Goal: Download file/media

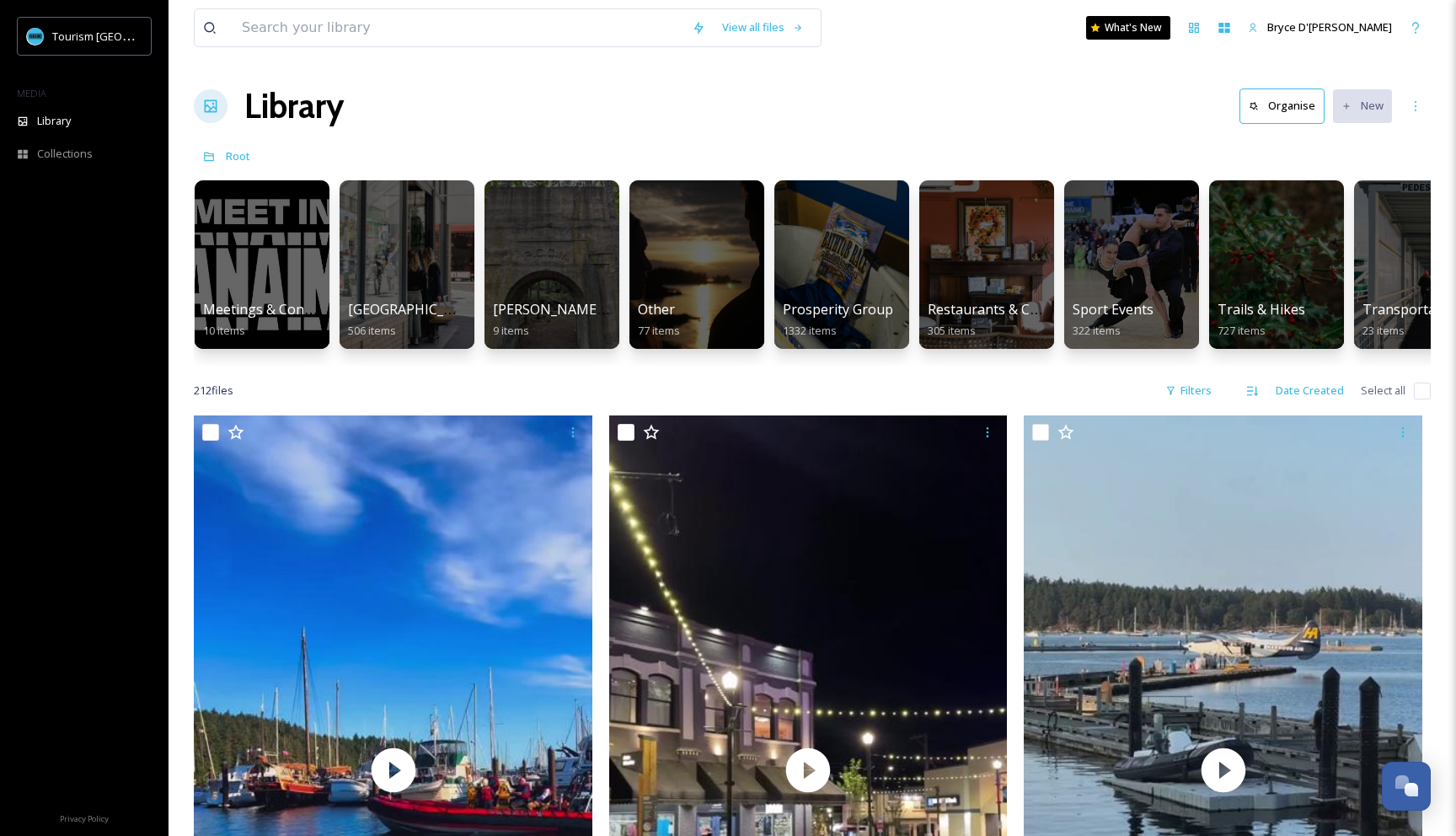
scroll to position [0, 1756]
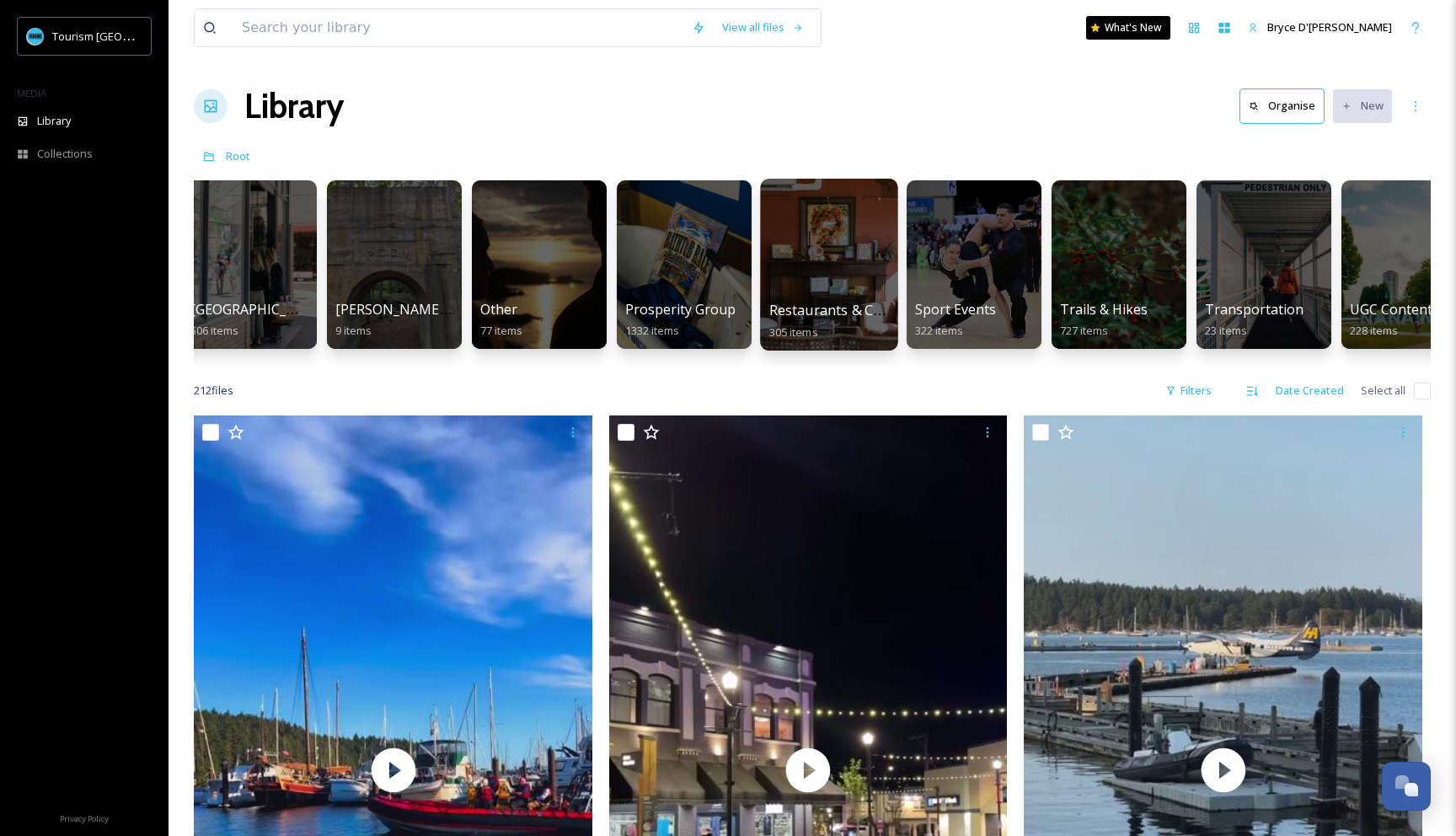
click at [877, 268] on div at bounding box center [828, 264] width 137 height 172
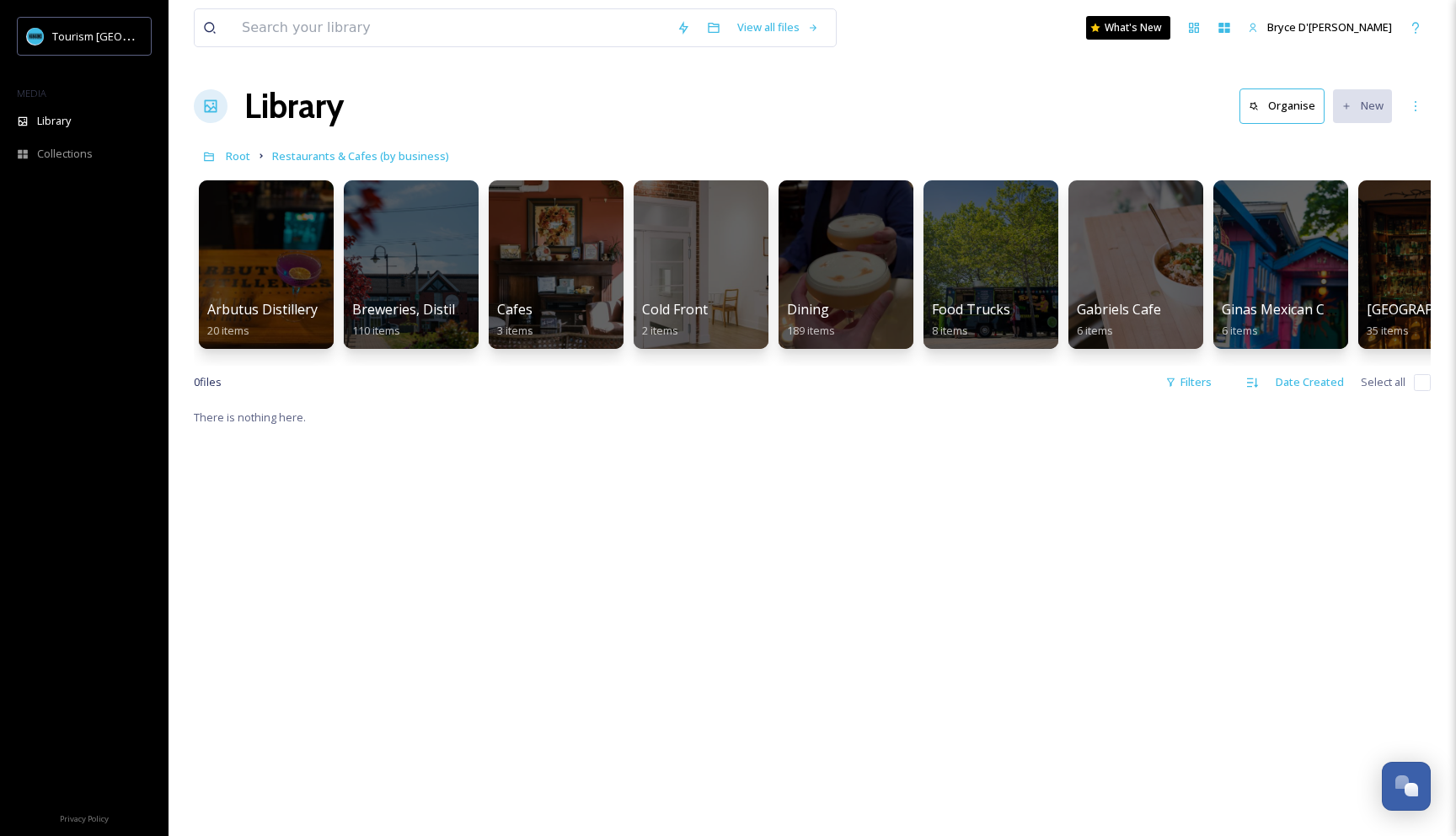
scroll to position [1, 0]
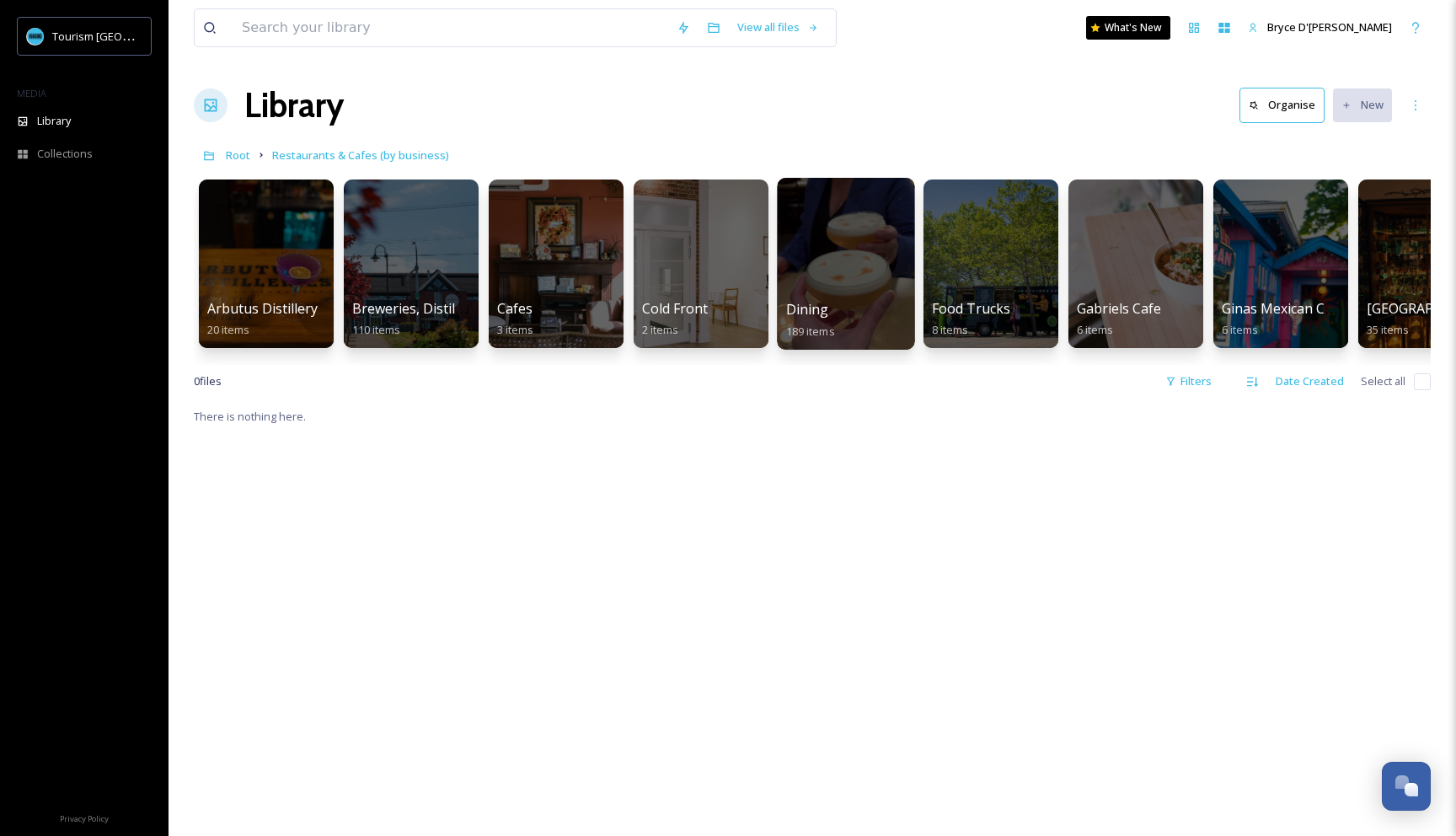
click at [816, 261] on div at bounding box center [844, 263] width 137 height 172
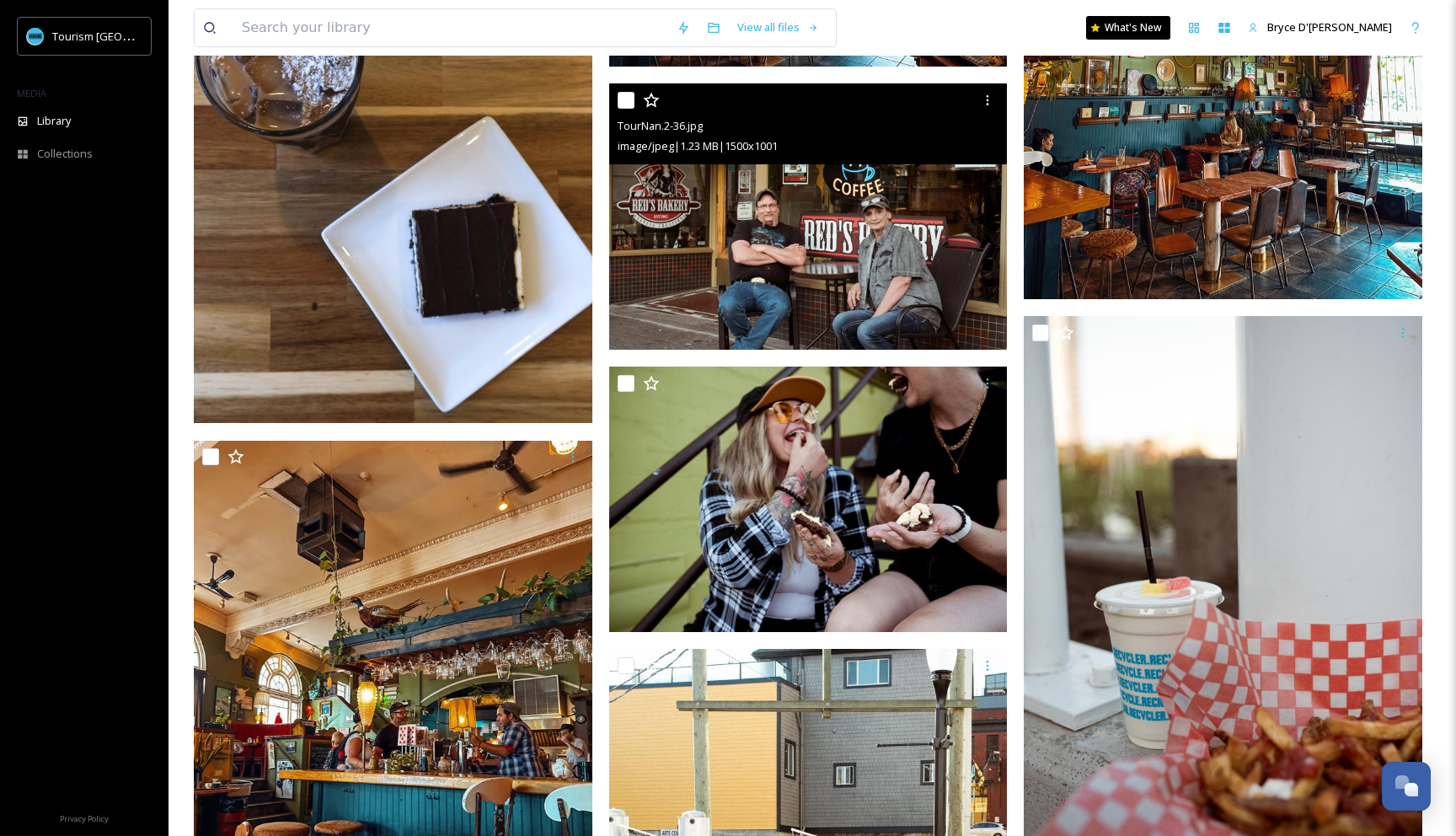
scroll to position [1649, 0]
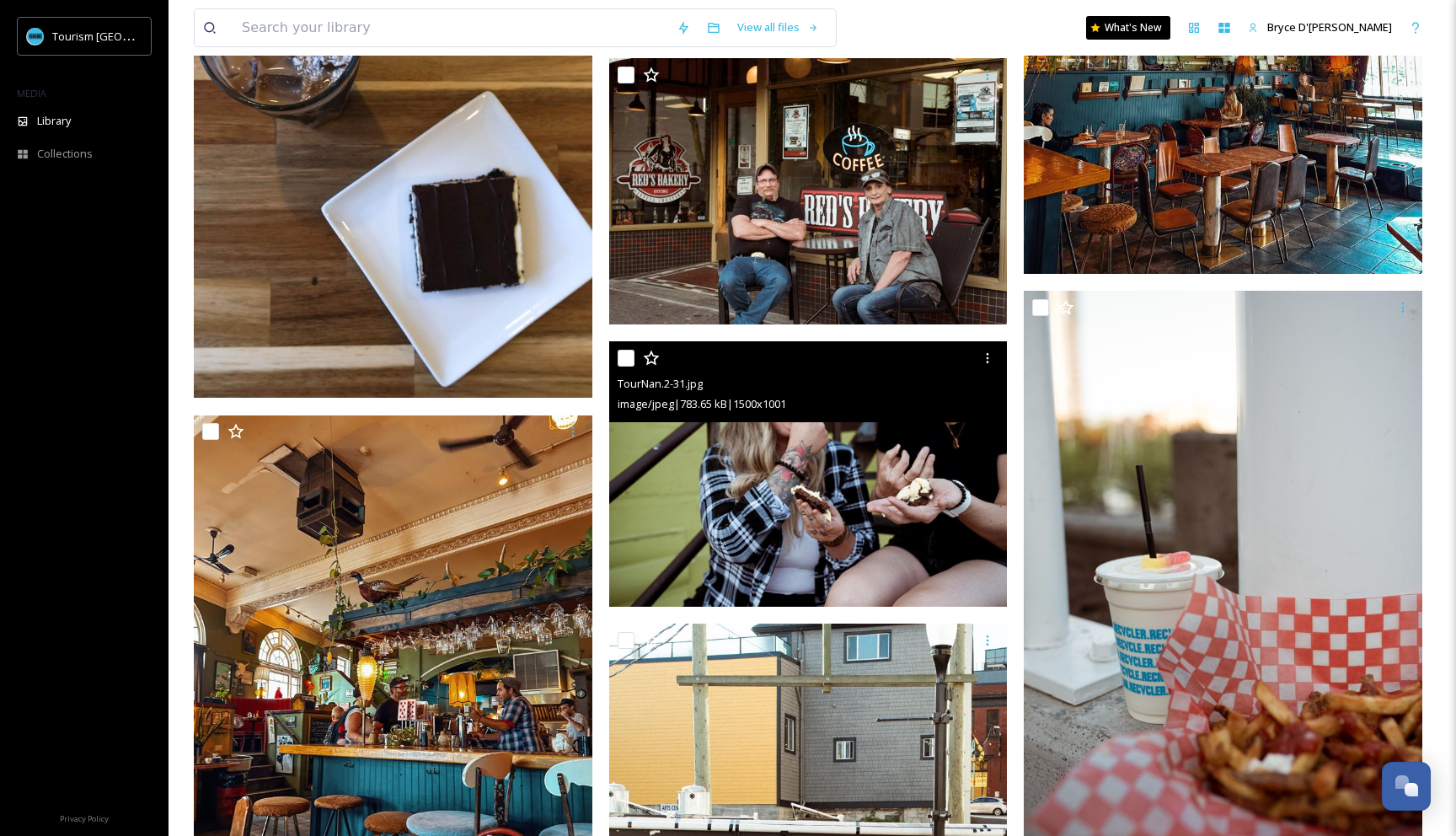
click at [622, 356] on input "checkbox" at bounding box center [625, 358] width 17 height 17
checkbox input "true"
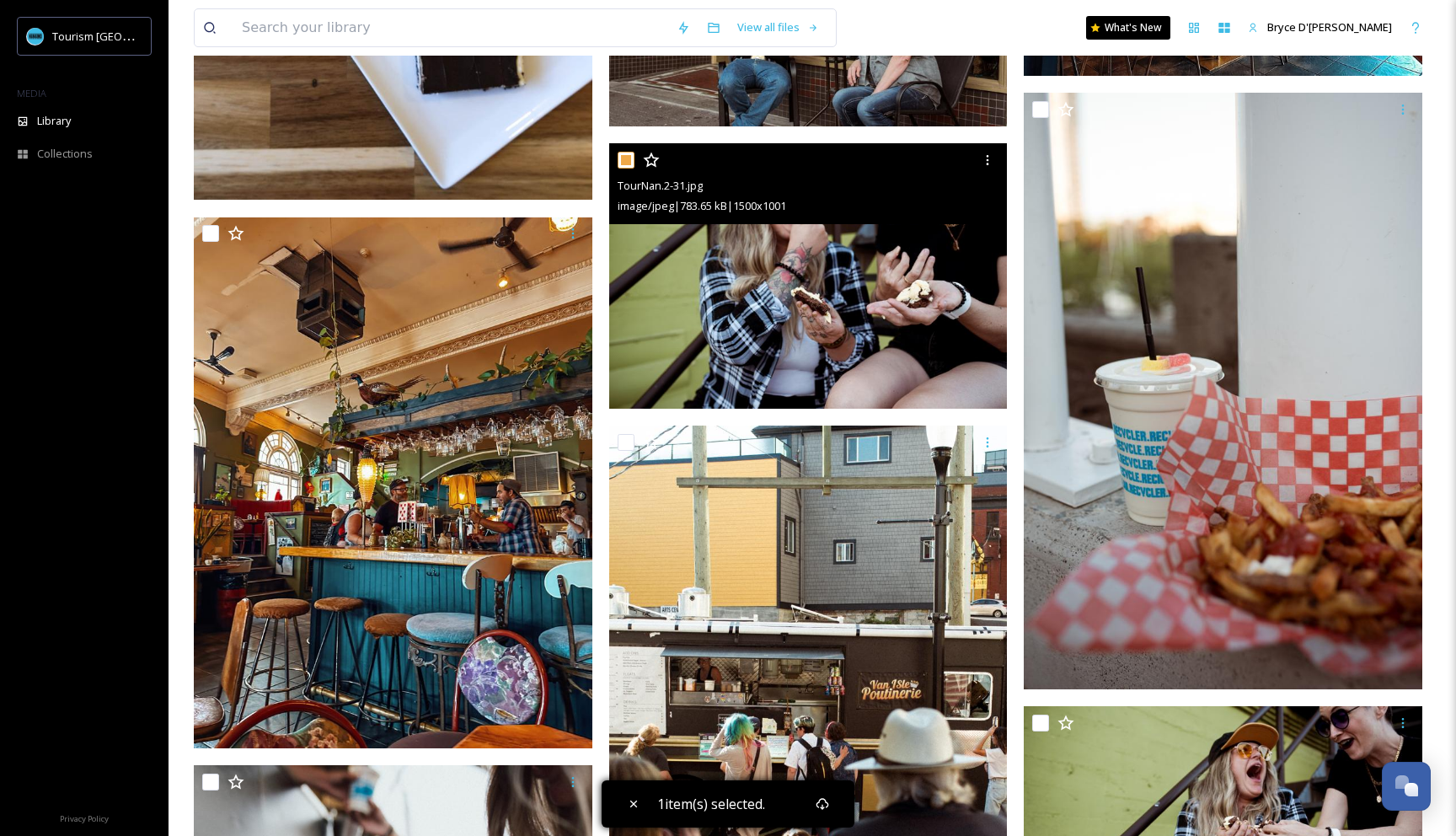
scroll to position [1840, 0]
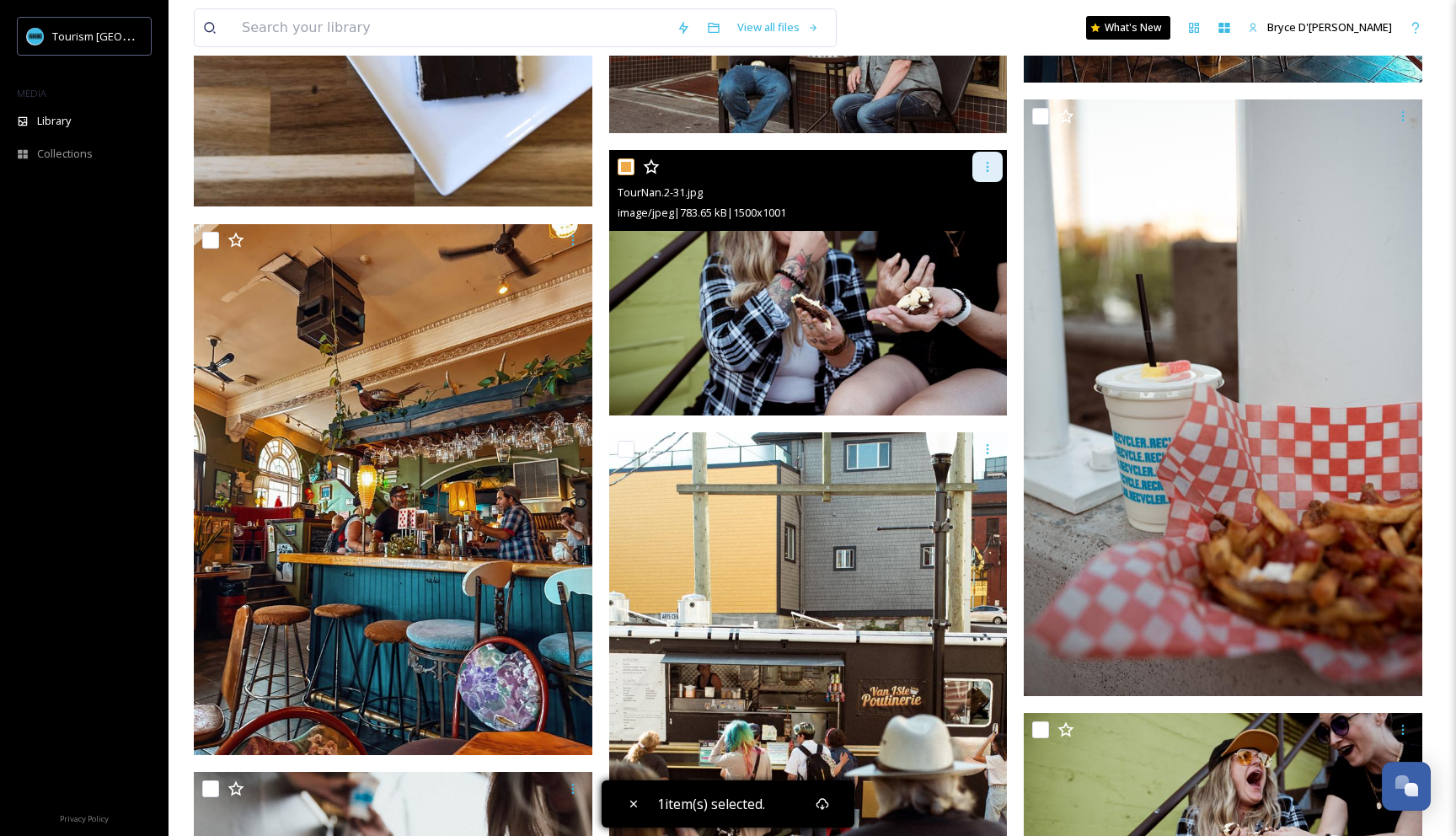
click at [985, 166] on icon at bounding box center [987, 166] width 14 height 14
click at [975, 229] on span "Download" at bounding box center [968, 235] width 52 height 16
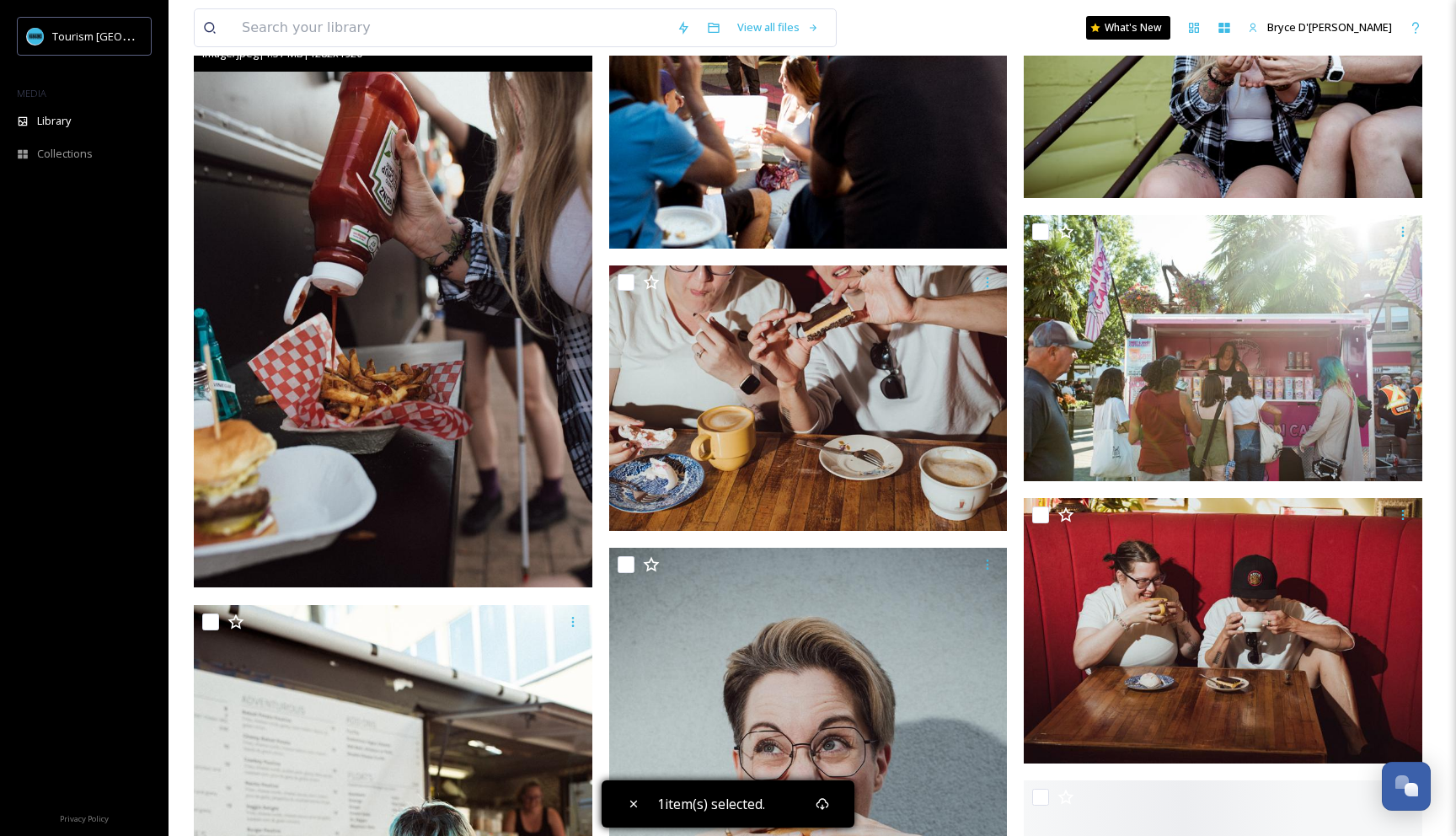
scroll to position [2720, 0]
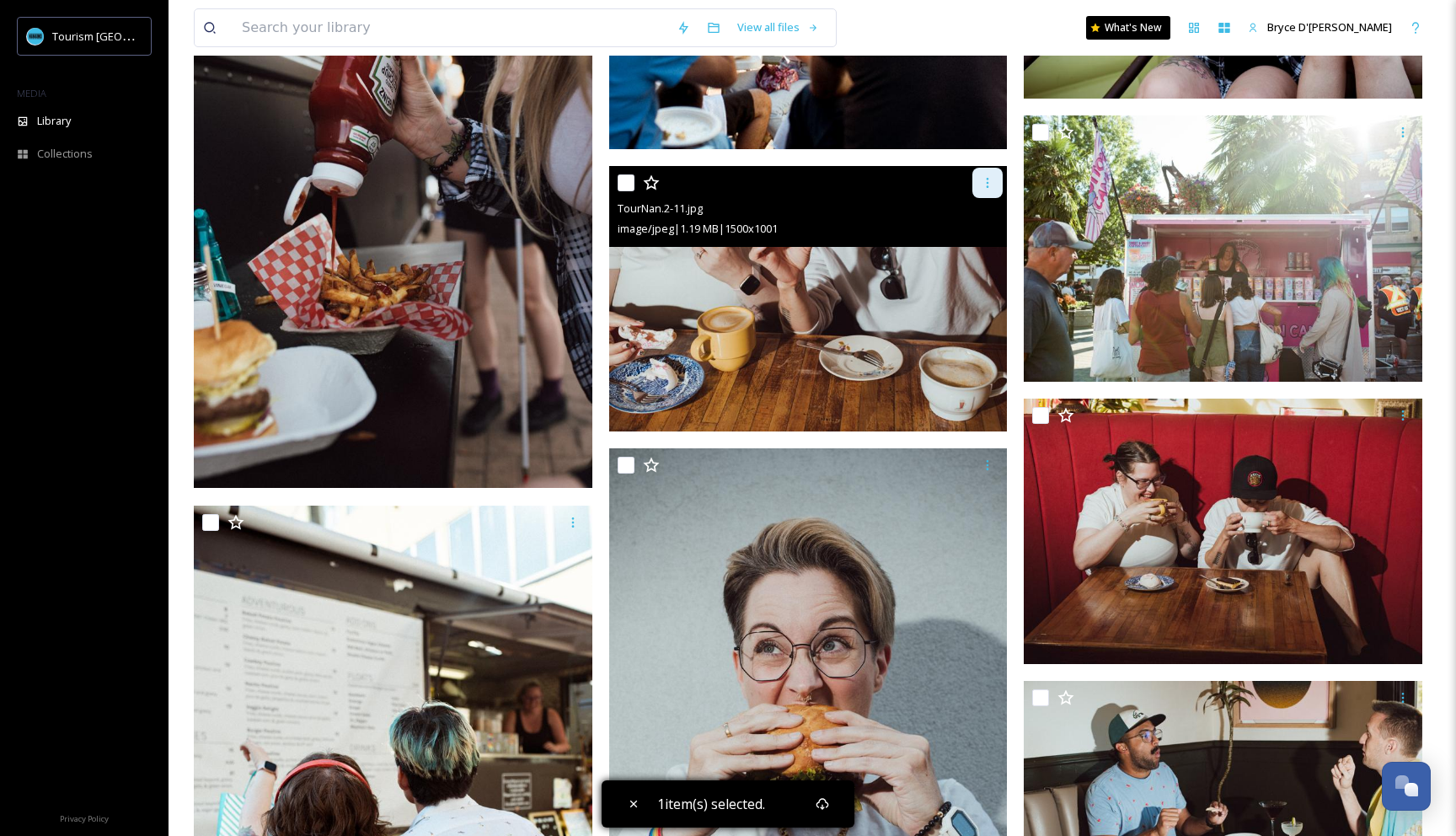
click at [989, 183] on icon at bounding box center [987, 182] width 14 height 14
click at [973, 254] on span "Download" at bounding box center [968, 252] width 52 height 16
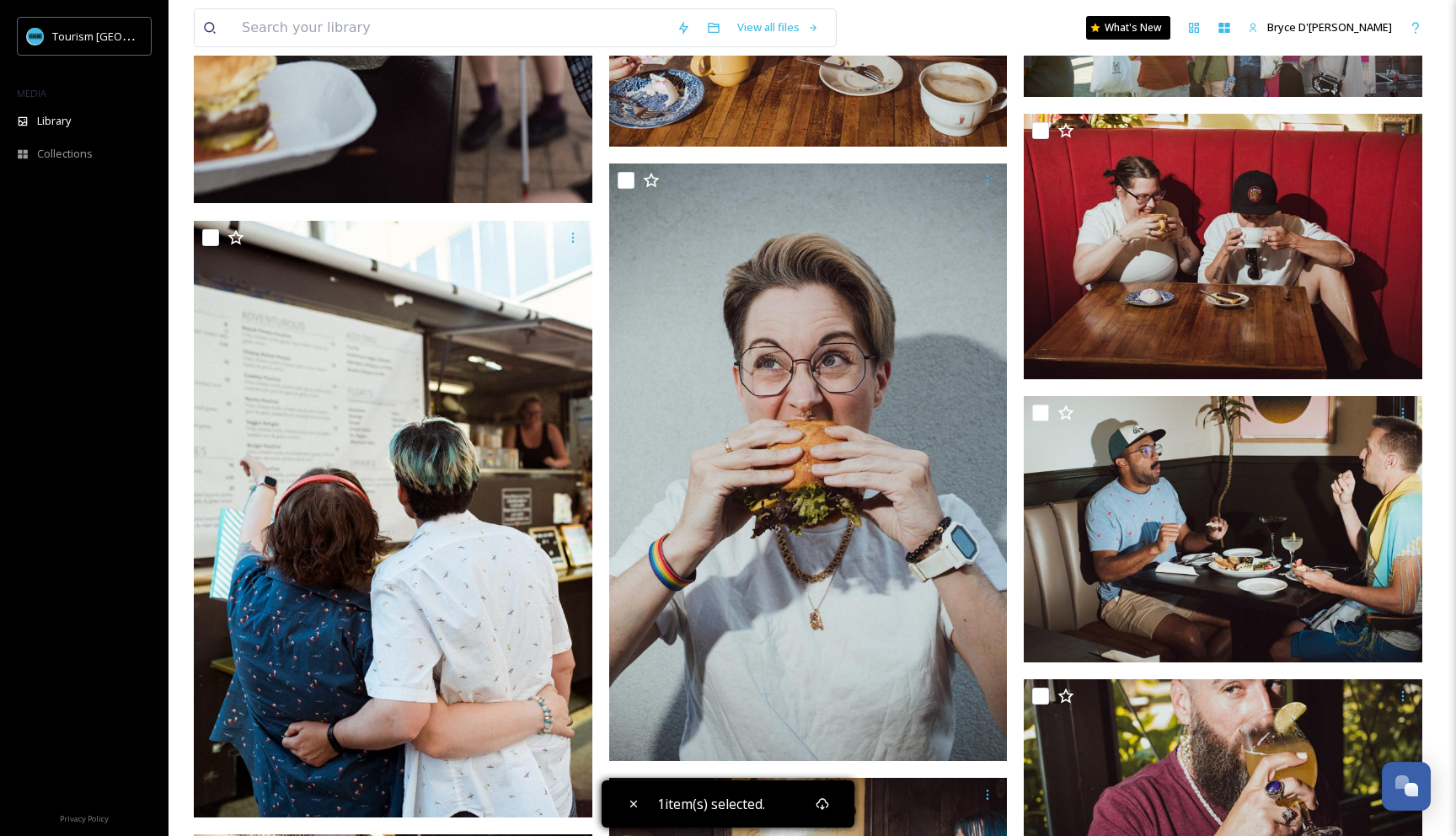
scroll to position [2996, 0]
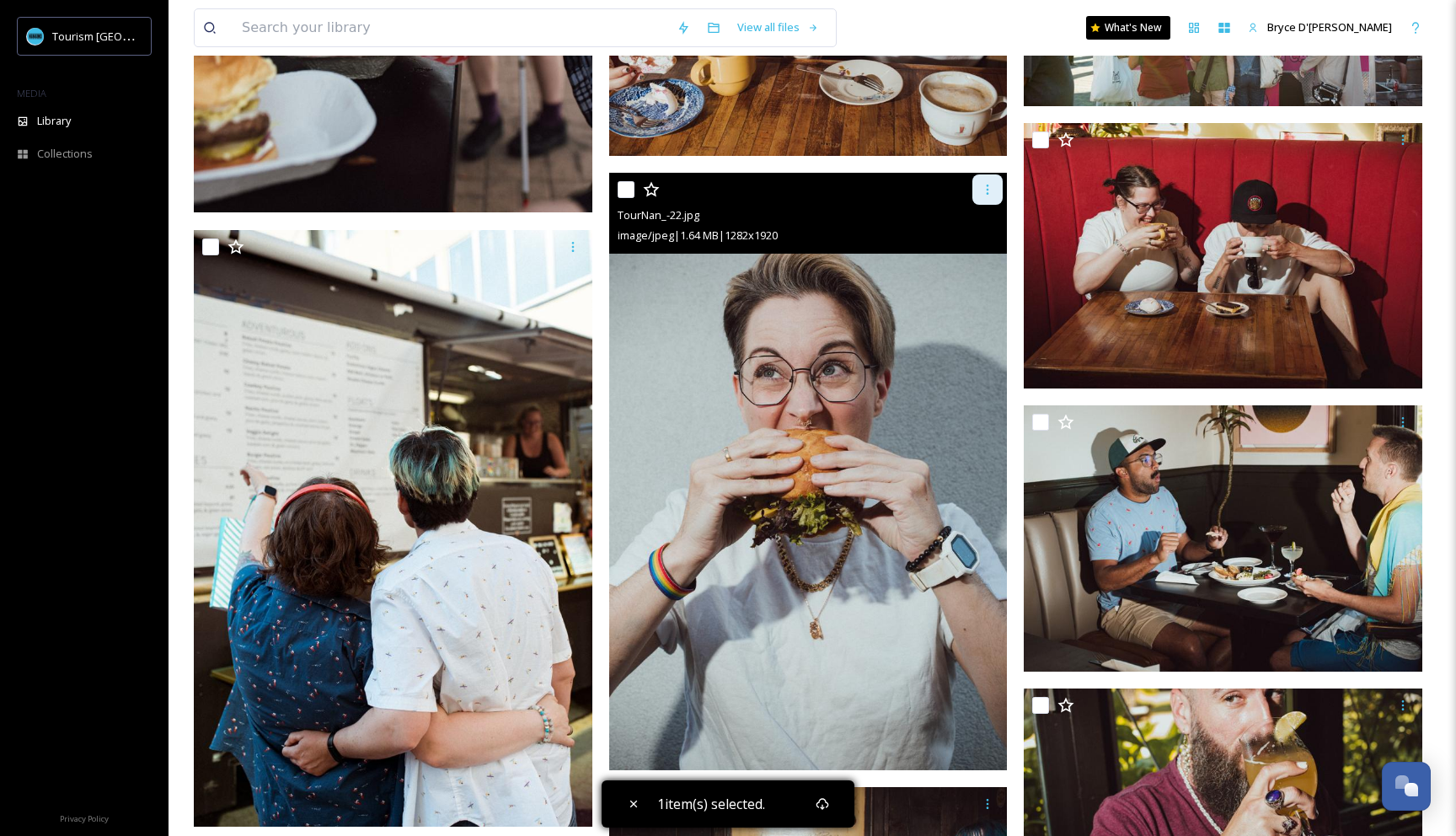
click at [983, 189] on icon at bounding box center [987, 189] width 14 height 14
click at [981, 265] on span "Download" at bounding box center [968, 258] width 52 height 16
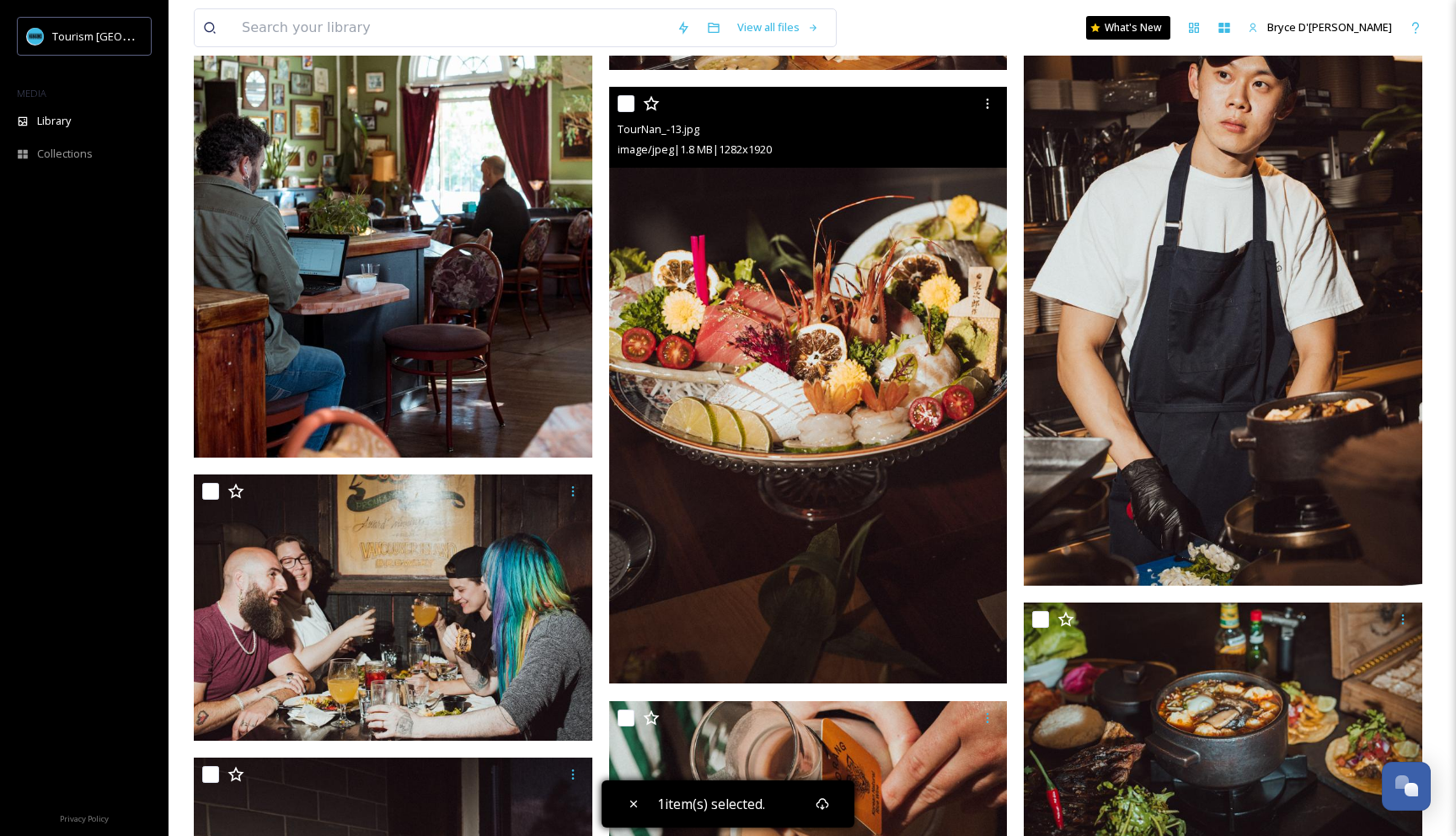
scroll to position [4189, 0]
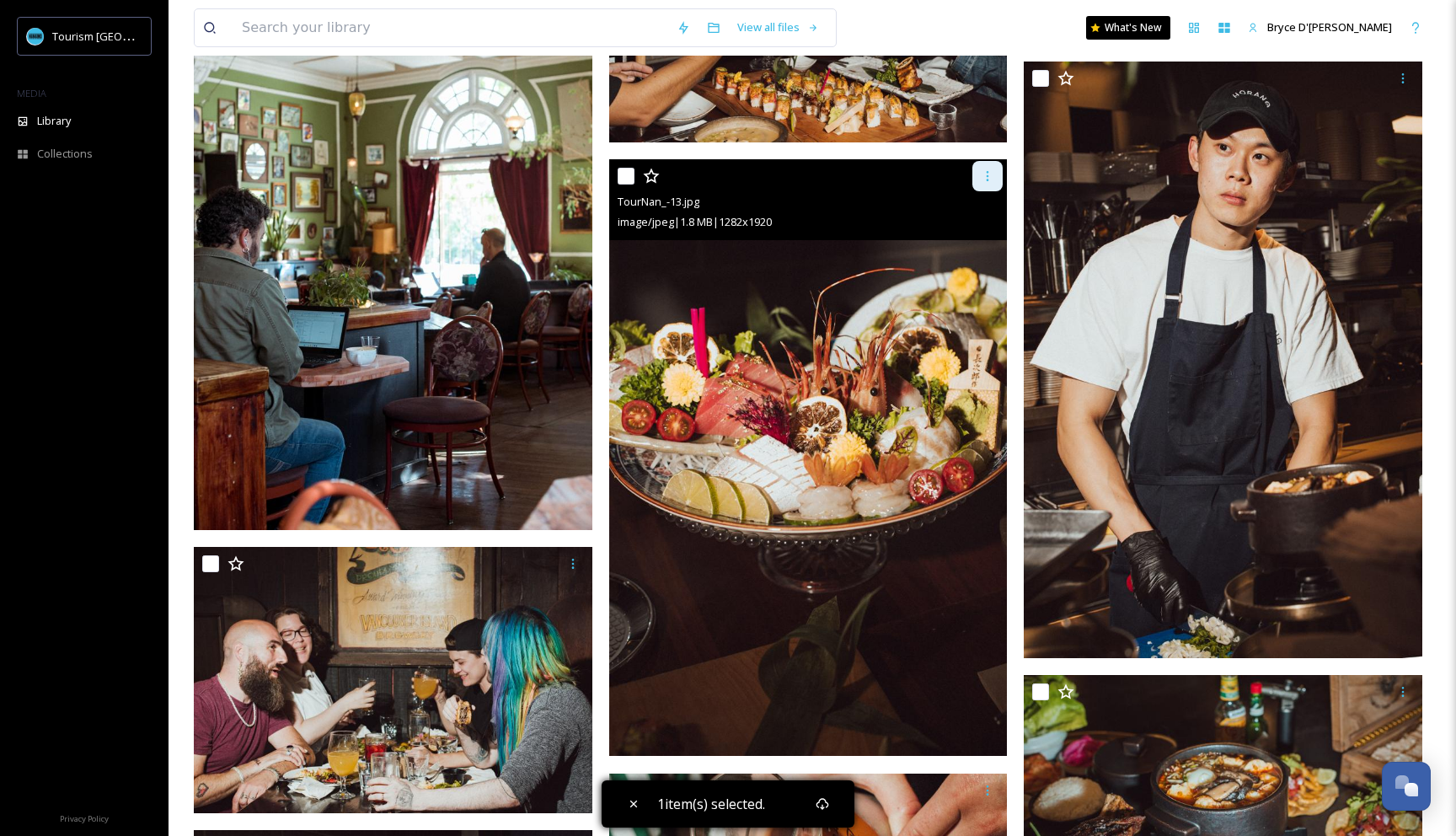
click at [987, 175] on icon at bounding box center [987, 176] width 14 height 14
click at [977, 246] on span "Download" at bounding box center [968, 245] width 52 height 16
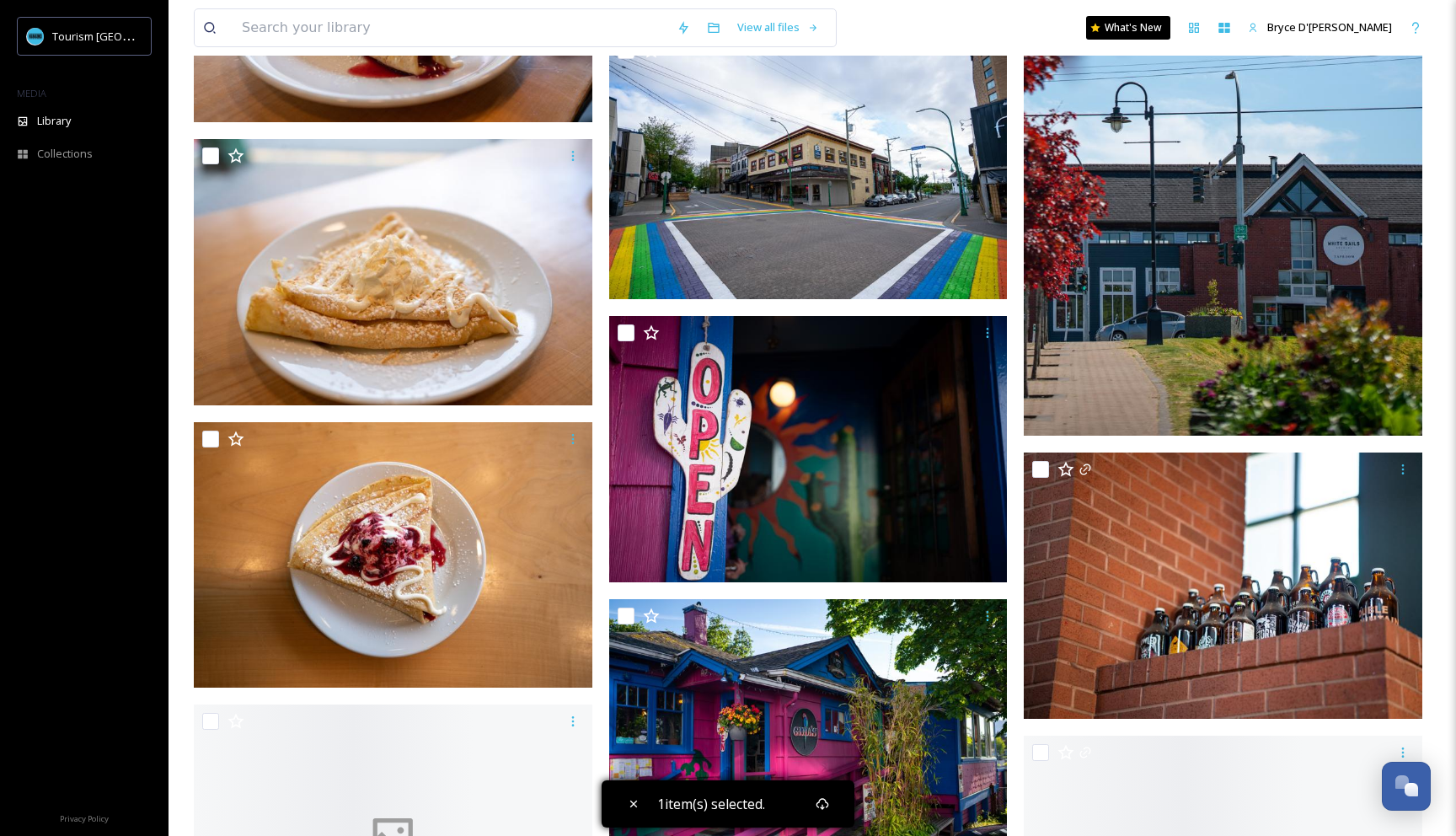
scroll to position [8555, 0]
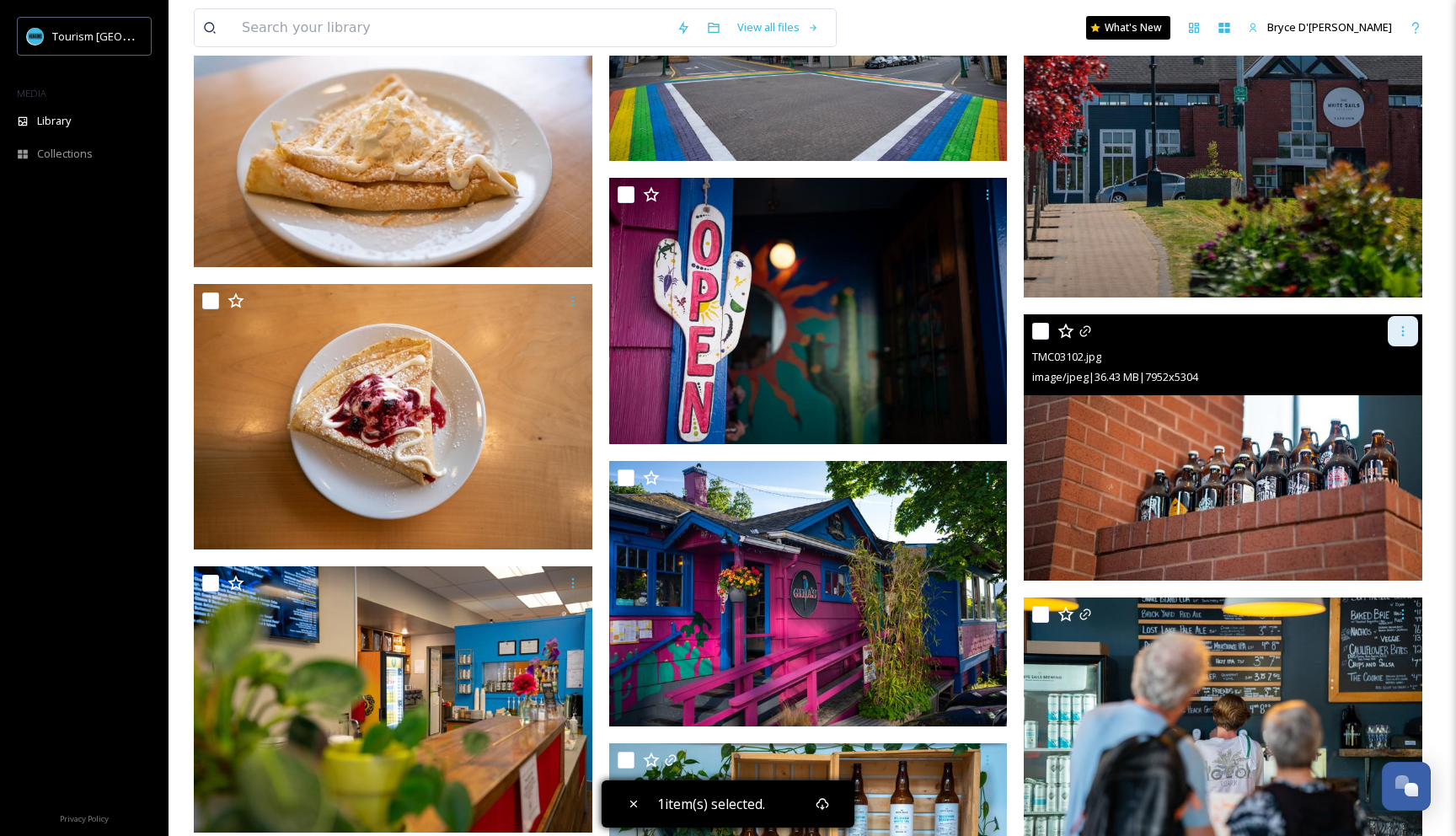
click at [1403, 332] on icon at bounding box center [1403, 331] width 14 height 14
click at [1381, 393] on span "Download" at bounding box center [1382, 400] width 52 height 16
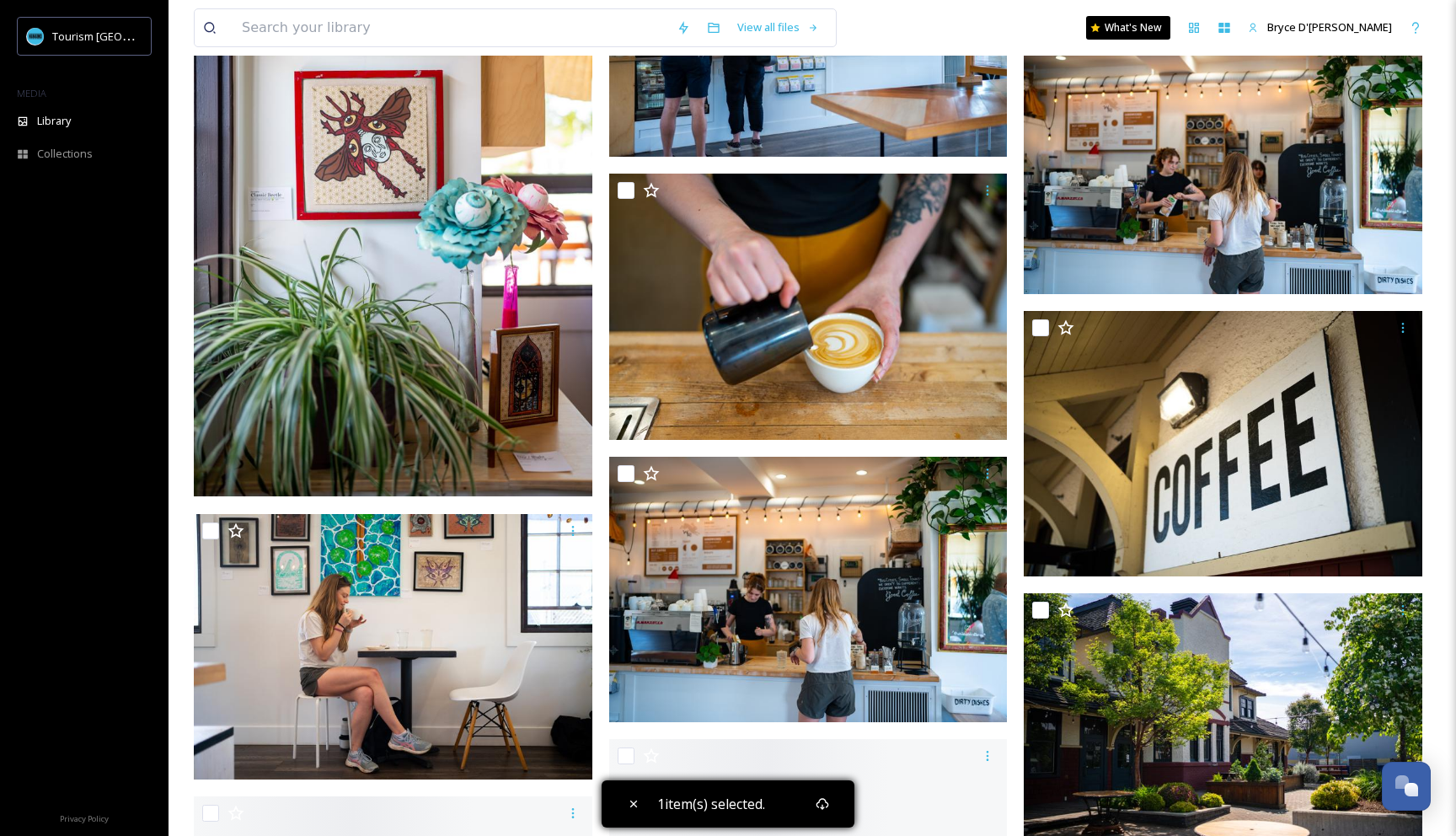
scroll to position [15211, 0]
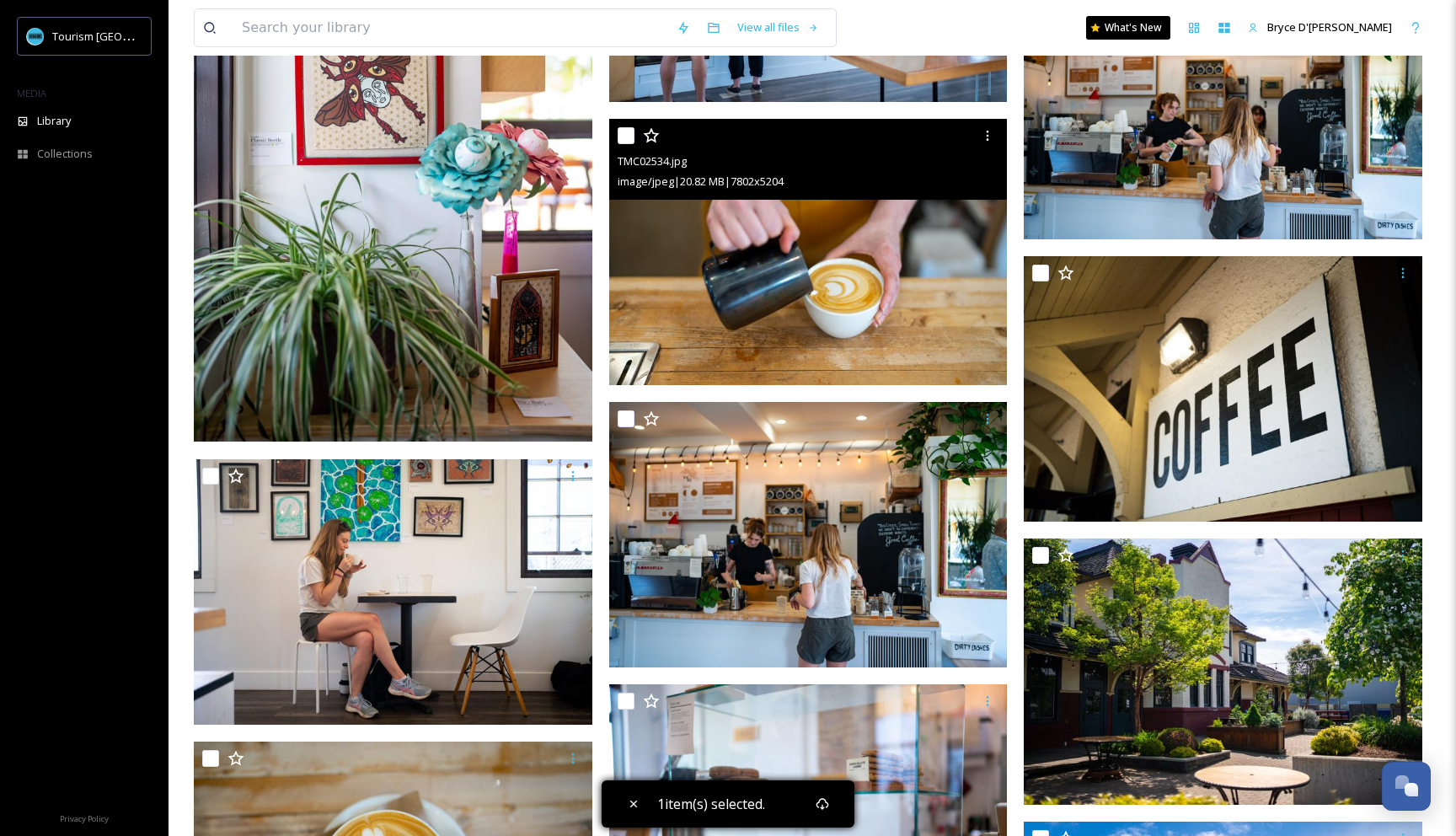
drag, startPoint x: 994, startPoint y: 139, endPoint x: 985, endPoint y: 152, distance: 15.8
click at [994, 139] on div at bounding box center [987, 135] width 30 height 30
click at [984, 207] on span "Download" at bounding box center [968, 205] width 52 height 16
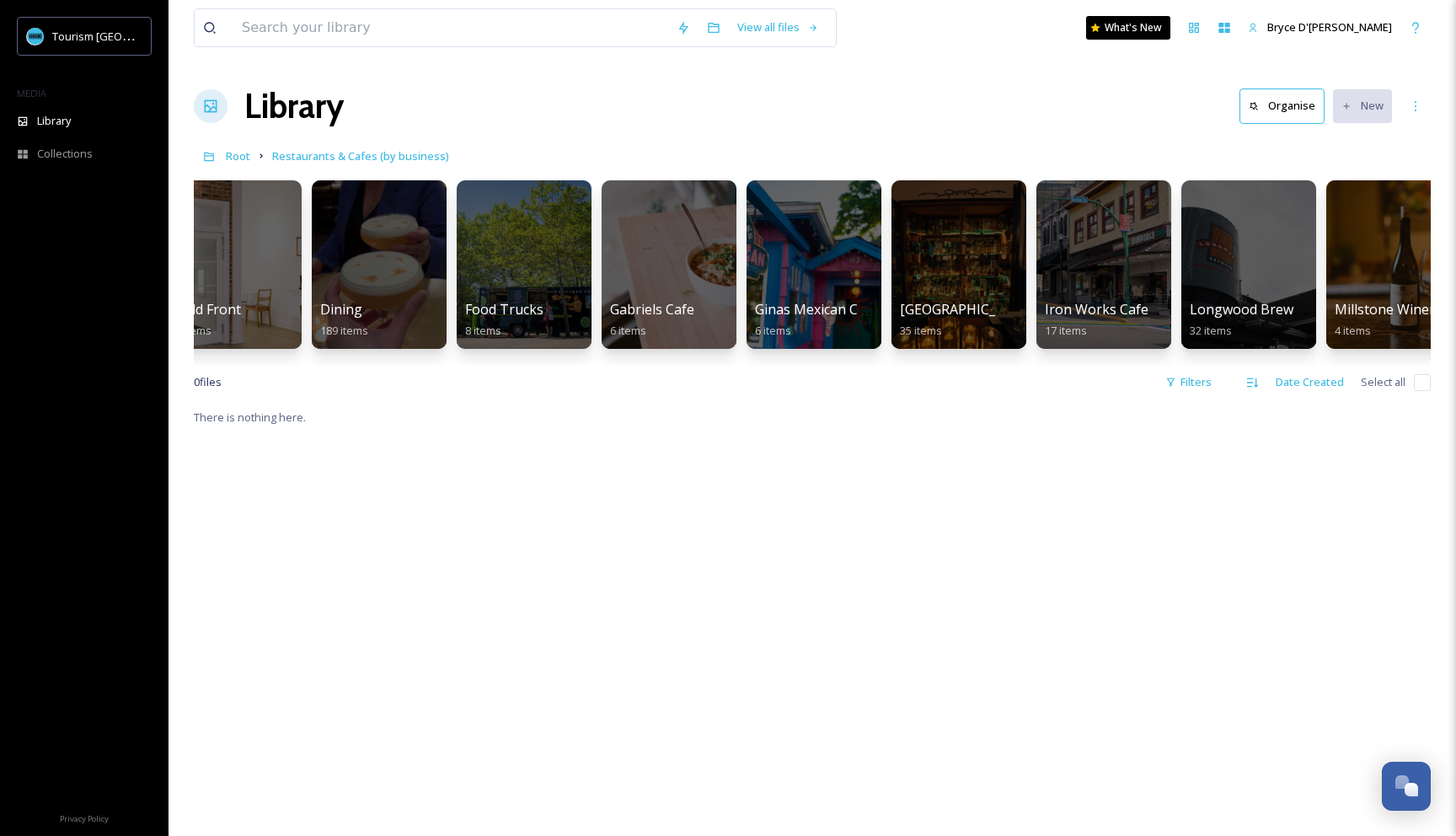
scroll to position [0, 480]
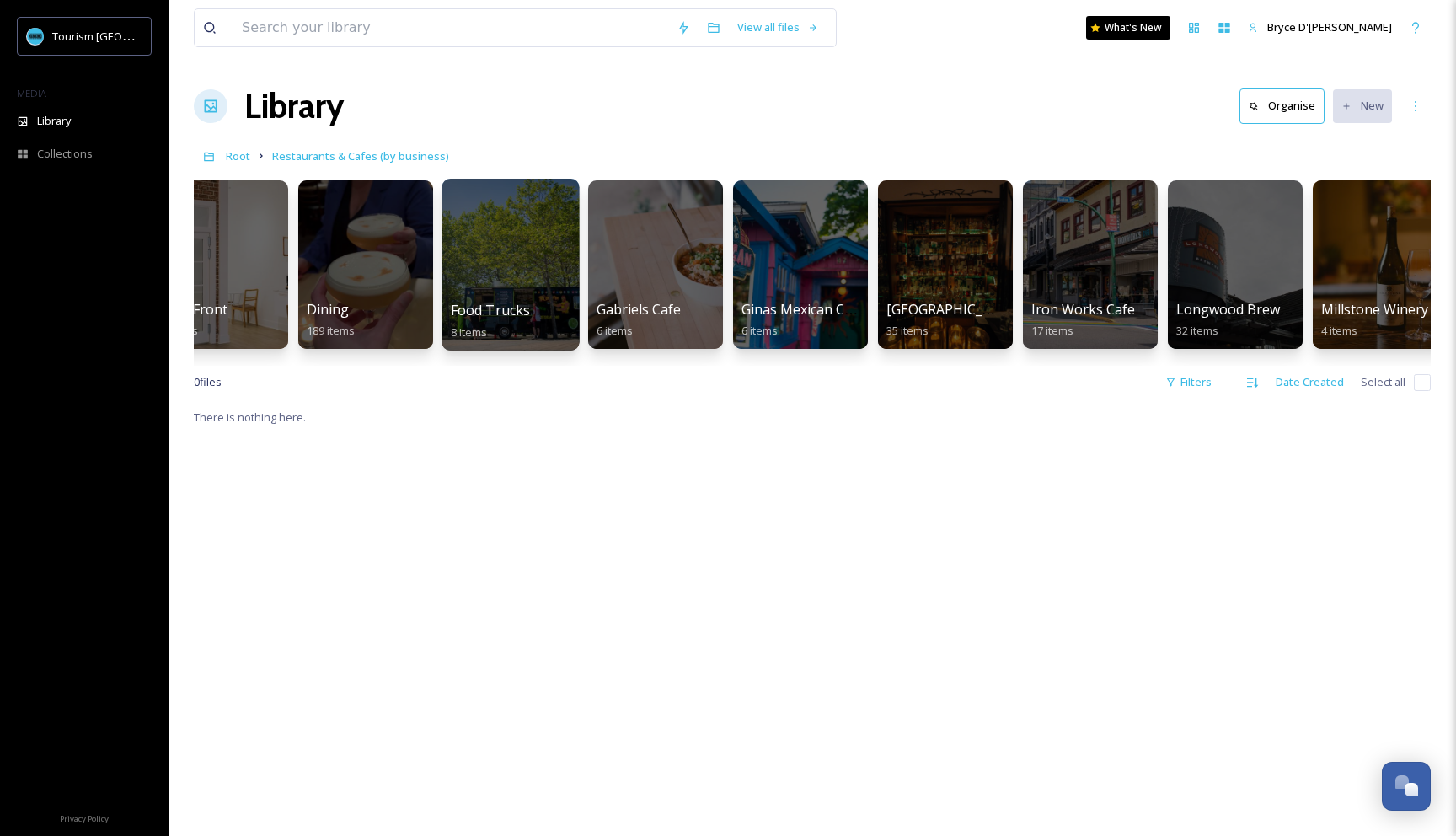
click at [509, 256] on div at bounding box center [510, 264] width 137 height 172
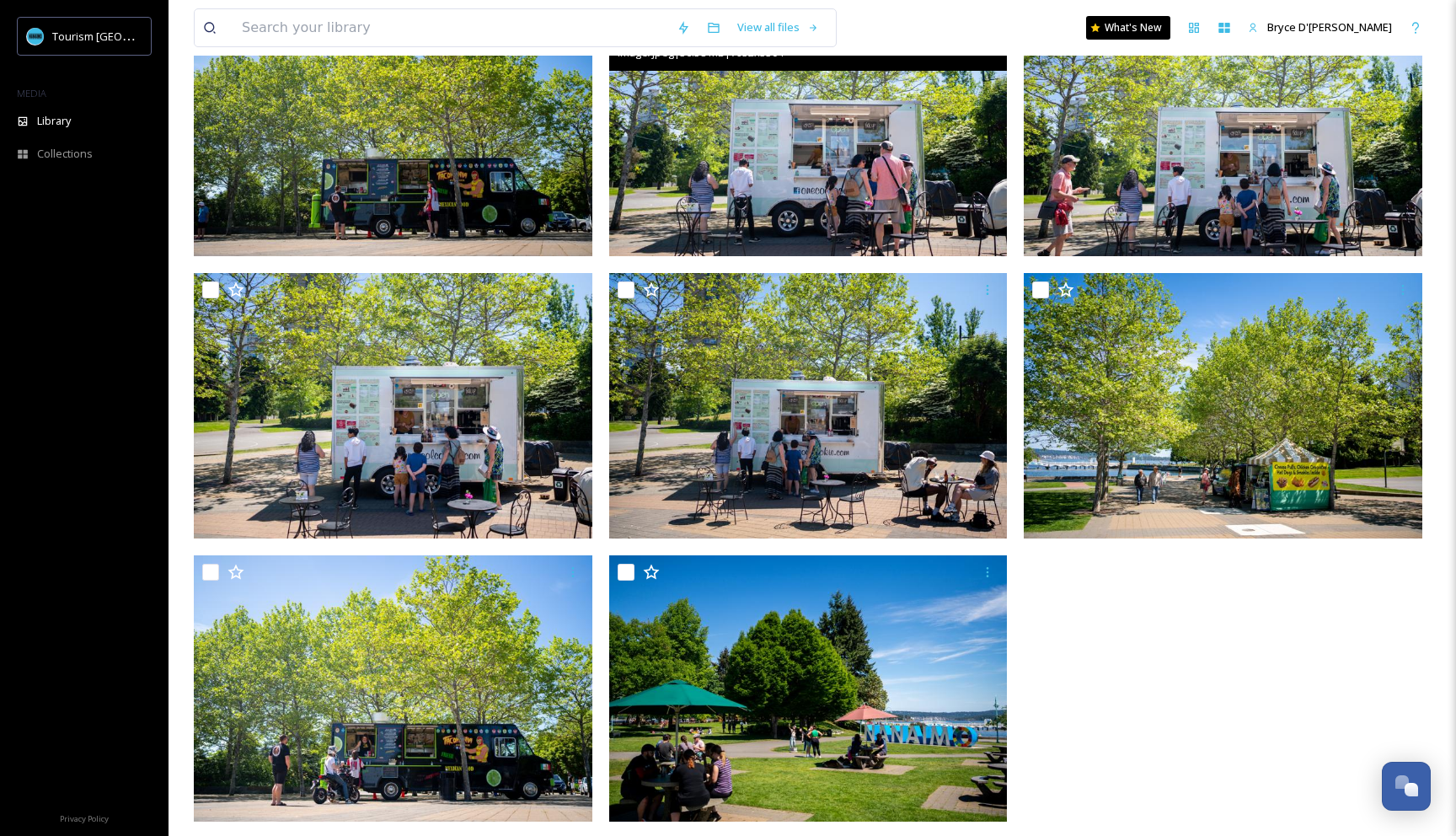
scroll to position [254, 0]
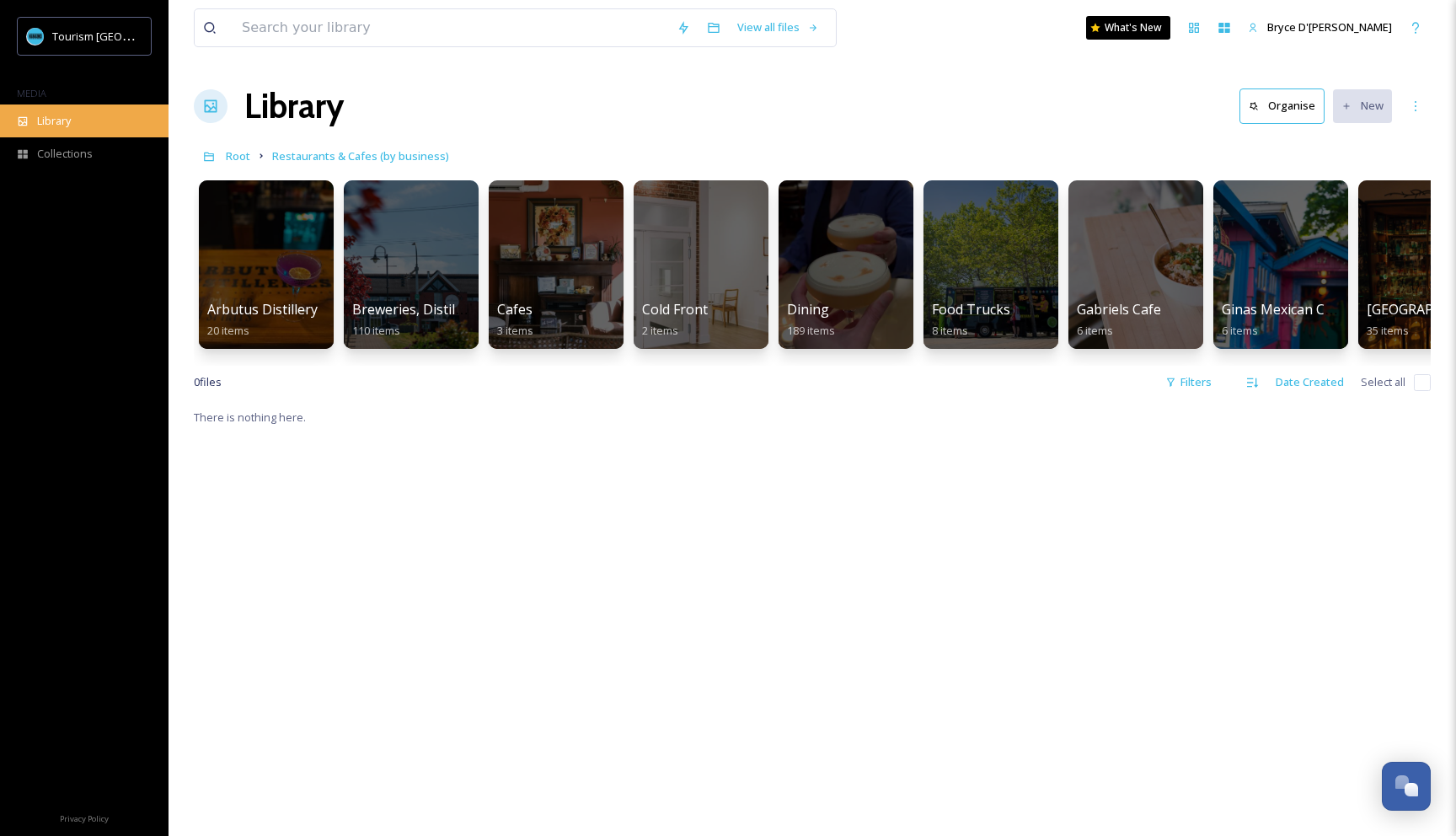
click at [61, 116] on span "Library" at bounding box center [53, 120] width 34 height 16
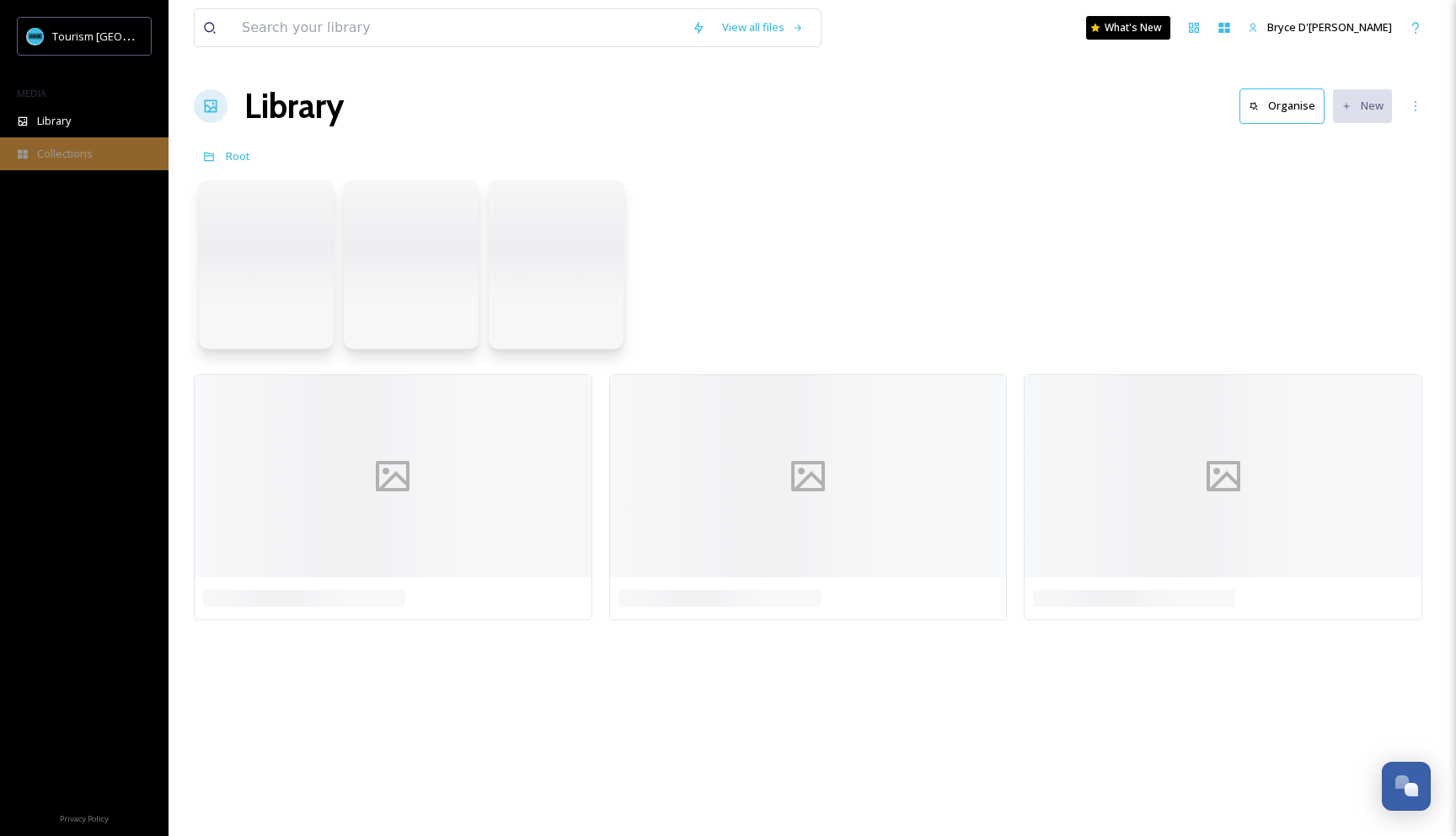
click at [75, 157] on span "Collections" at bounding box center [64, 153] width 55 height 16
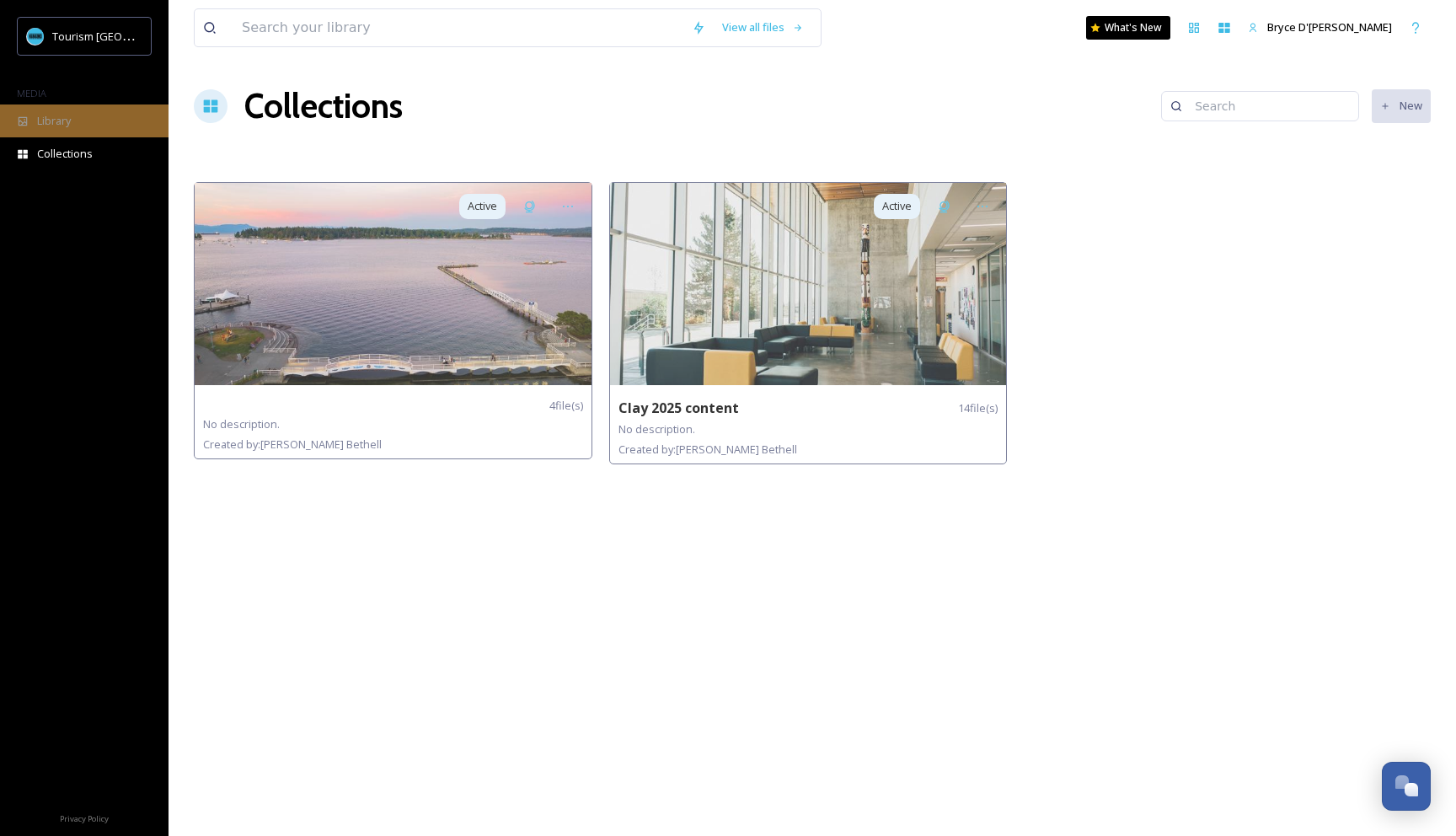
click at [107, 118] on div "Library" at bounding box center [84, 121] width 168 height 33
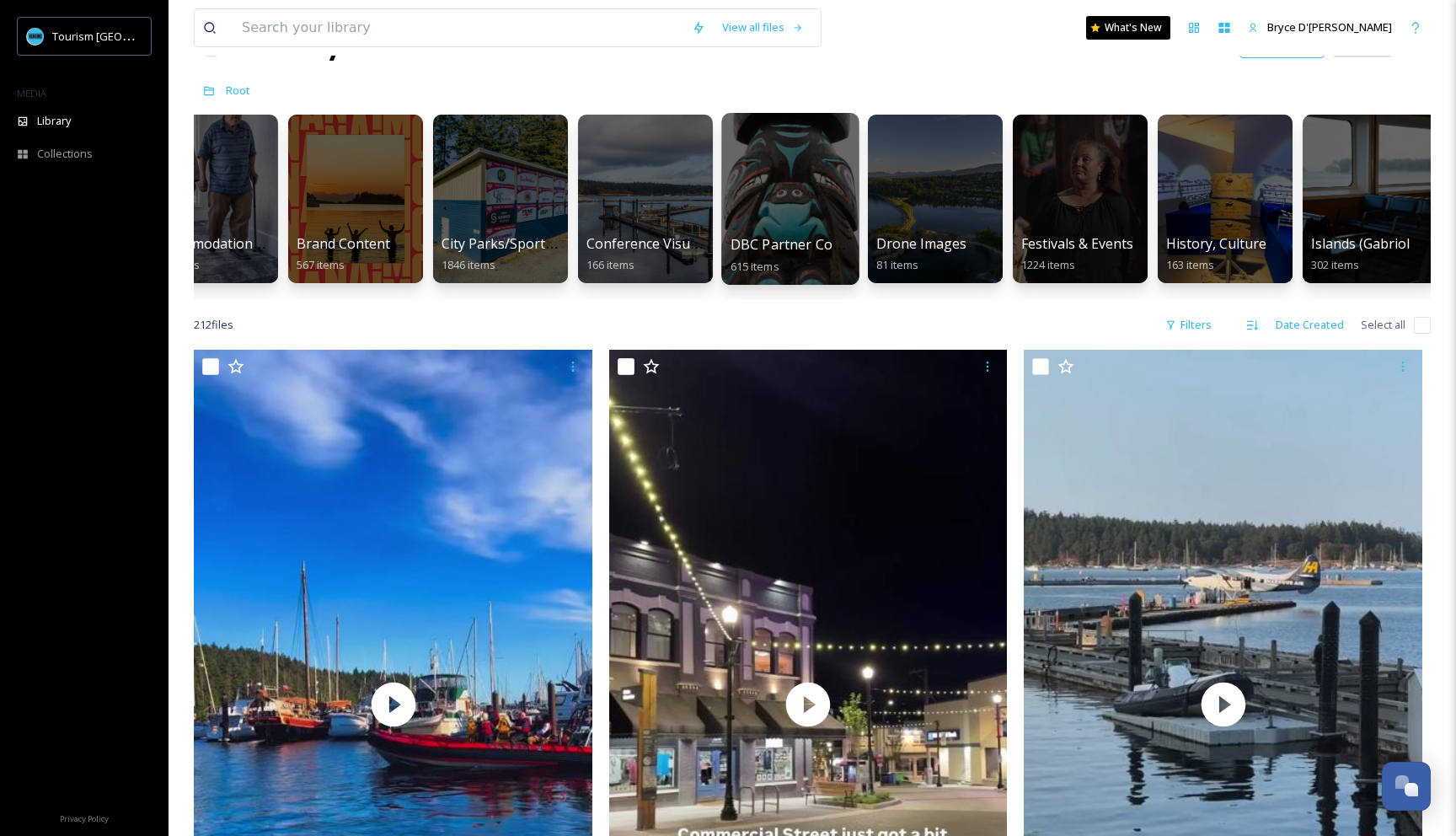
scroll to position [0, 214]
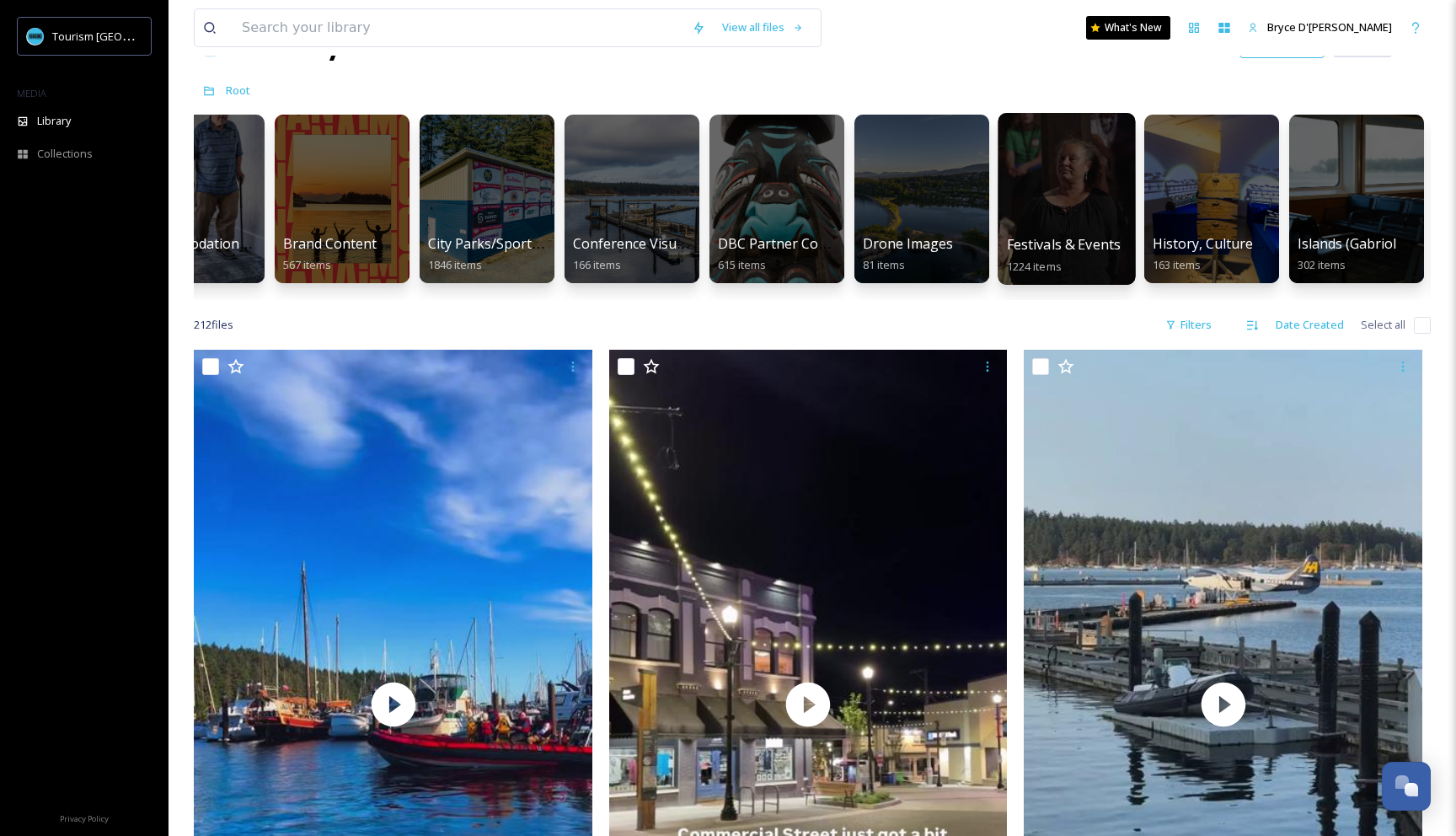
click at [1044, 188] on div at bounding box center [1065, 199] width 137 height 172
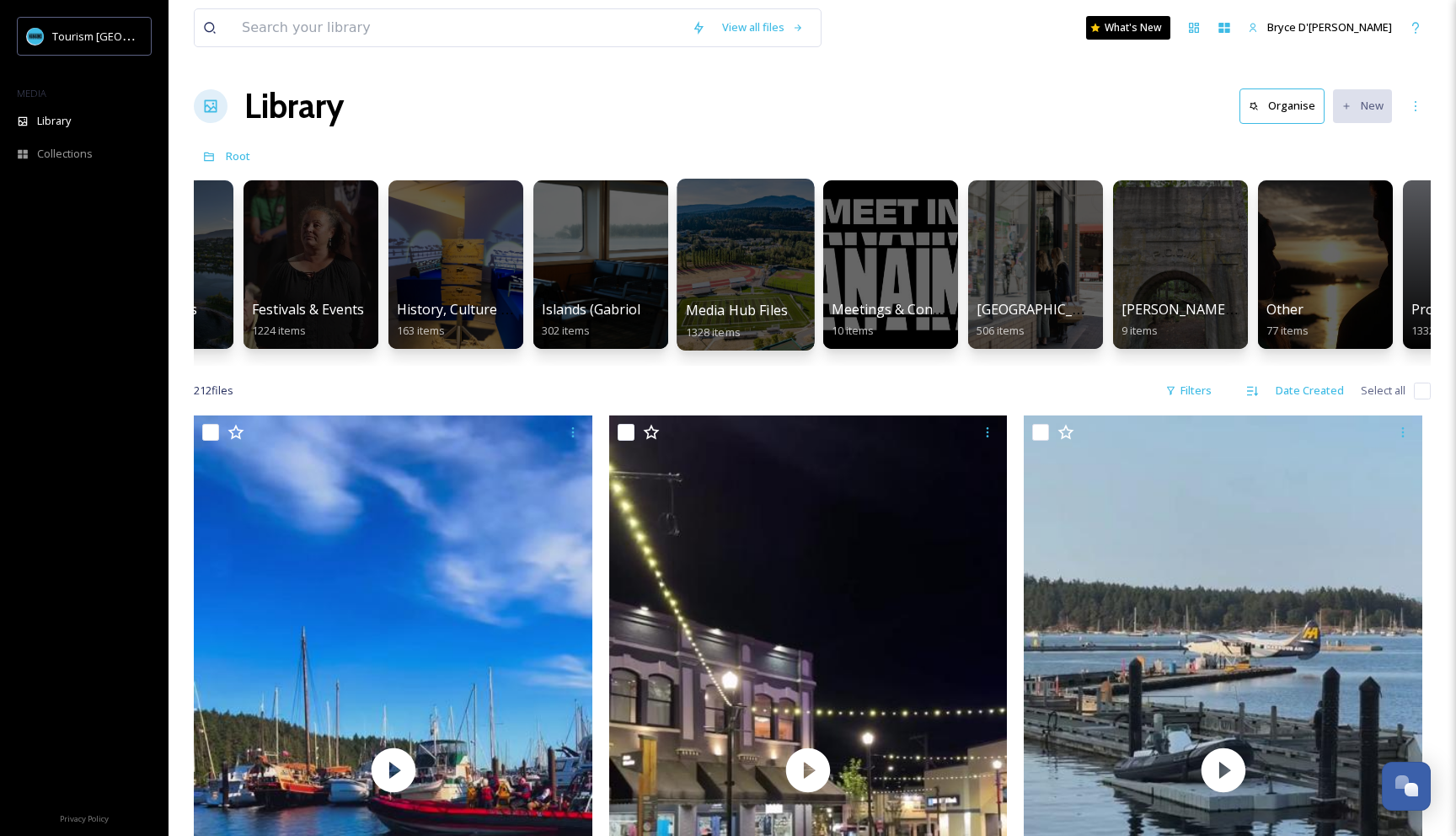
scroll to position [0, 981]
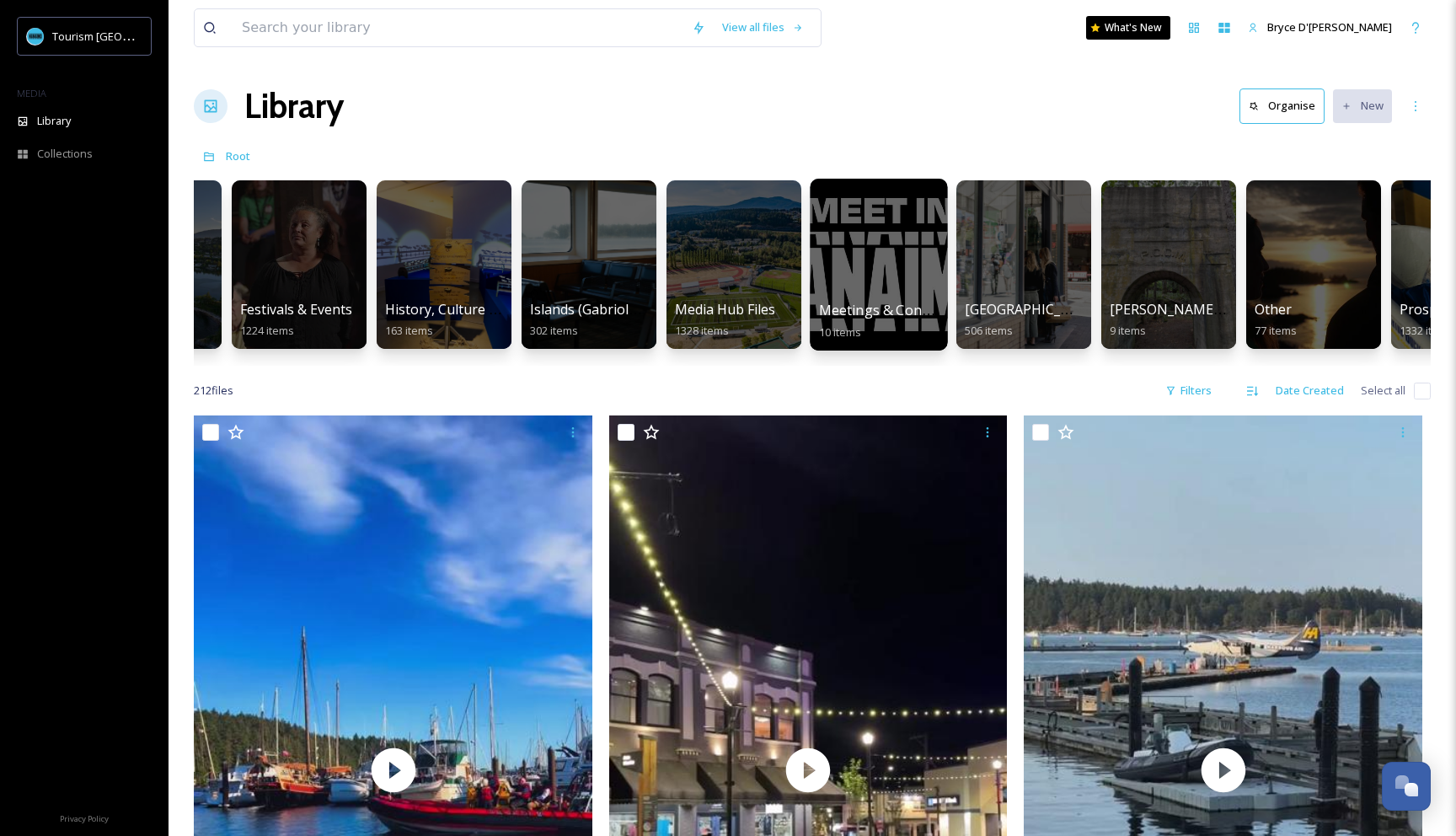
click at [866, 246] on div at bounding box center [877, 264] width 137 height 172
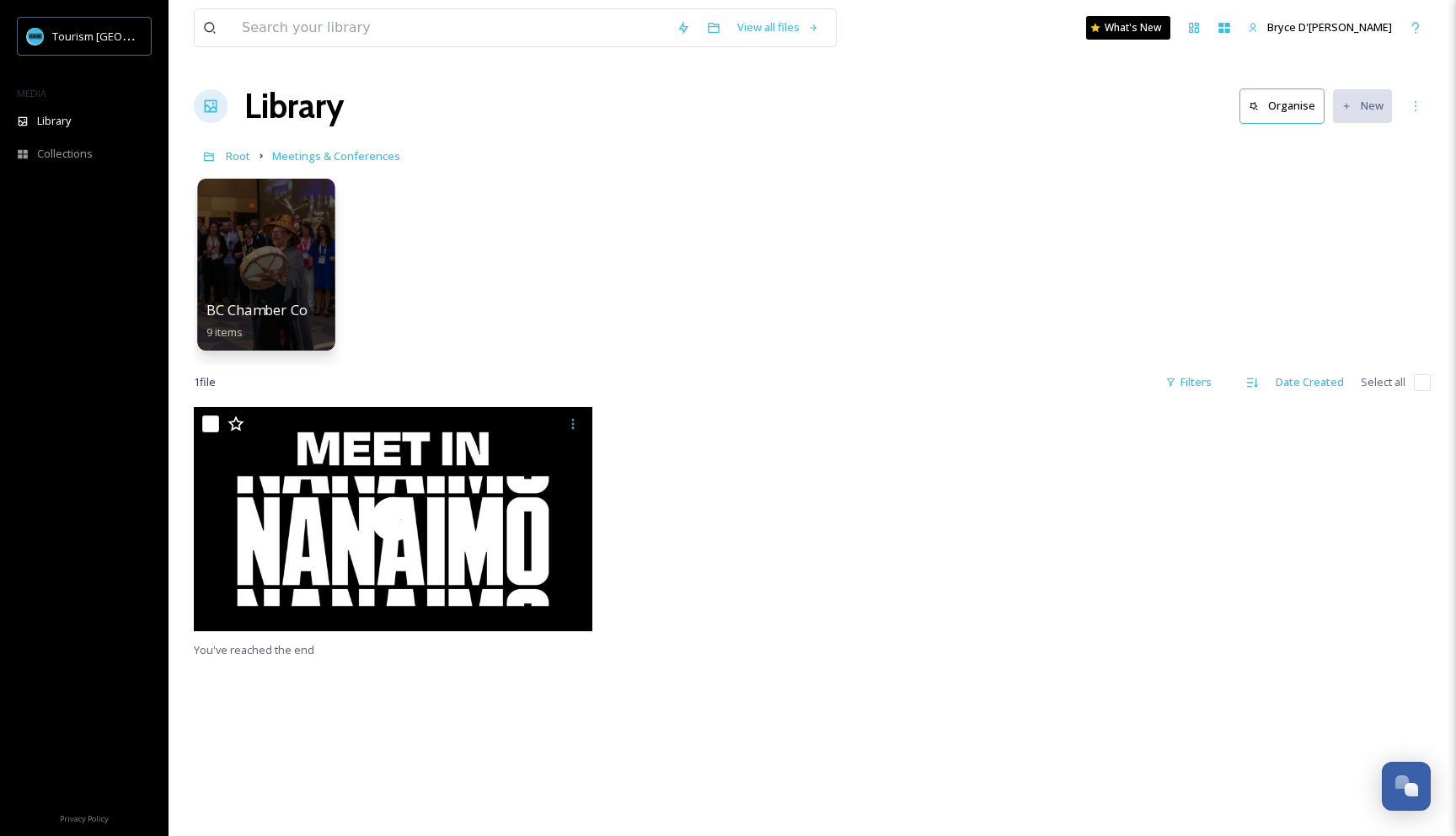
click at [244, 227] on div at bounding box center [265, 264] width 137 height 172
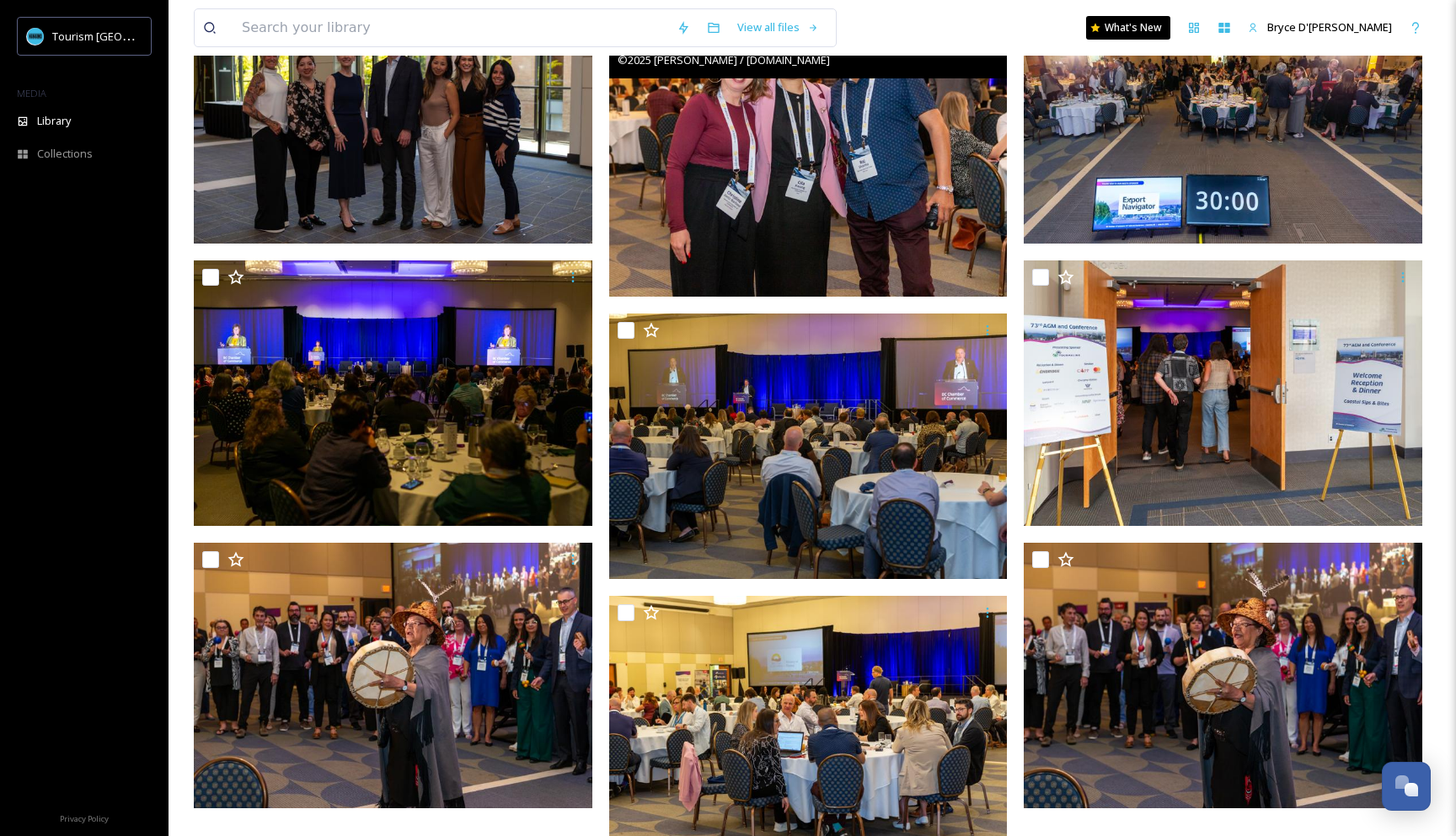
scroll to position [306, 0]
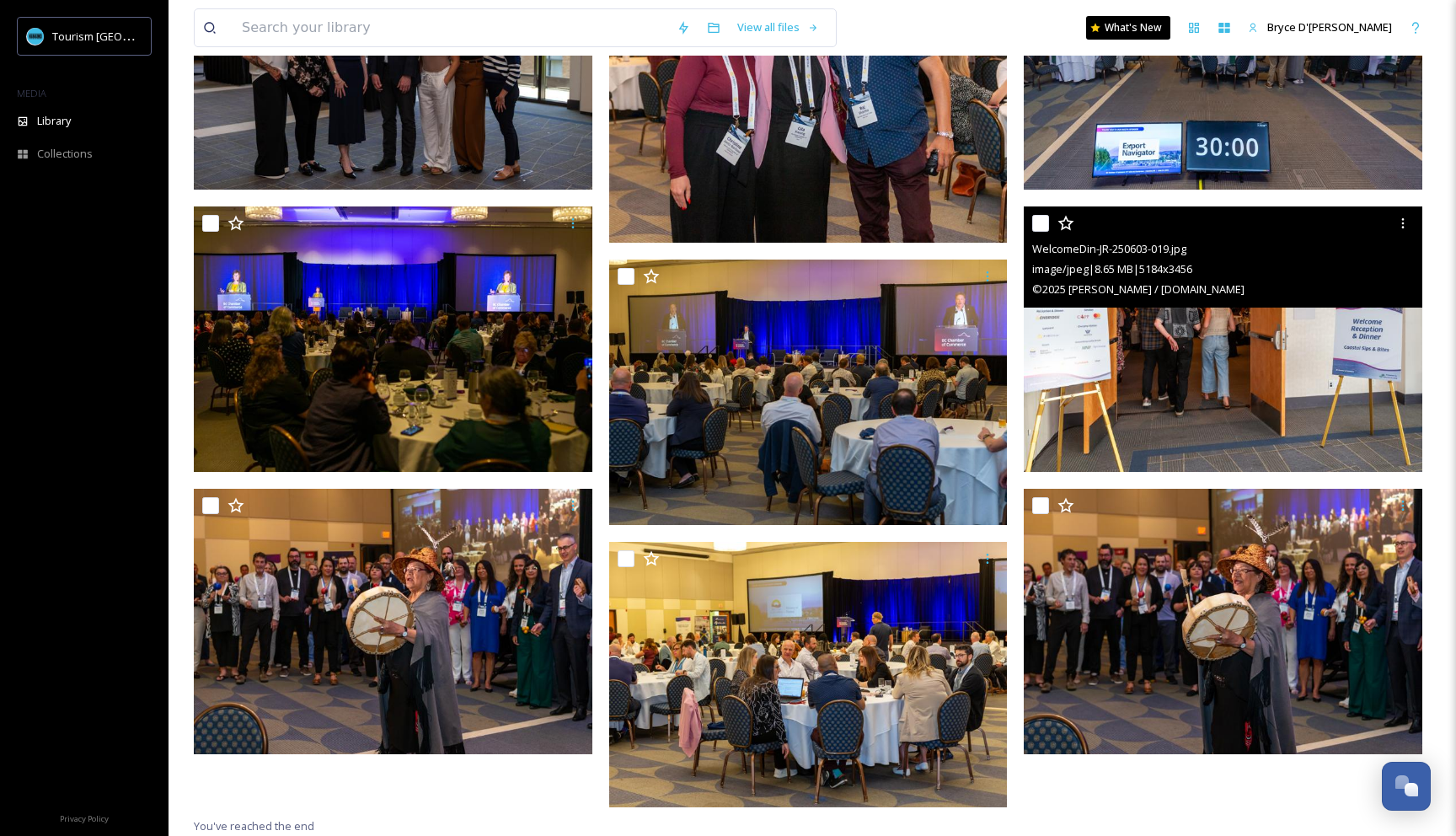
click at [1232, 408] on img at bounding box center [1222, 338] width 398 height 266
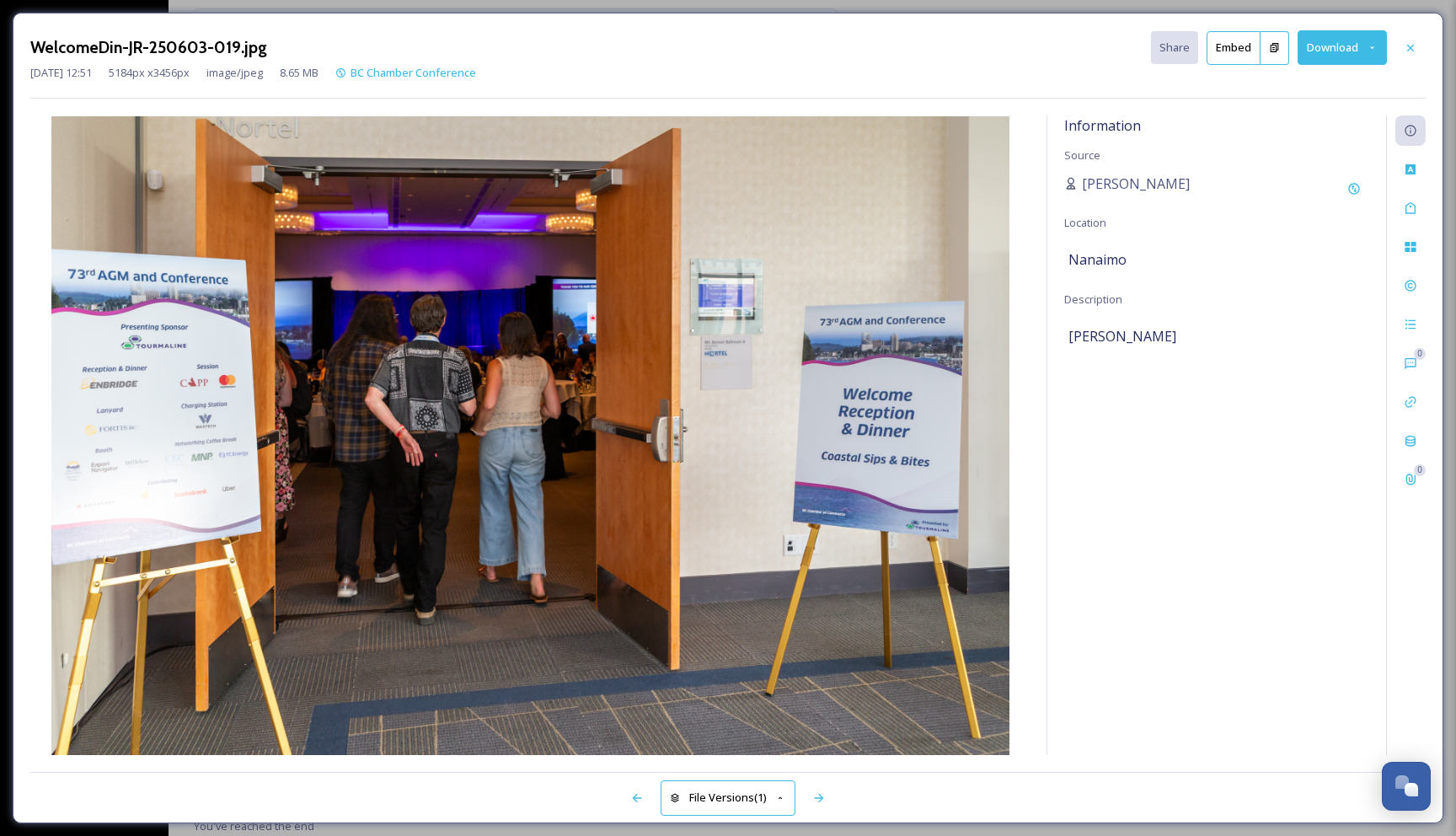
click at [1321, 40] on button "Download" at bounding box center [1341, 48] width 89 height 35
drag, startPoint x: 1410, startPoint y: 46, endPoint x: 1358, endPoint y: 67, distance: 56.1
click at [1410, 46] on icon at bounding box center [1410, 47] width 6 height 6
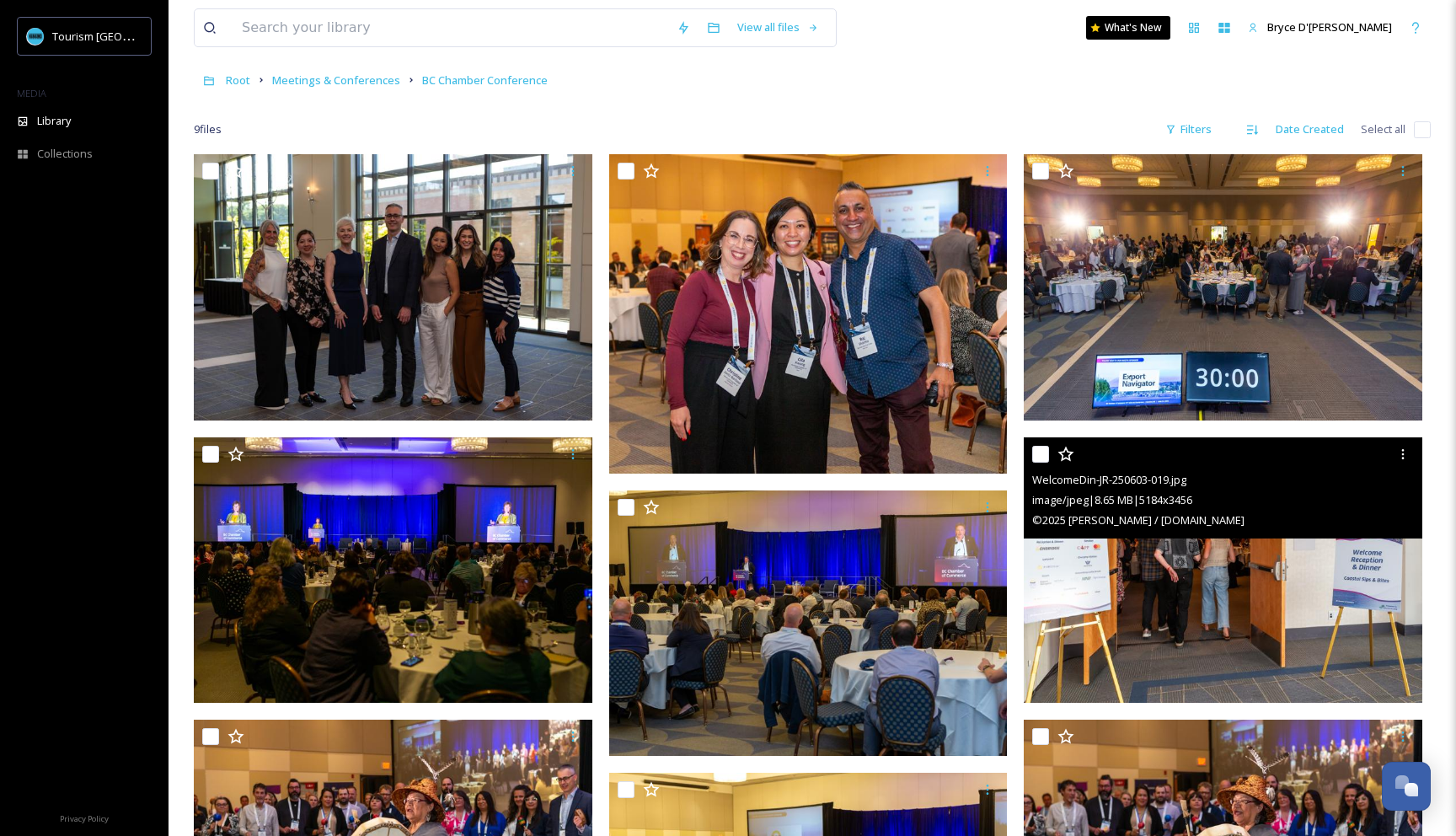
scroll to position [306, 0]
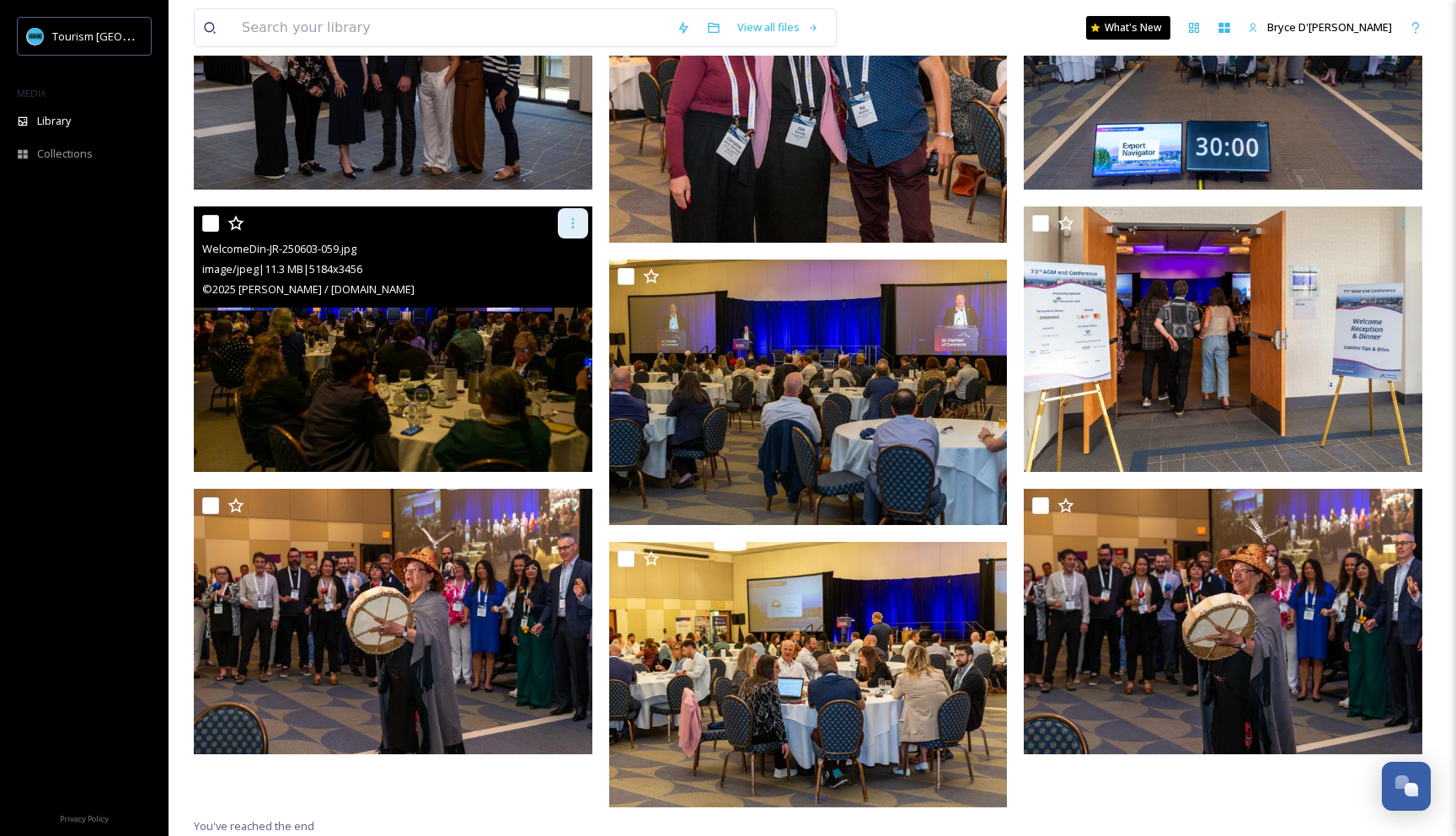
click at [567, 221] on icon at bounding box center [572, 223] width 14 height 14
click at [560, 297] on span "Download" at bounding box center [553, 292] width 52 height 16
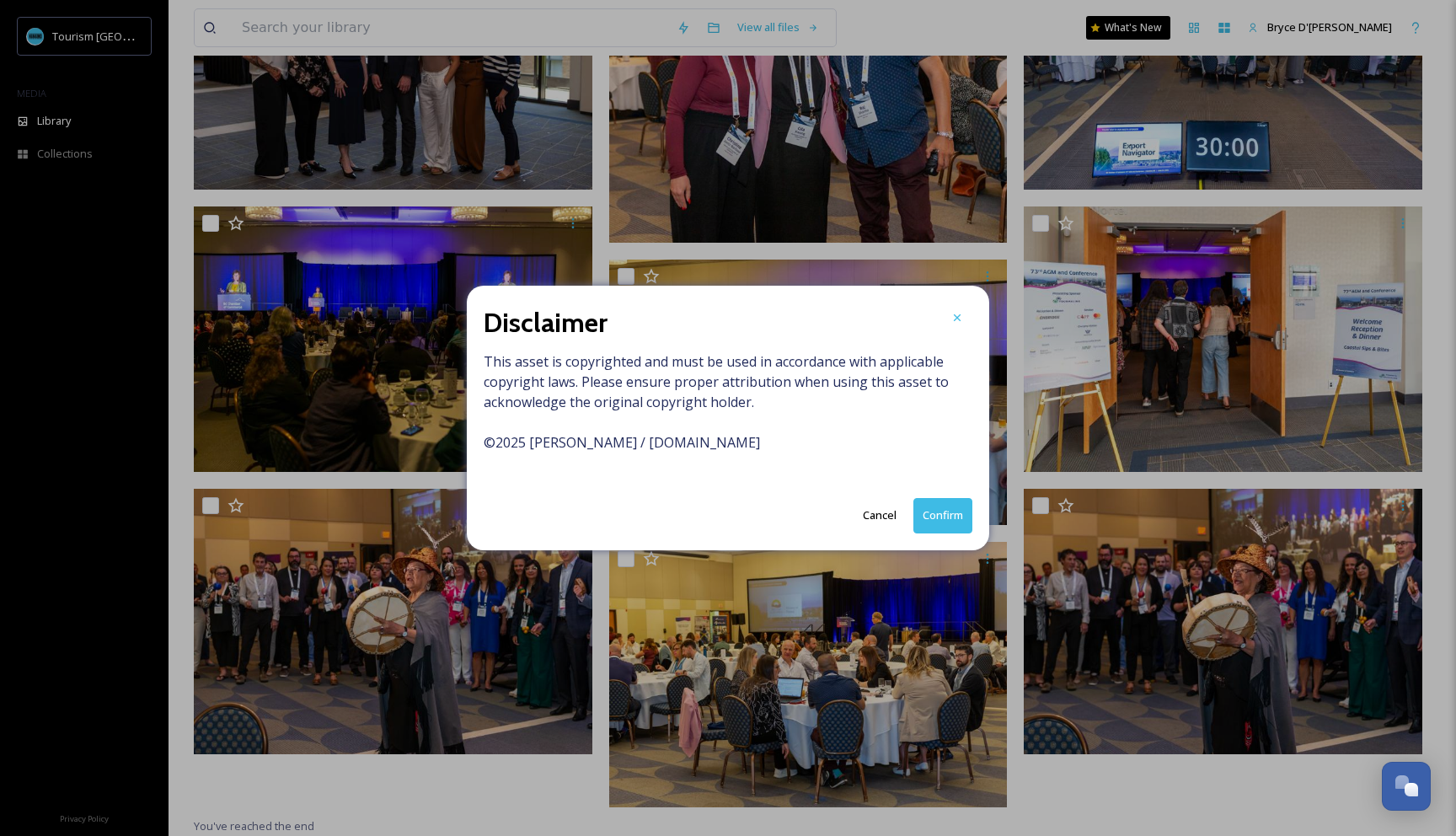
click at [953, 521] on button "Confirm" at bounding box center [943, 515] width 59 height 35
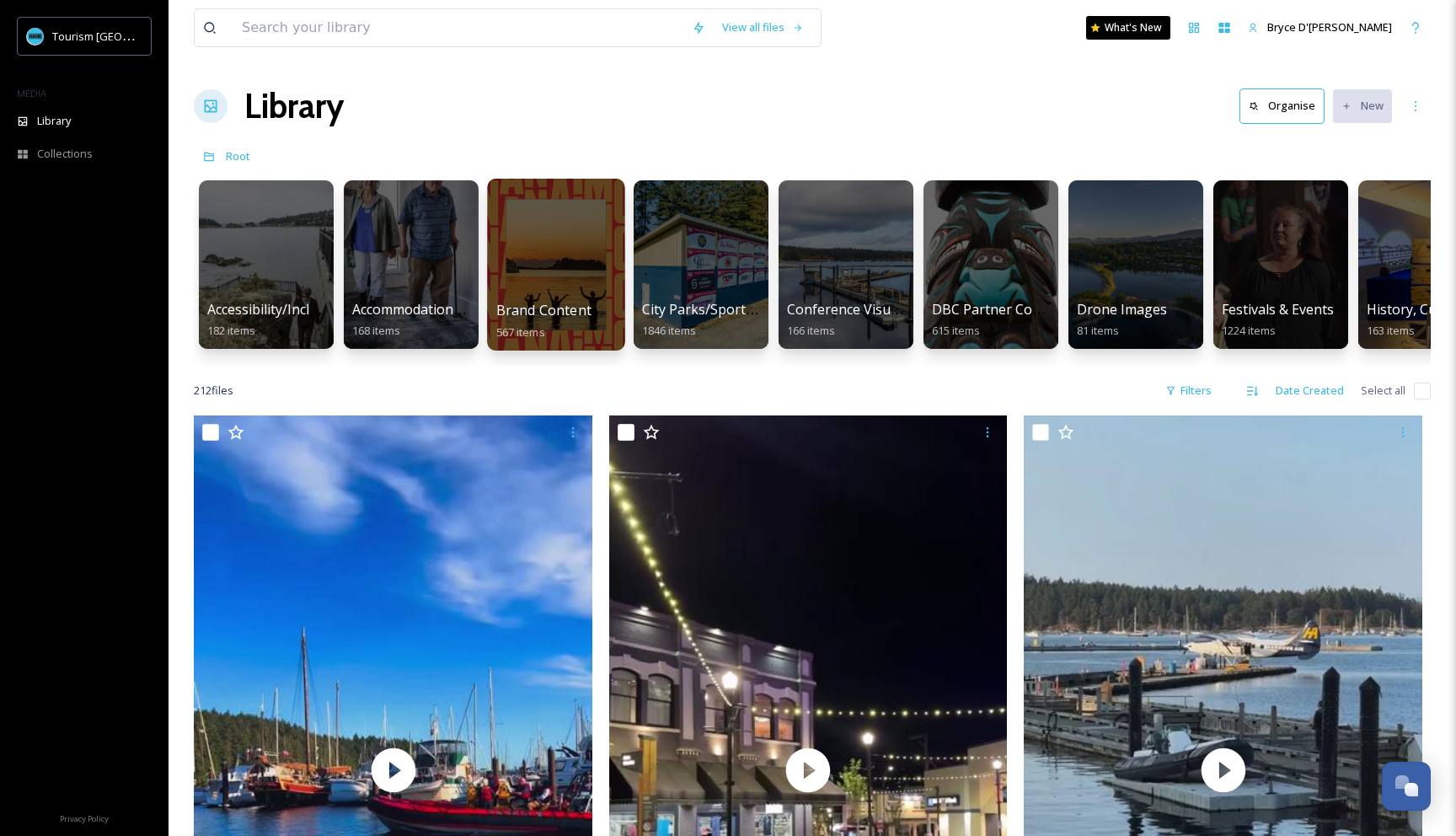
click at [563, 237] on div at bounding box center [555, 264] width 137 height 172
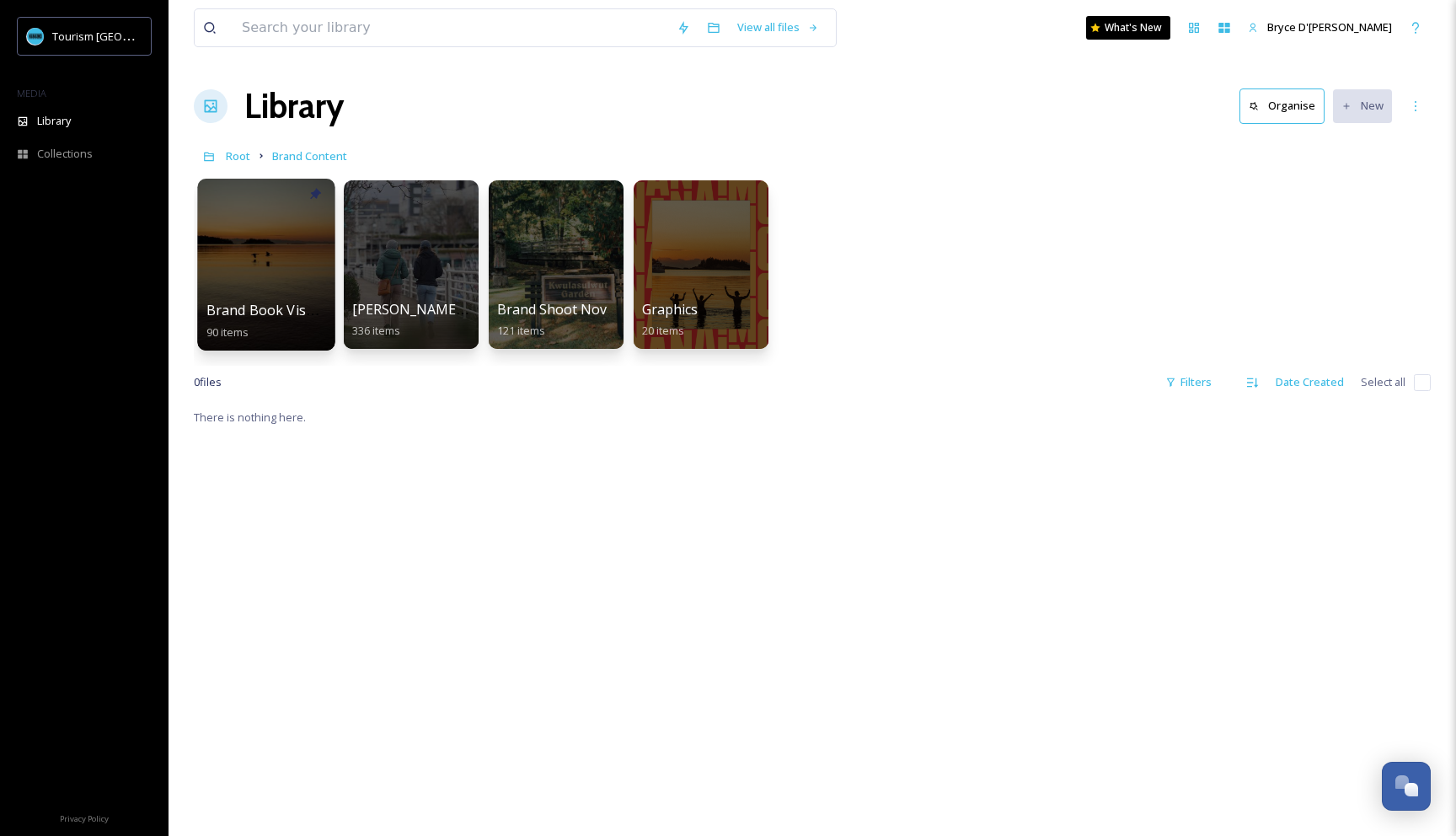
click at [260, 240] on div at bounding box center [265, 264] width 137 height 172
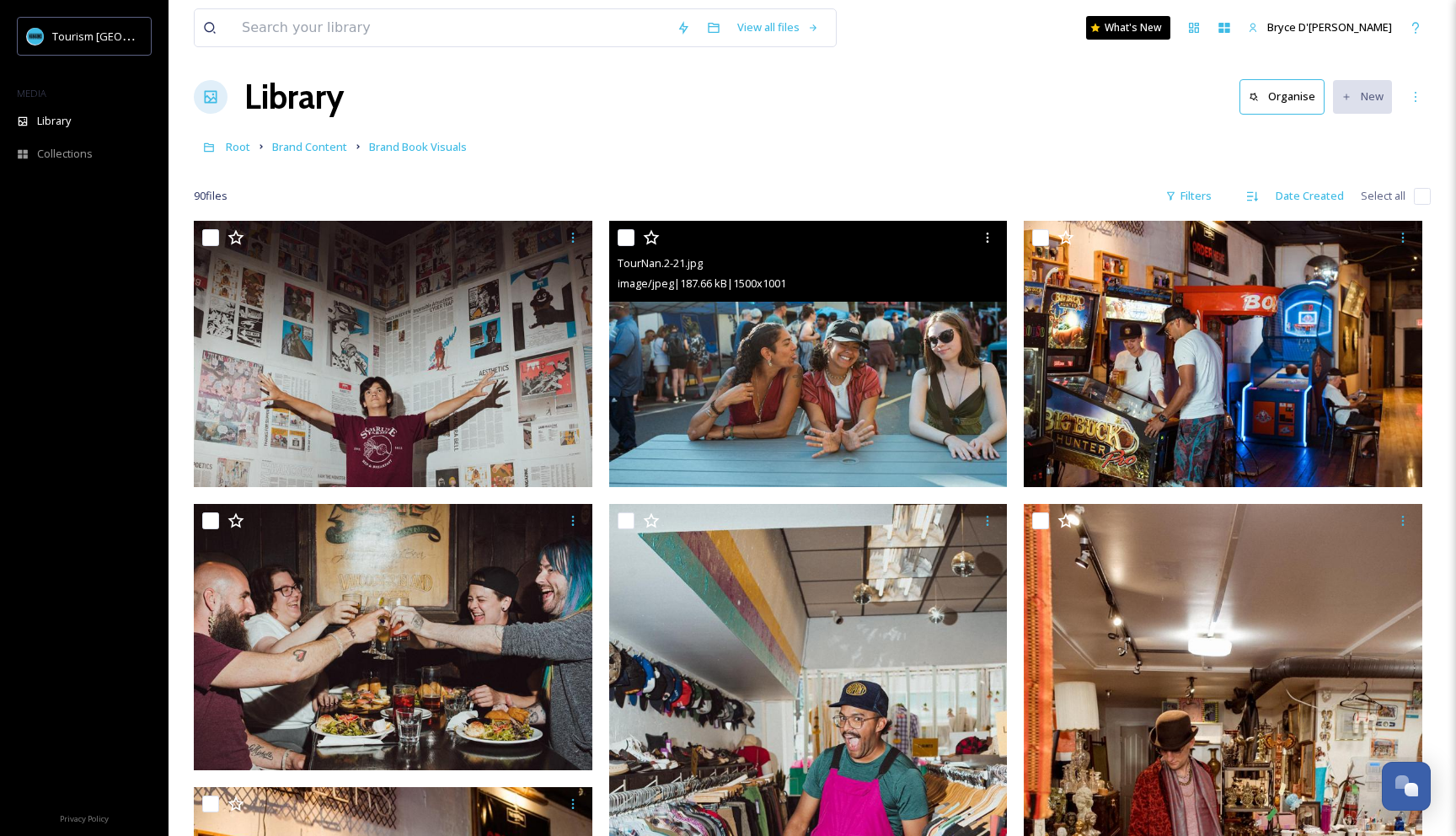
scroll to position [20, 0]
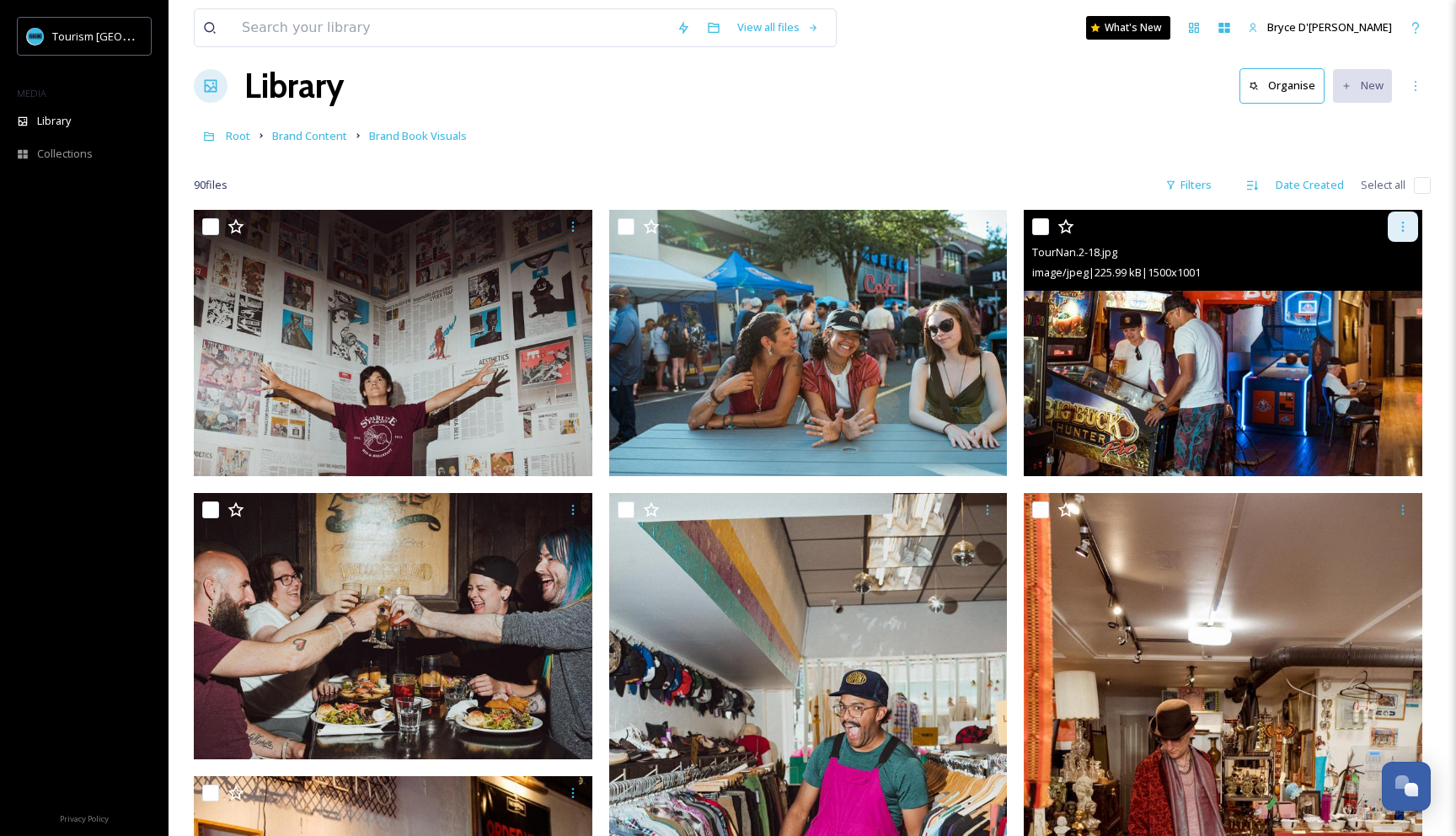
click at [1404, 227] on icon at bounding box center [1403, 226] width 14 height 14
click at [1382, 295] on span "Download" at bounding box center [1382, 295] width 52 height 16
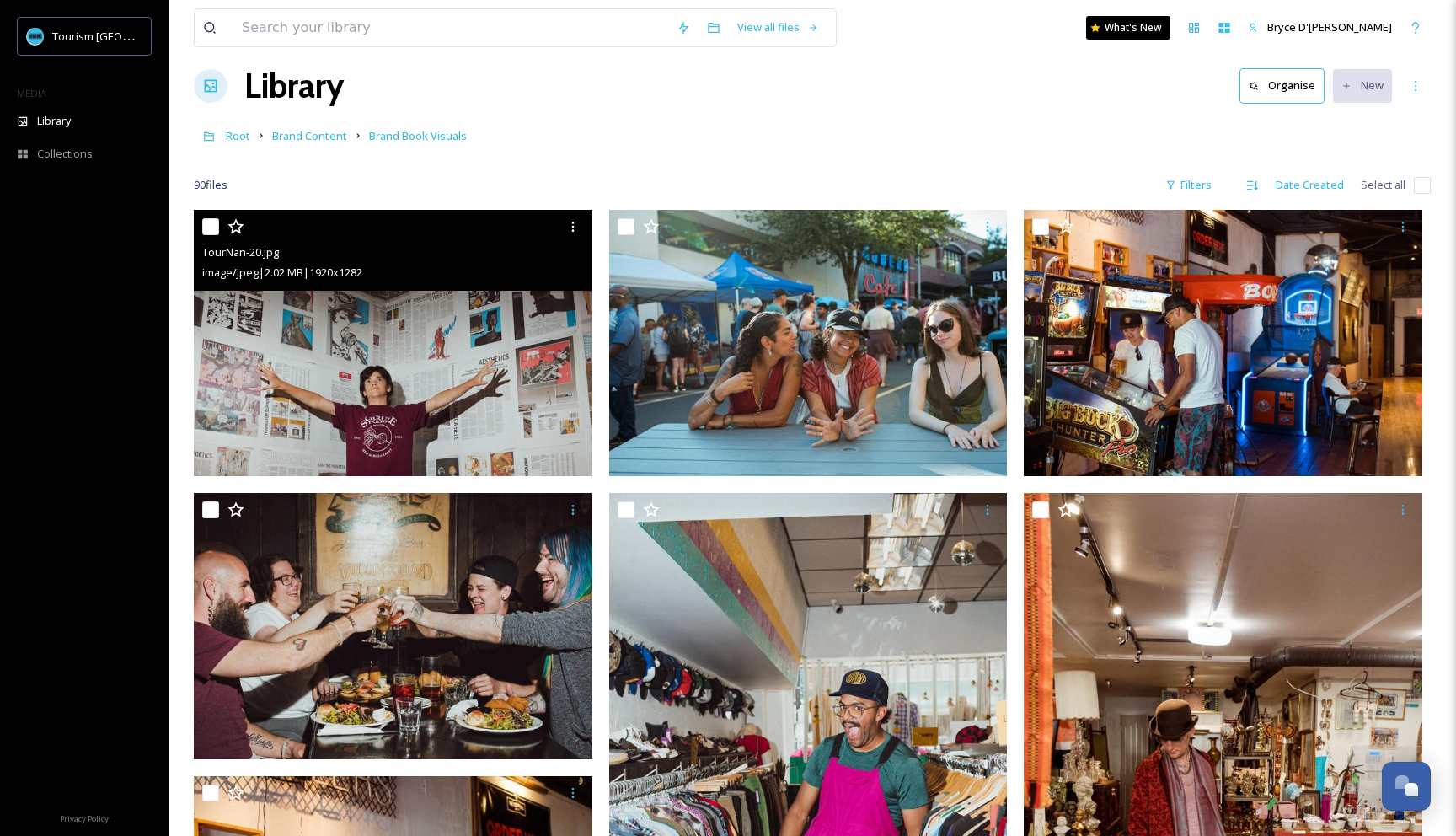
drag, startPoint x: 572, startPoint y: 228, endPoint x: 570, endPoint y: 242, distance: 14.1
click at [569, 229] on icon at bounding box center [572, 226] width 14 height 14
click at [565, 297] on span "Download" at bounding box center [553, 295] width 52 height 16
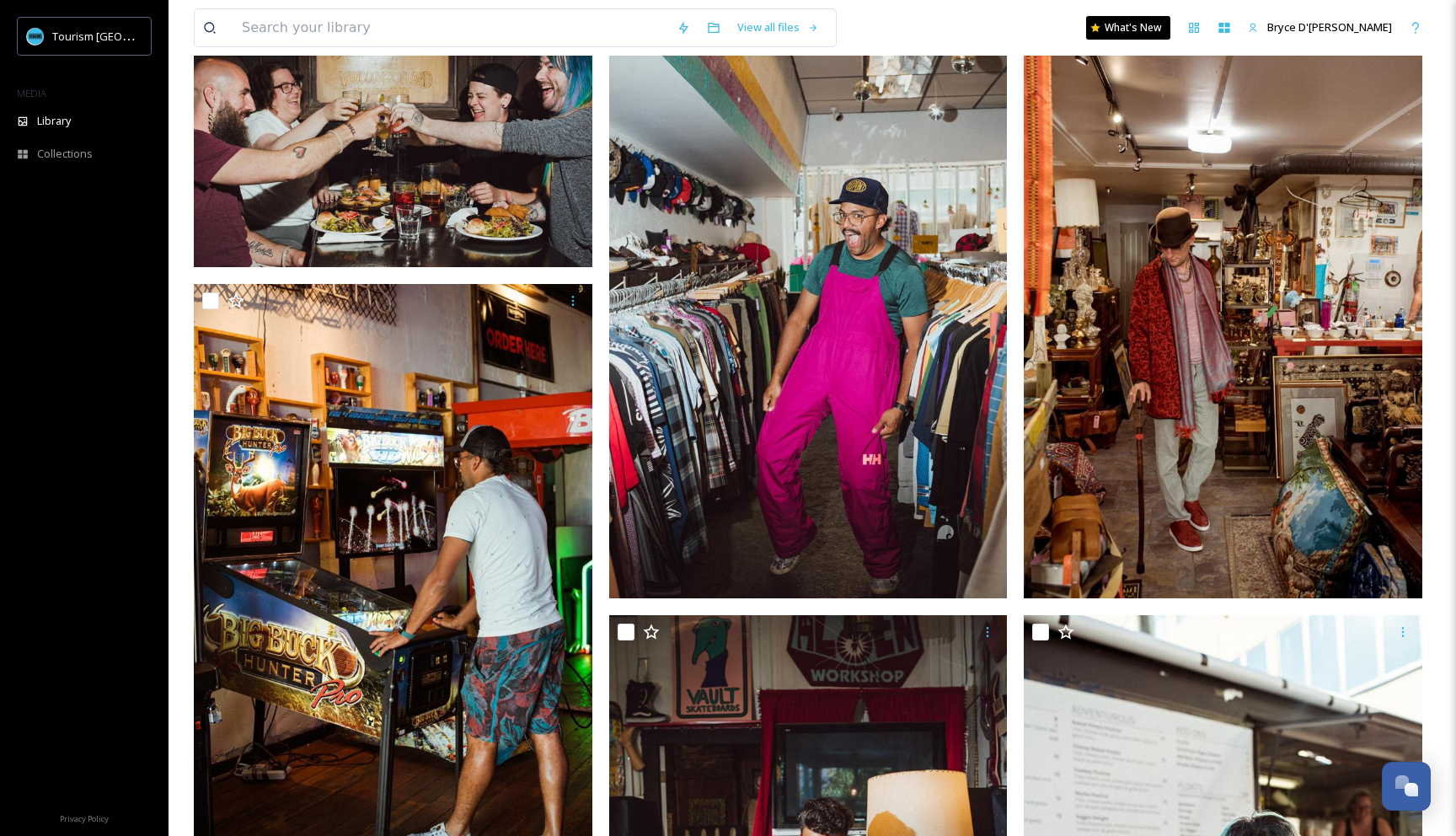
scroll to position [526, 0]
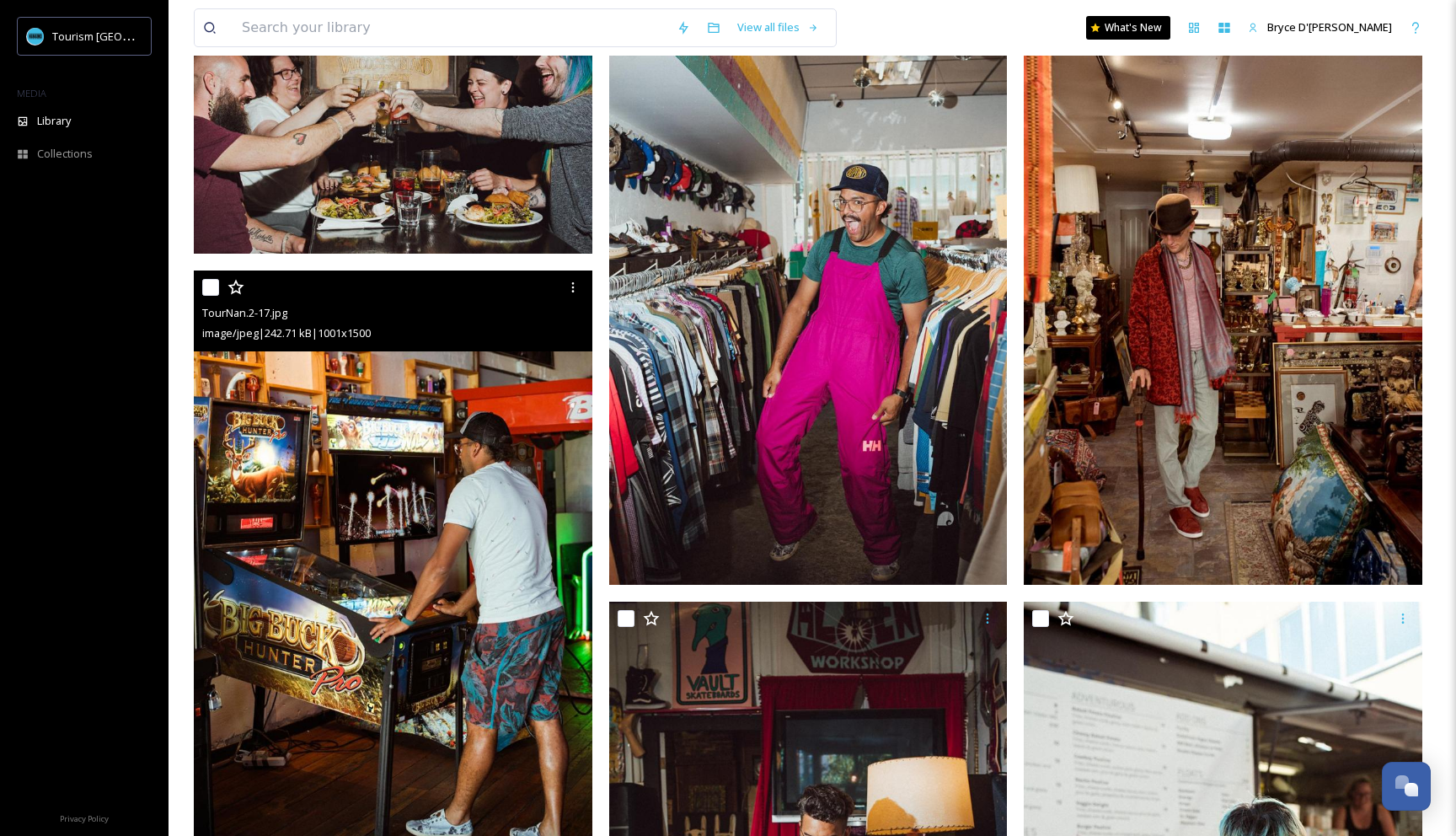
drag, startPoint x: 575, startPoint y: 293, endPoint x: 574, endPoint y: 303, distance: 10.0
click at [575, 293] on icon at bounding box center [572, 287] width 14 height 14
click at [567, 351] on span "Download" at bounding box center [553, 356] width 52 height 16
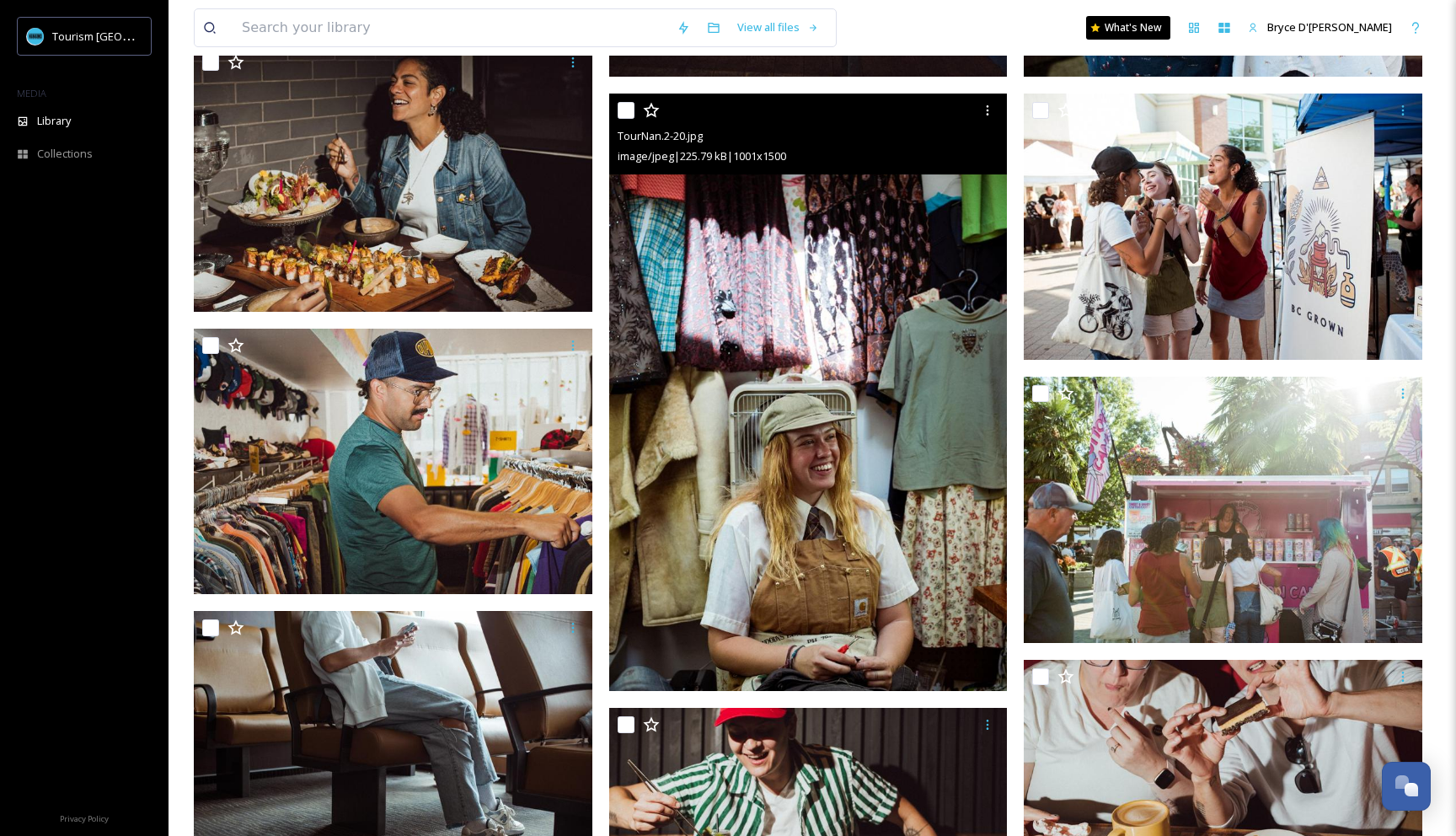
scroll to position [1638, 0]
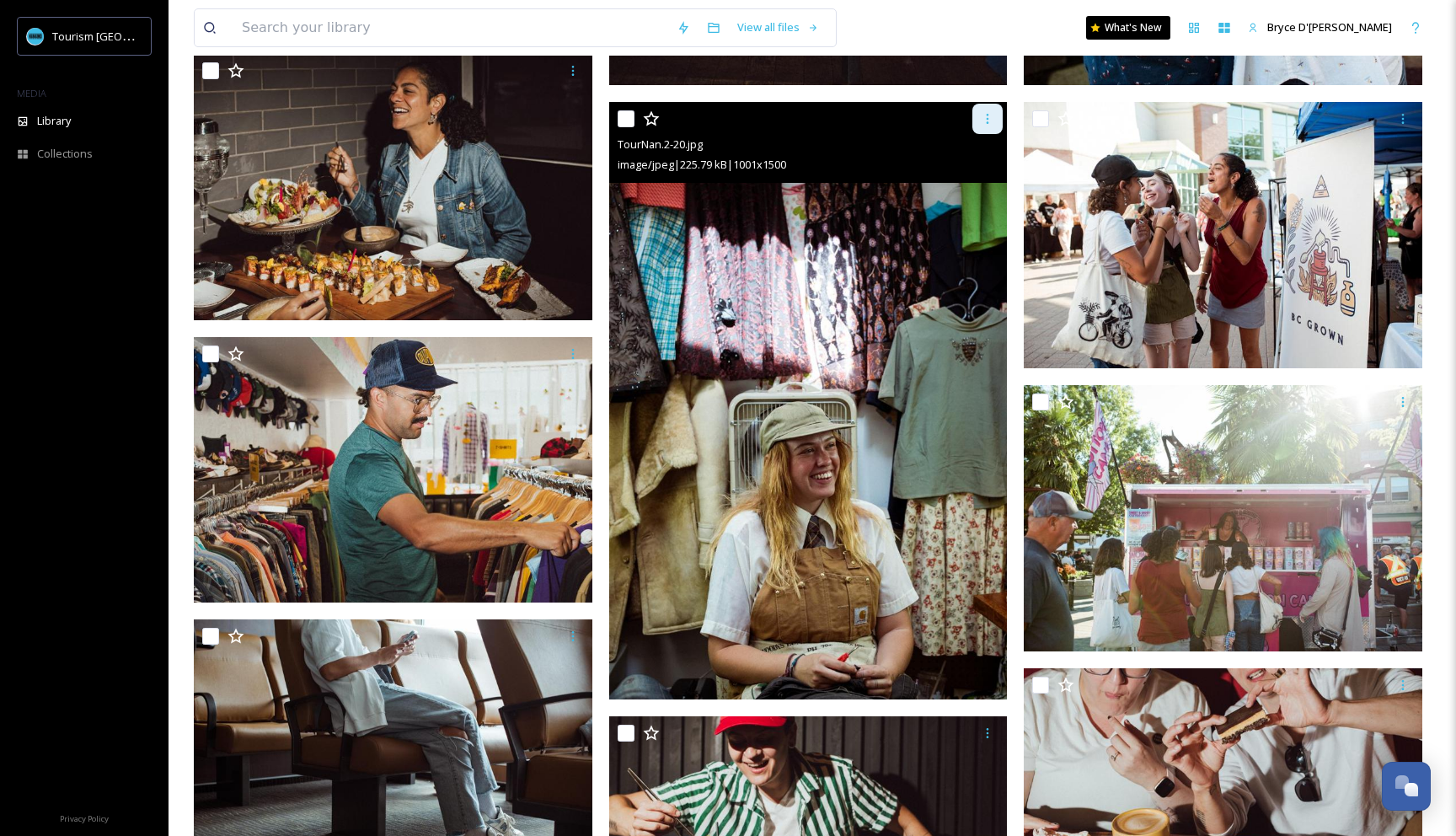
click at [979, 121] on div at bounding box center [987, 119] width 30 height 30
click at [975, 192] on span "Download" at bounding box center [968, 189] width 52 height 16
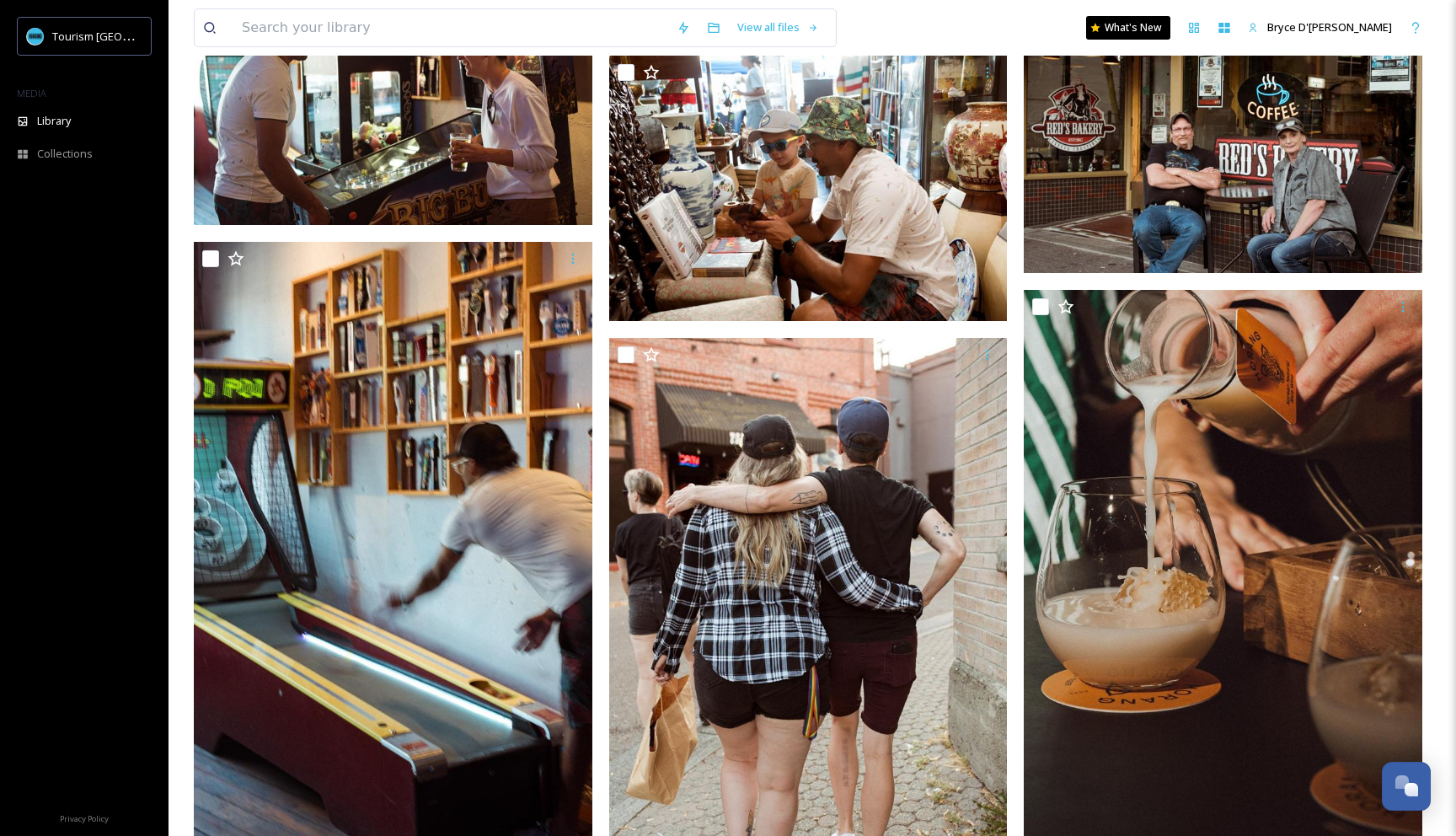
scroll to position [2616, 0]
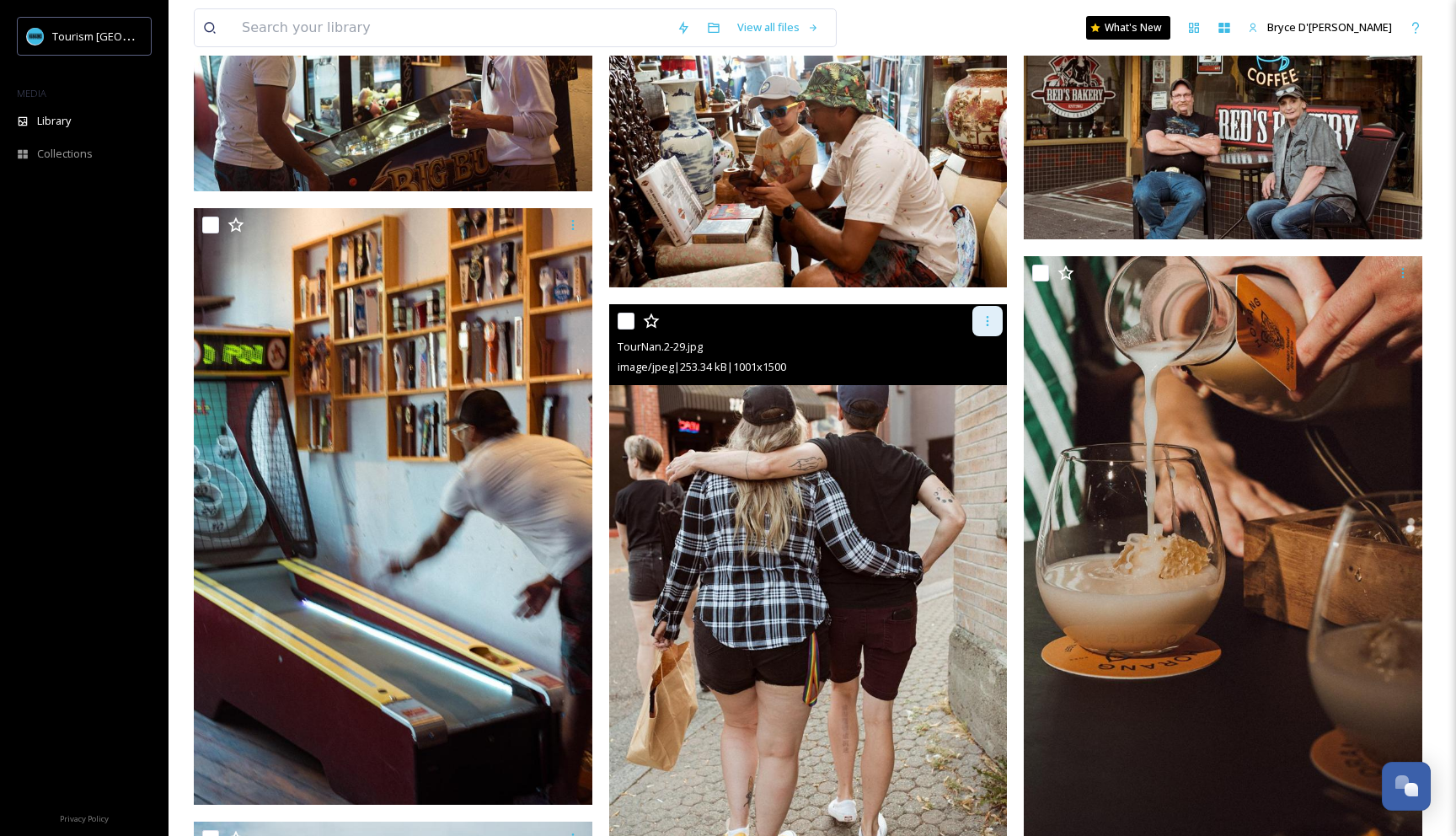
click at [988, 325] on icon at bounding box center [987, 321] width 14 height 14
click at [987, 384] on span "Download" at bounding box center [968, 391] width 52 height 16
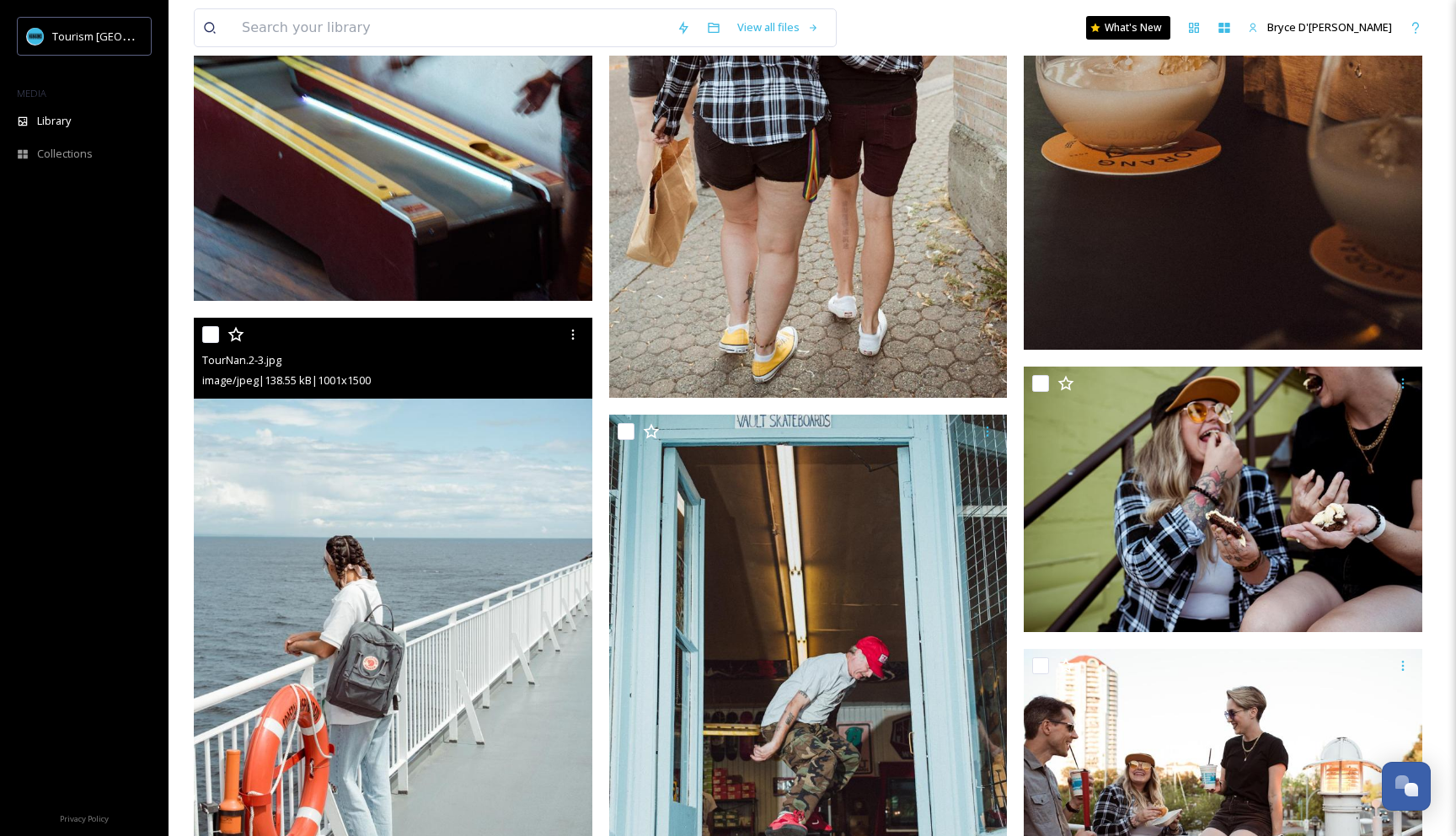
scroll to position [3104, 0]
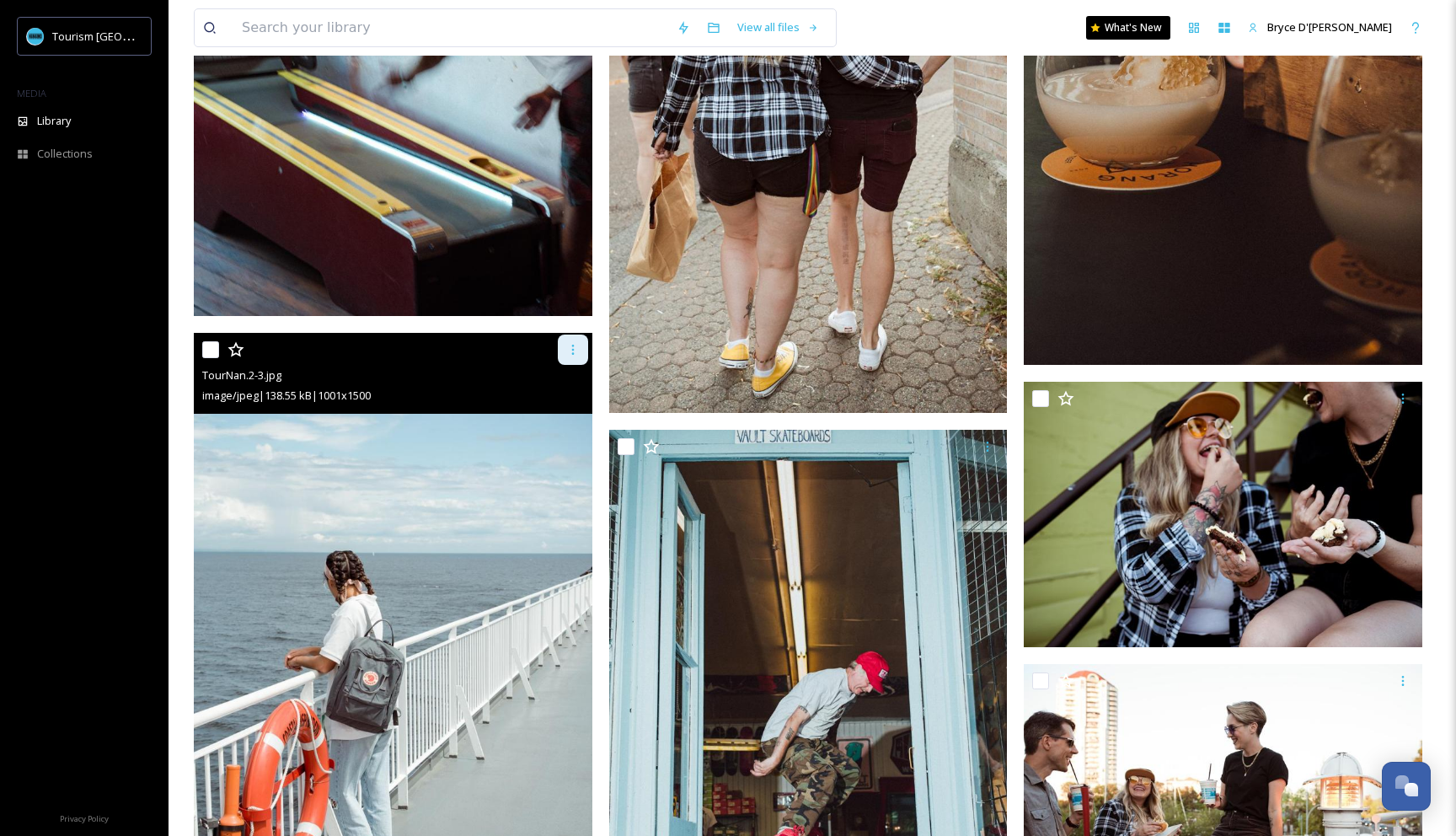
click at [568, 349] on icon at bounding box center [572, 349] width 14 height 14
click at [574, 421] on span "Download" at bounding box center [553, 419] width 52 height 16
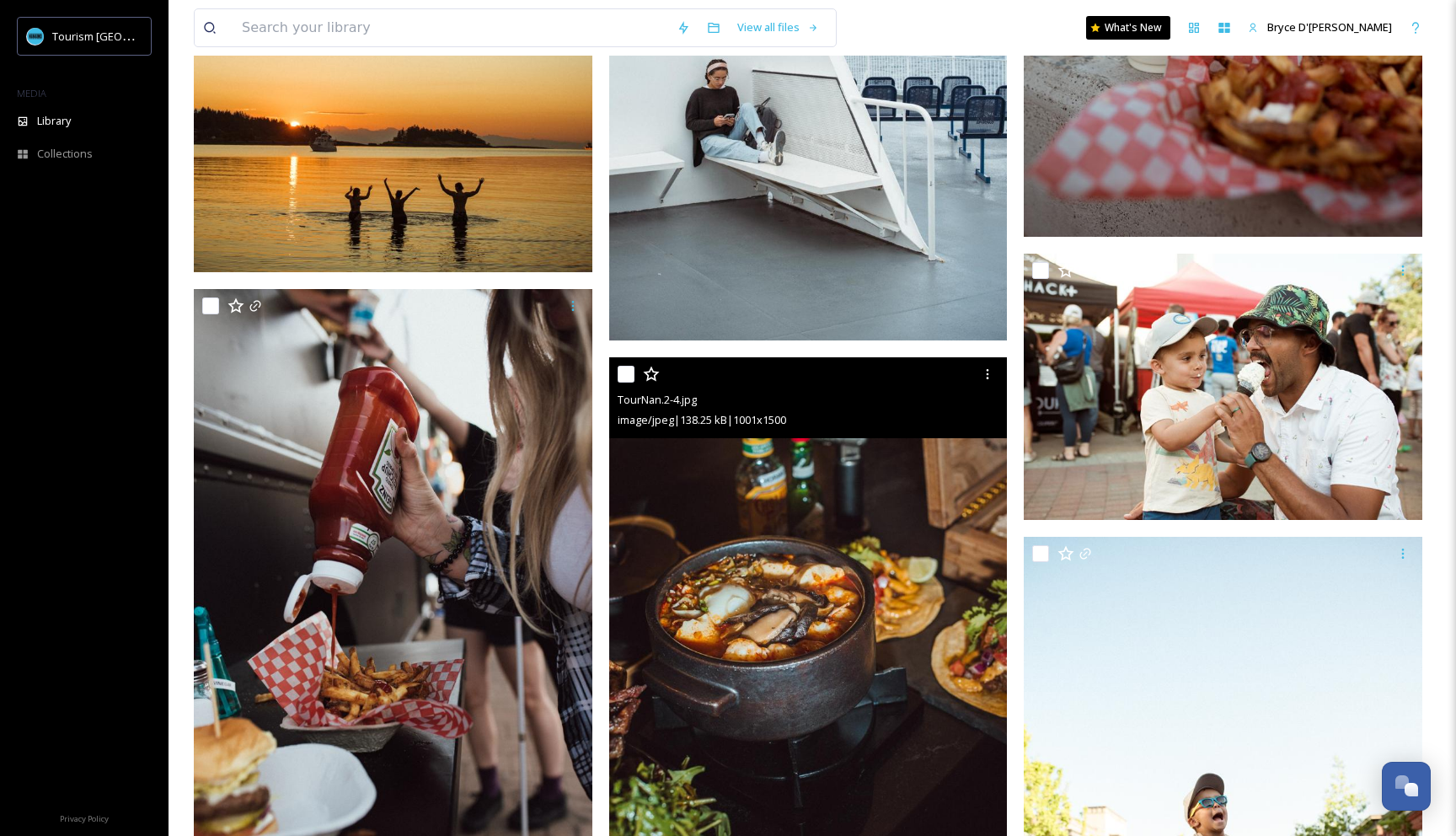
scroll to position [5313, 0]
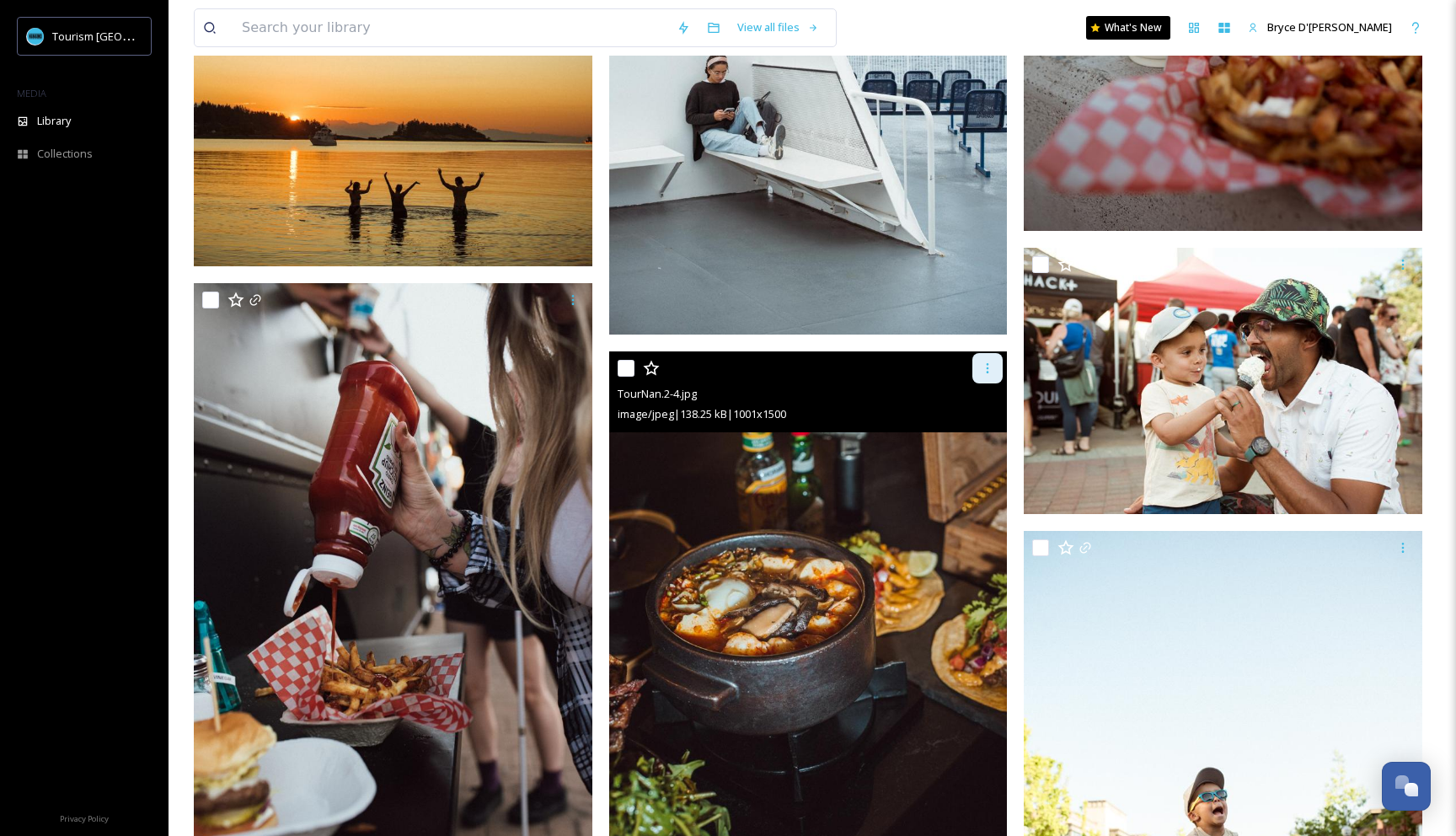
click at [997, 374] on div at bounding box center [987, 368] width 30 height 30
click at [987, 438] on span "Download" at bounding box center [968, 437] width 52 height 16
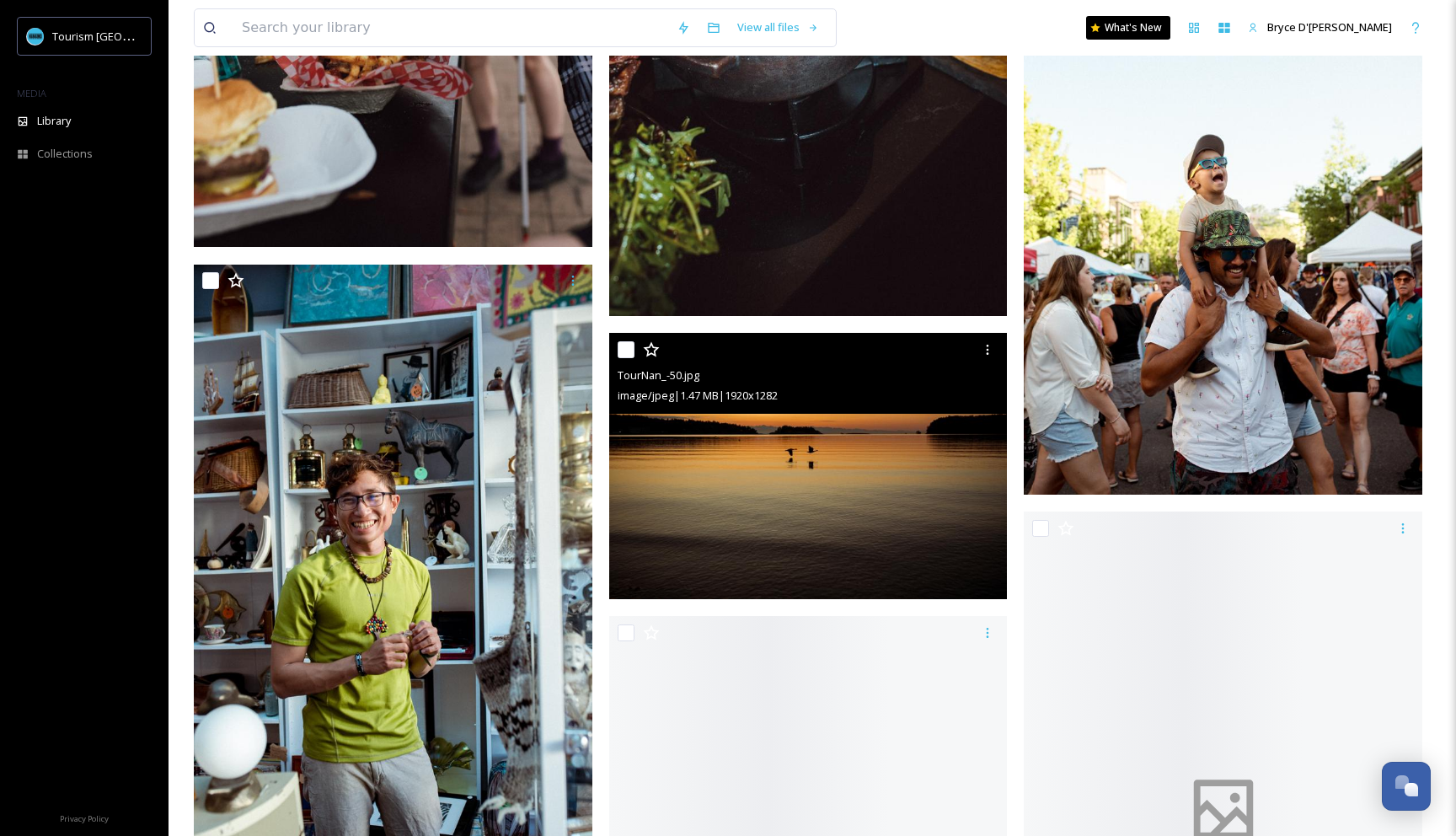
scroll to position [6063, 0]
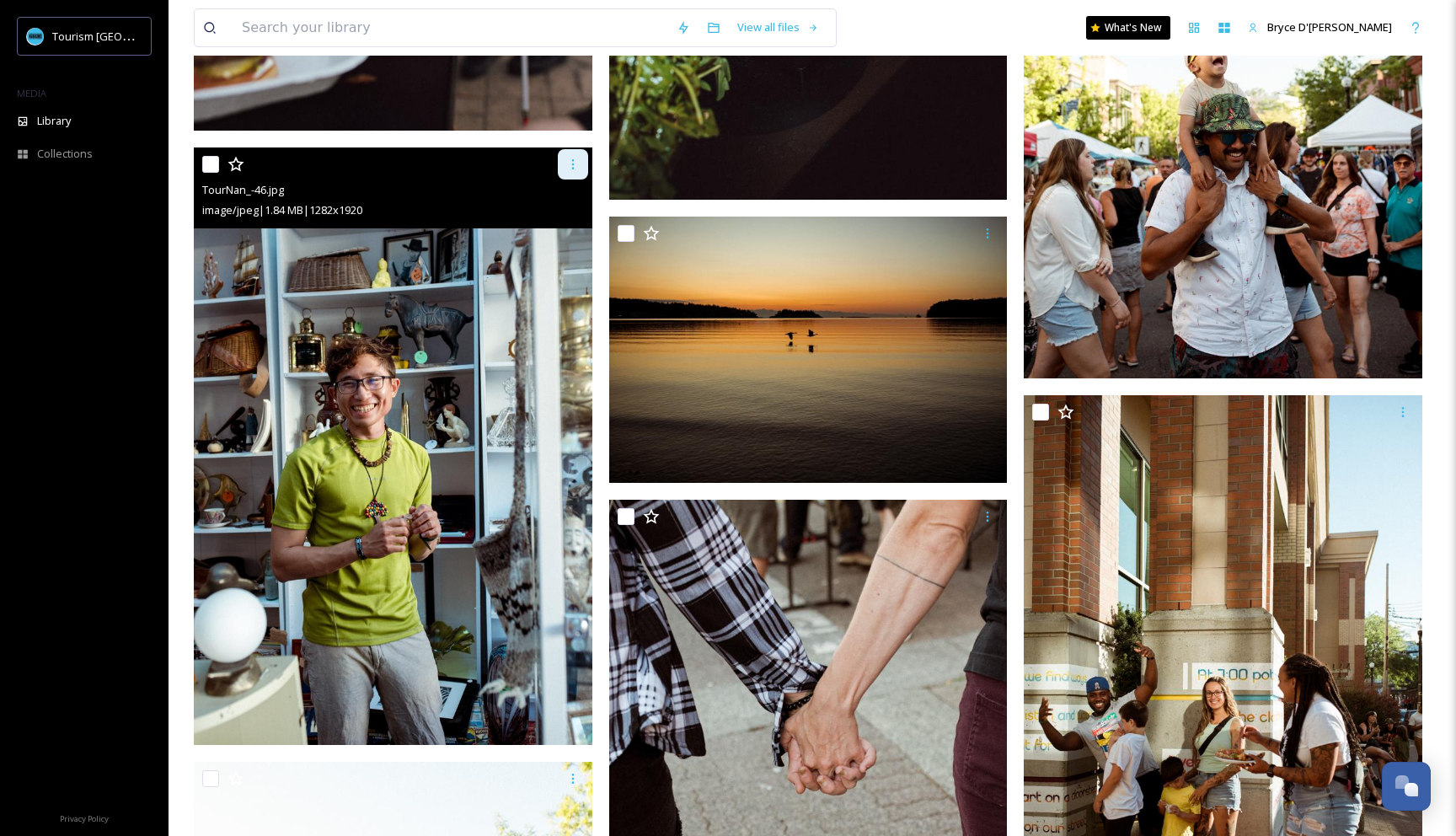
click at [568, 166] on icon at bounding box center [572, 164] width 14 height 14
click at [556, 236] on span "Download" at bounding box center [553, 234] width 52 height 16
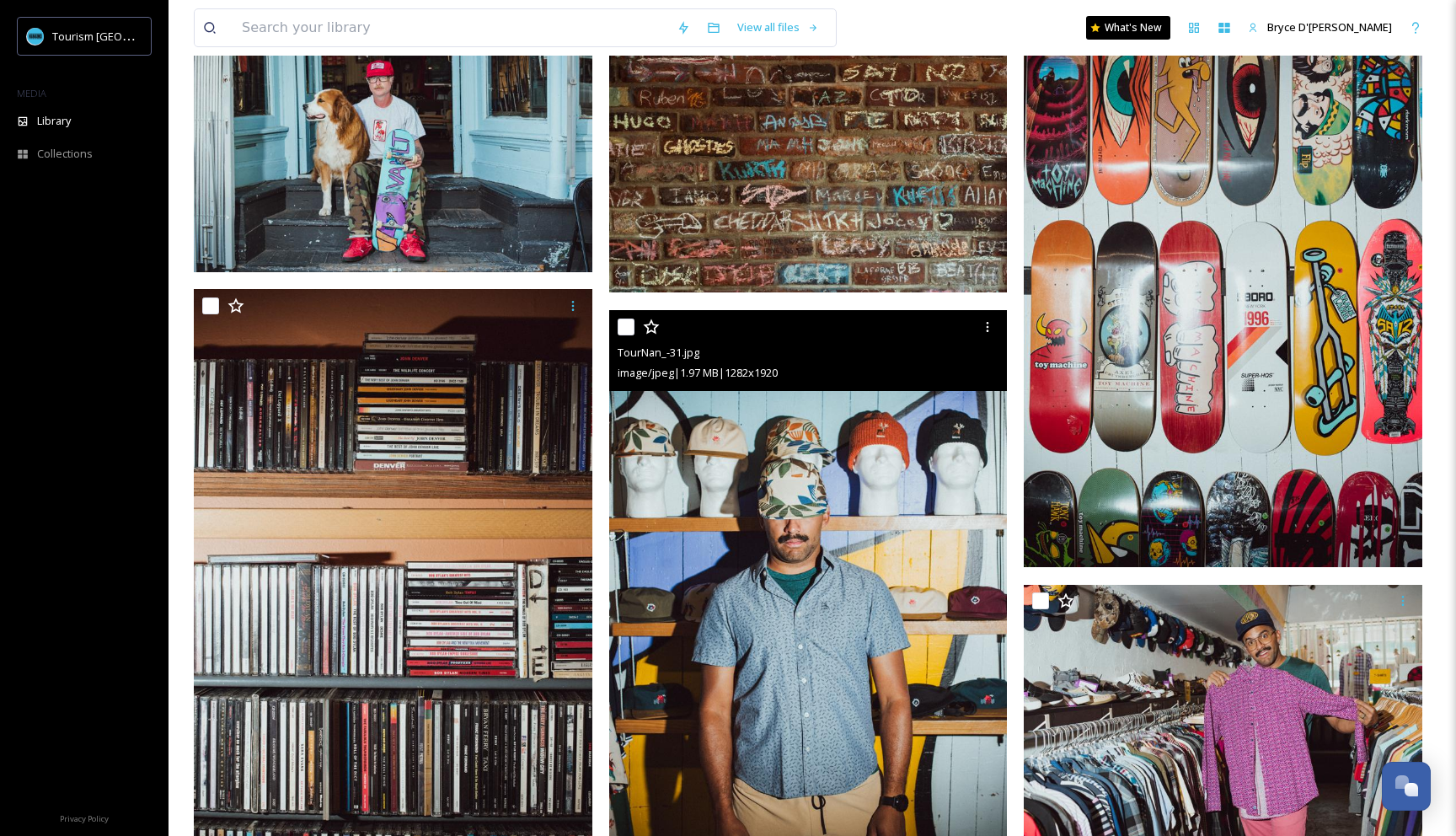
scroll to position [8703, 0]
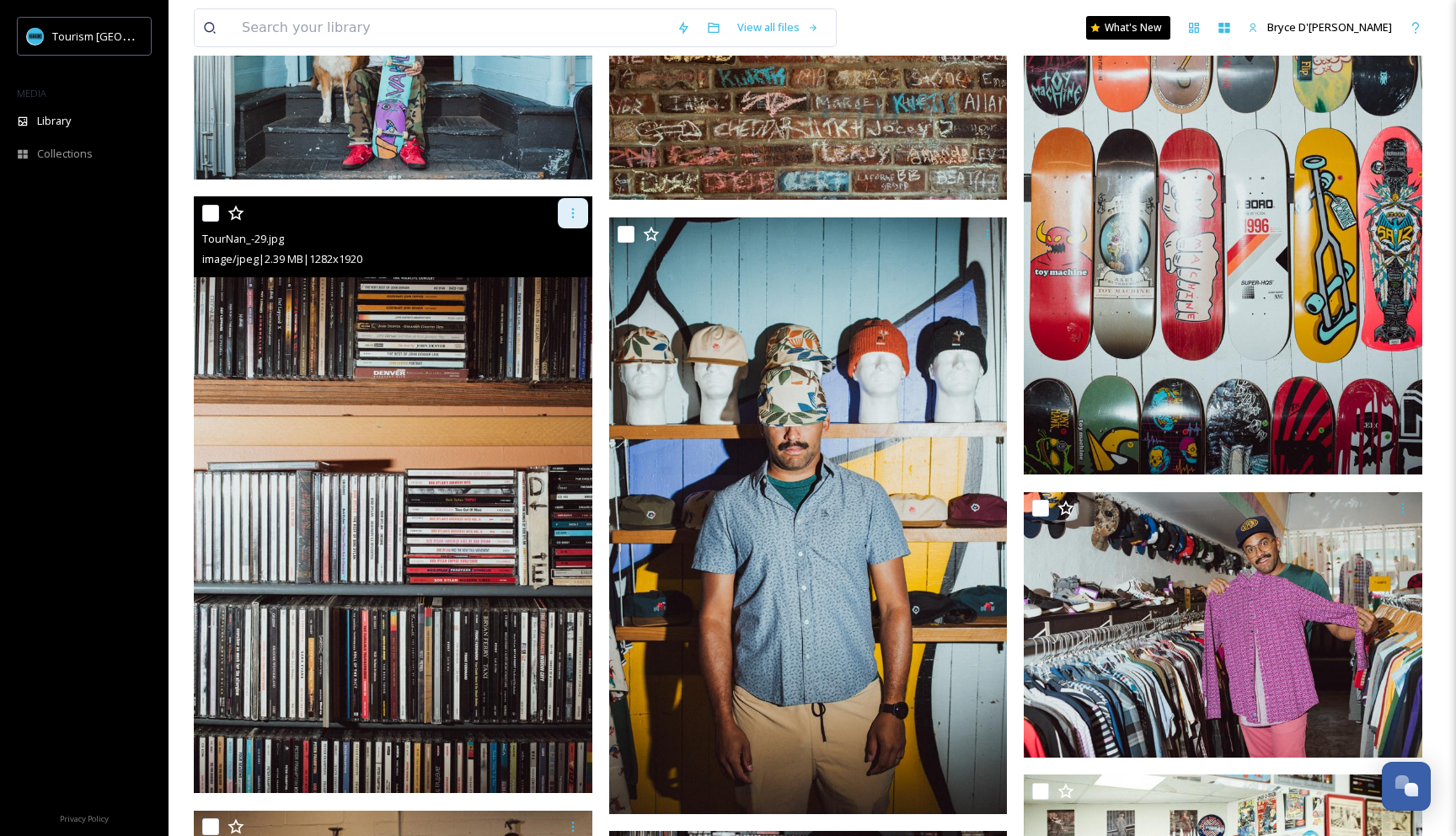
click at [574, 217] on icon at bounding box center [572, 212] width 14 height 14
click at [566, 281] on span "Download" at bounding box center [553, 282] width 52 height 16
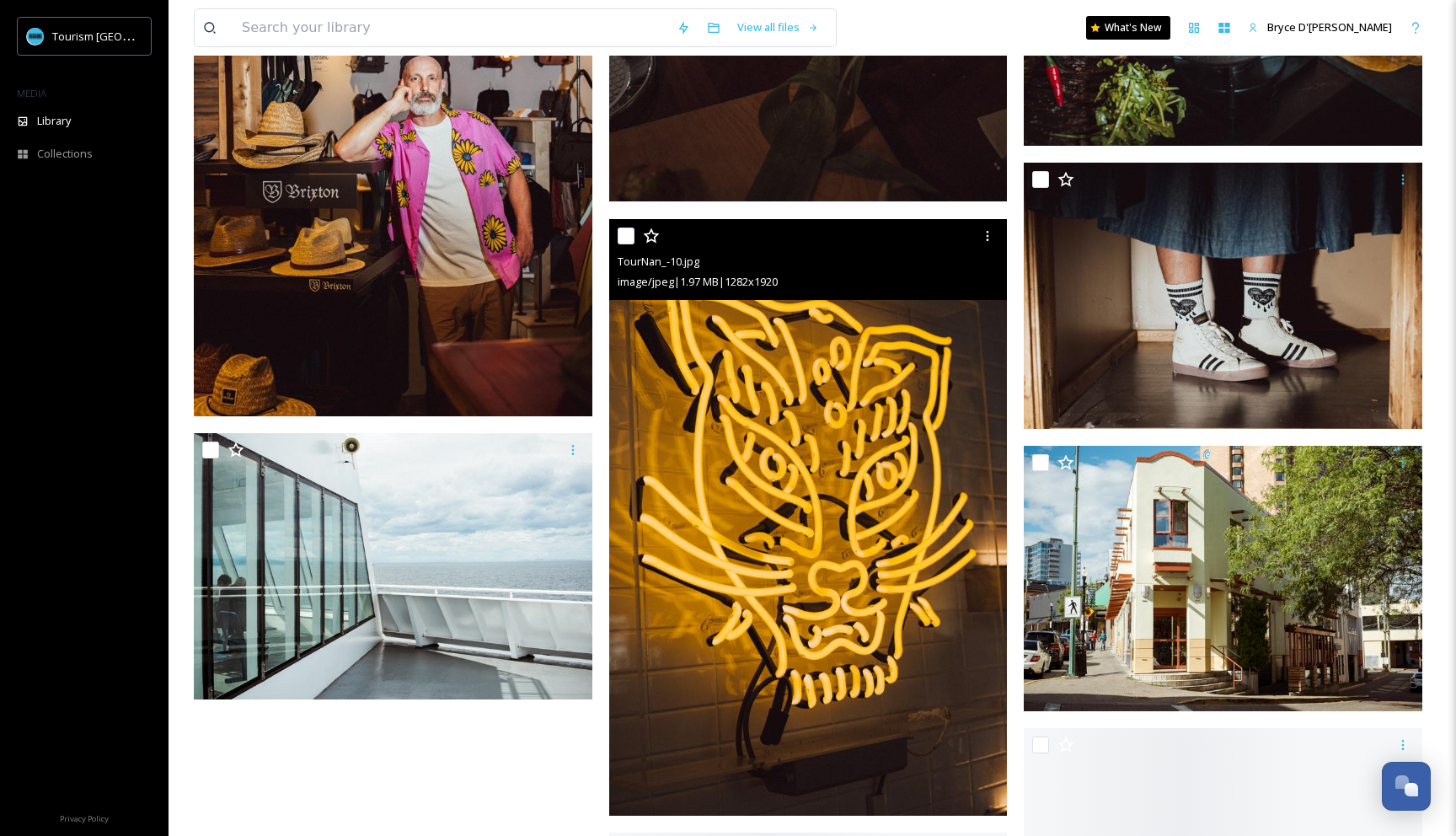
scroll to position [12029, 0]
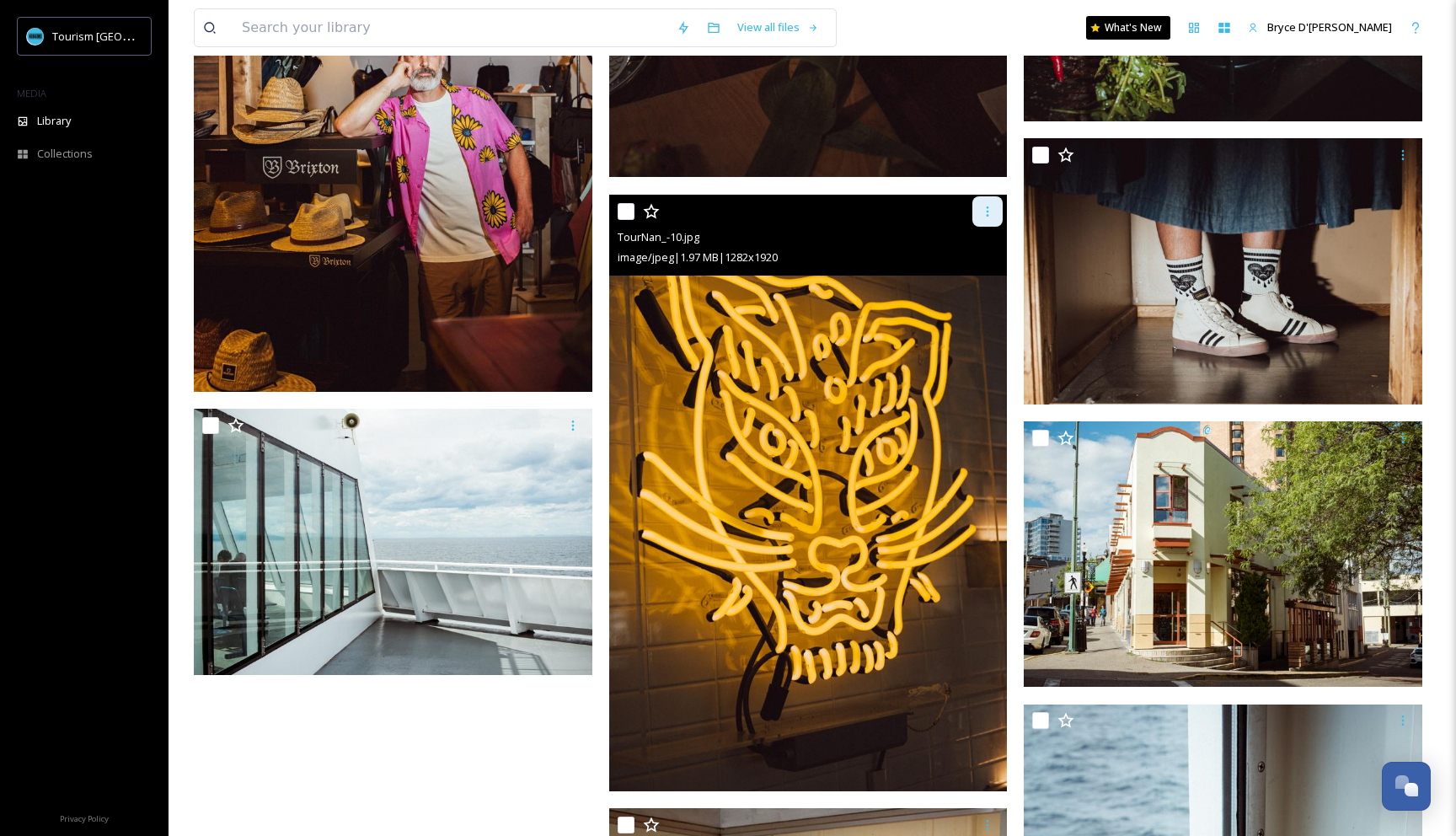
click at [980, 212] on div at bounding box center [987, 211] width 30 height 30
click at [967, 276] on span "Download" at bounding box center [968, 281] width 52 height 16
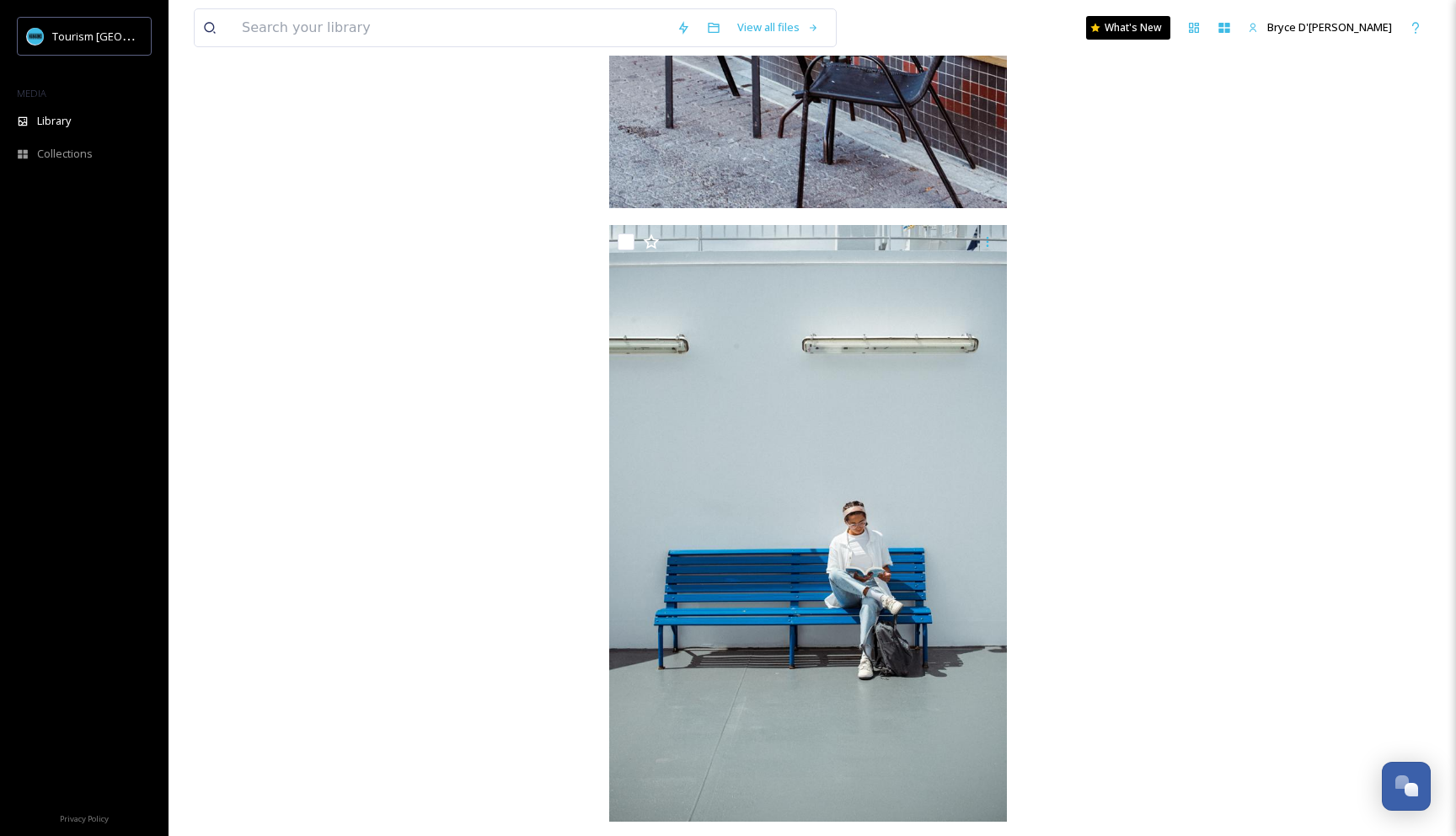
scroll to position [13852, 0]
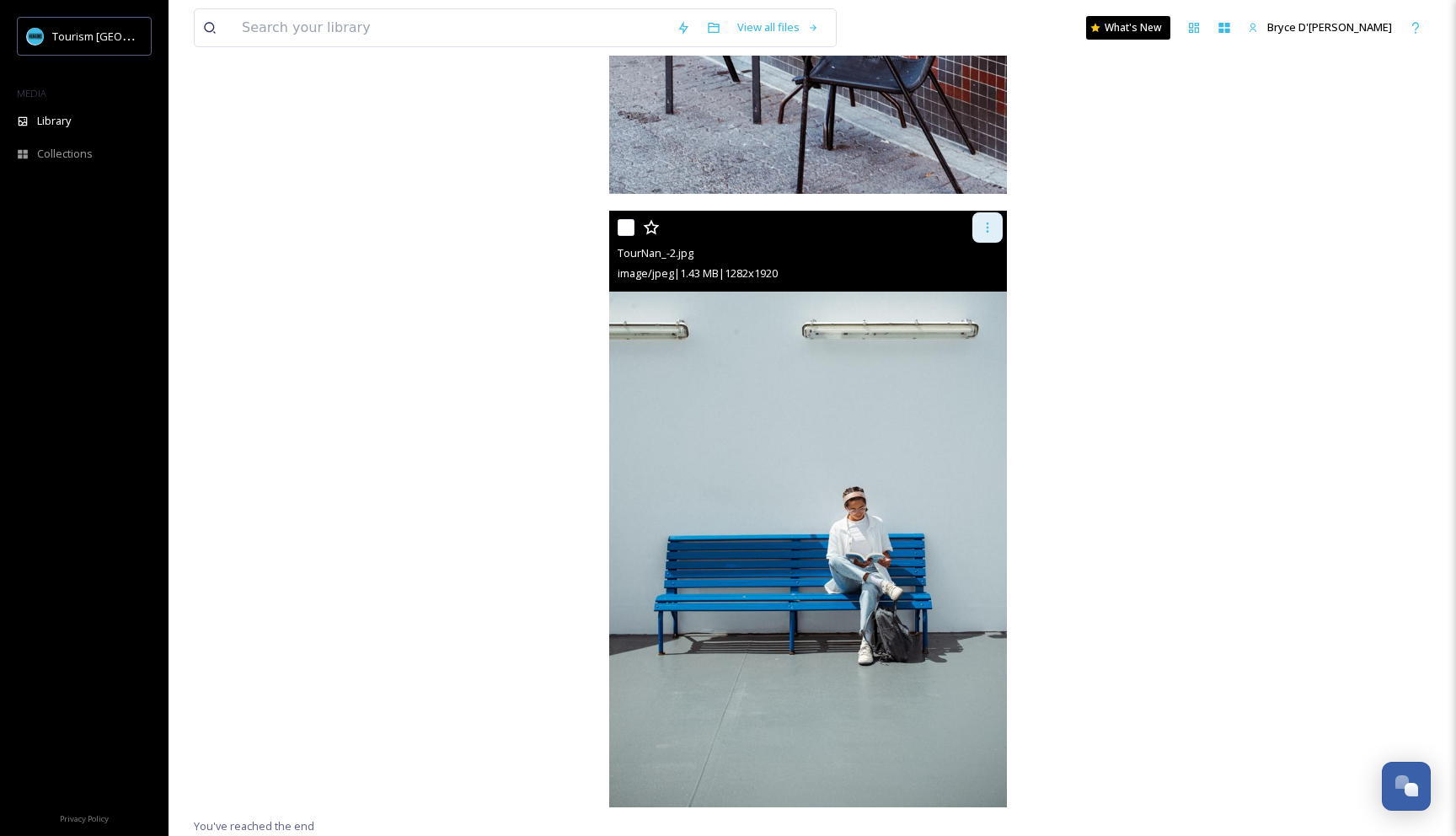
click at [988, 230] on icon at bounding box center [987, 227] width 3 height 10
click at [989, 298] on span "Download" at bounding box center [968, 296] width 52 height 16
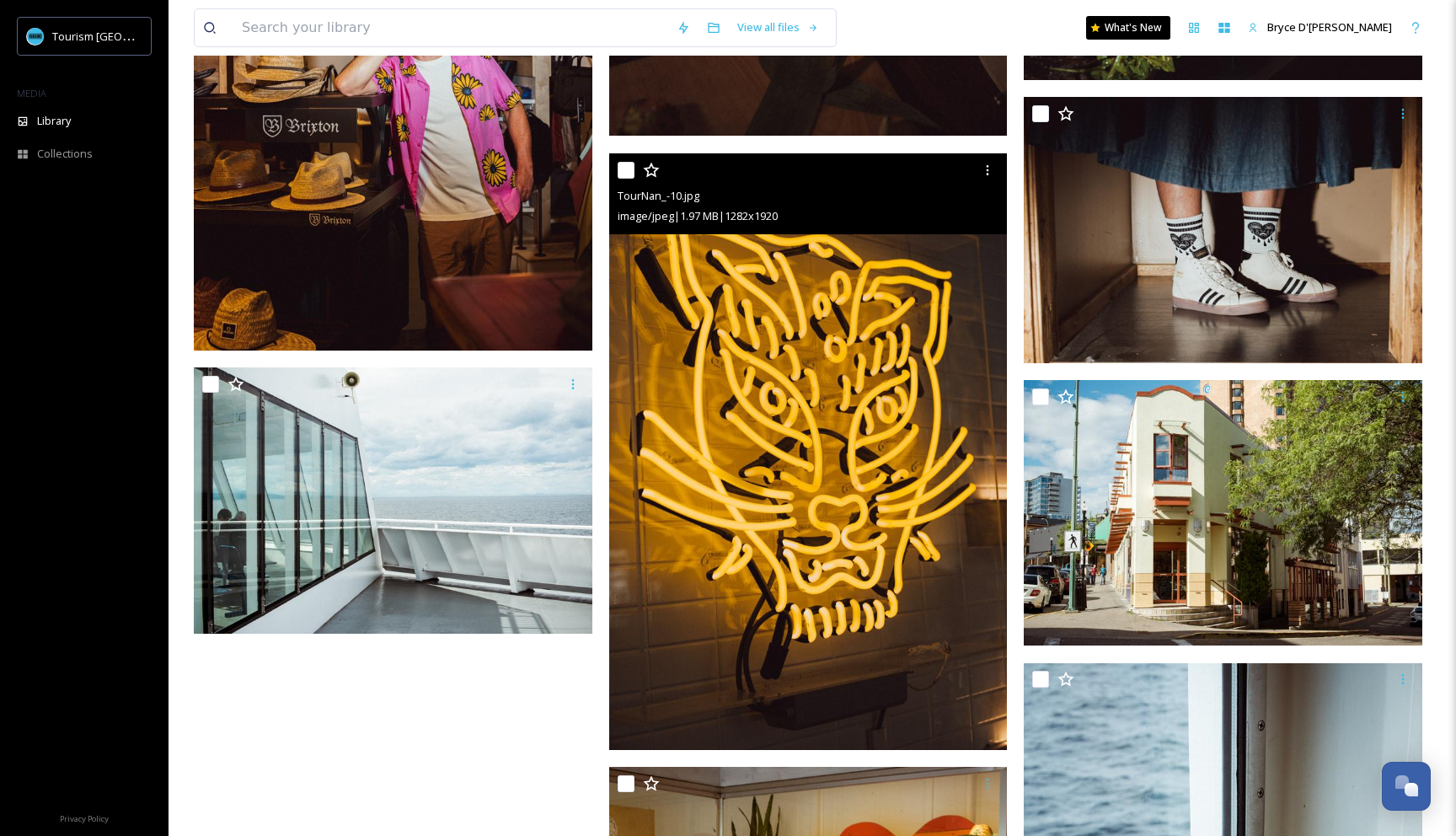
scroll to position [12157, 0]
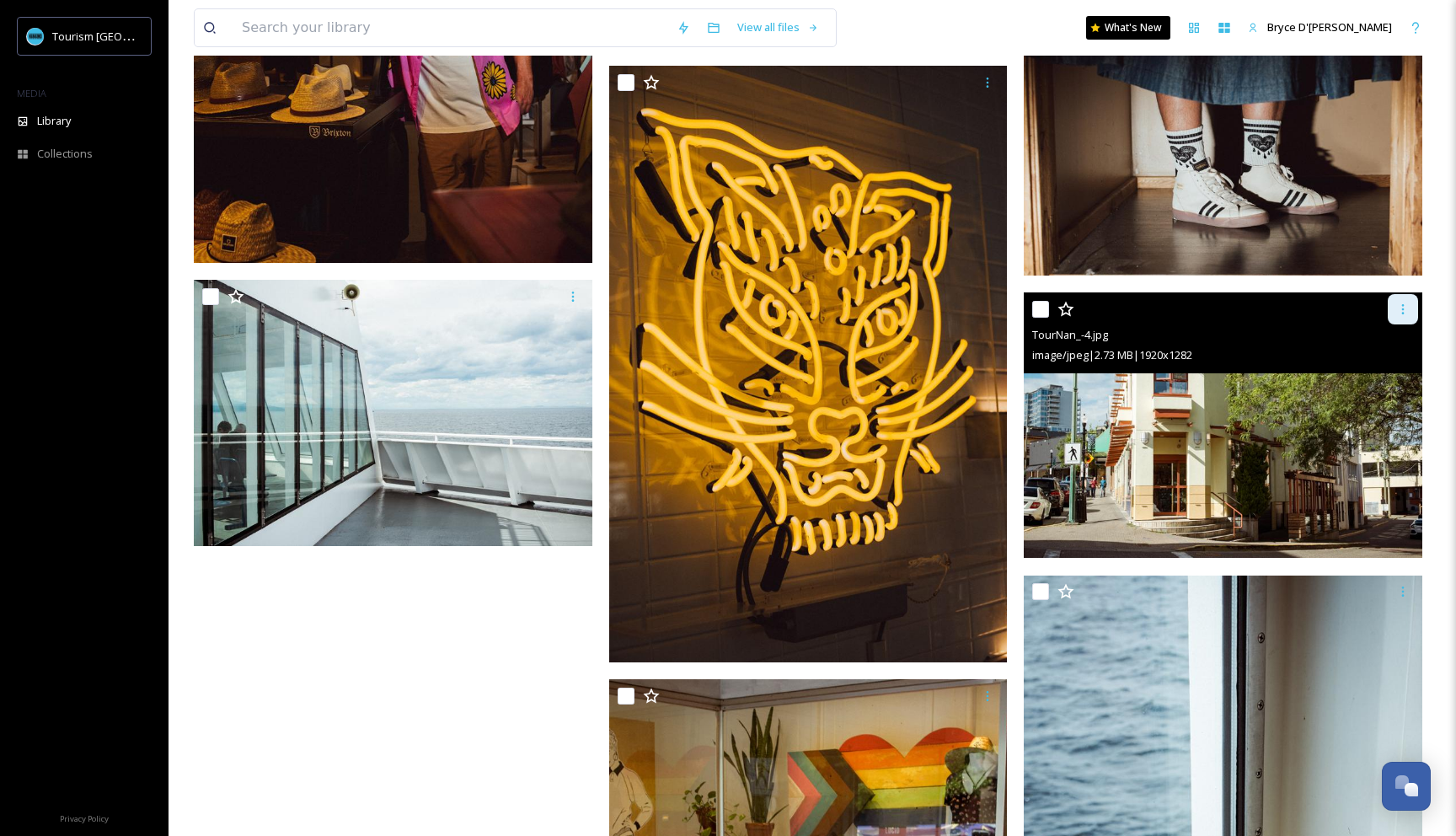
click at [1401, 315] on div at bounding box center [1402, 309] width 30 height 30
drag, startPoint x: 1395, startPoint y: 377, endPoint x: 1366, endPoint y: 375, distance: 29.1
click at [1394, 377] on span "Download" at bounding box center [1382, 378] width 52 height 16
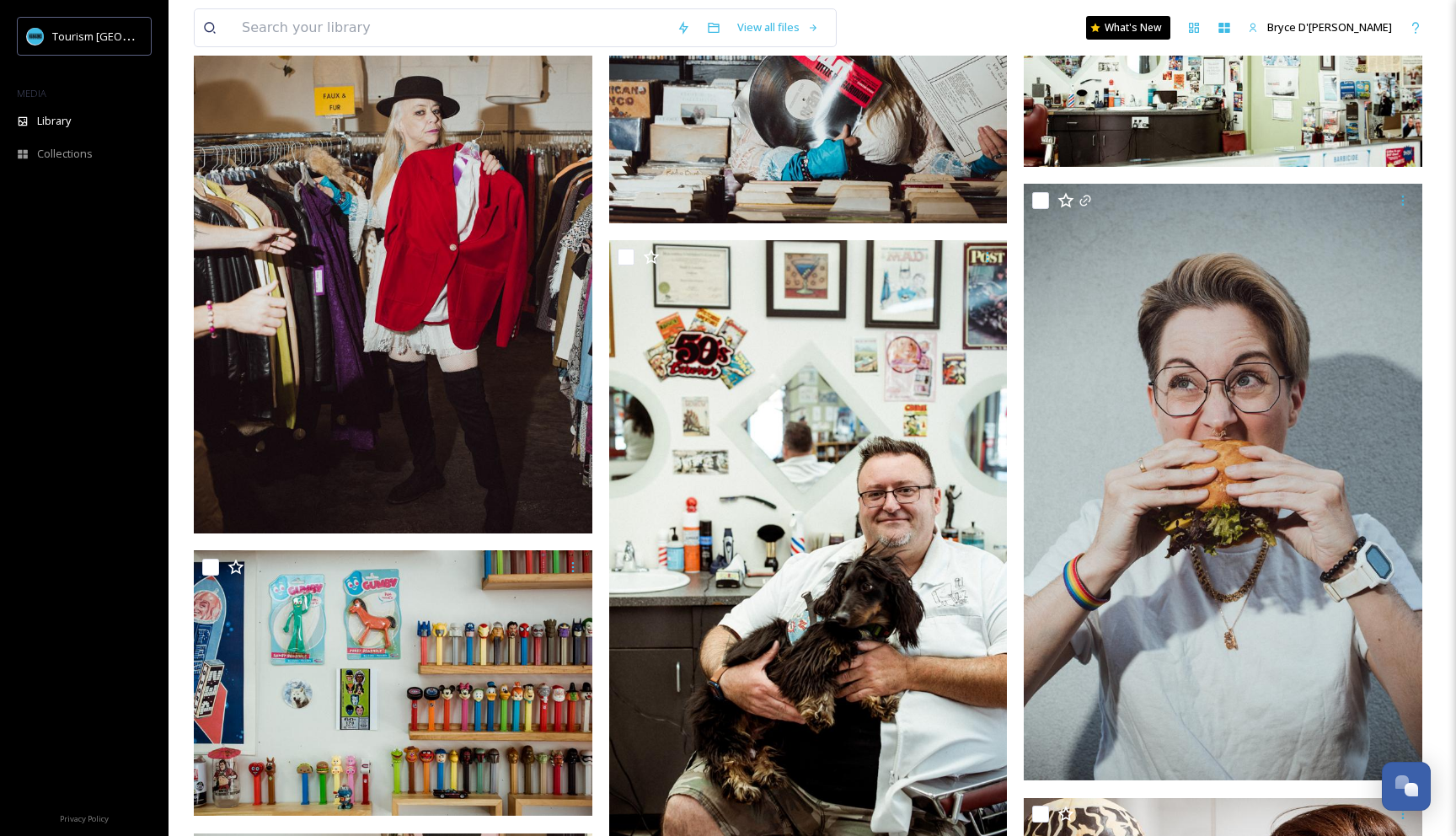
scroll to position [9145, 0]
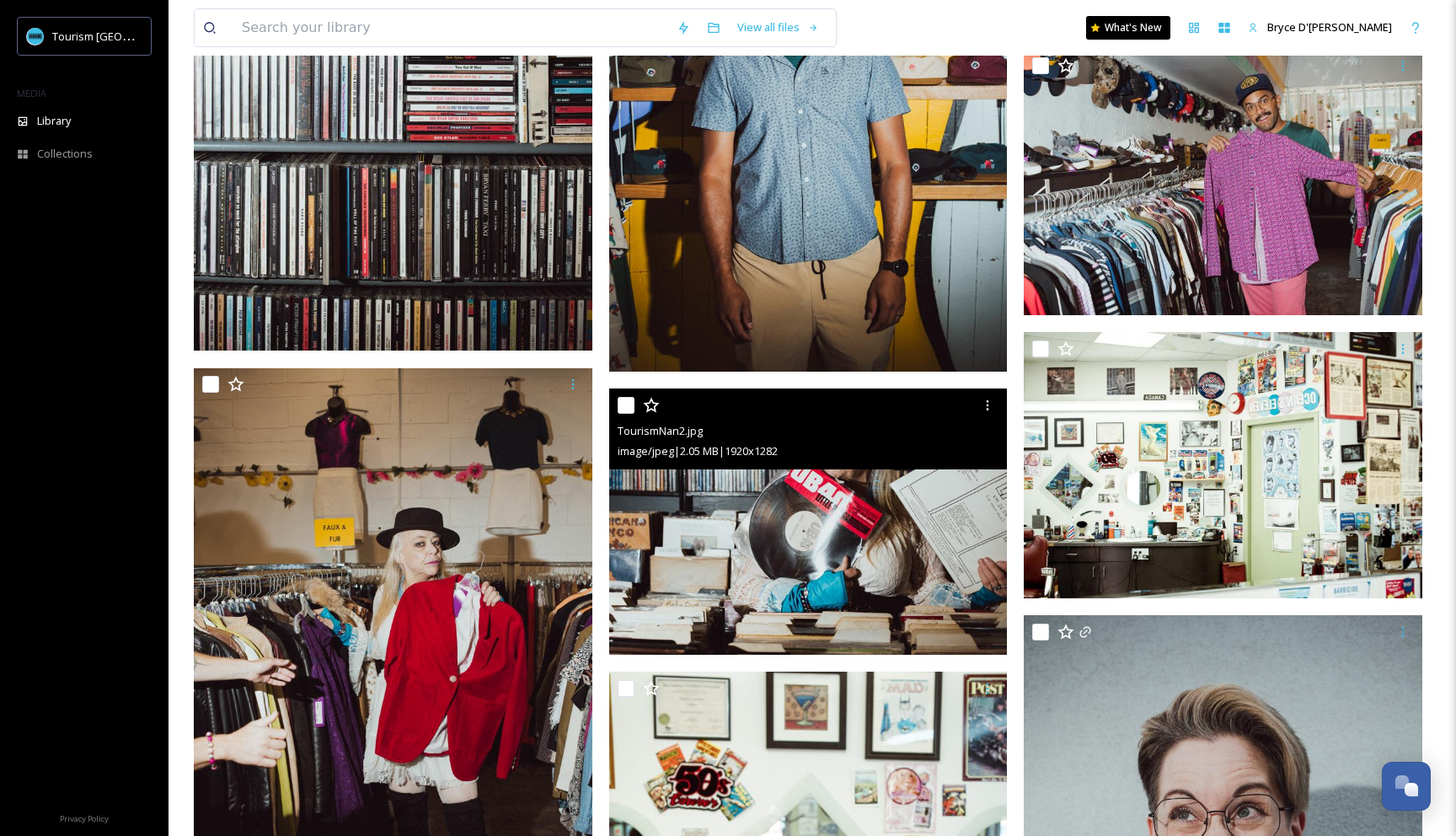
click at [998, 514] on img at bounding box center [808, 521] width 398 height 266
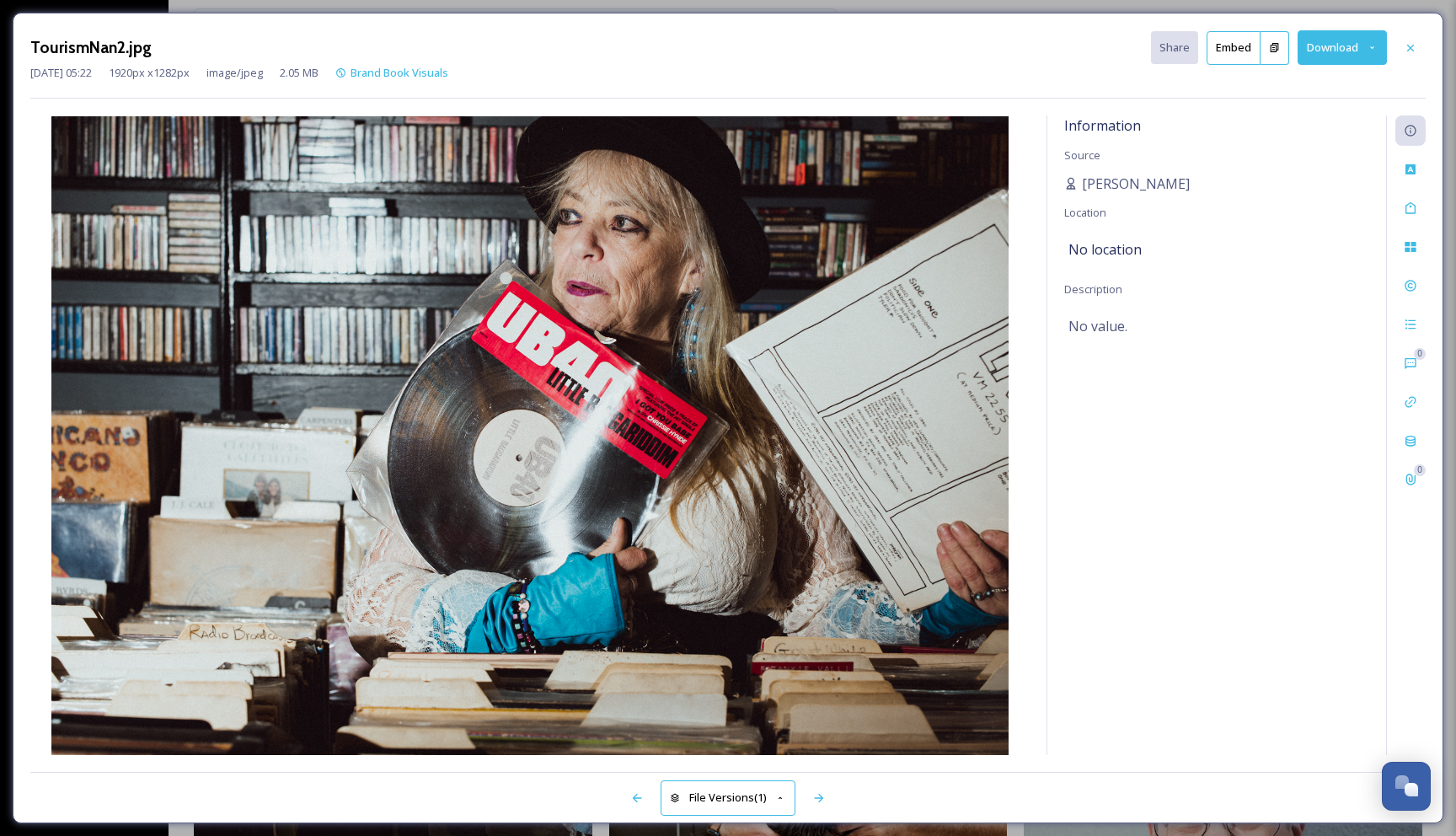
click at [1410, 45] on icon at bounding box center [1410, 48] width 14 height 14
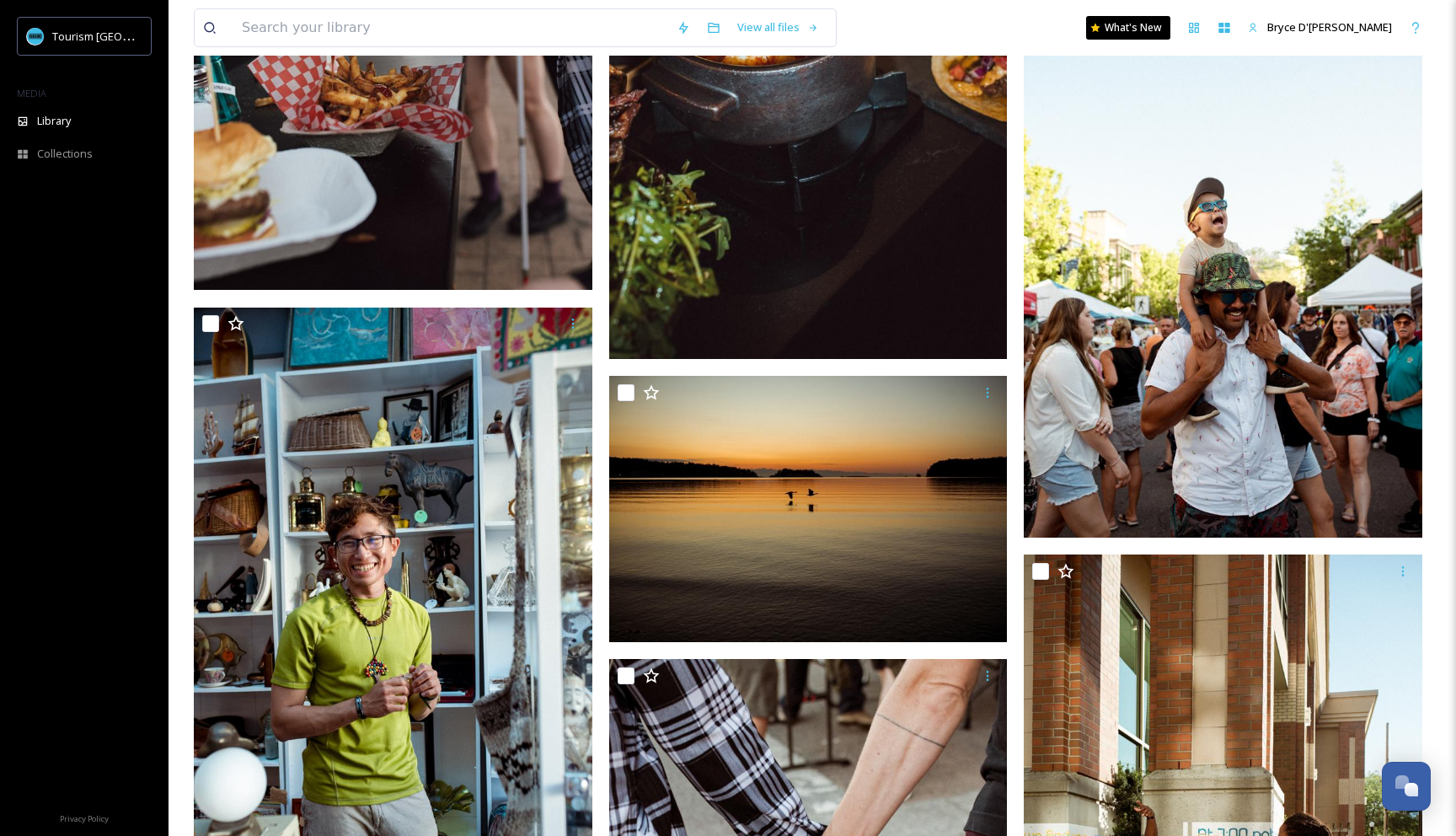
scroll to position [5895, 0]
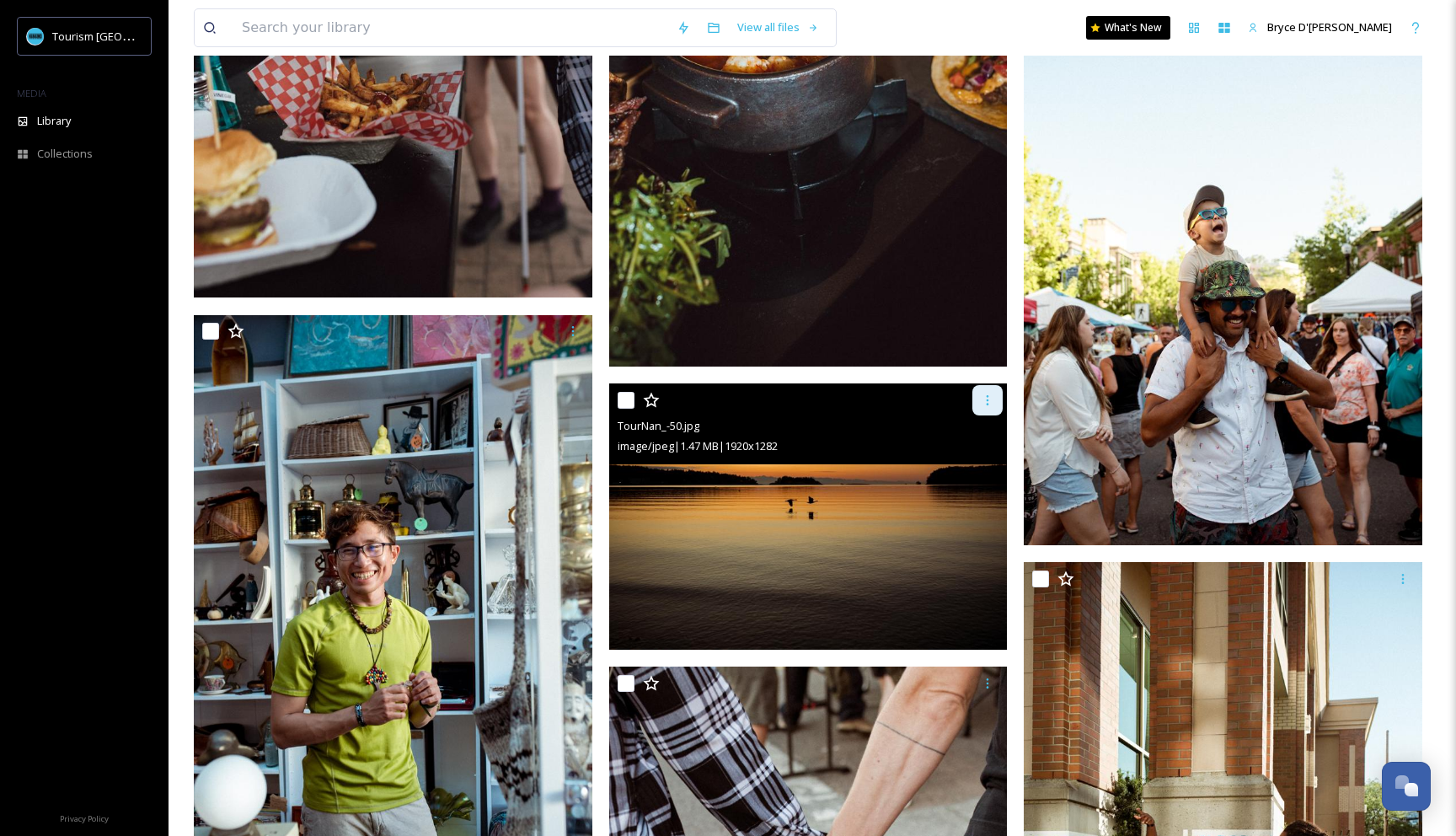
click at [993, 407] on div at bounding box center [987, 400] width 30 height 30
click at [981, 469] on span "Download" at bounding box center [968, 469] width 52 height 16
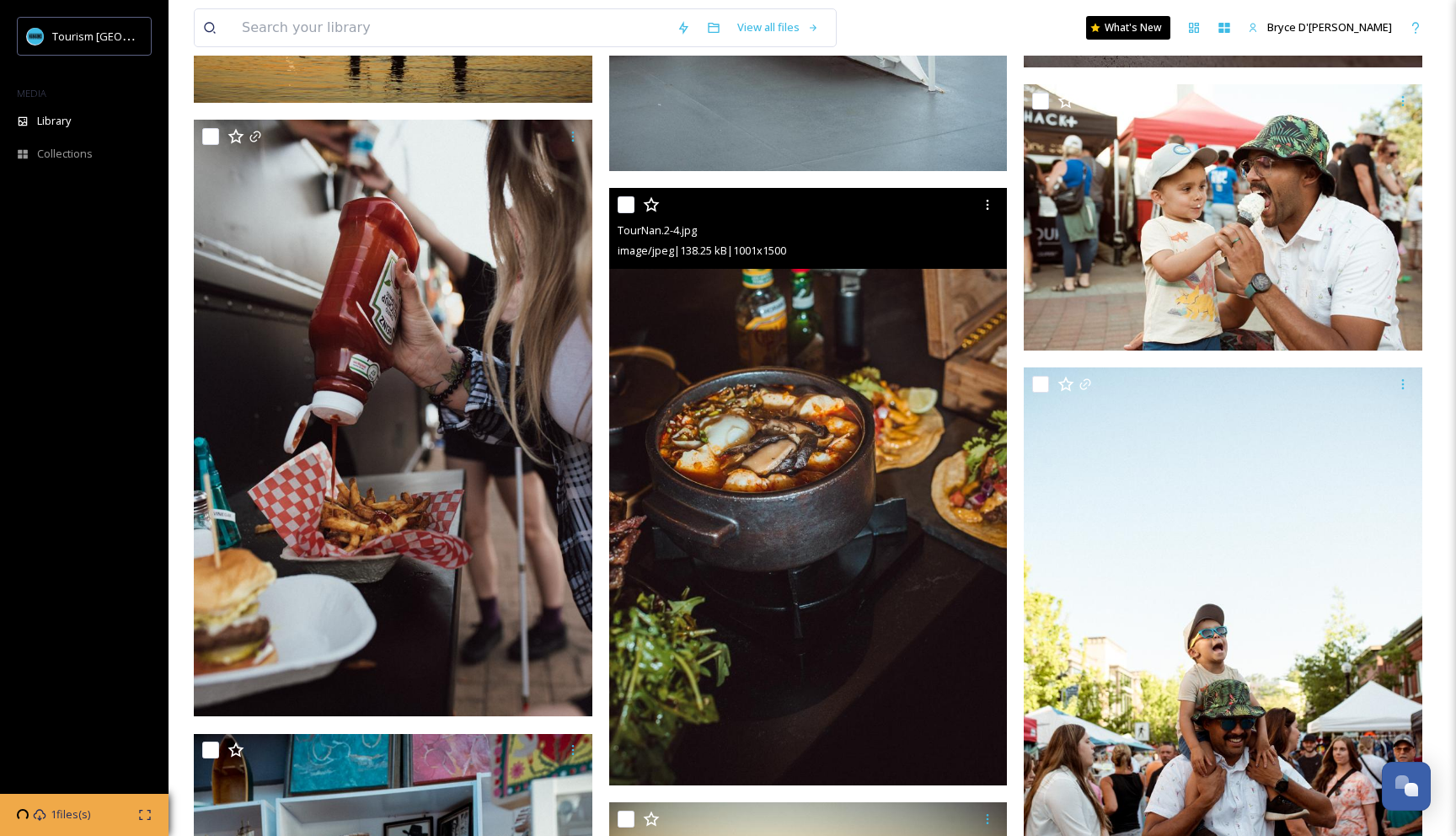
scroll to position [5469, 0]
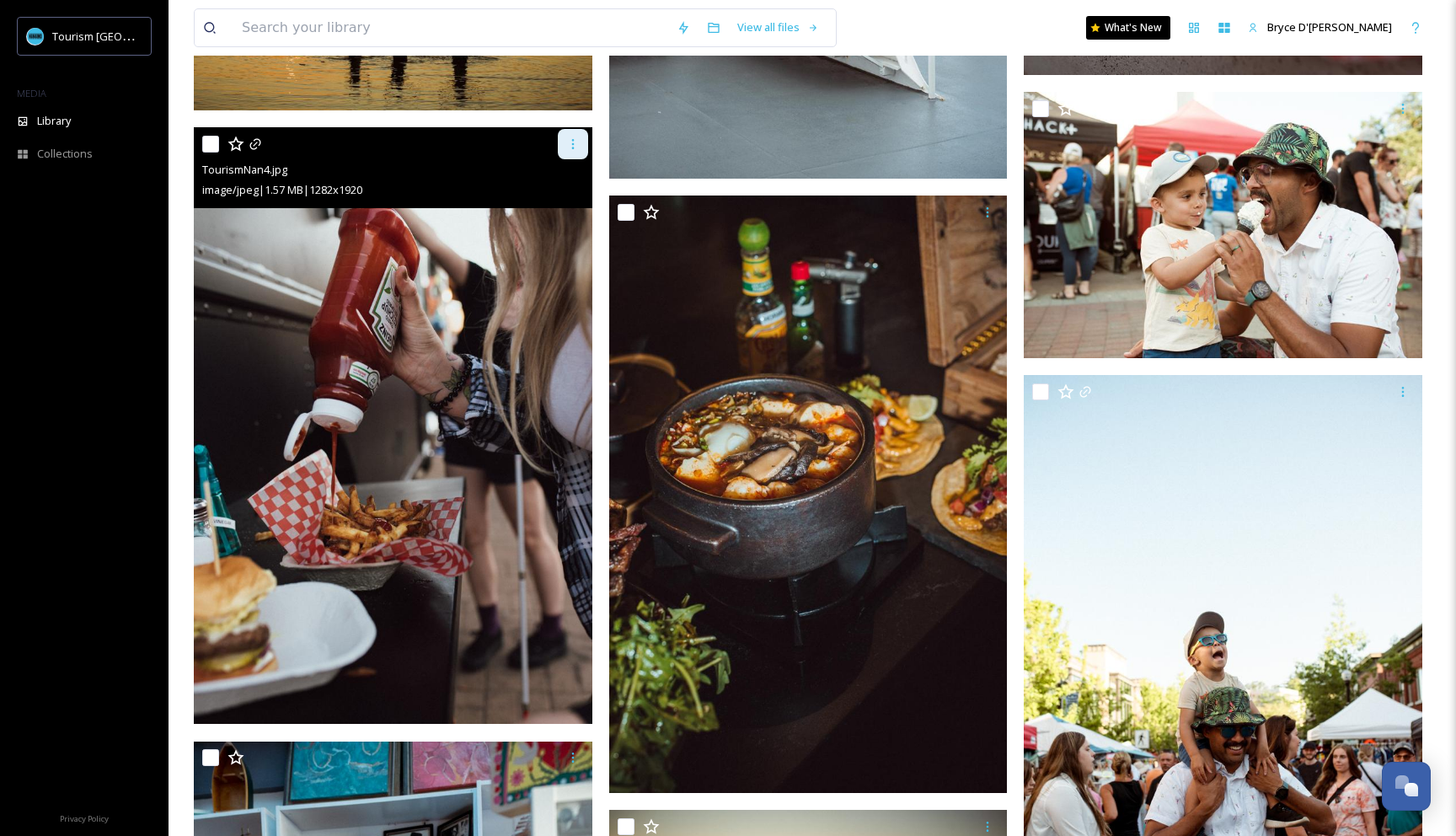
click at [576, 152] on div at bounding box center [572, 143] width 30 height 30
click at [559, 214] on span "Download" at bounding box center [553, 212] width 52 height 16
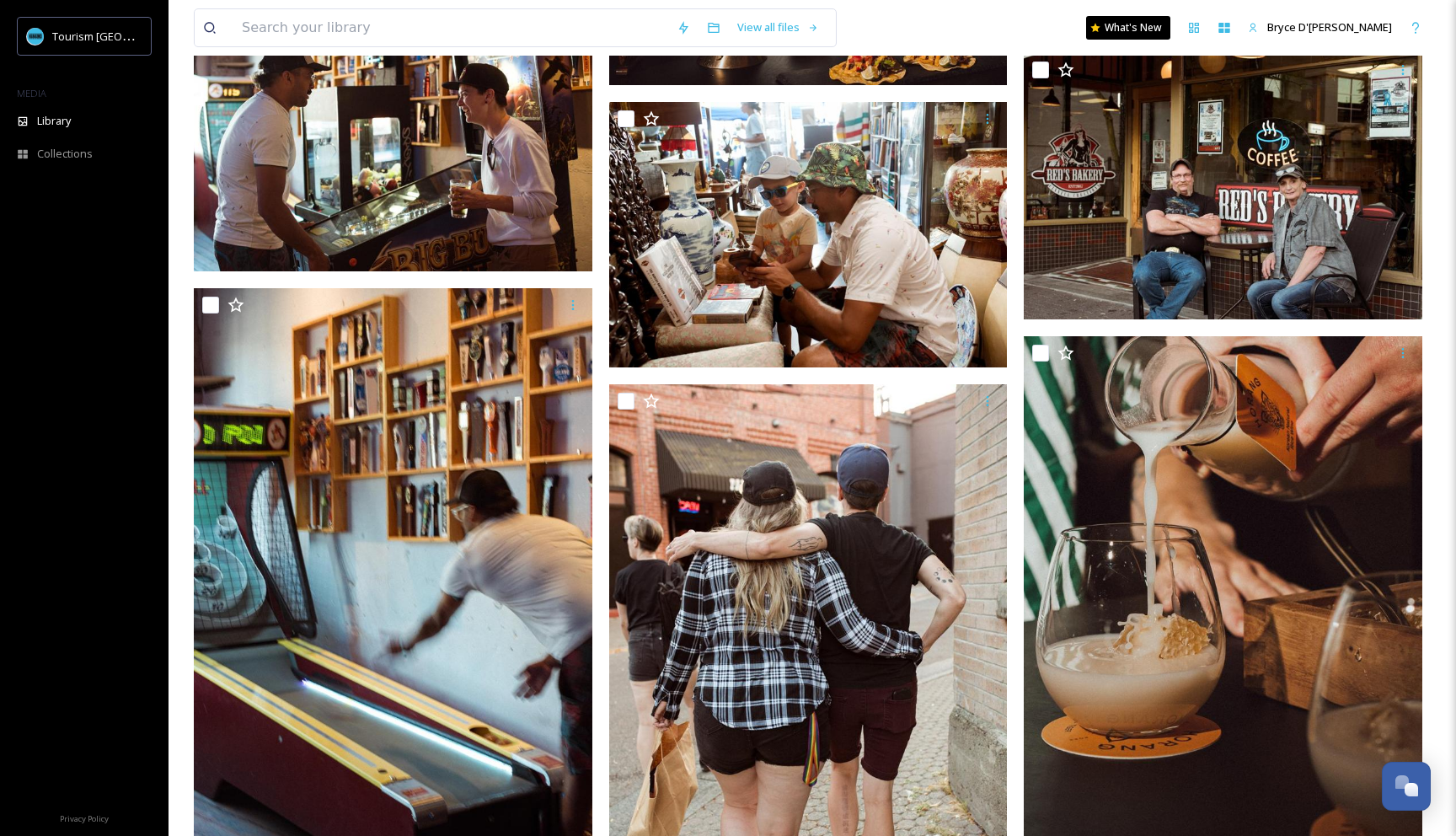
scroll to position [2596, 0]
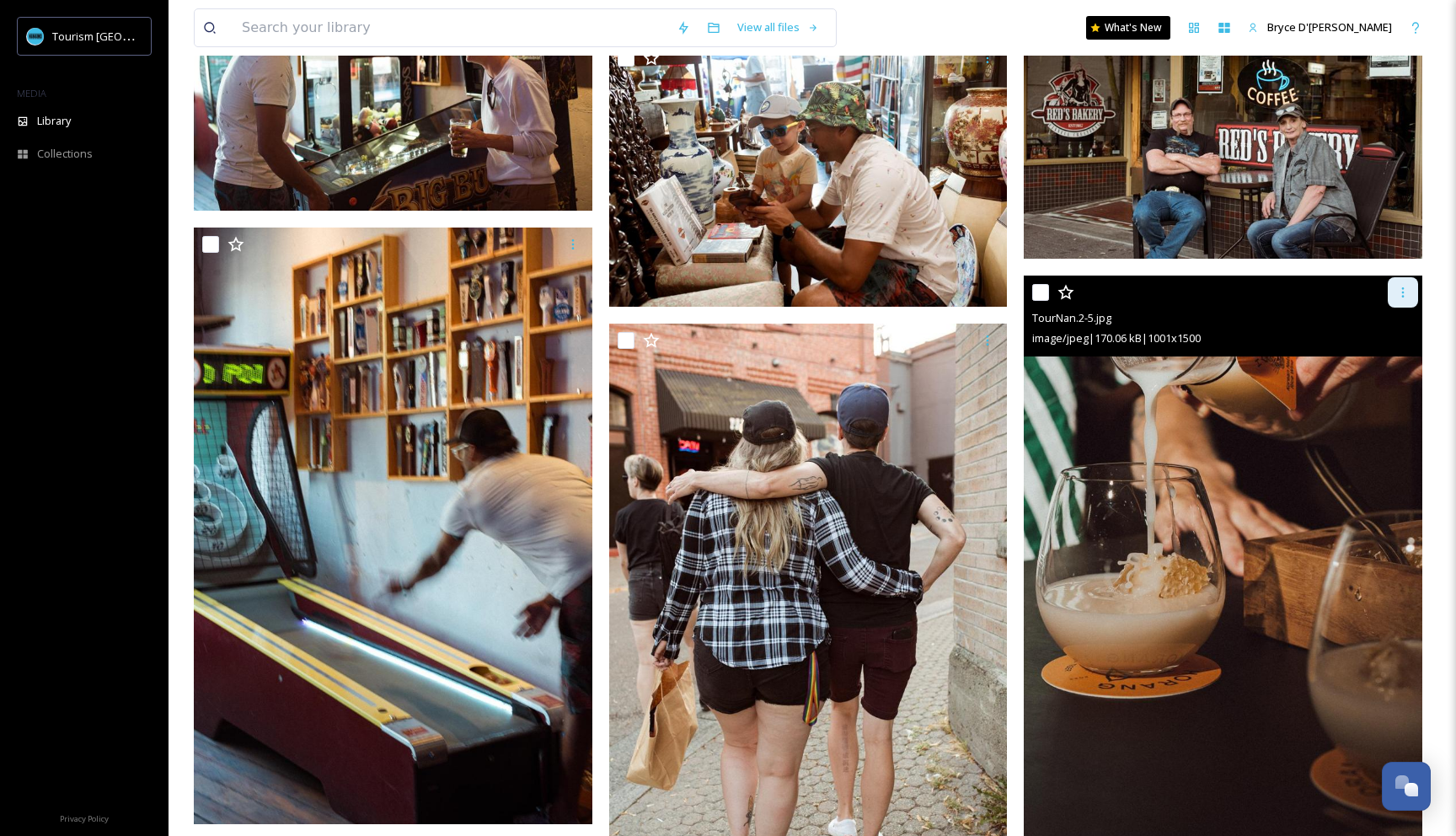
click at [1407, 291] on icon at bounding box center [1403, 292] width 14 height 14
click at [1387, 355] on span "Download" at bounding box center [1382, 361] width 52 height 16
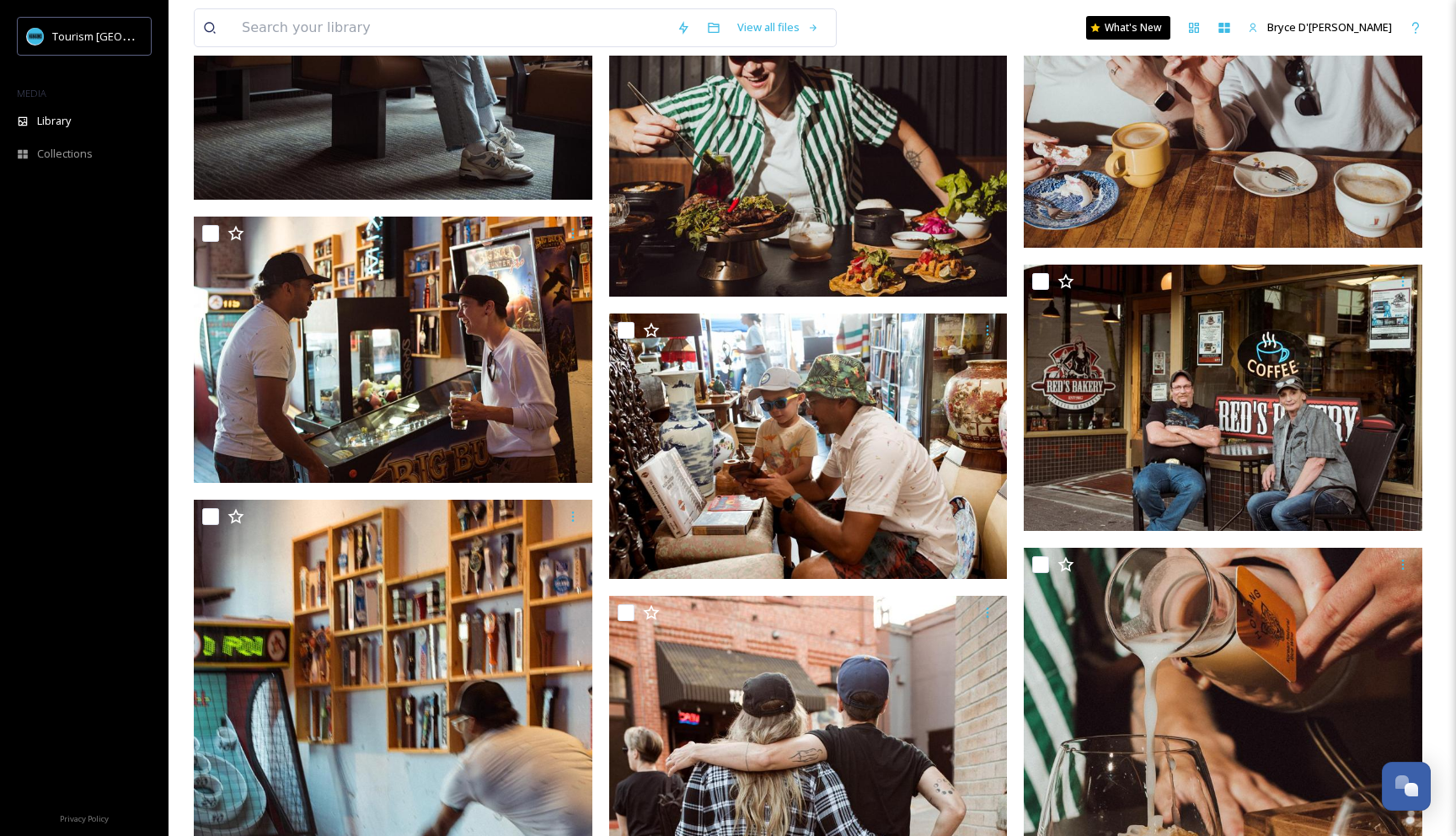
scroll to position [2188, 0]
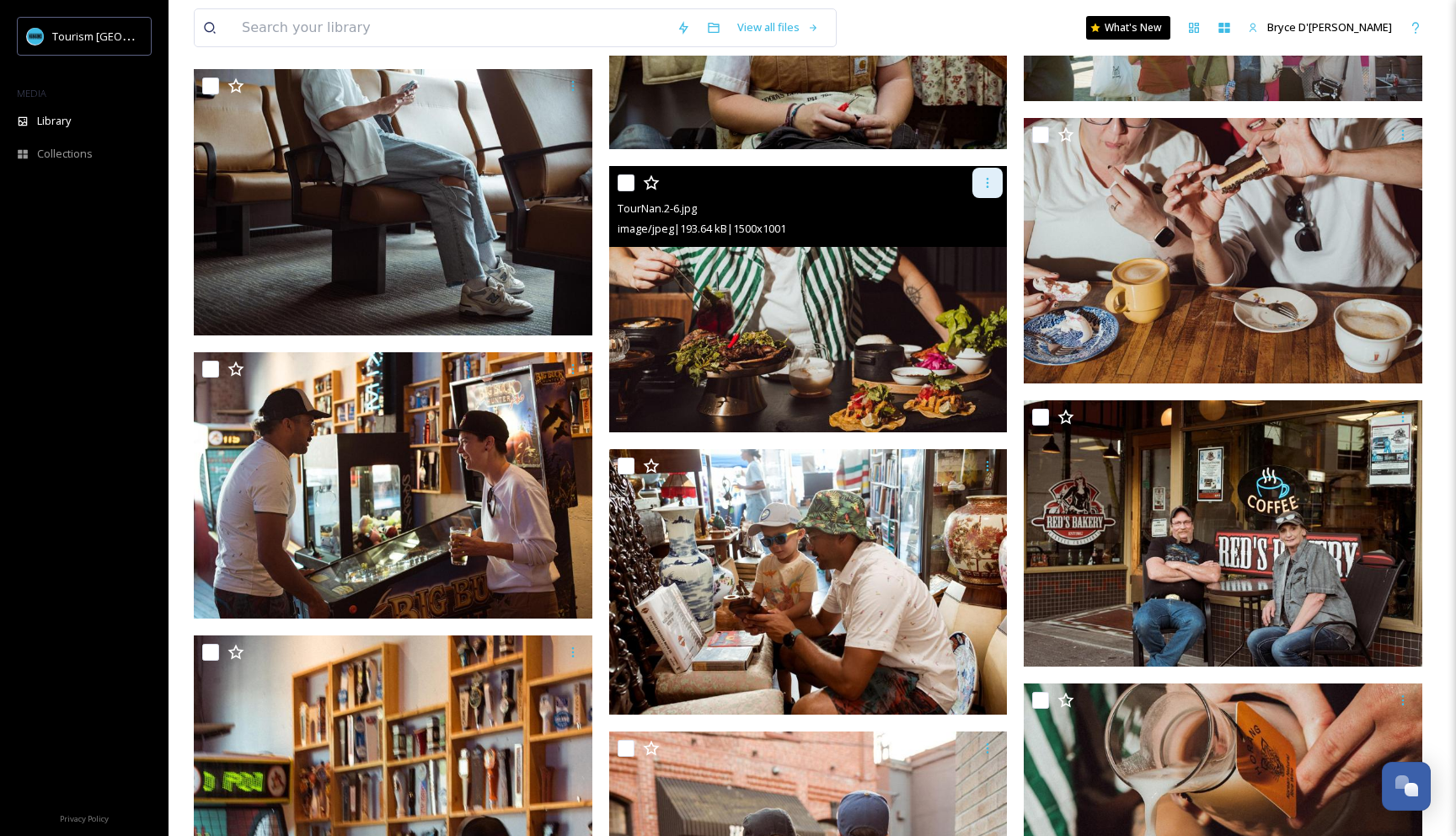
click at [986, 182] on icon at bounding box center [987, 182] width 14 height 14
click at [986, 245] on span "Download" at bounding box center [968, 252] width 52 height 16
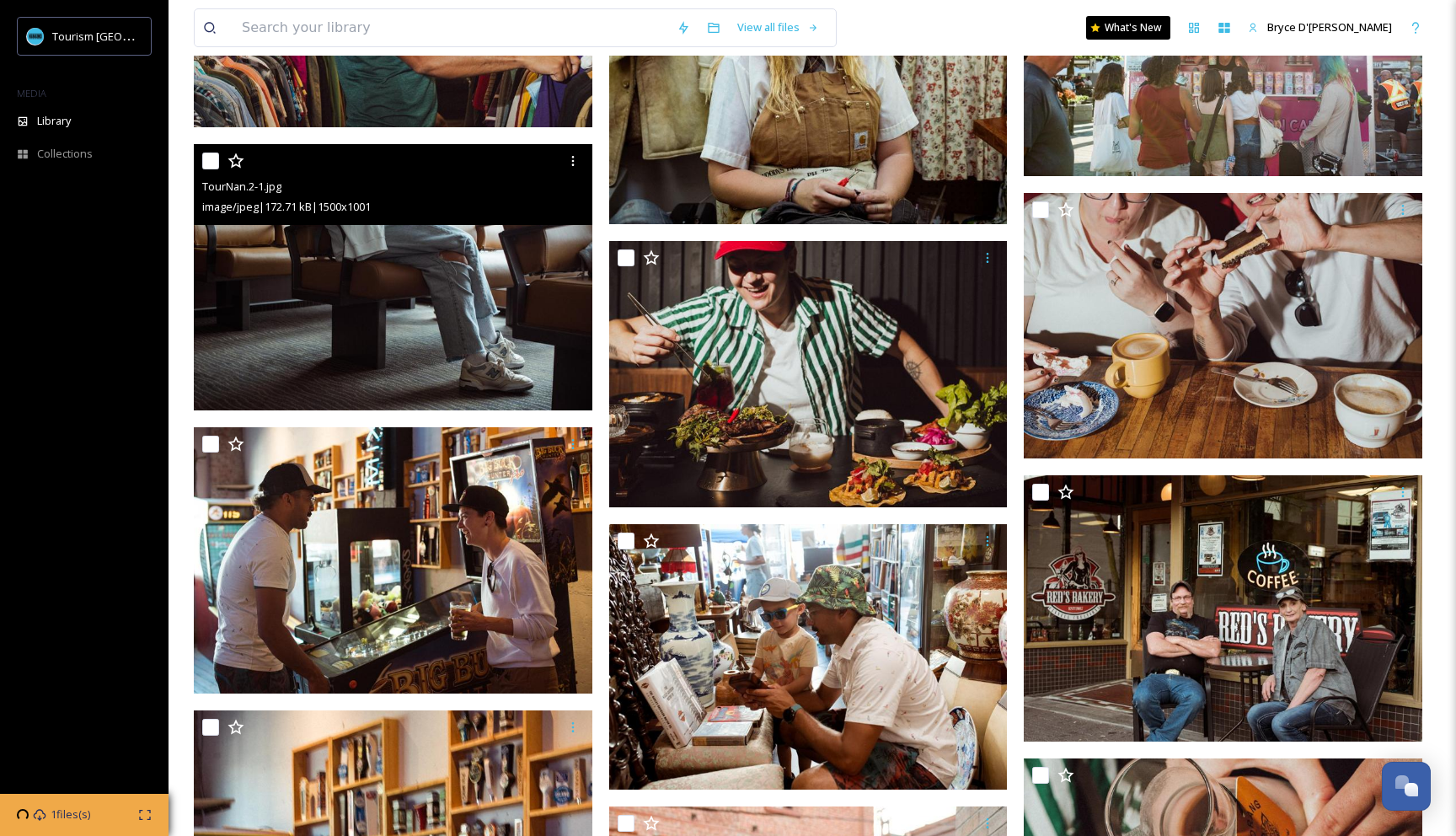
scroll to position [1910, 0]
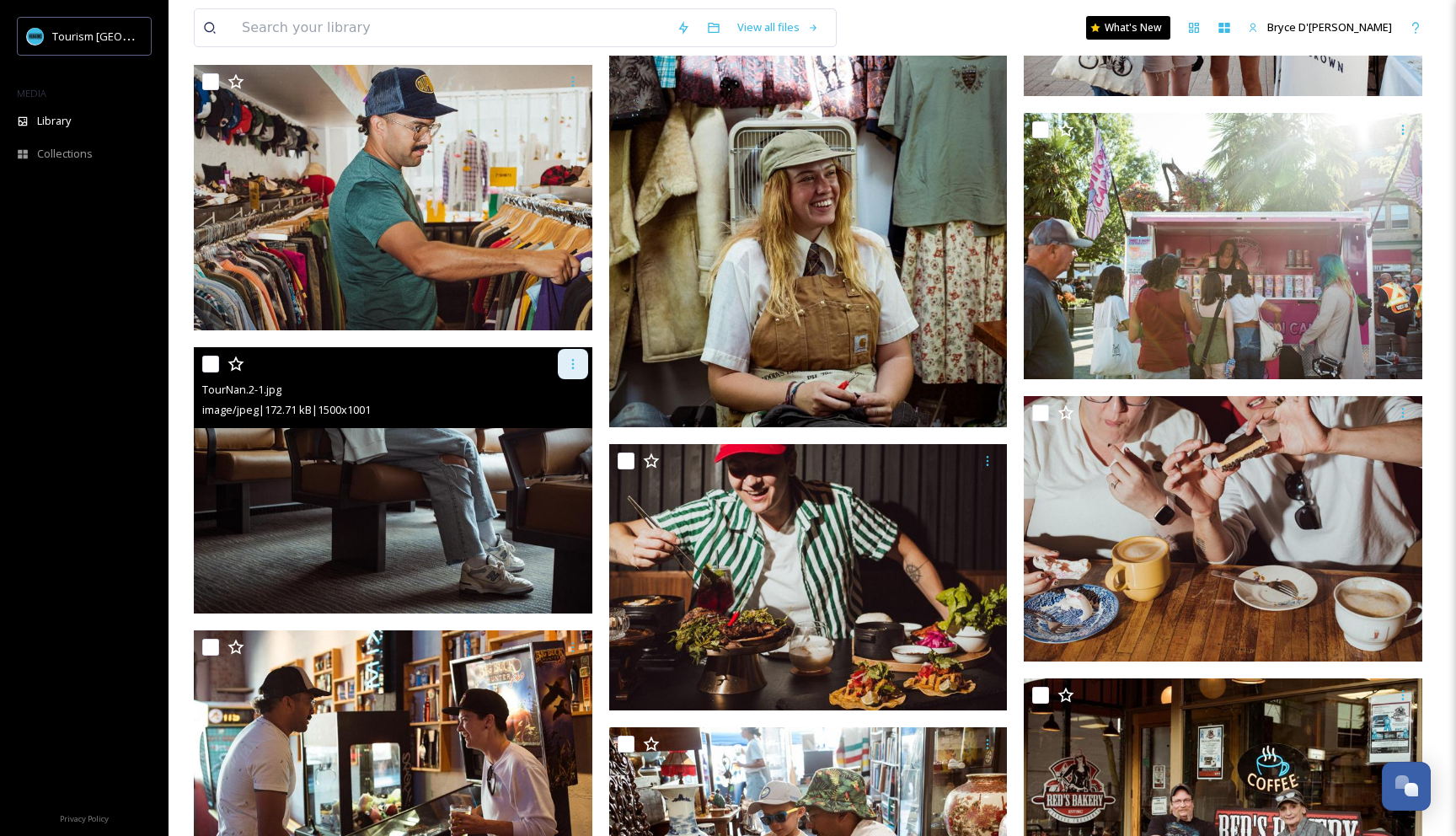
click at [568, 359] on icon at bounding box center [572, 363] width 14 height 14
click at [568, 433] on span "Download" at bounding box center [553, 433] width 52 height 16
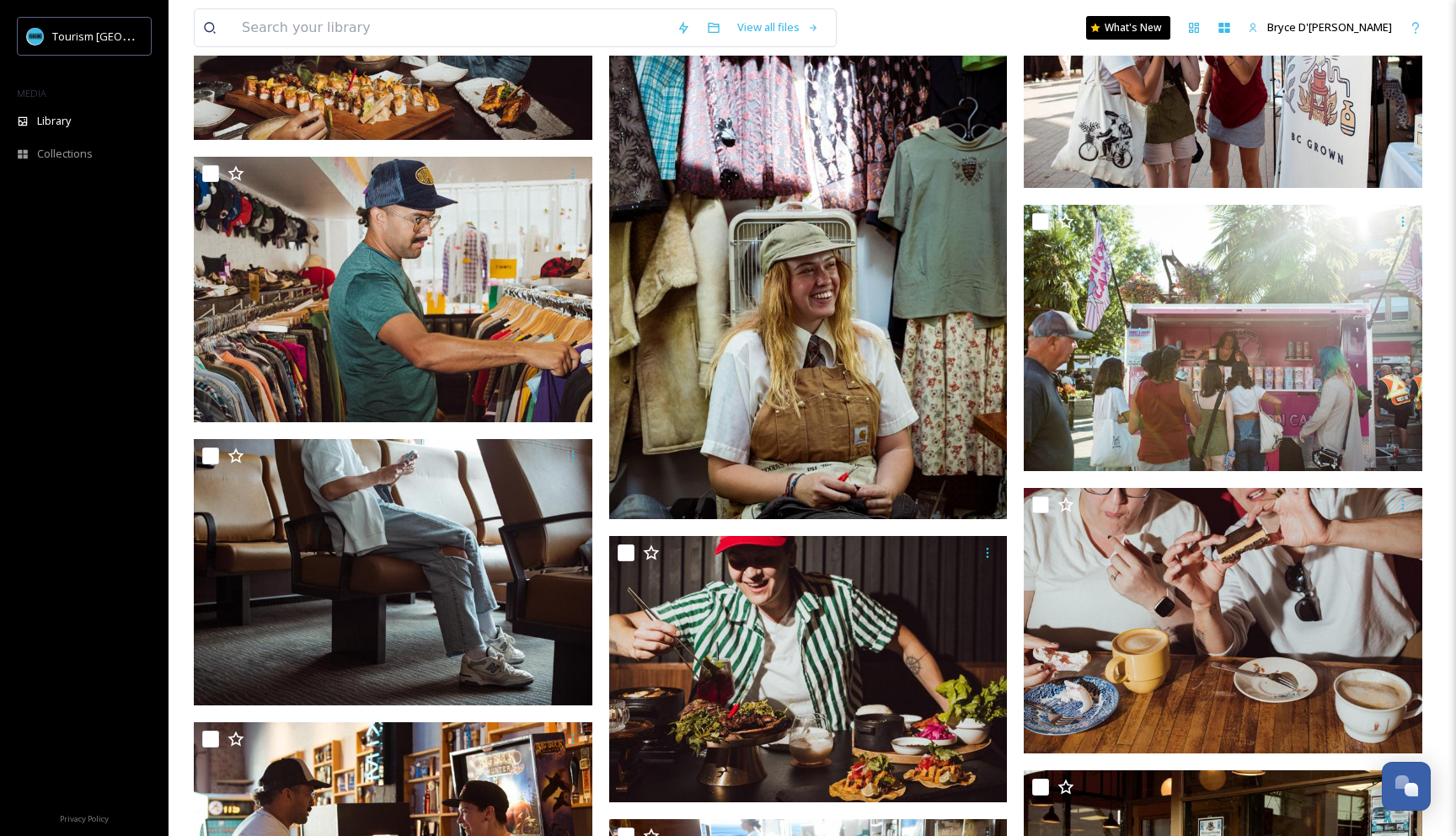
scroll to position [1798, 0]
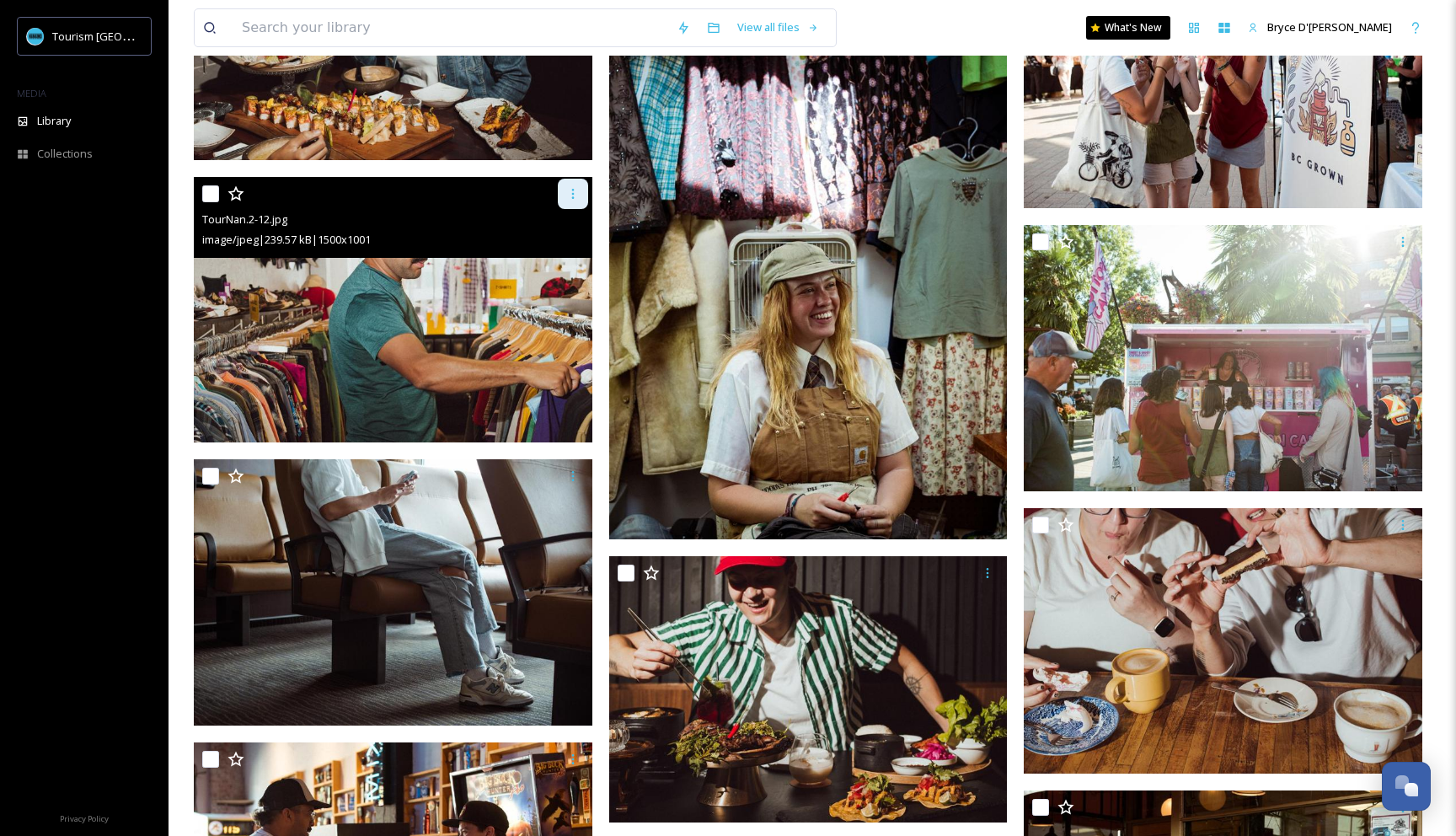
click at [576, 196] on icon at bounding box center [572, 193] width 14 height 14
drag, startPoint x: 565, startPoint y: 266, endPoint x: 670, endPoint y: 275, distance: 105.4
click at [565, 266] on span "Download" at bounding box center [553, 263] width 52 height 16
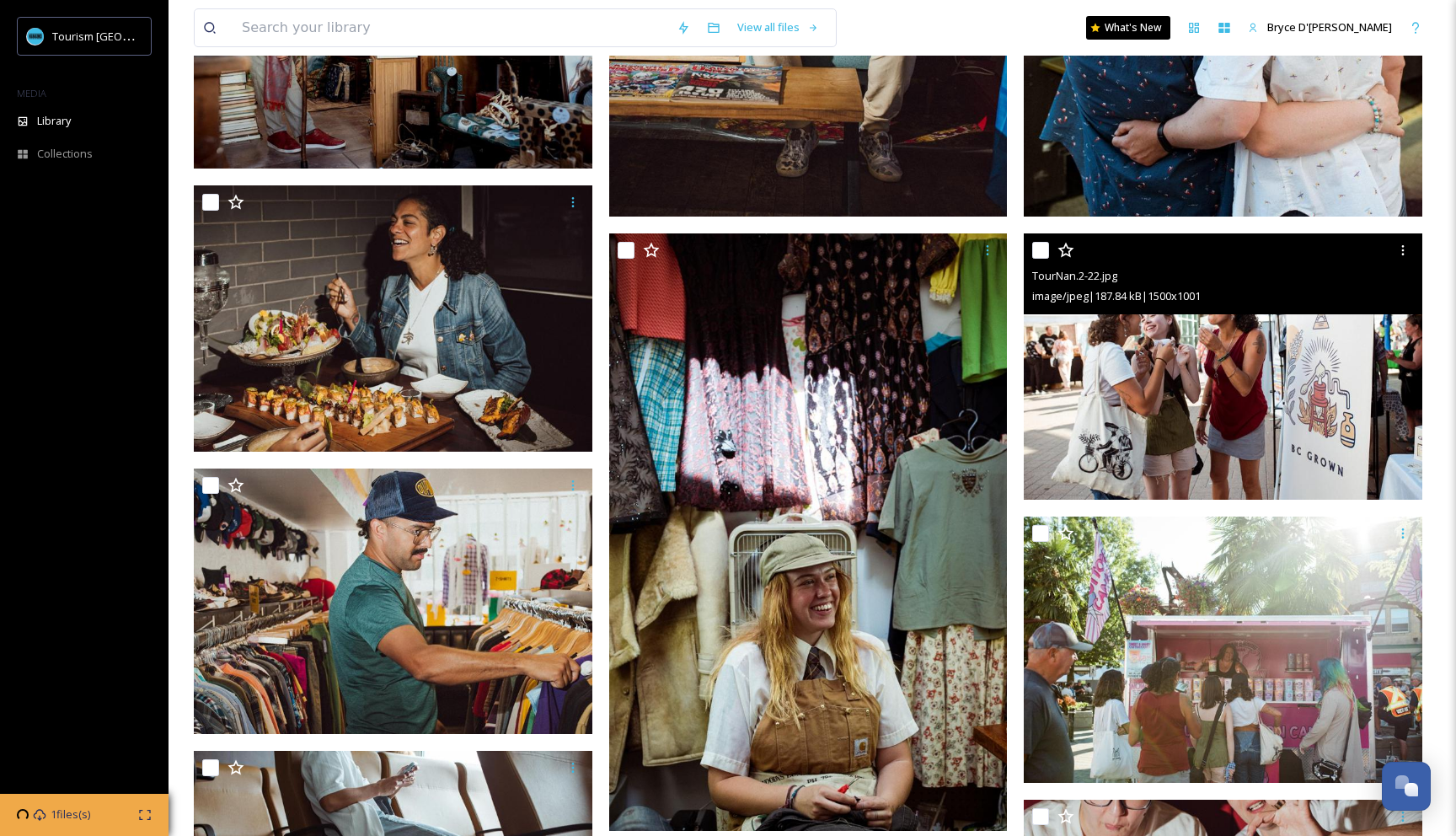
scroll to position [1470, 0]
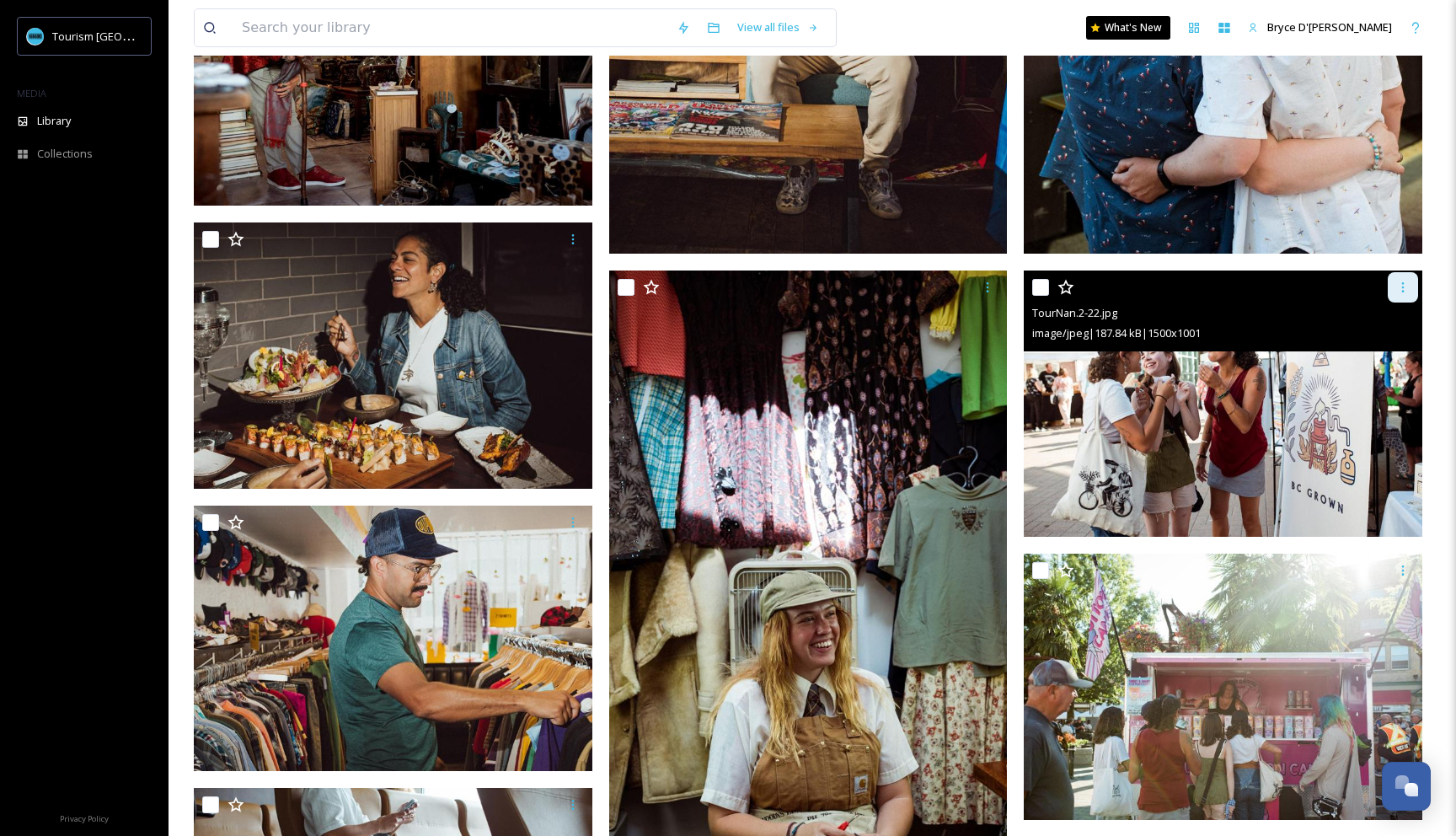
click at [1405, 297] on div at bounding box center [1402, 287] width 30 height 30
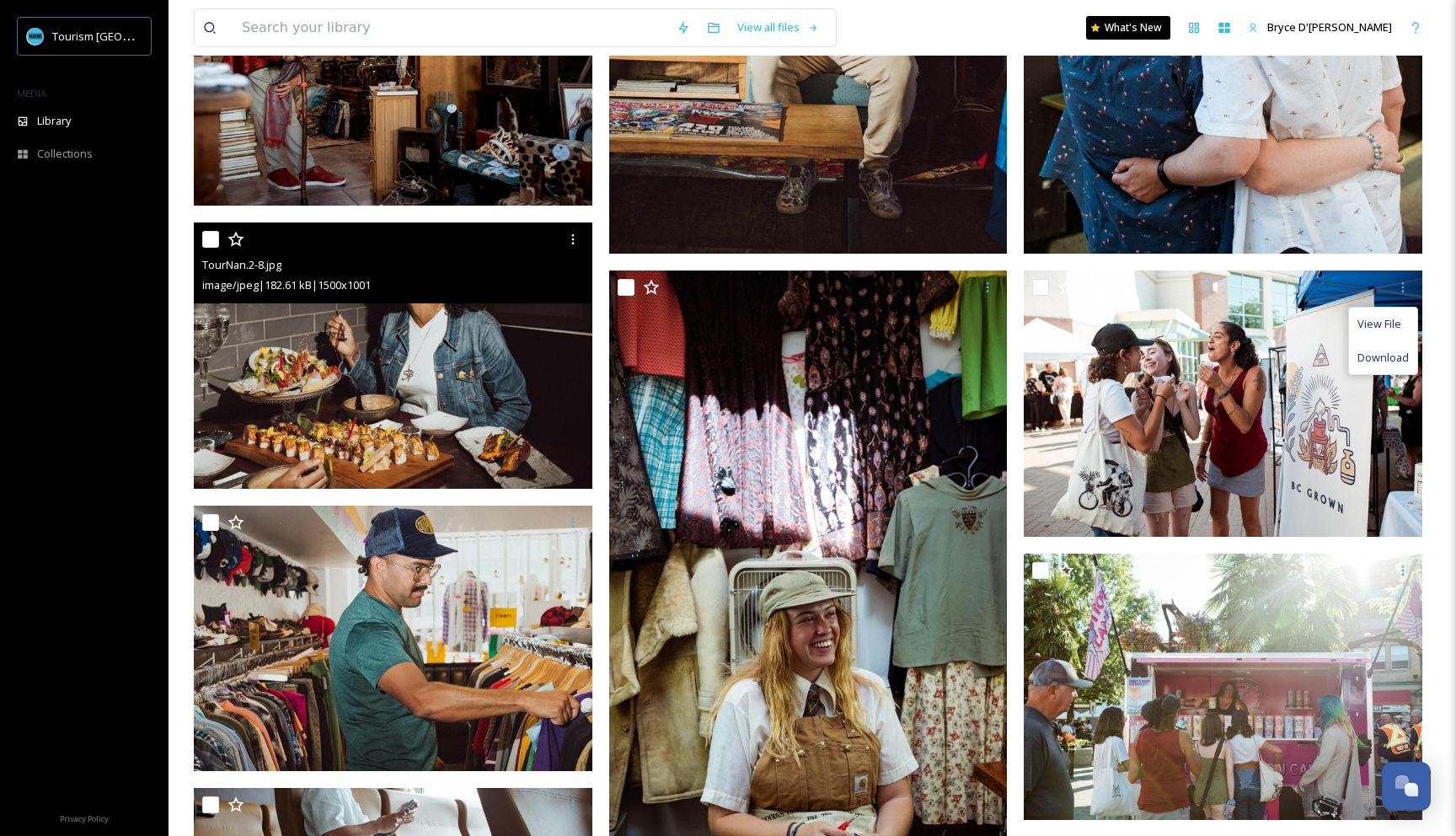
click at [447, 319] on img at bounding box center [393, 355] width 398 height 266
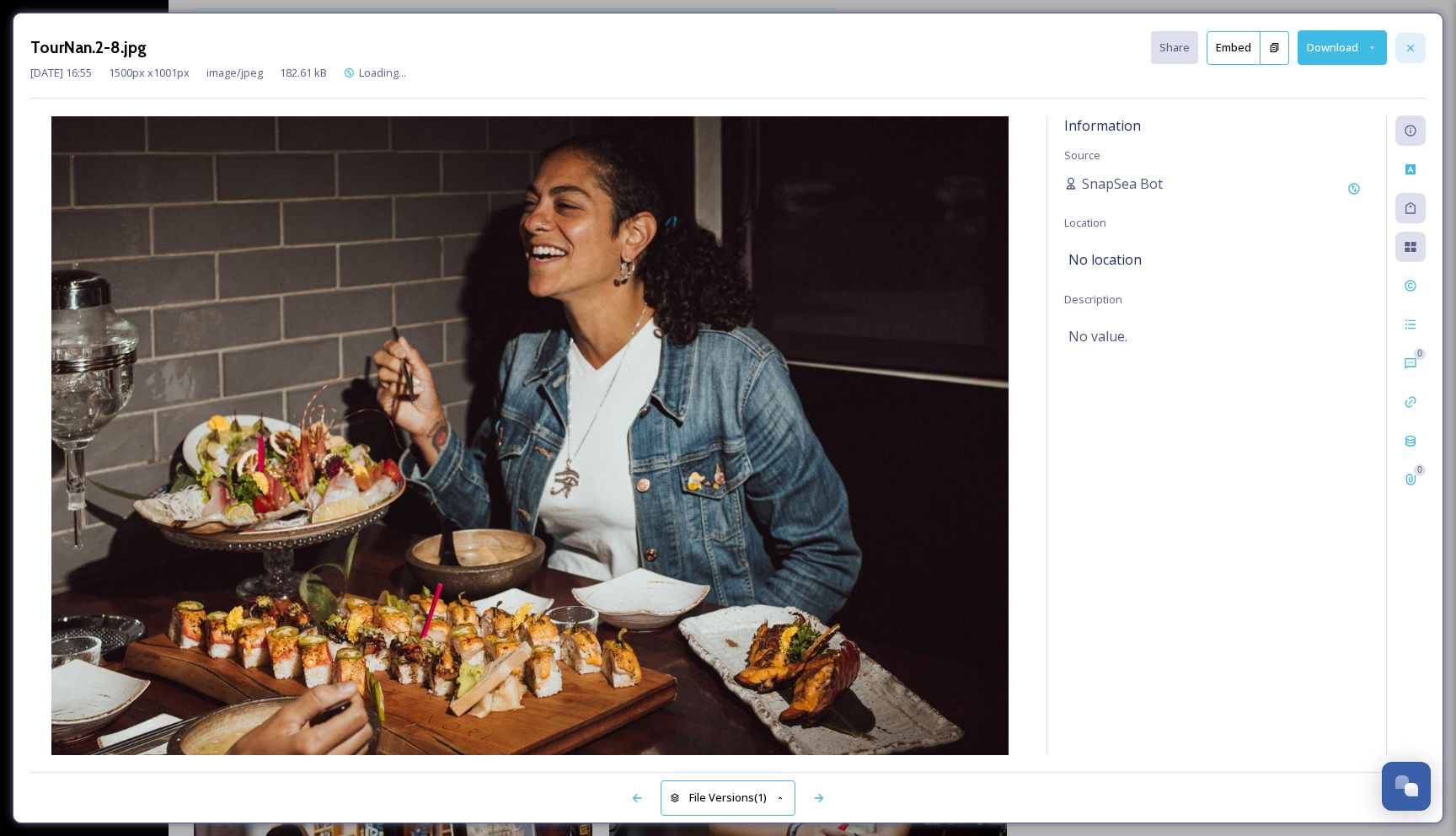
click at [1416, 49] on div at bounding box center [1410, 48] width 30 height 30
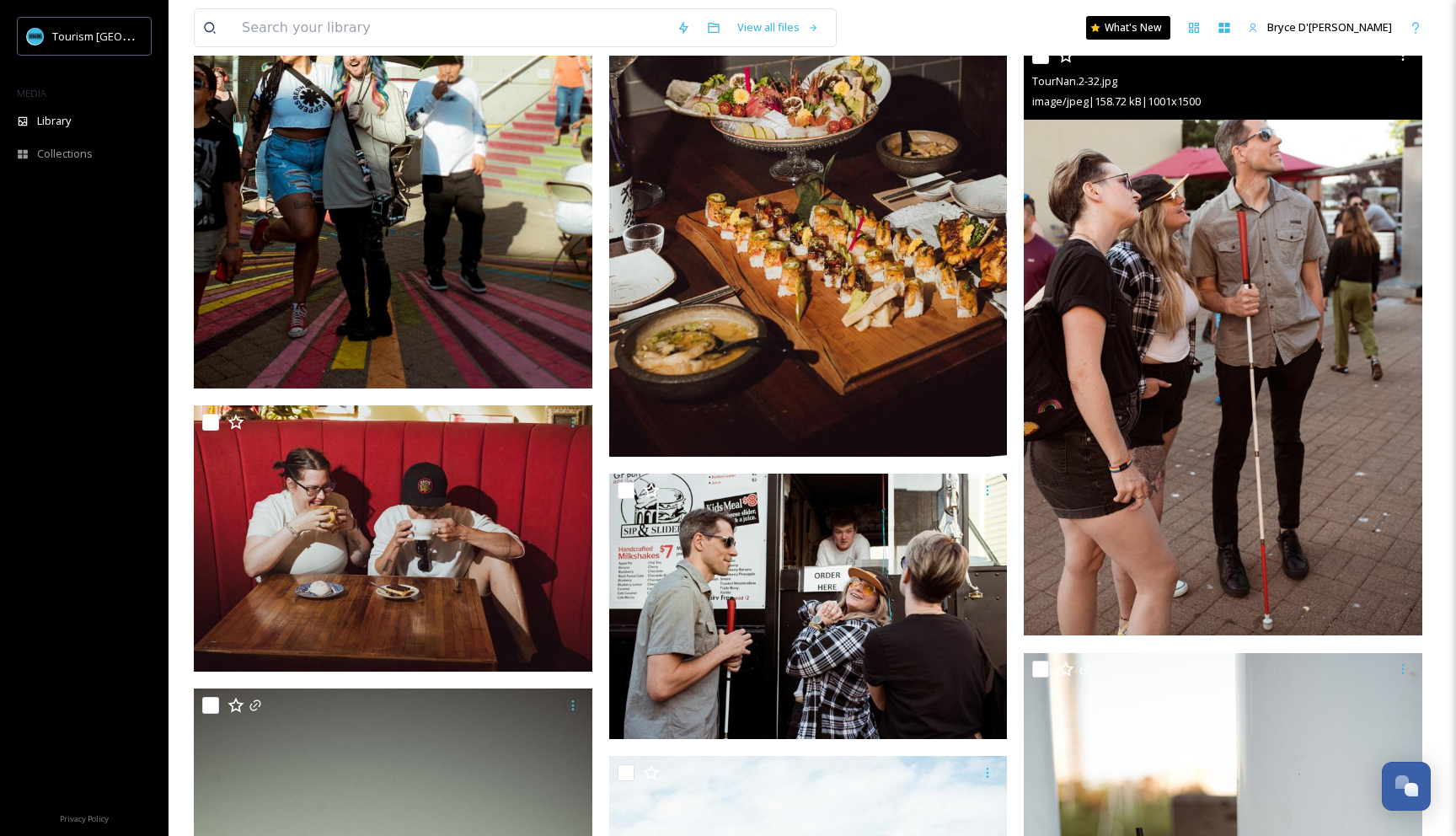
scroll to position [4289, 0]
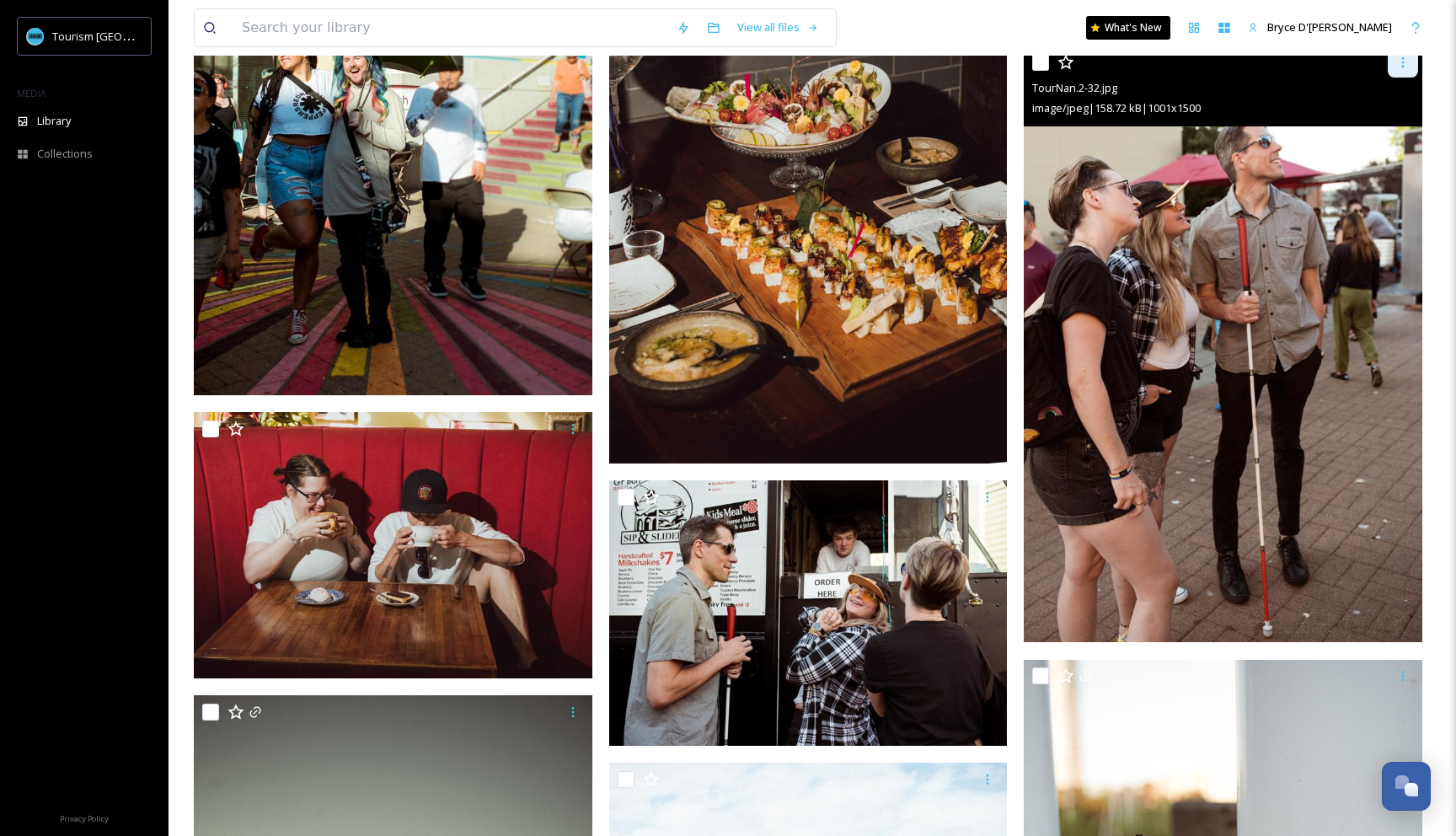
click at [1401, 68] on icon at bounding box center [1403, 62] width 14 height 14
click at [1387, 136] on span "Download" at bounding box center [1382, 132] width 52 height 16
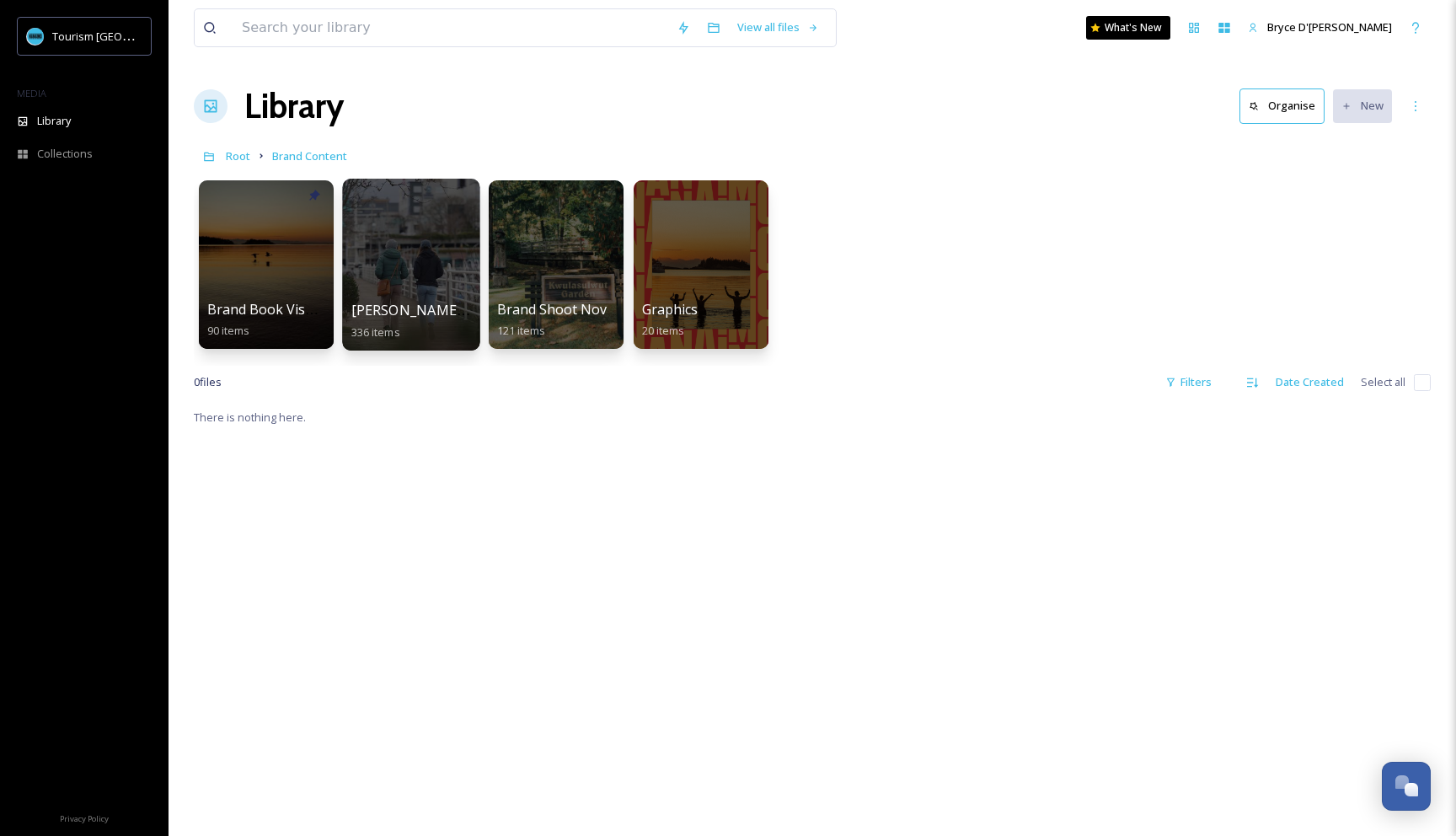
click at [384, 251] on div at bounding box center [410, 264] width 137 height 172
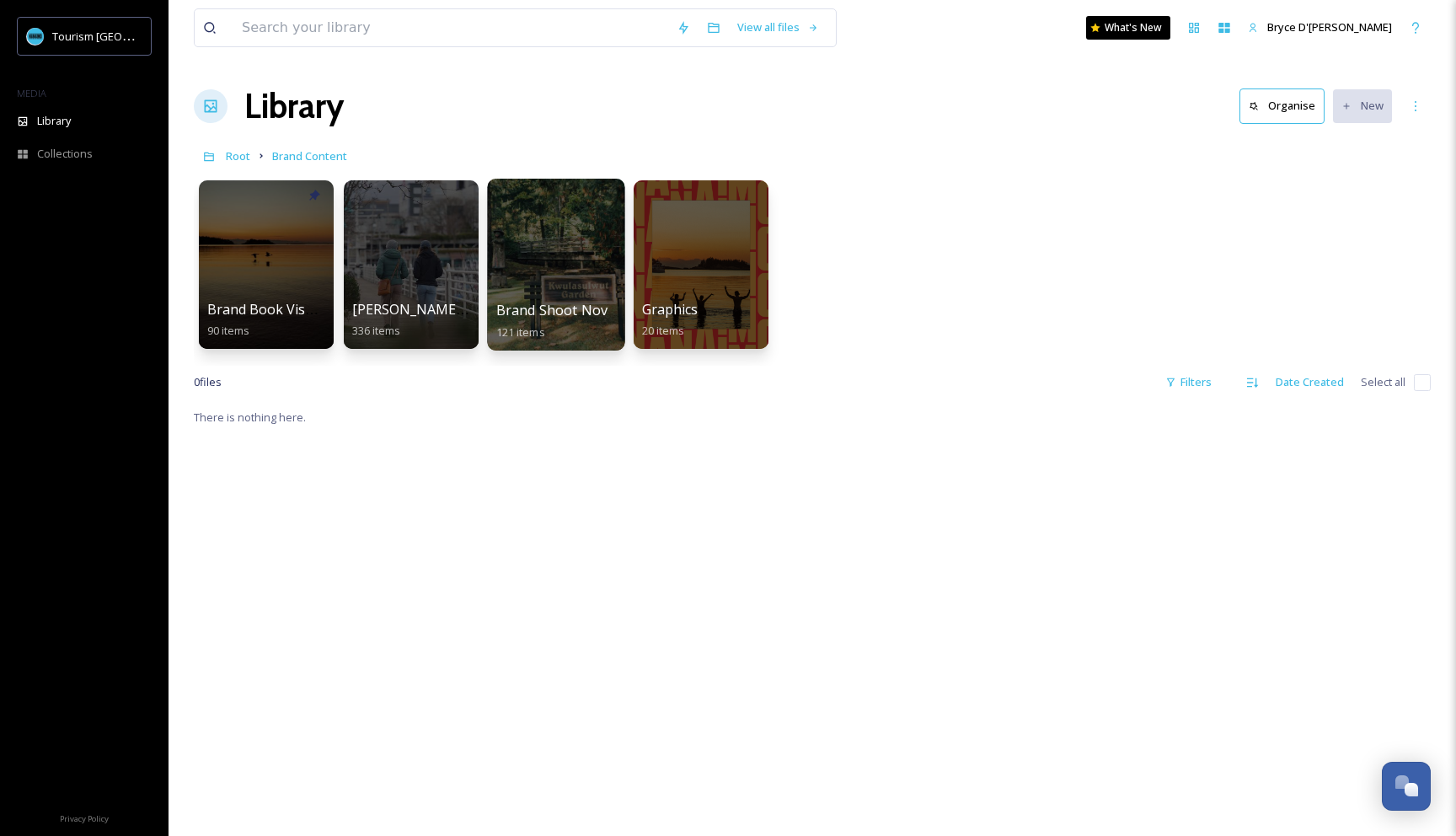
click at [551, 223] on div at bounding box center [555, 264] width 137 height 172
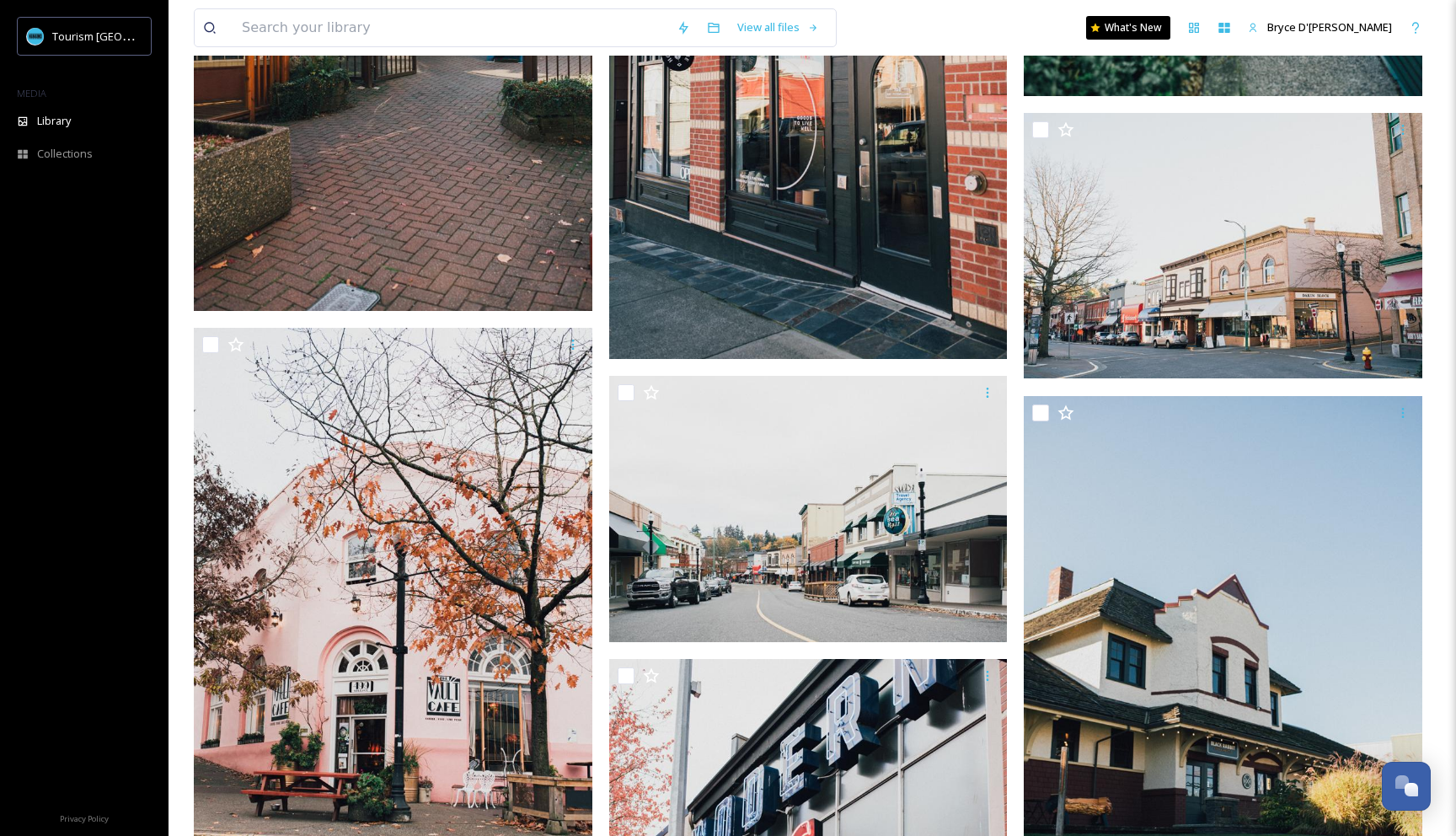
scroll to position [4947, 0]
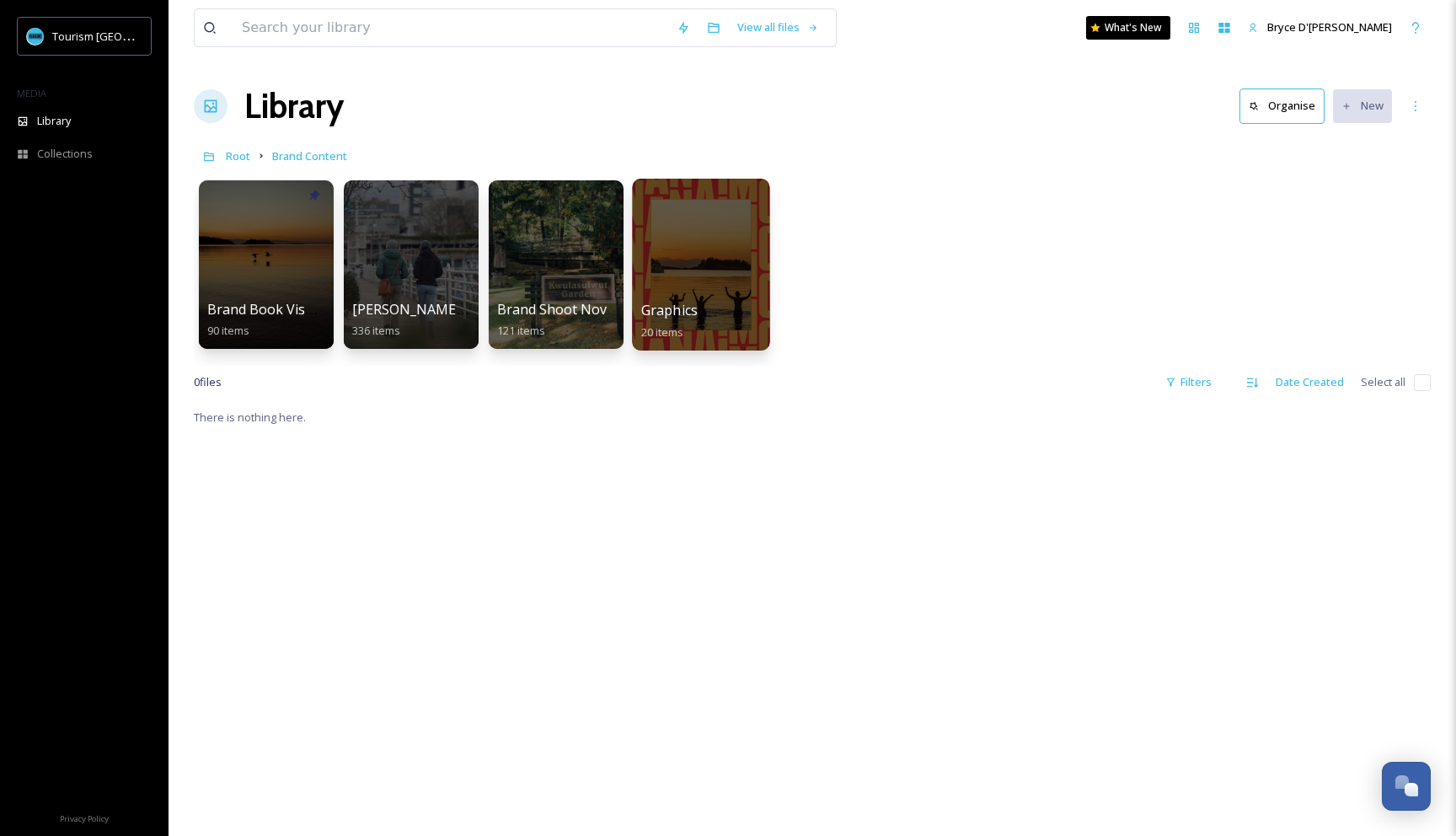
click at [689, 230] on div at bounding box center [700, 264] width 137 height 172
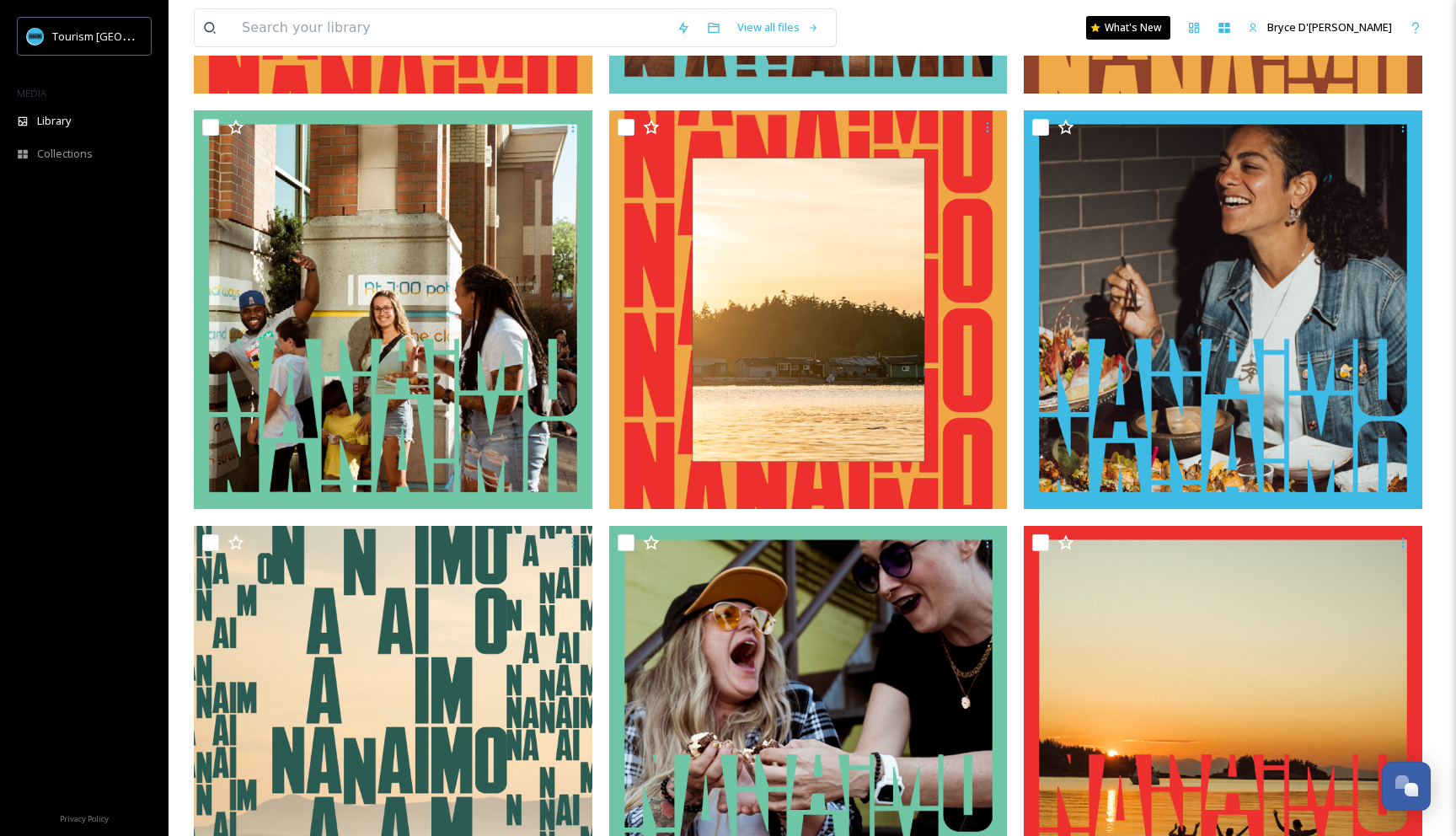
scroll to position [1022, 0]
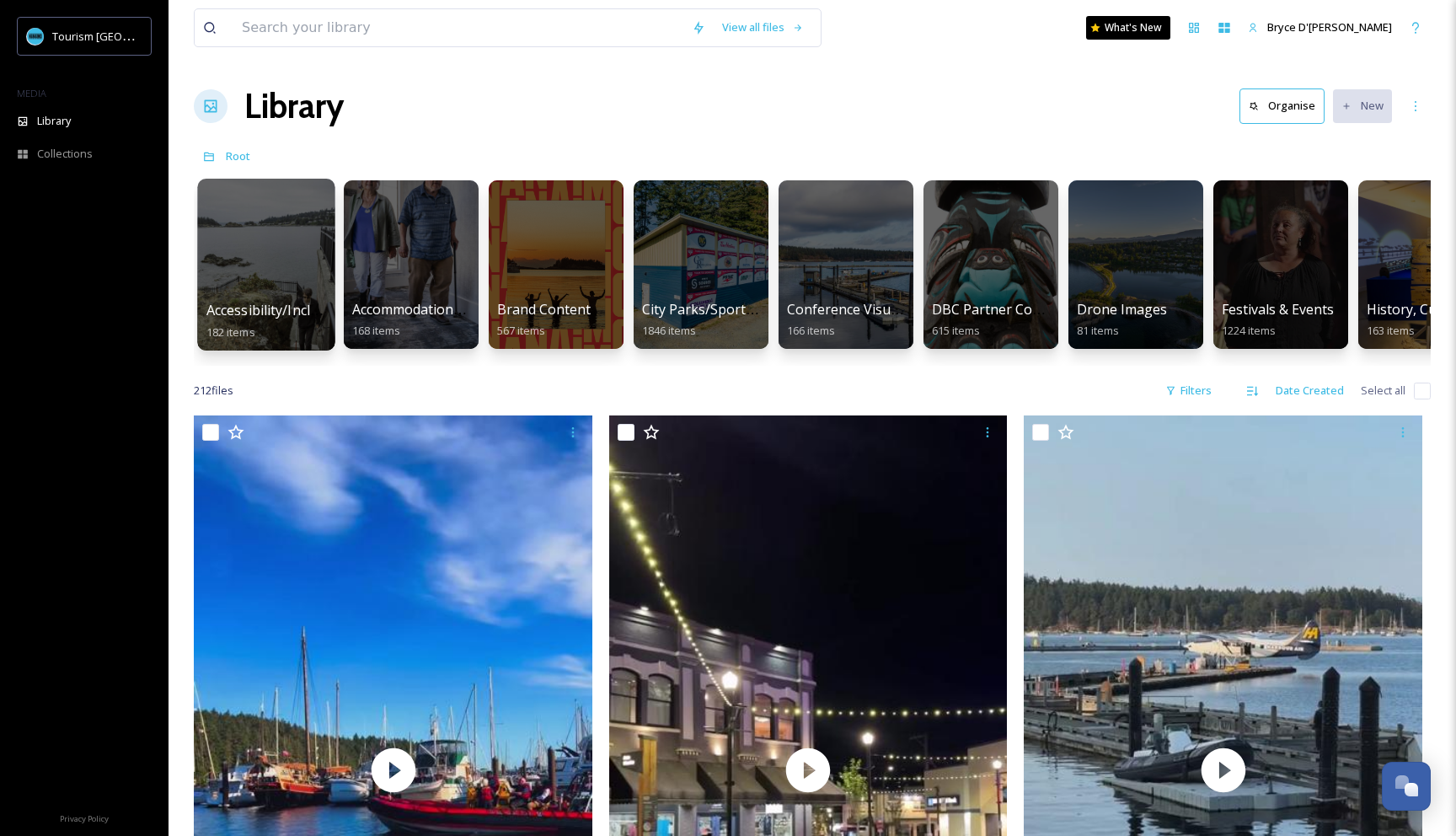
click at [266, 238] on div at bounding box center [265, 264] width 137 height 172
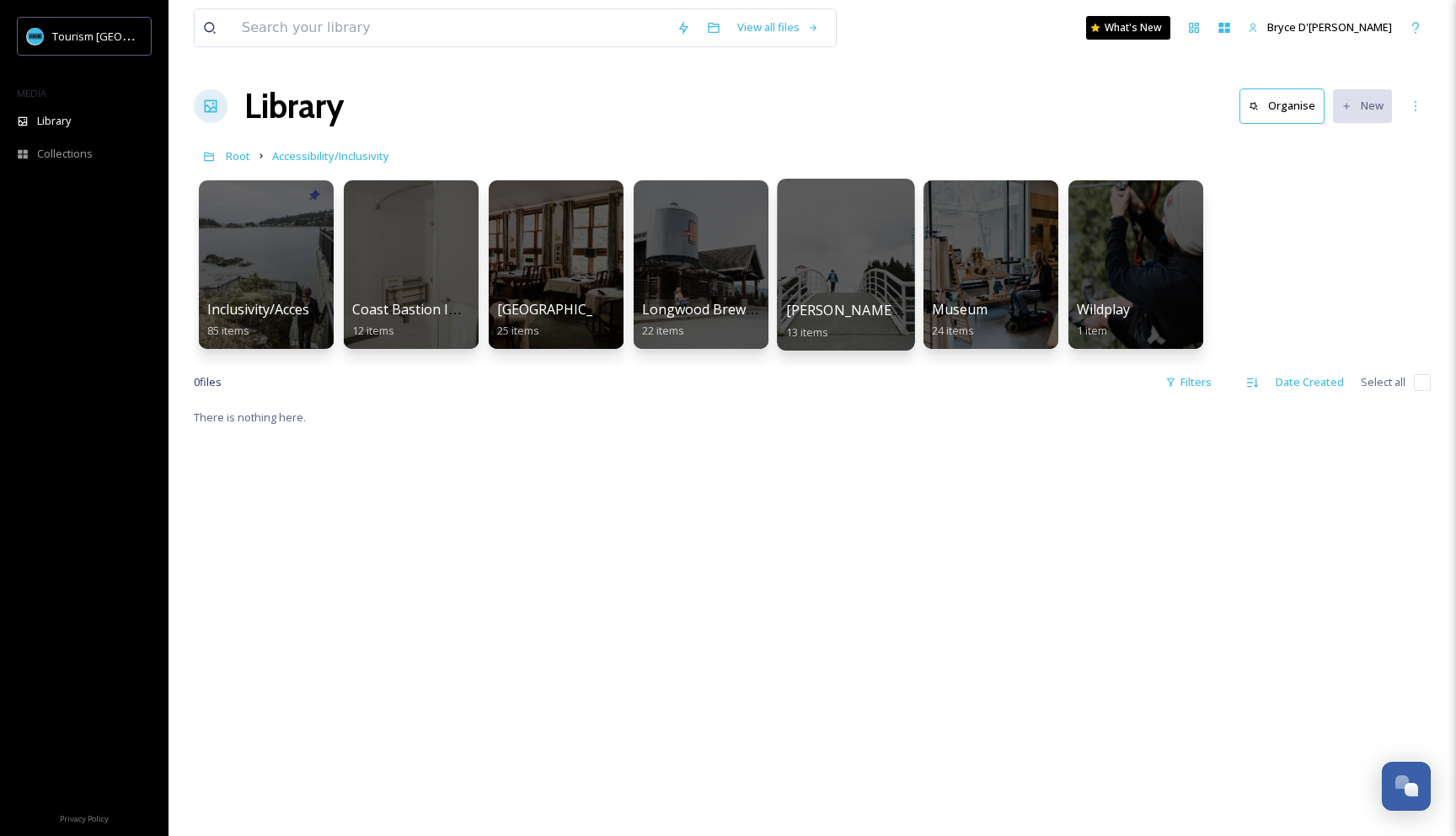
click at [821, 238] on div at bounding box center [844, 264] width 137 height 172
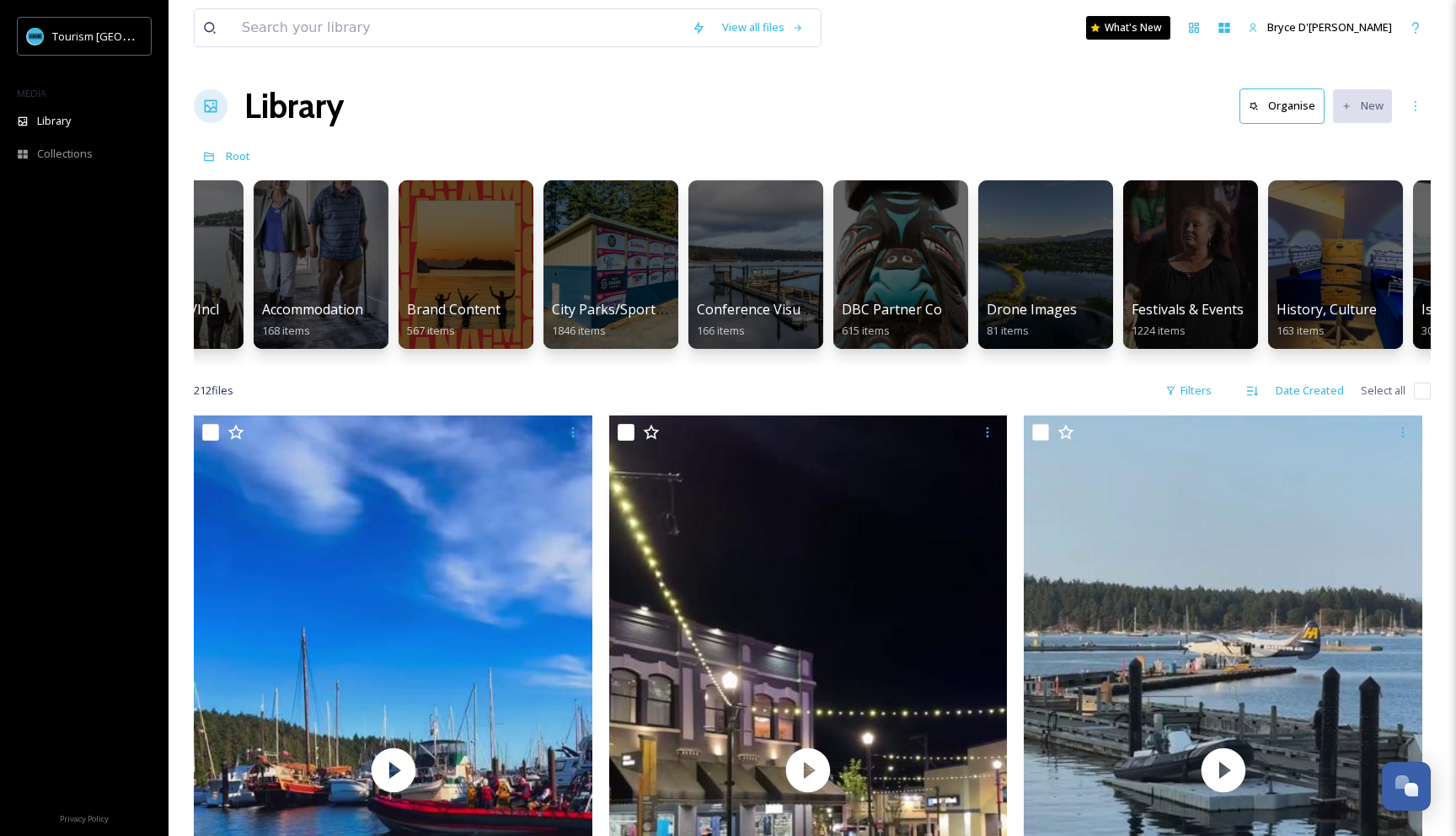
scroll to position [0, 80]
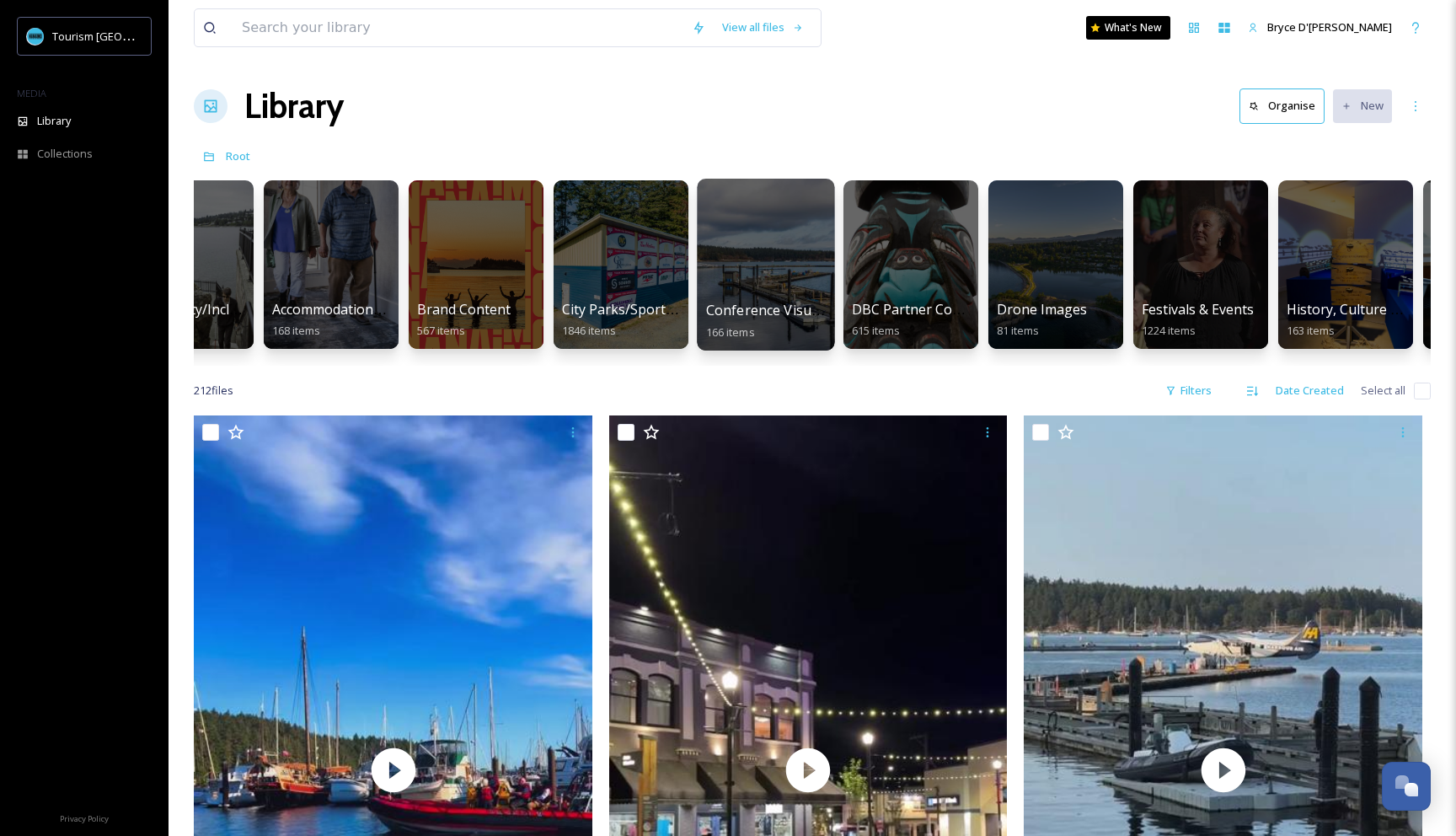
click at [756, 243] on div at bounding box center [764, 264] width 137 height 172
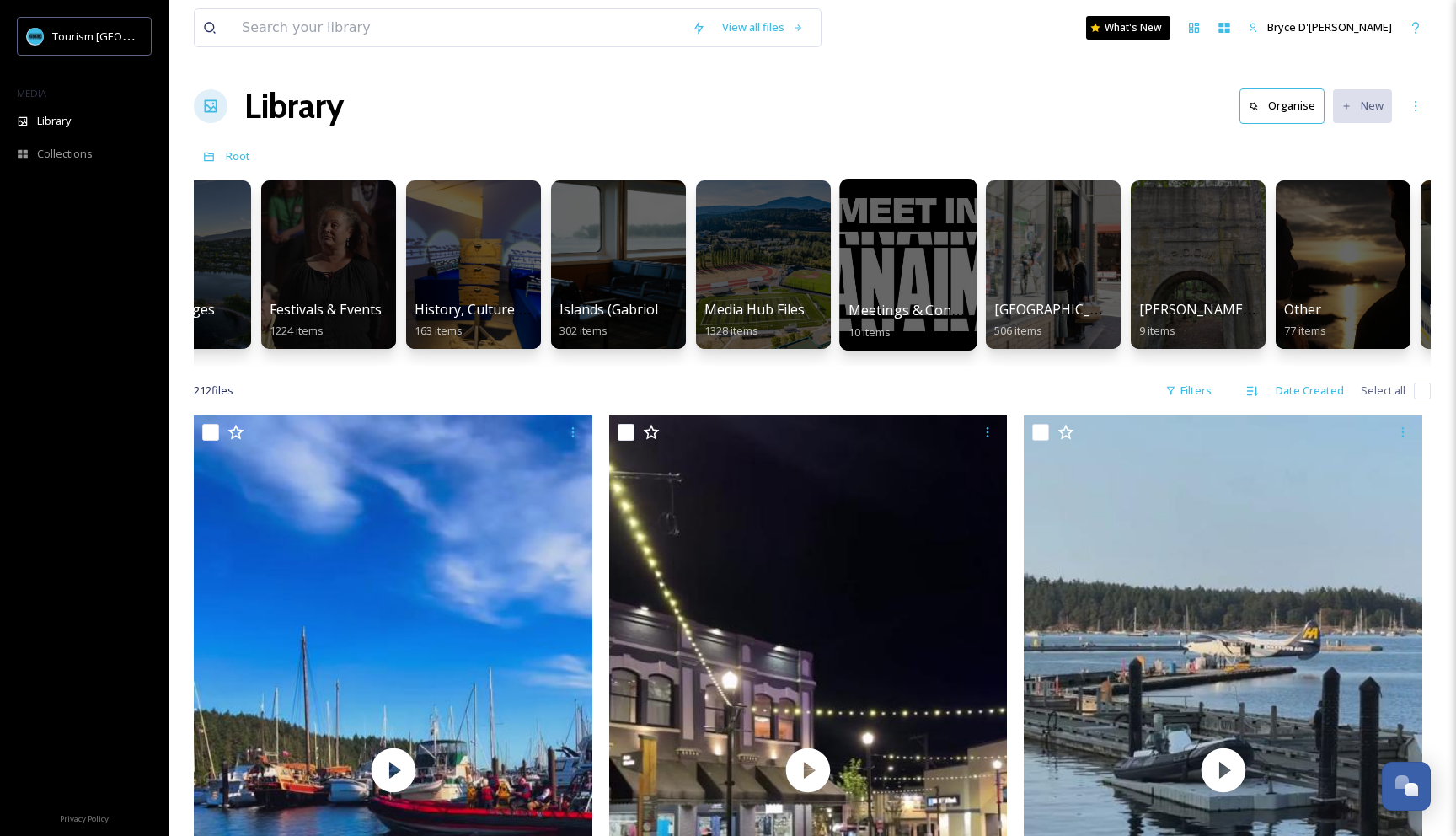
scroll to position [0, 958]
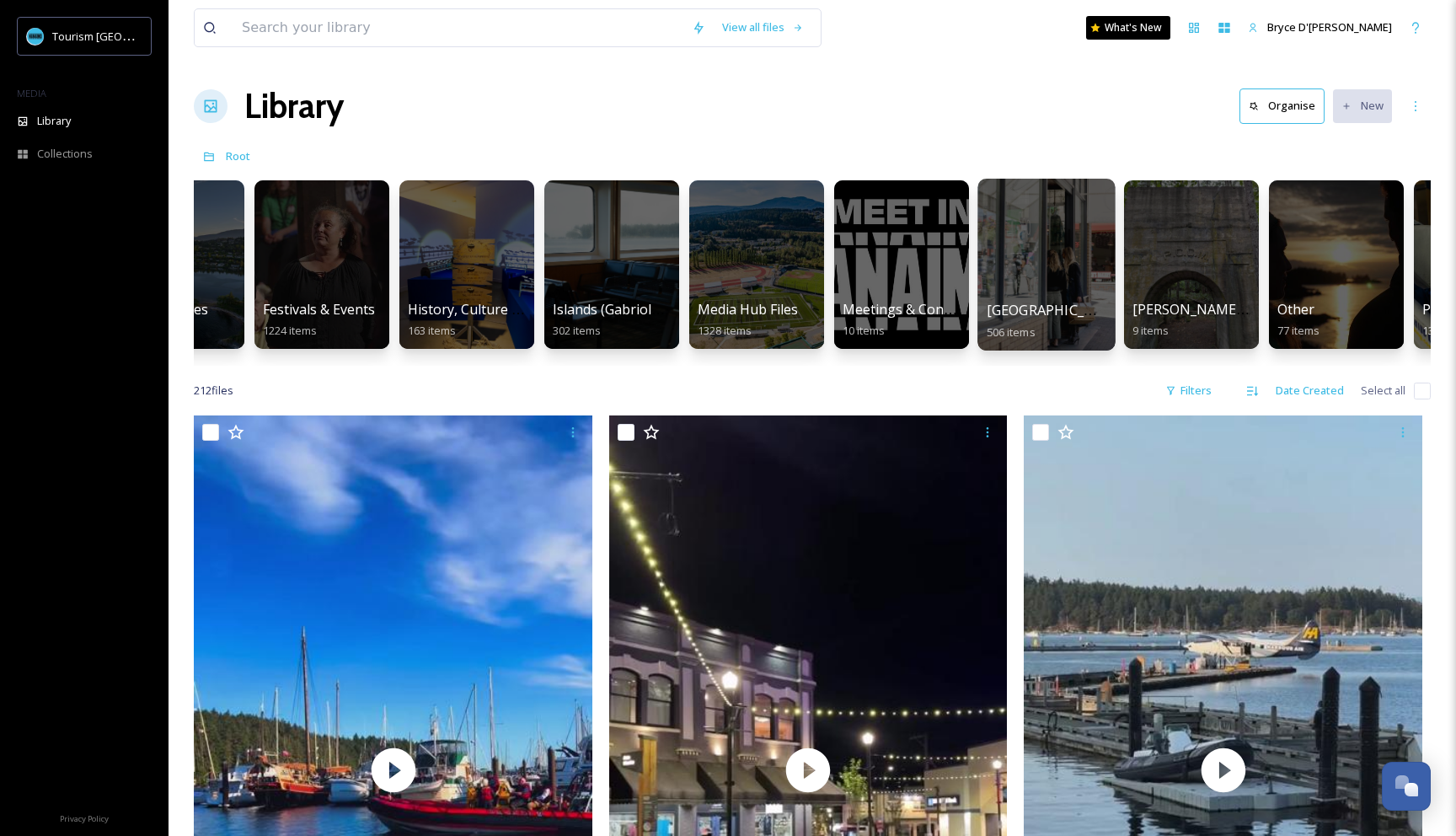
click at [1037, 248] on div at bounding box center [1045, 264] width 137 height 172
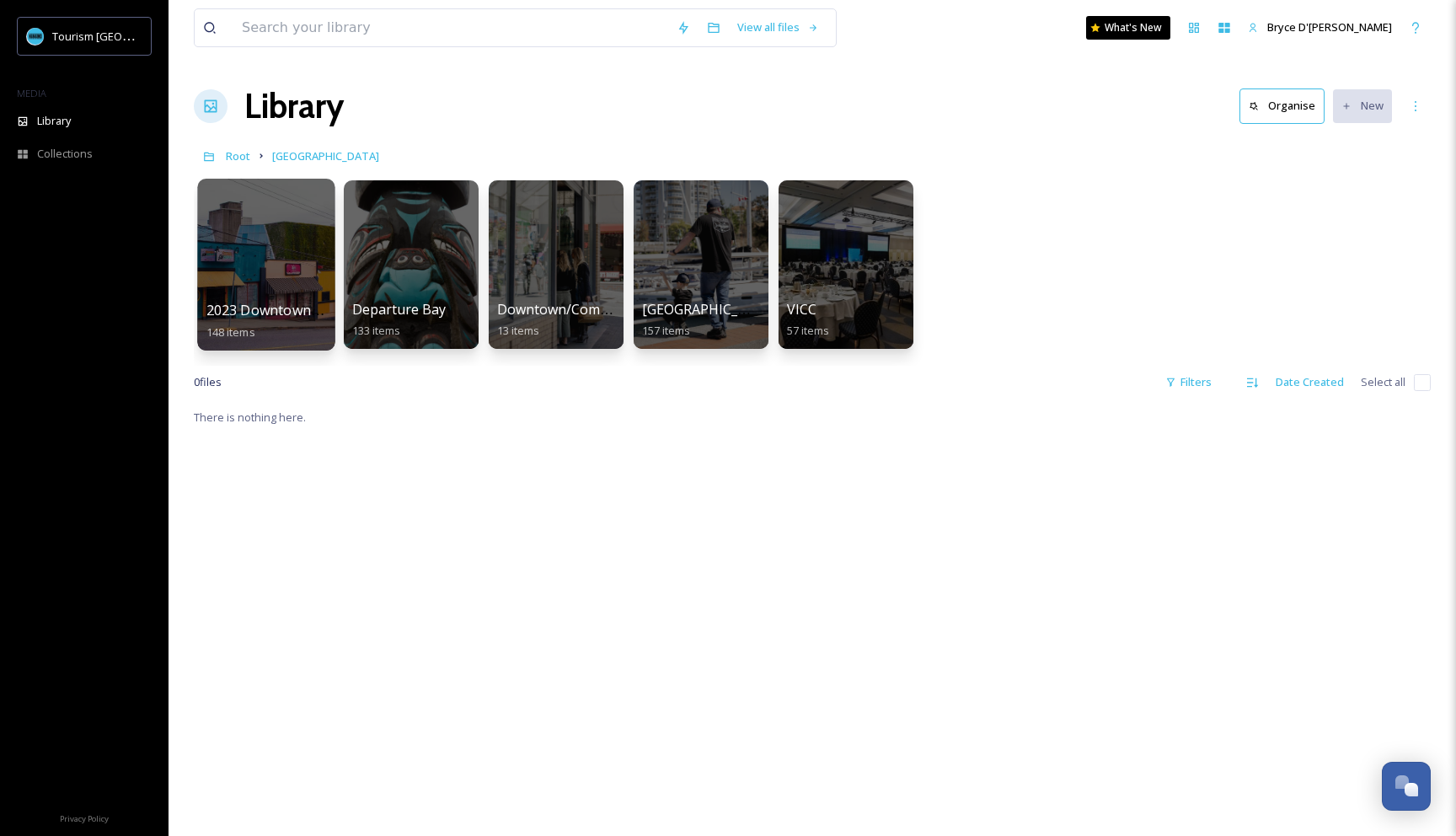
click at [273, 235] on div at bounding box center [265, 264] width 137 height 172
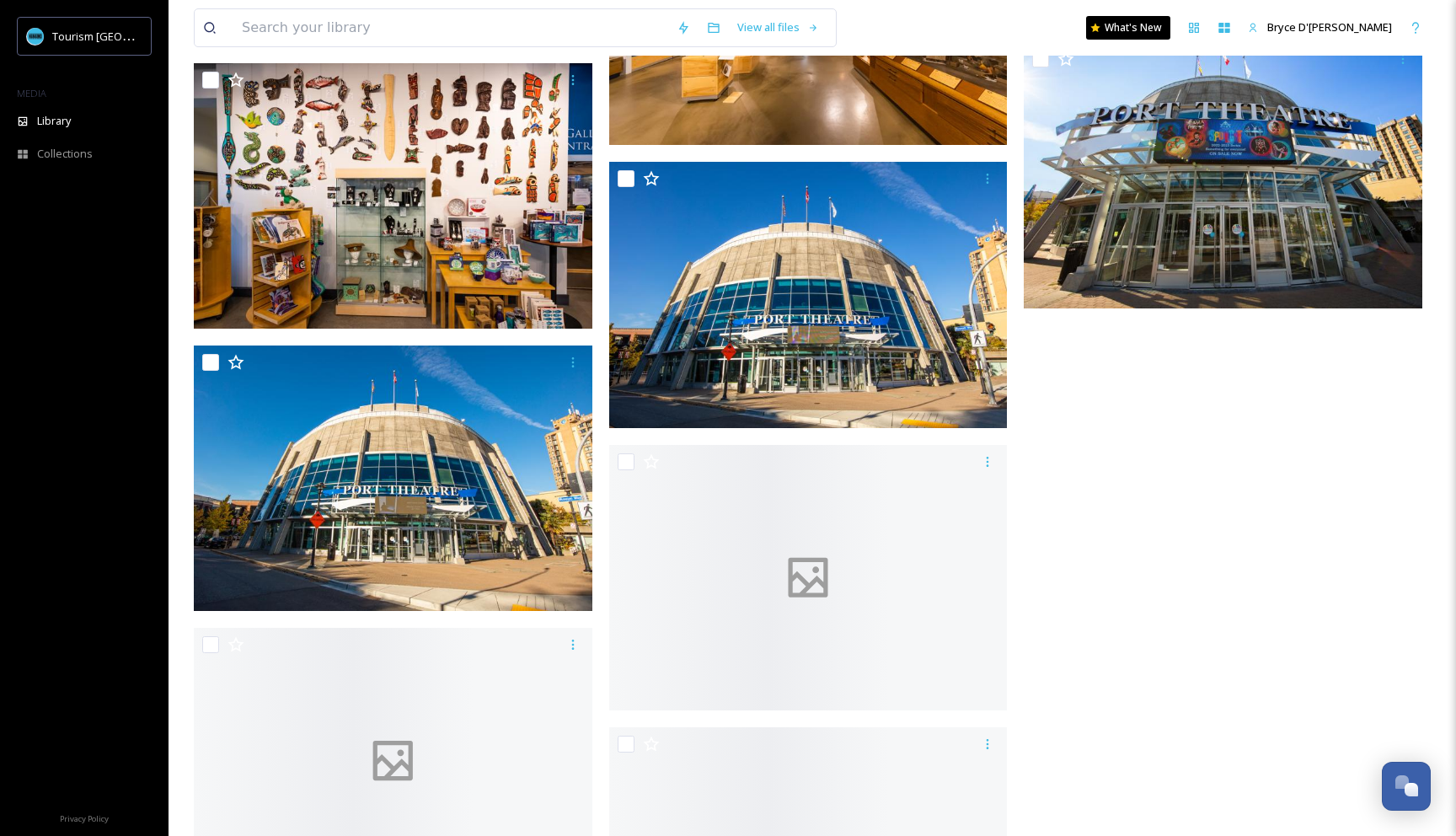
scroll to position [14611, 0]
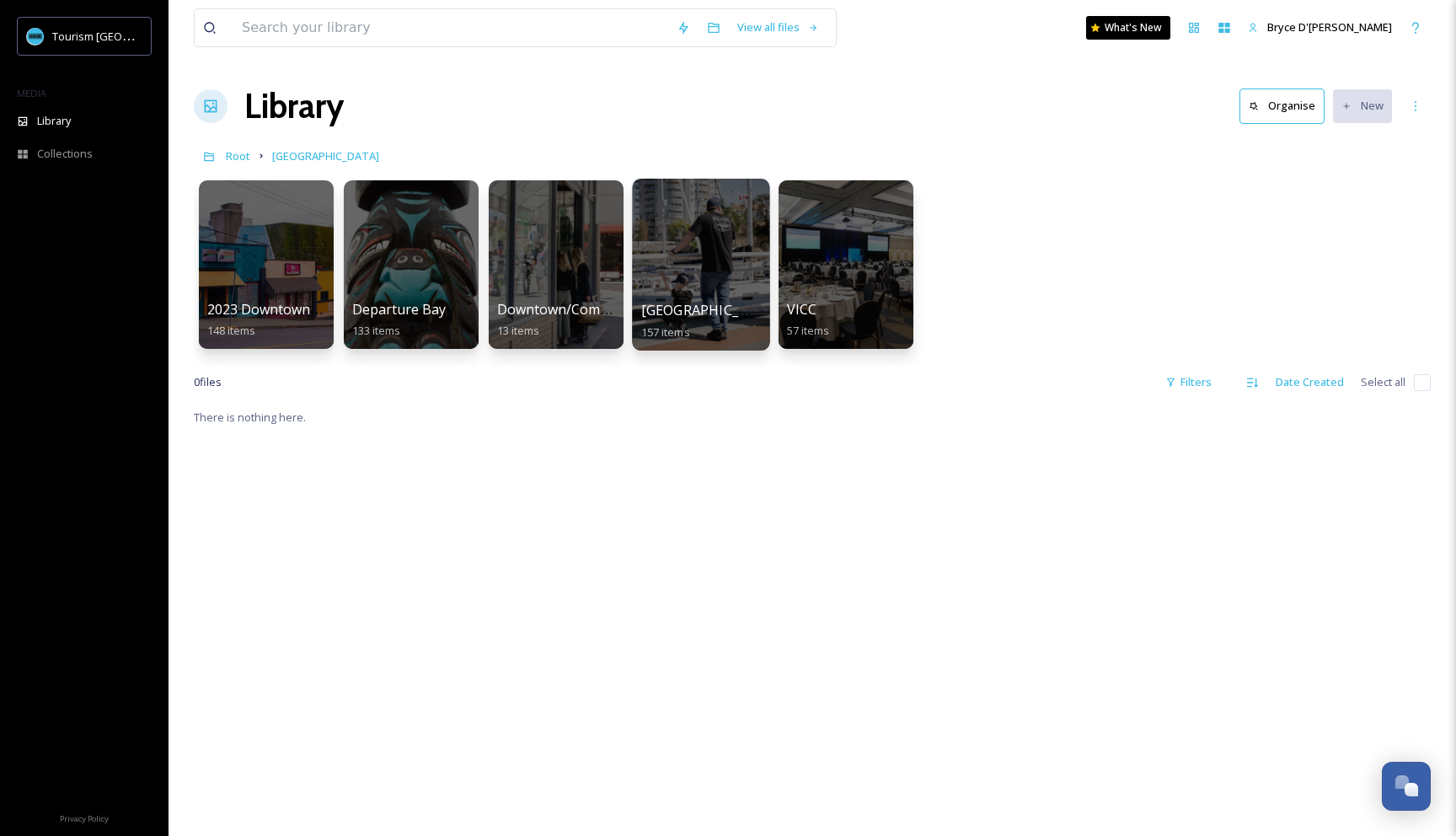
click at [713, 230] on div at bounding box center [700, 264] width 137 height 172
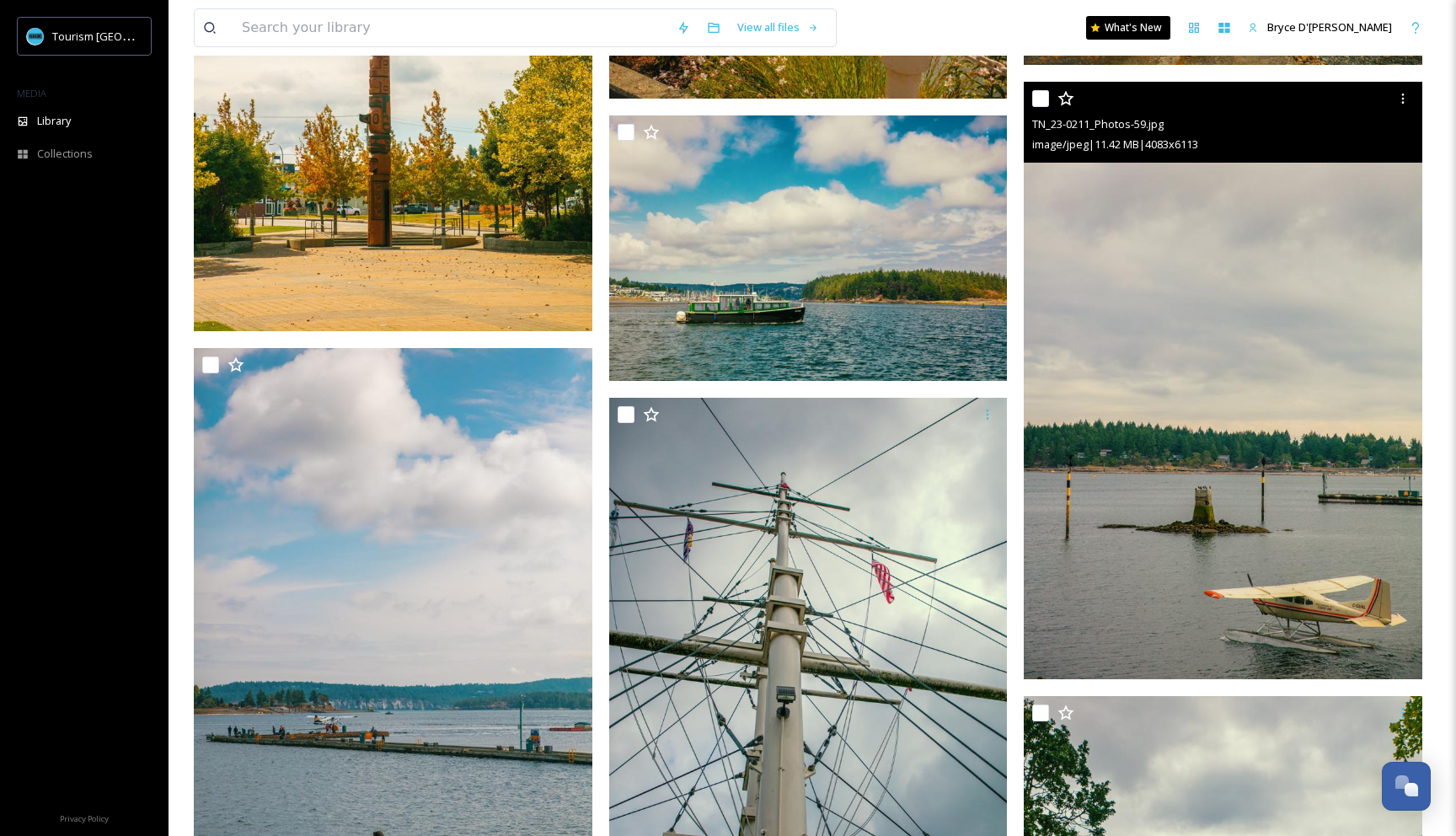
scroll to position [6376, 0]
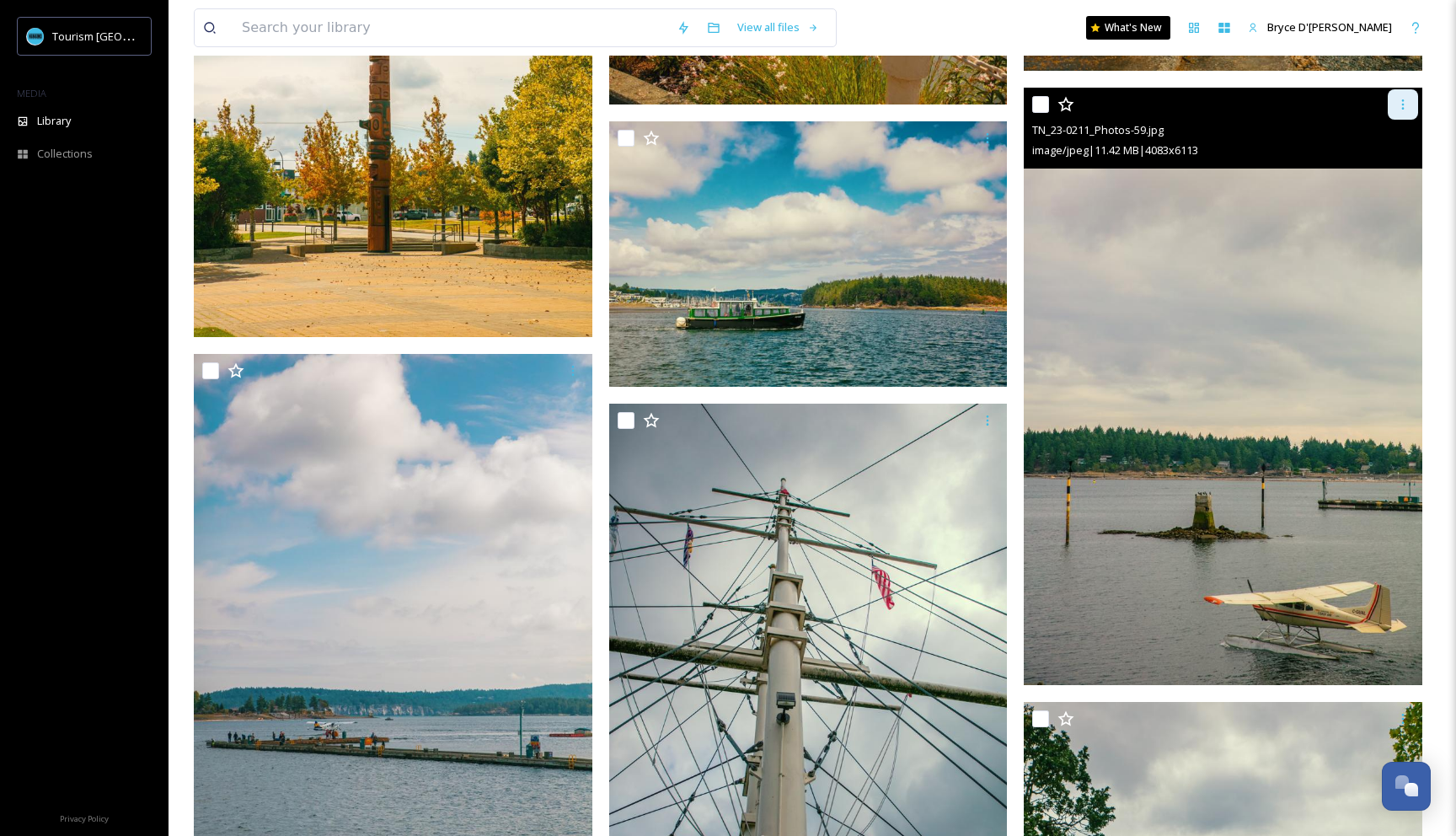
click at [1400, 105] on icon at bounding box center [1403, 104] width 14 height 14
click at [1395, 175] on span "Download" at bounding box center [1382, 174] width 52 height 16
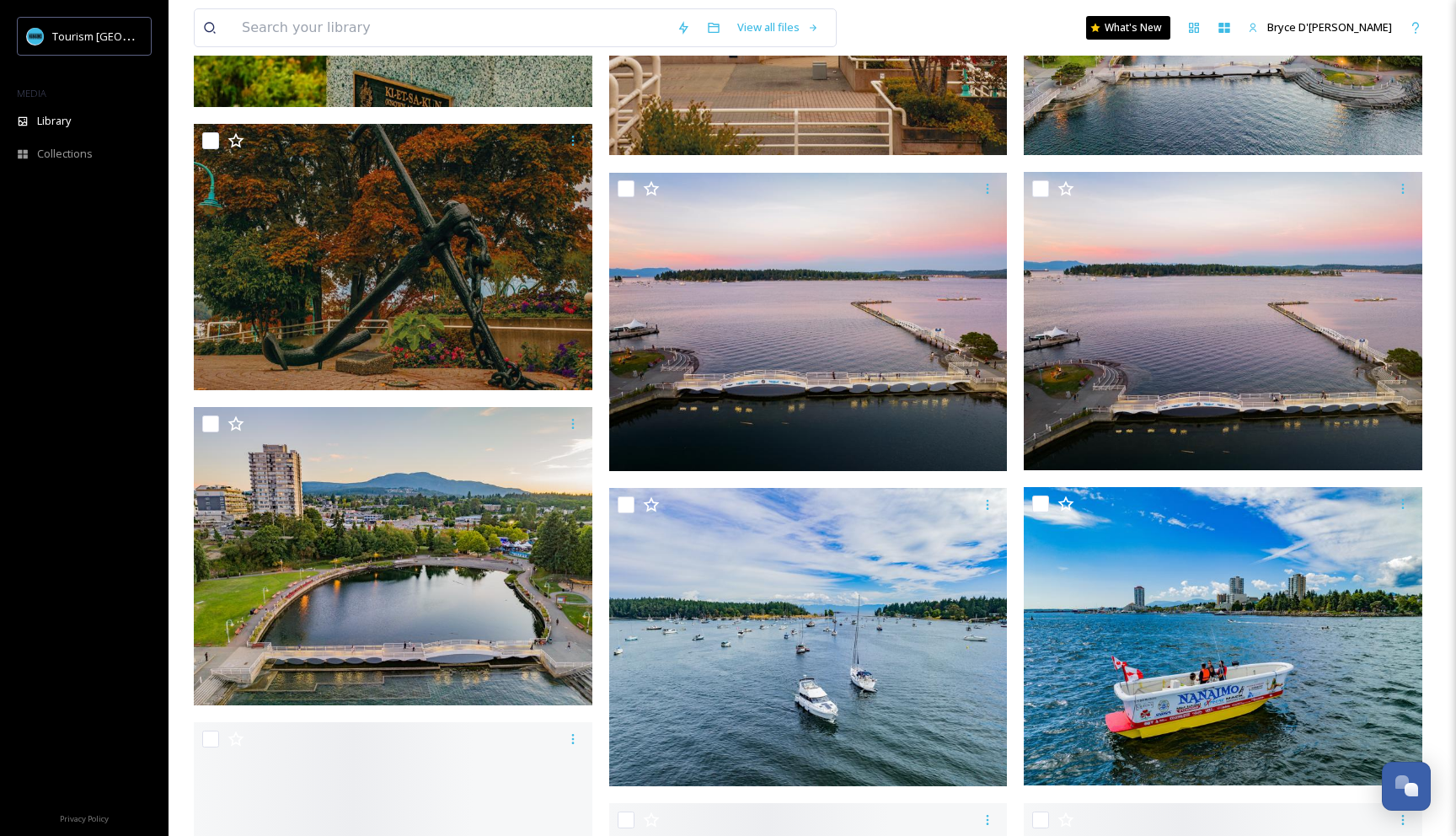
scroll to position [8125, 0]
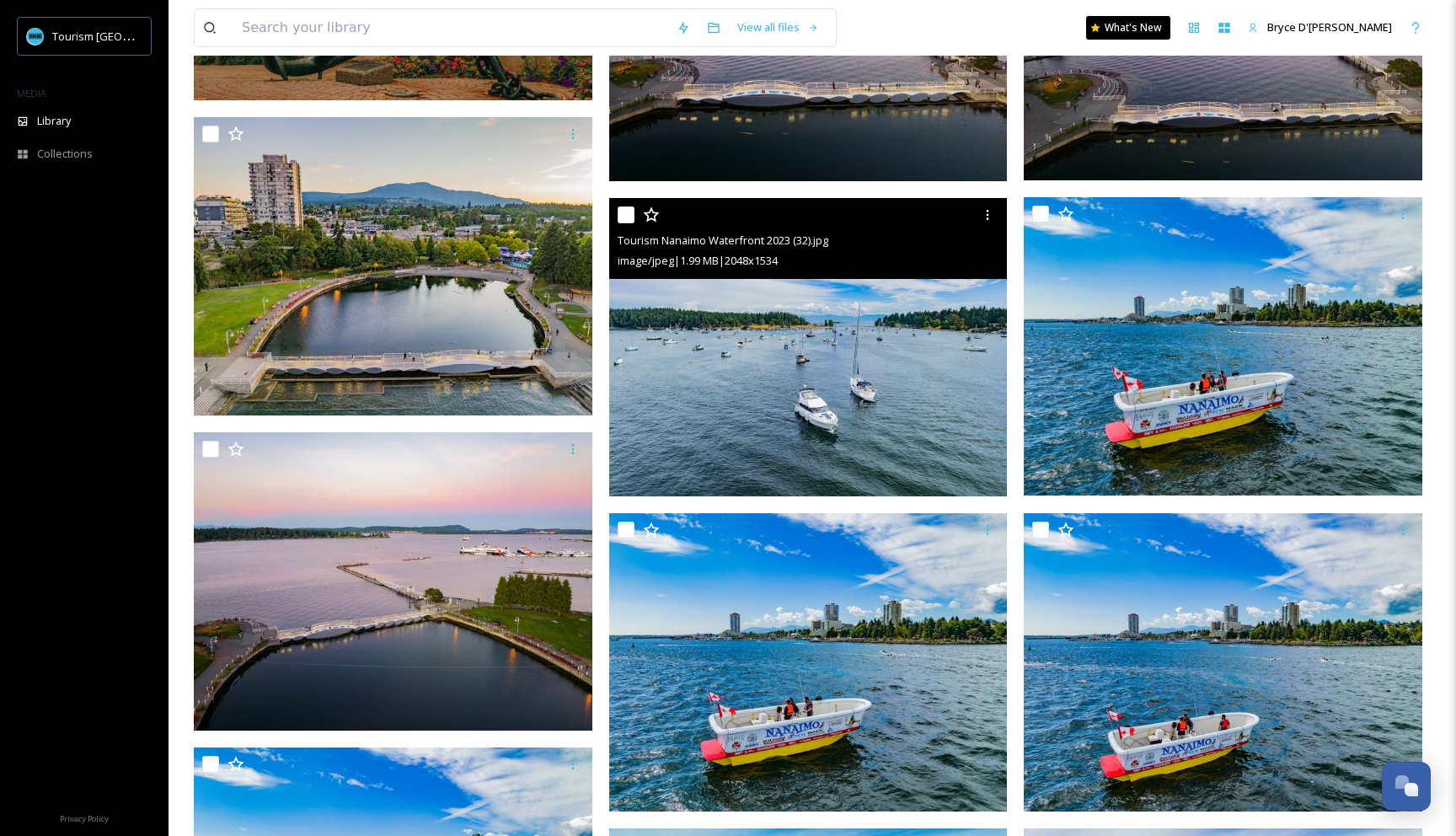
click at [729, 335] on img at bounding box center [808, 347] width 398 height 298
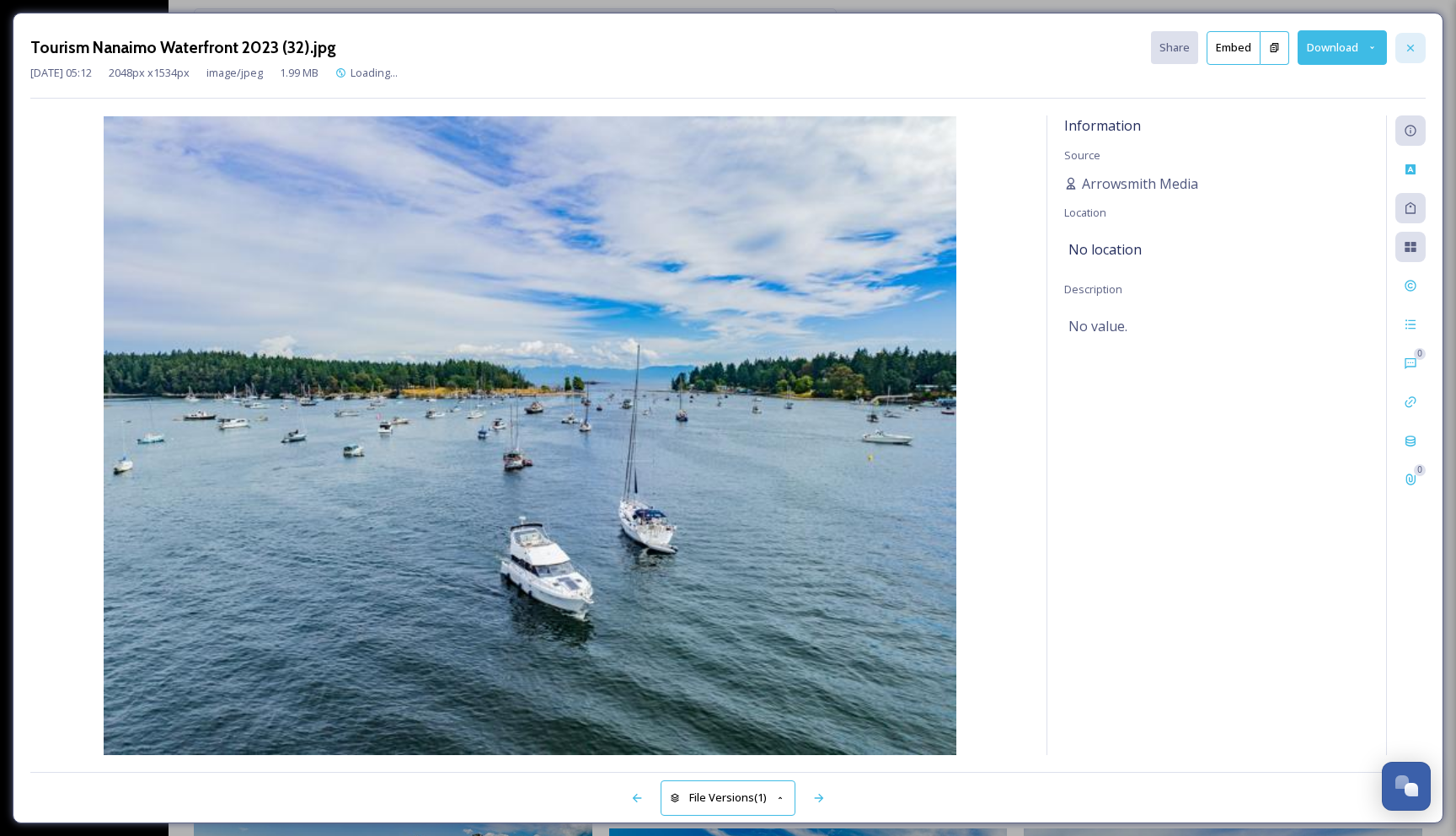
click at [1408, 44] on icon at bounding box center [1410, 48] width 14 height 14
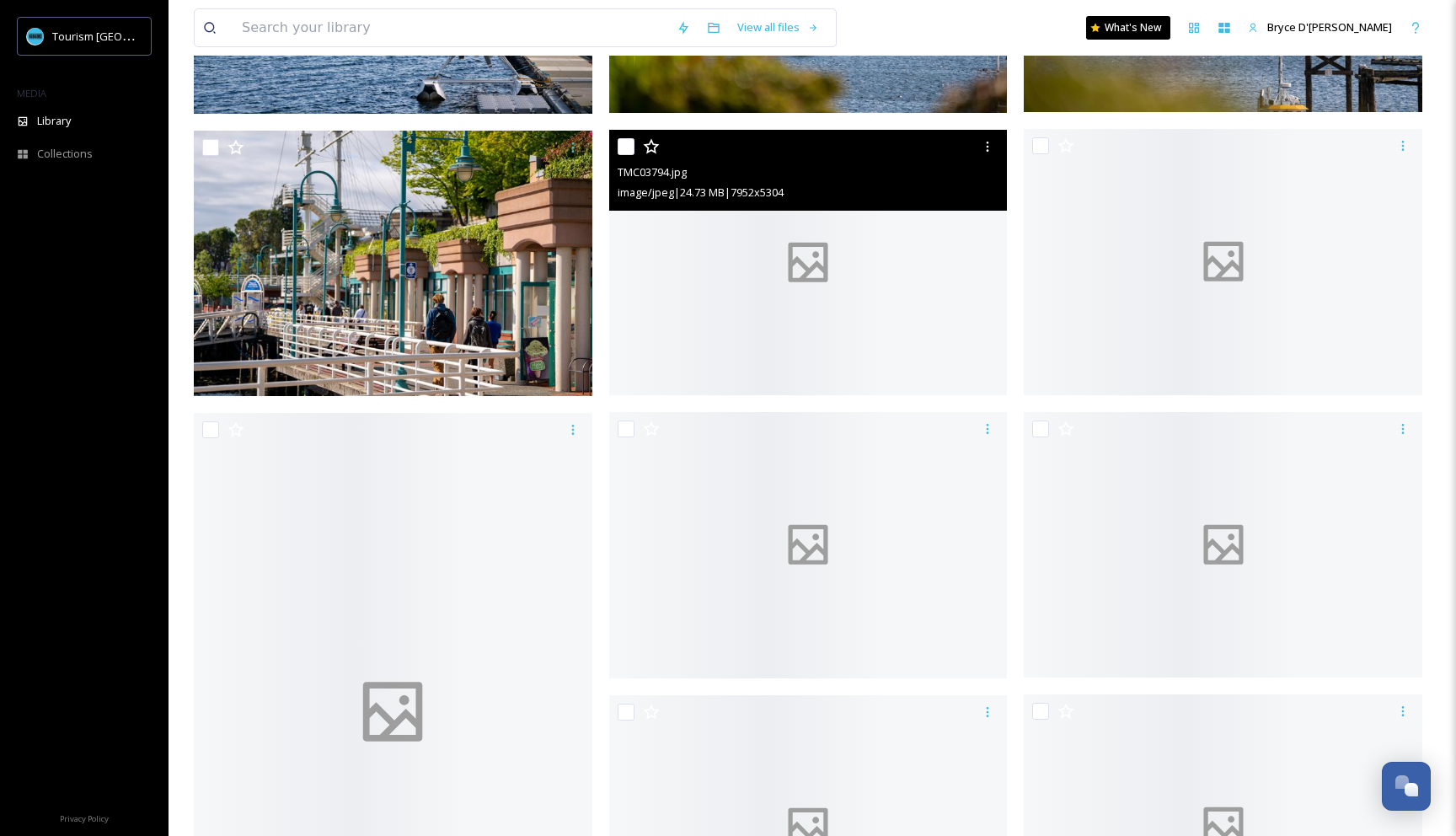
scroll to position [13441, 0]
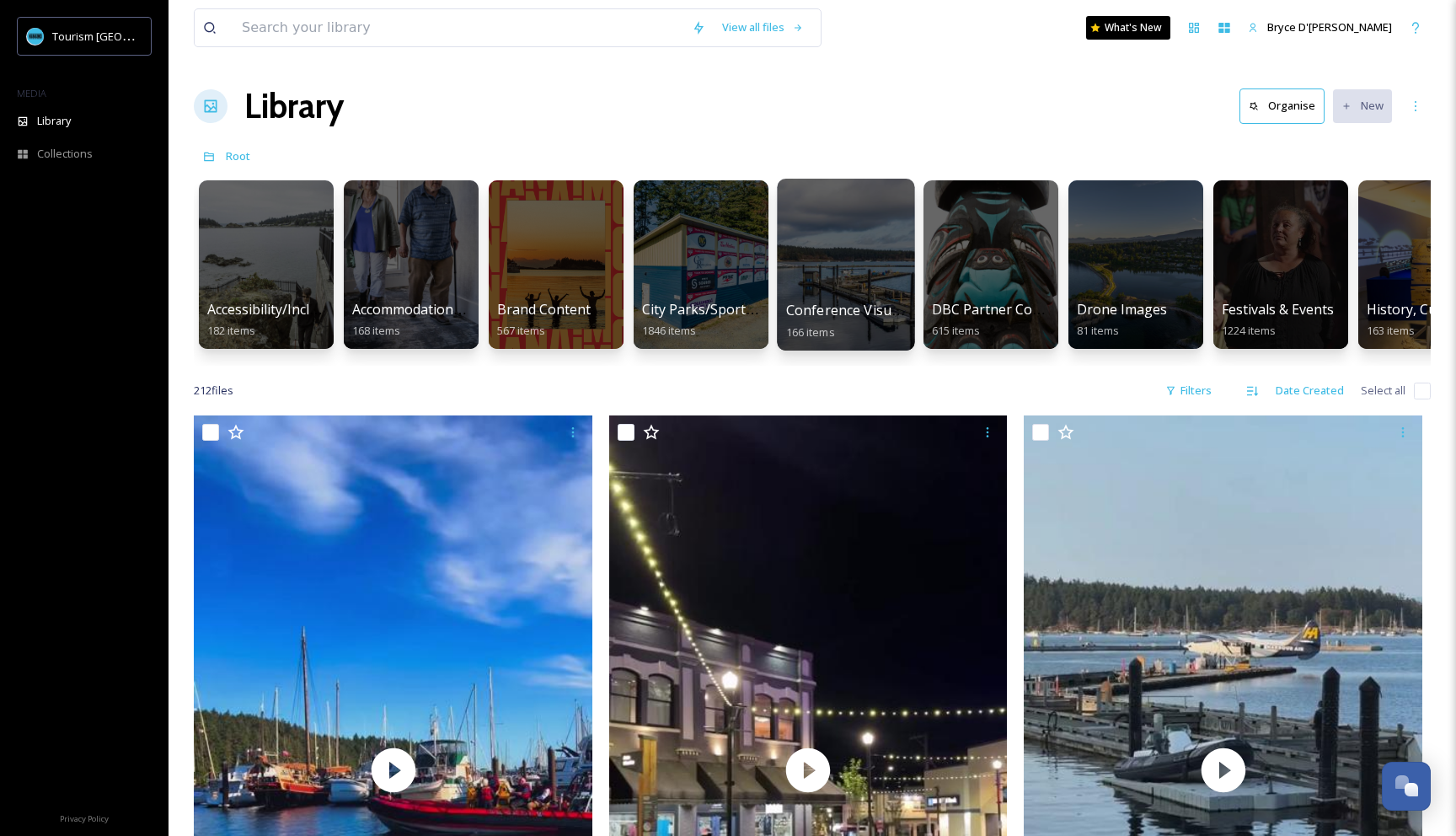
click at [877, 267] on div at bounding box center [844, 264] width 137 height 172
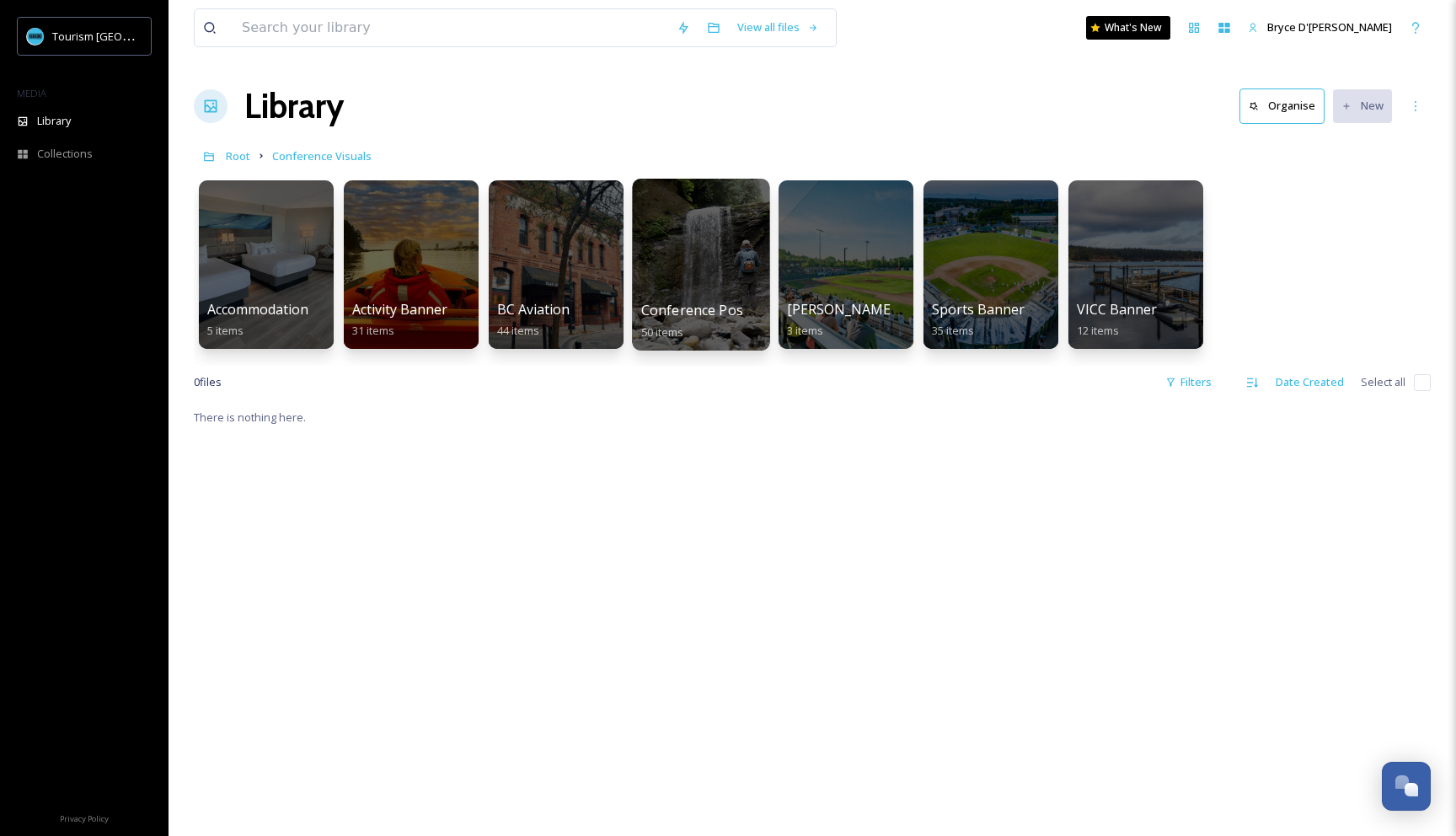
click at [711, 241] on div at bounding box center [700, 264] width 137 height 172
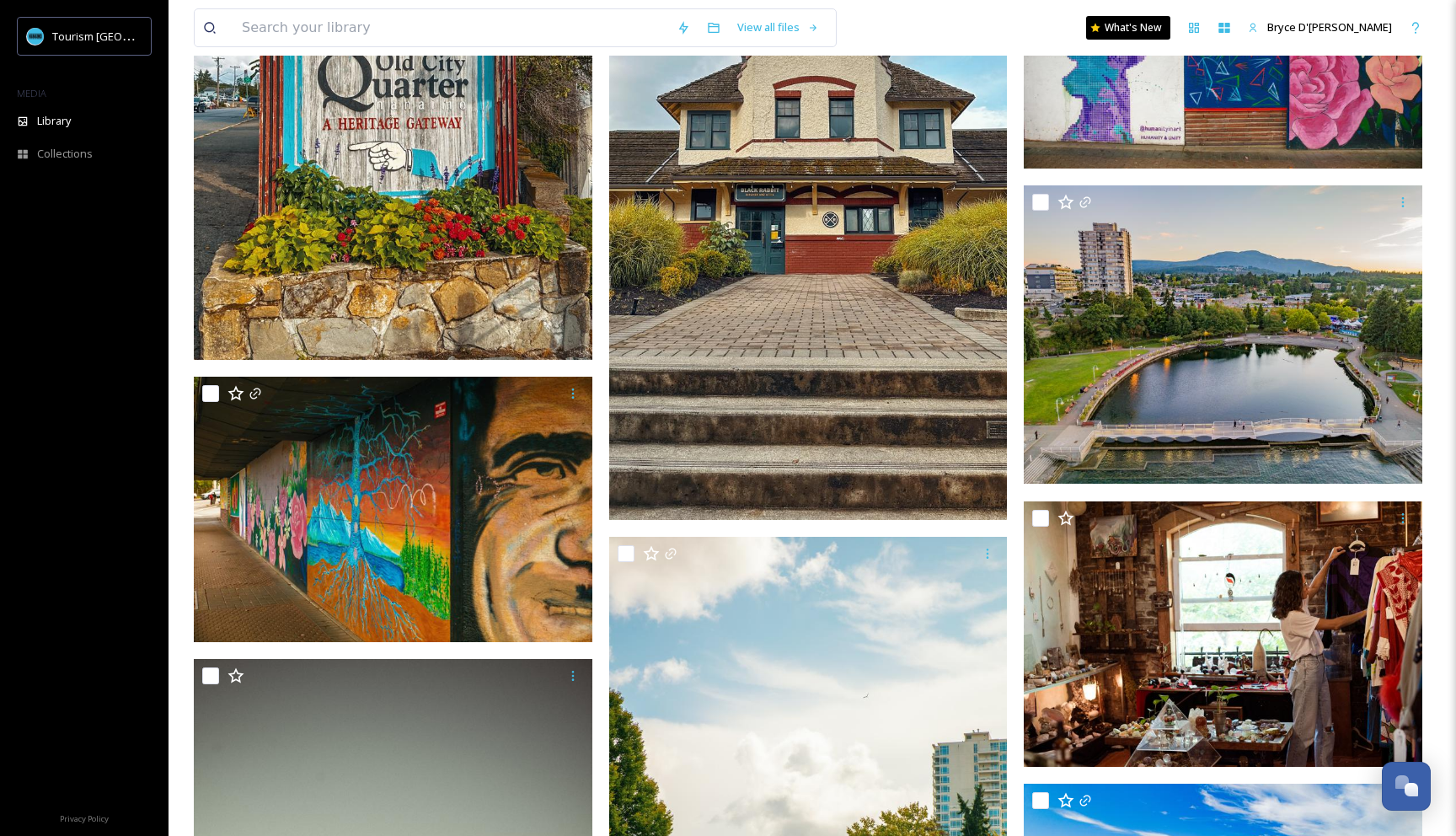
scroll to position [670, 0]
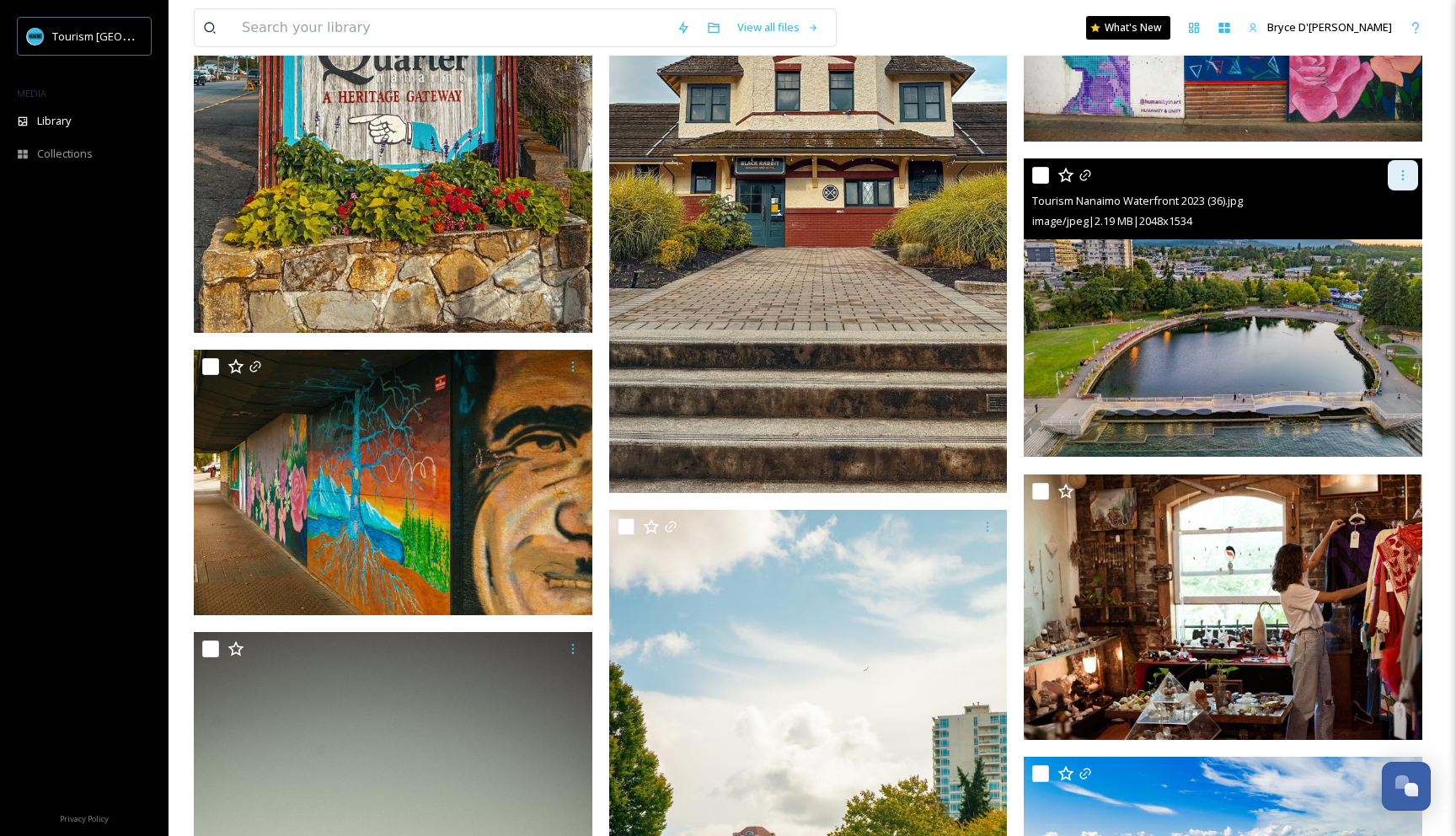
click at [1413, 177] on div at bounding box center [1402, 175] width 30 height 30
click at [1383, 240] on span "Download" at bounding box center [1382, 244] width 52 height 16
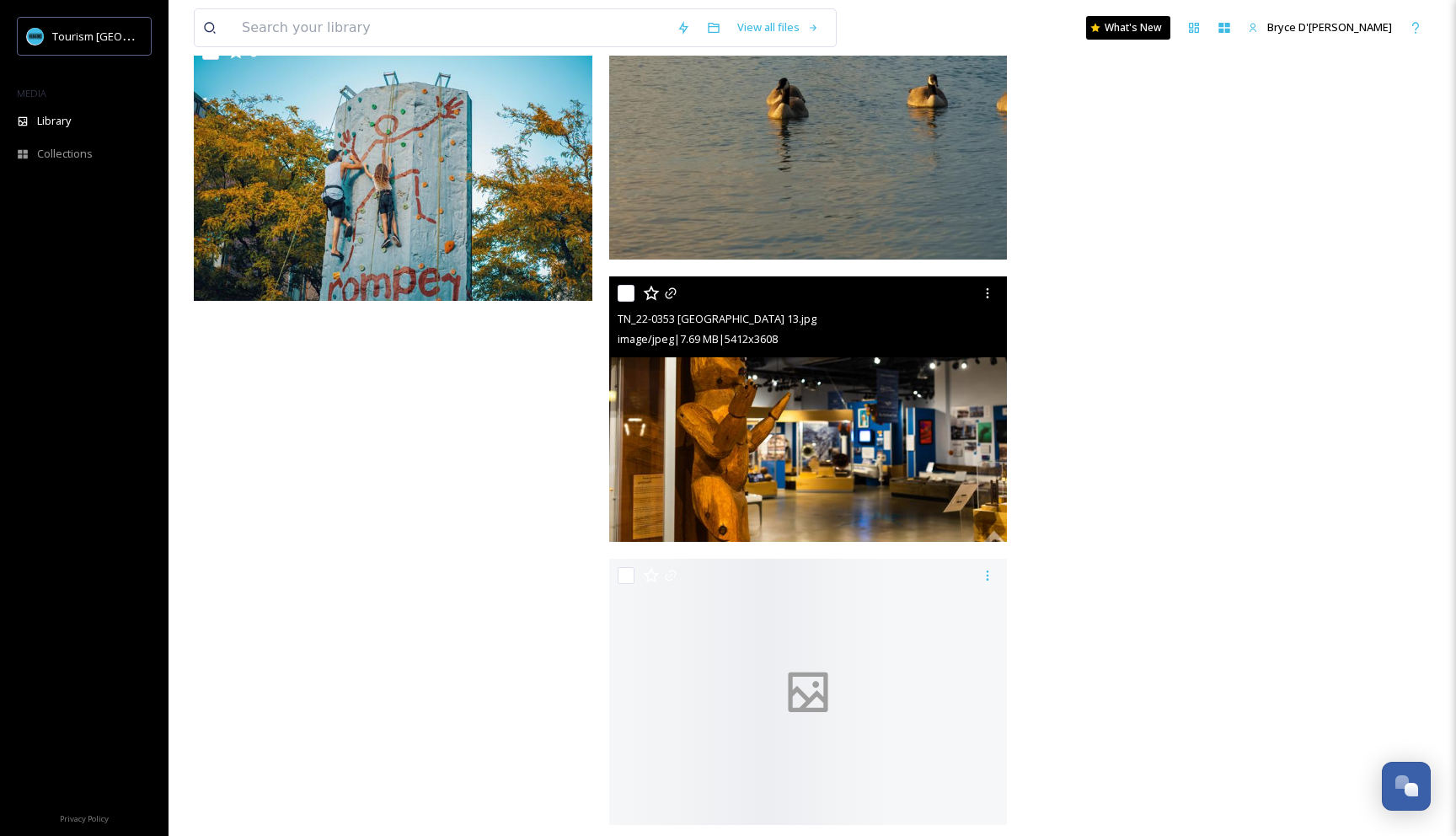
scroll to position [5952, 0]
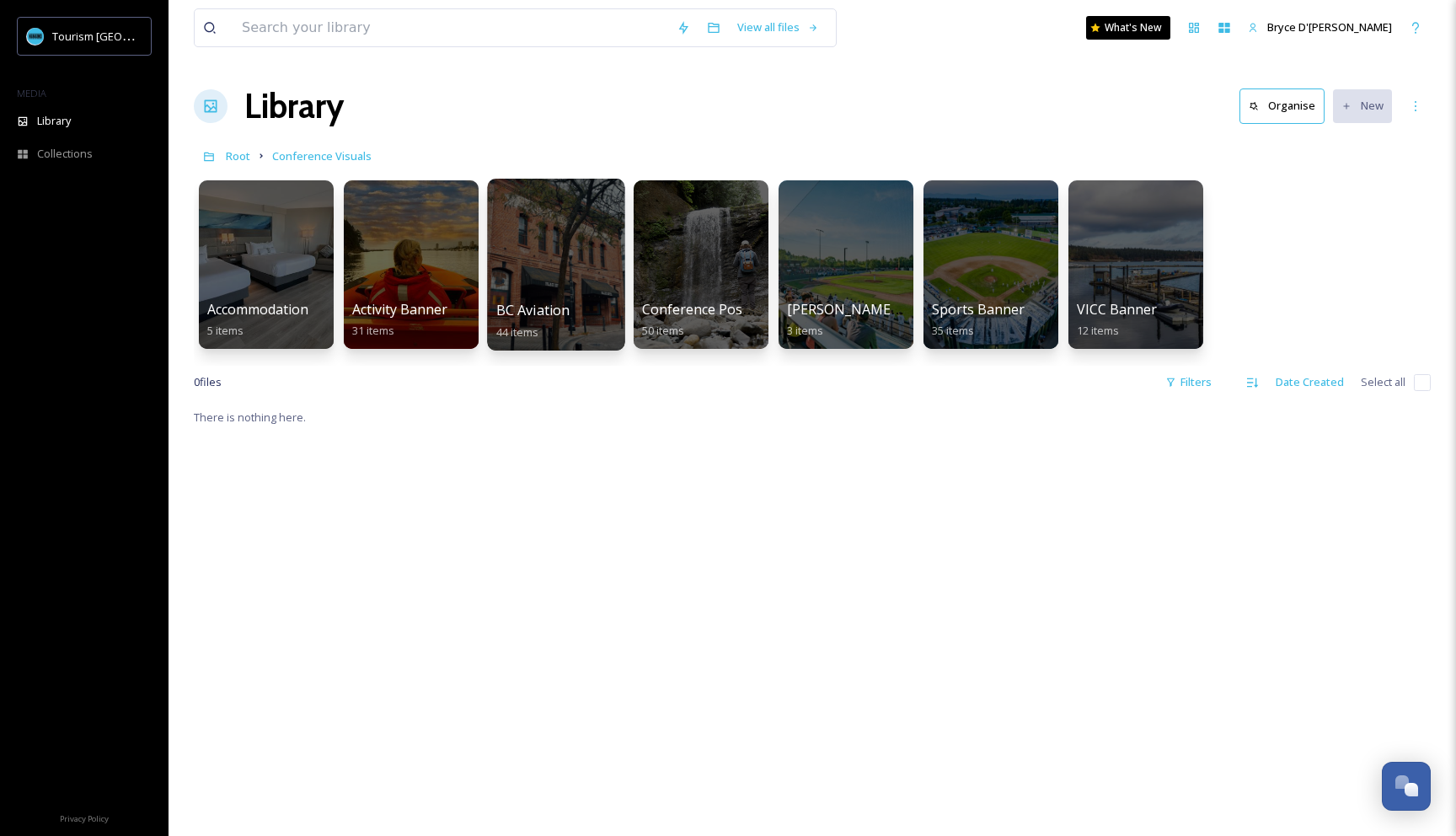
click at [567, 234] on div at bounding box center [555, 264] width 137 height 172
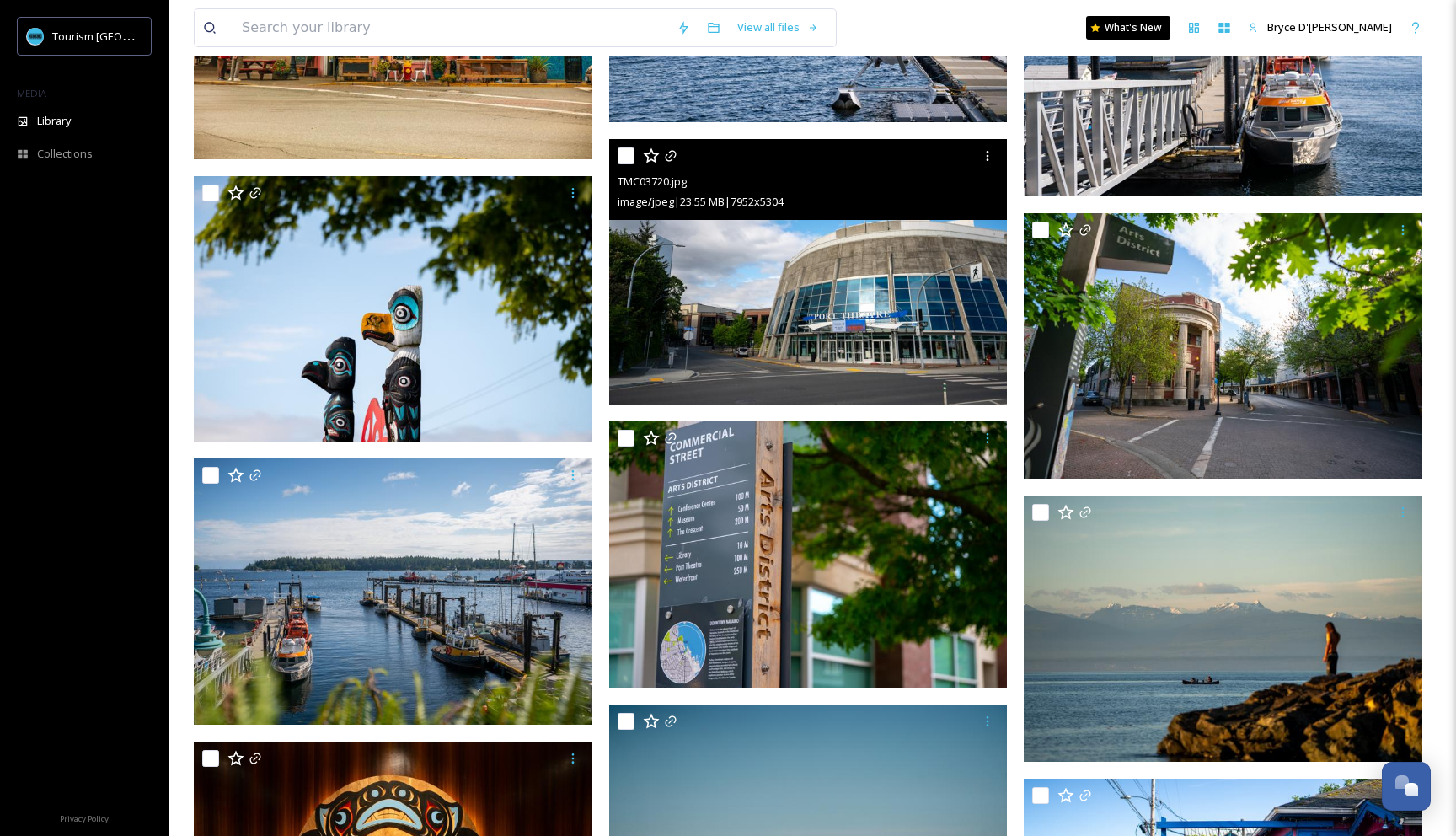
scroll to position [1447, 0]
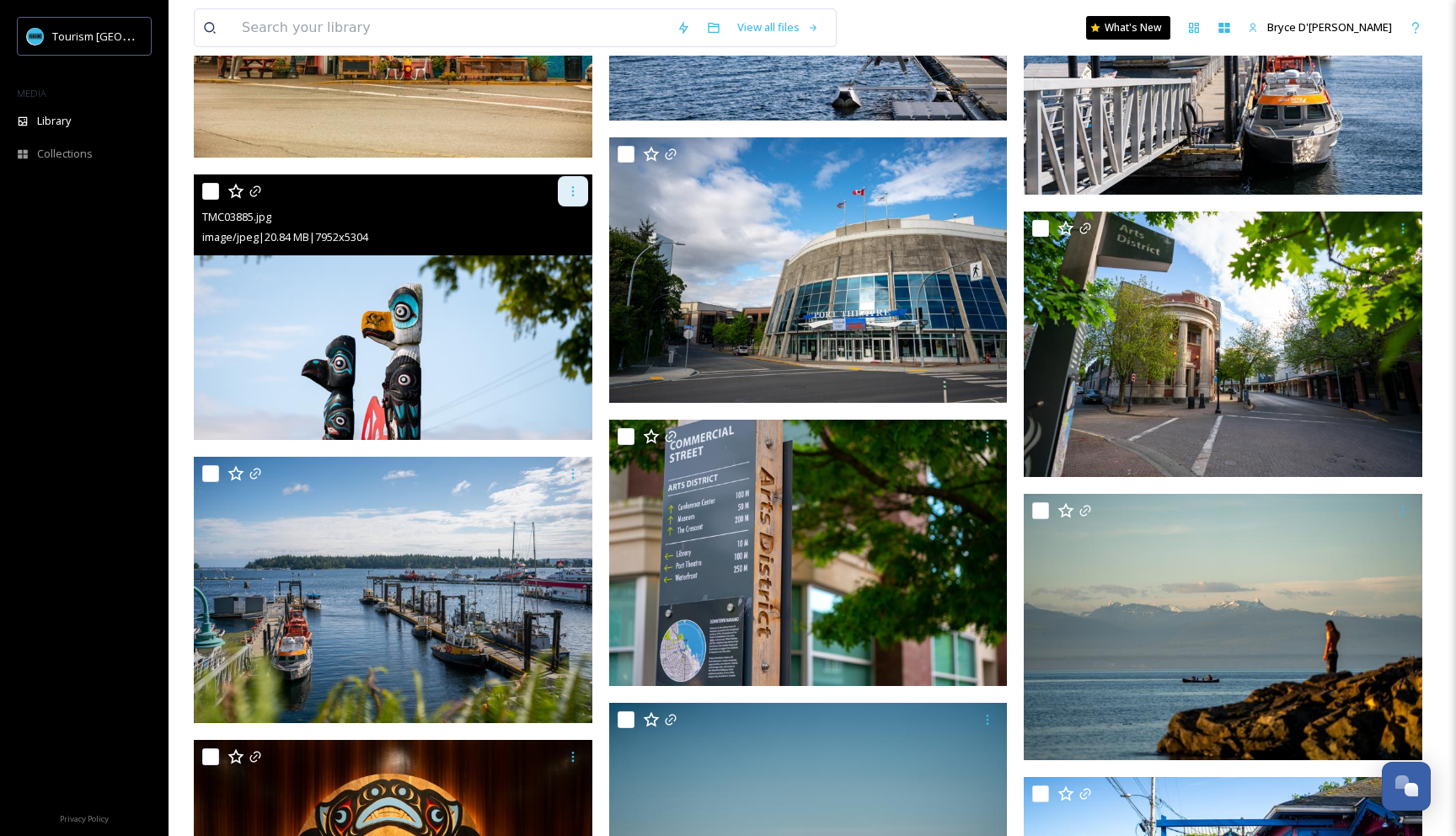
click at [576, 202] on div at bounding box center [572, 190] width 30 height 30
click at [556, 263] on span "Download" at bounding box center [553, 260] width 52 height 16
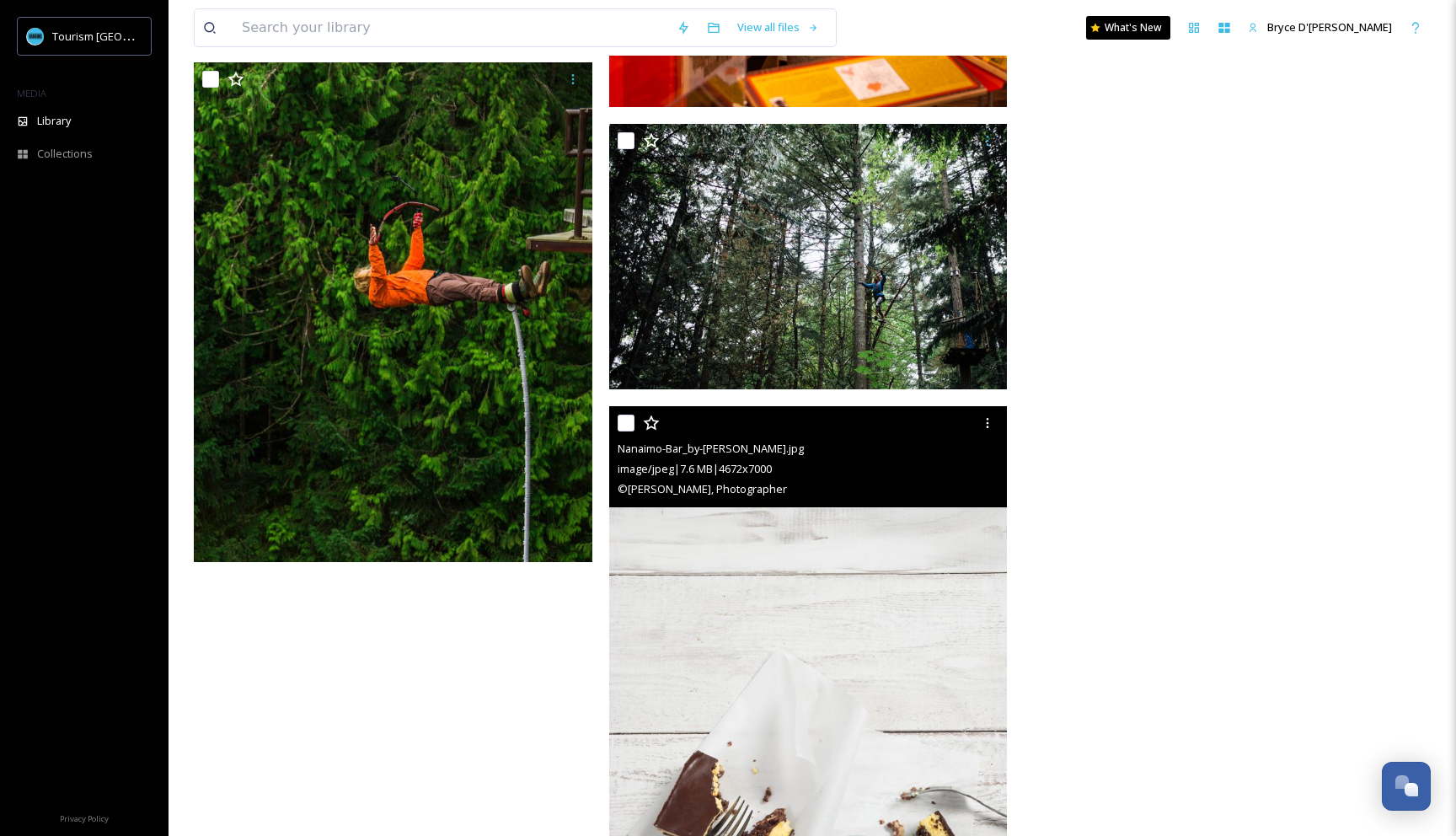
scroll to position [4863, 0]
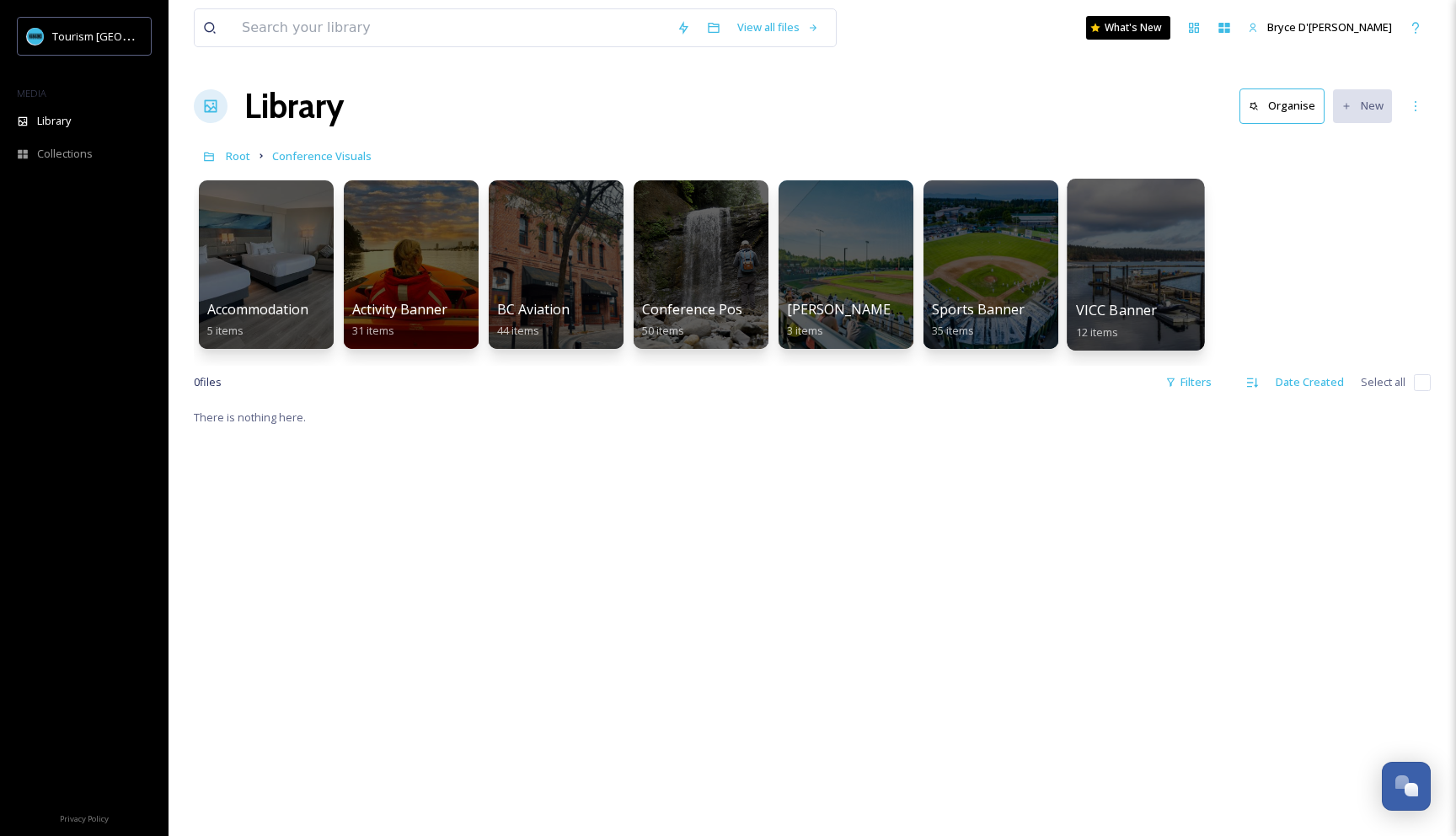
click at [1146, 254] on div at bounding box center [1134, 264] width 137 height 172
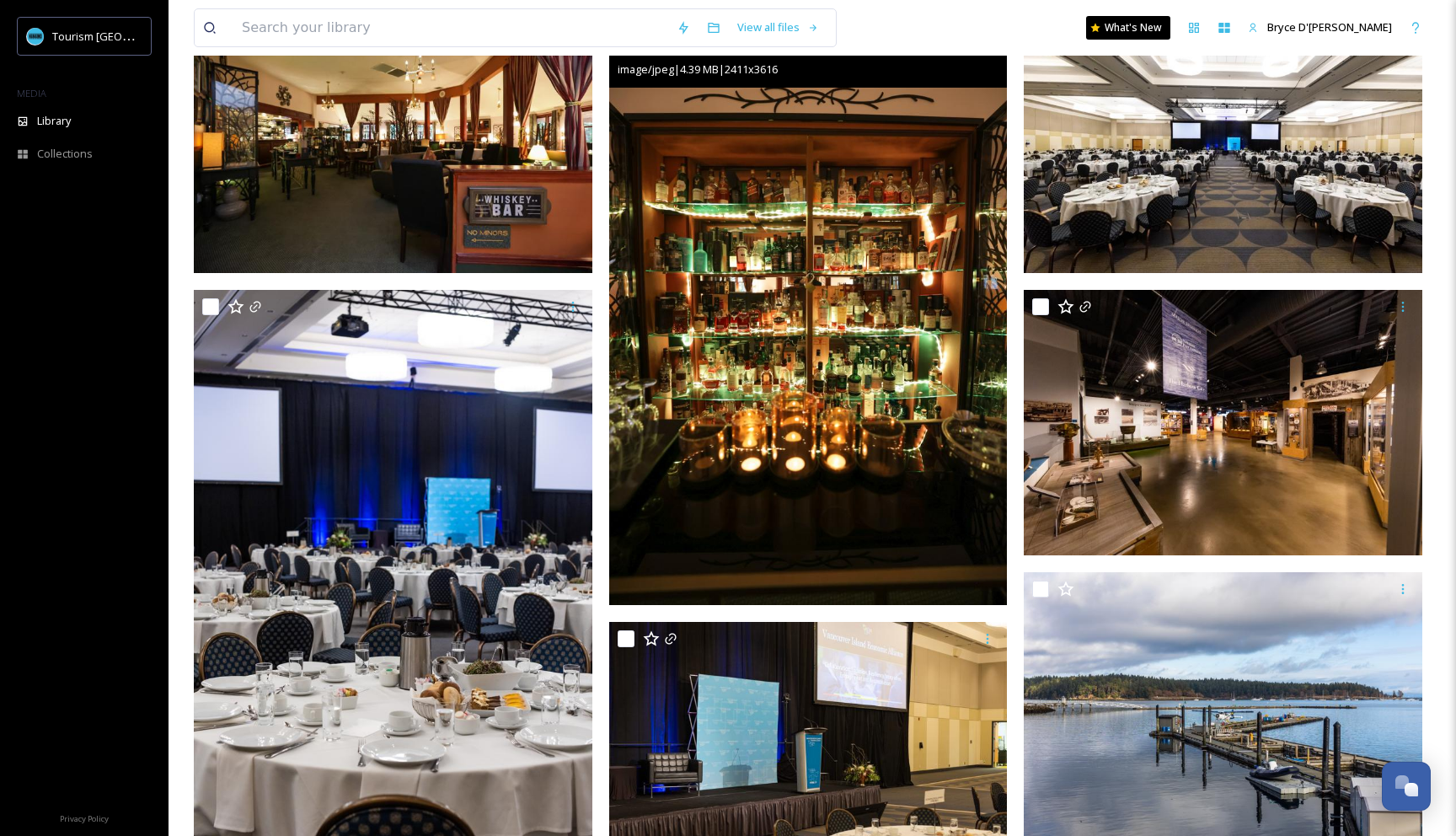
scroll to position [205, 0]
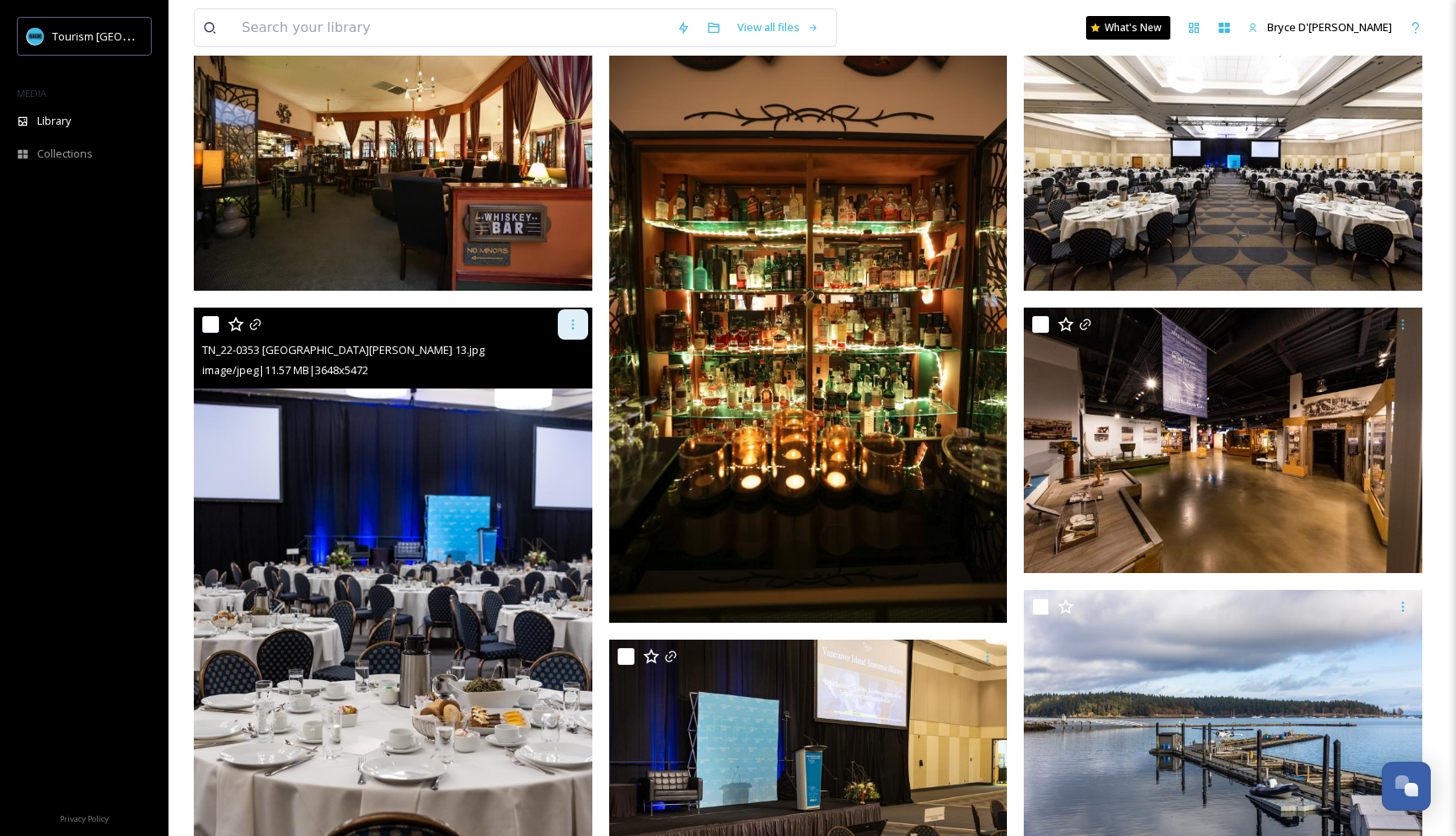
click at [573, 330] on div at bounding box center [572, 324] width 30 height 30
drag, startPoint x: 574, startPoint y: 395, endPoint x: 627, endPoint y: 394, distance: 53.0
click at [574, 395] on span "Download" at bounding box center [553, 393] width 52 height 16
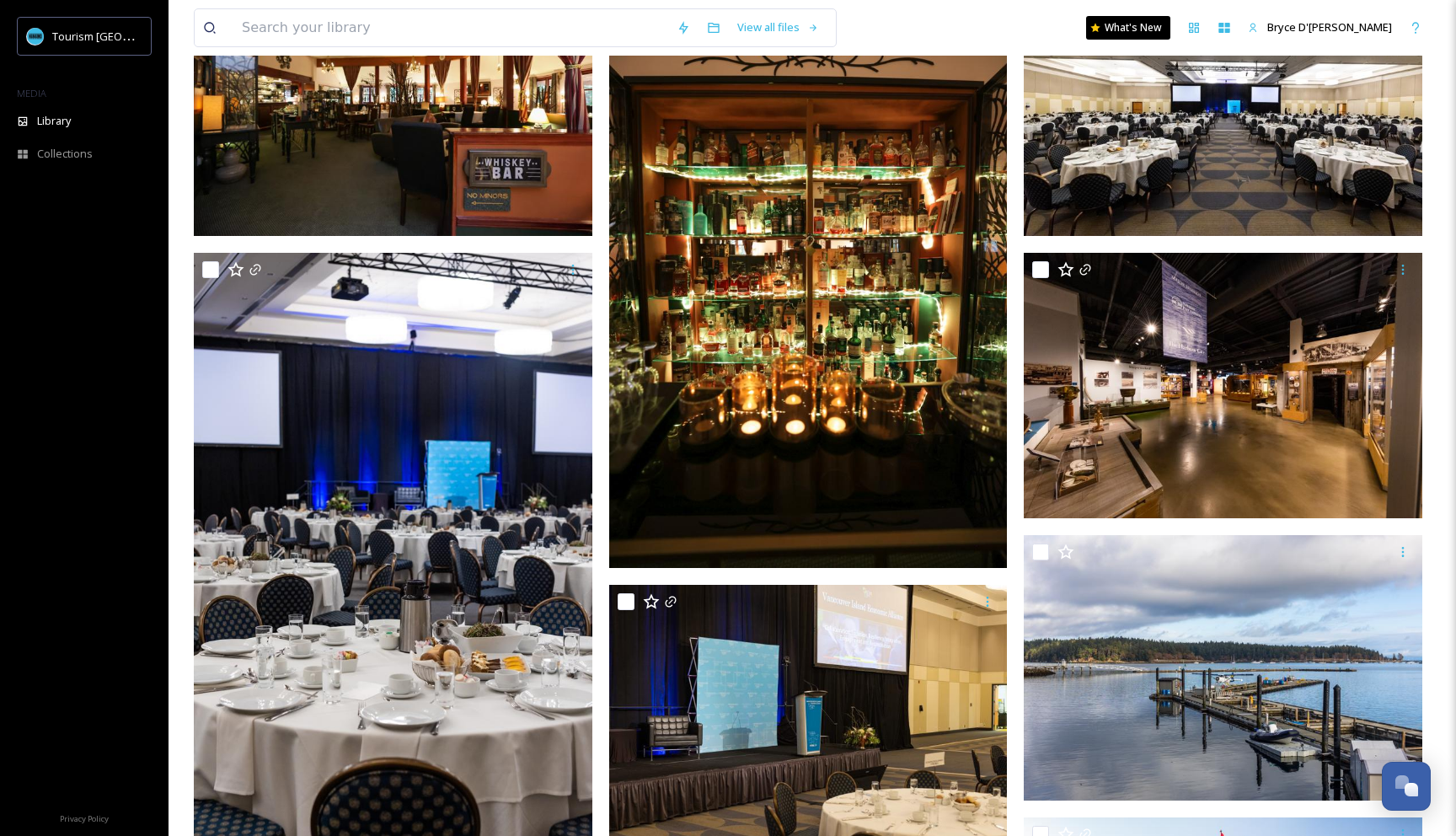
scroll to position [256, 0]
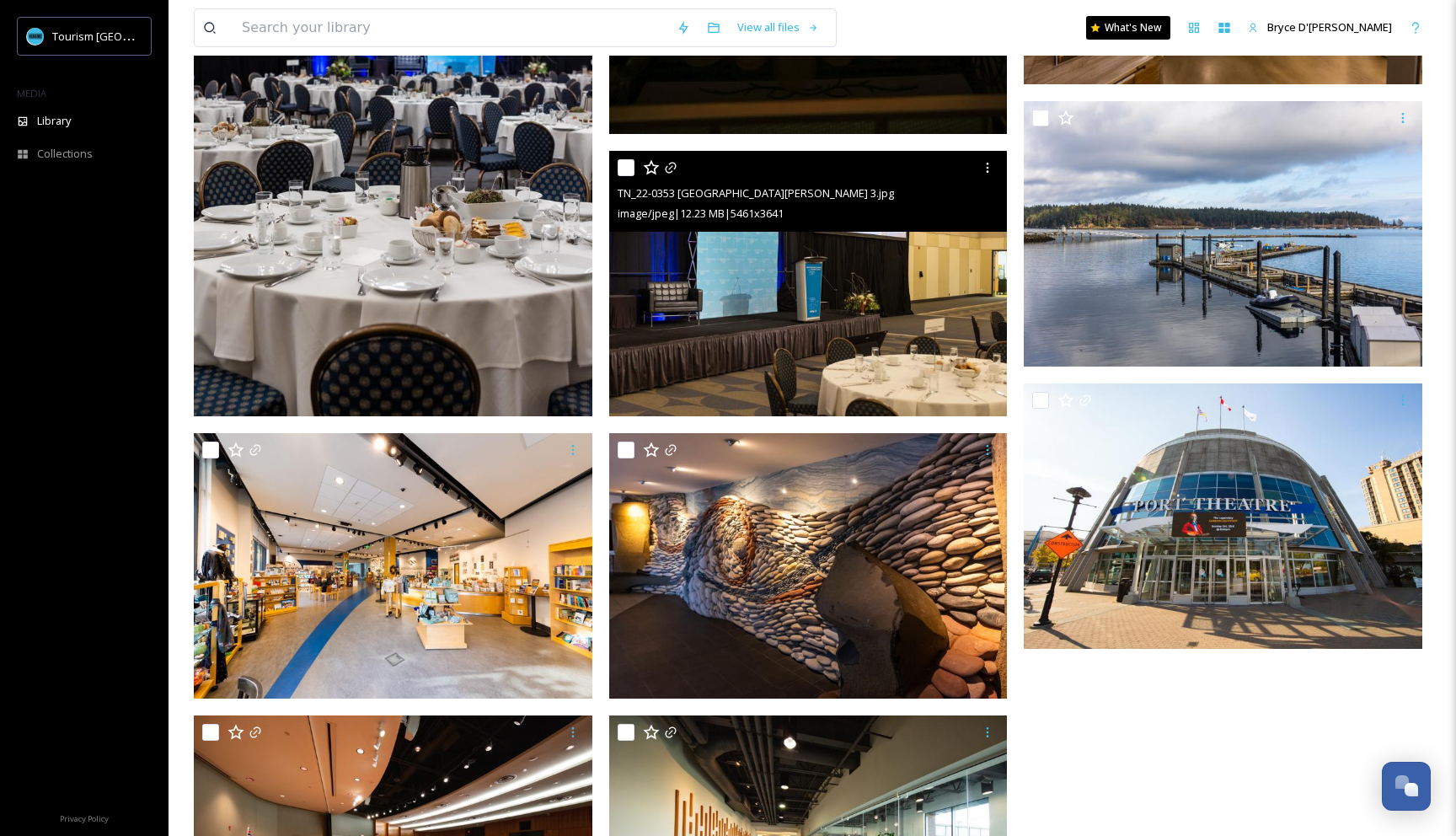
scroll to position [681, 0]
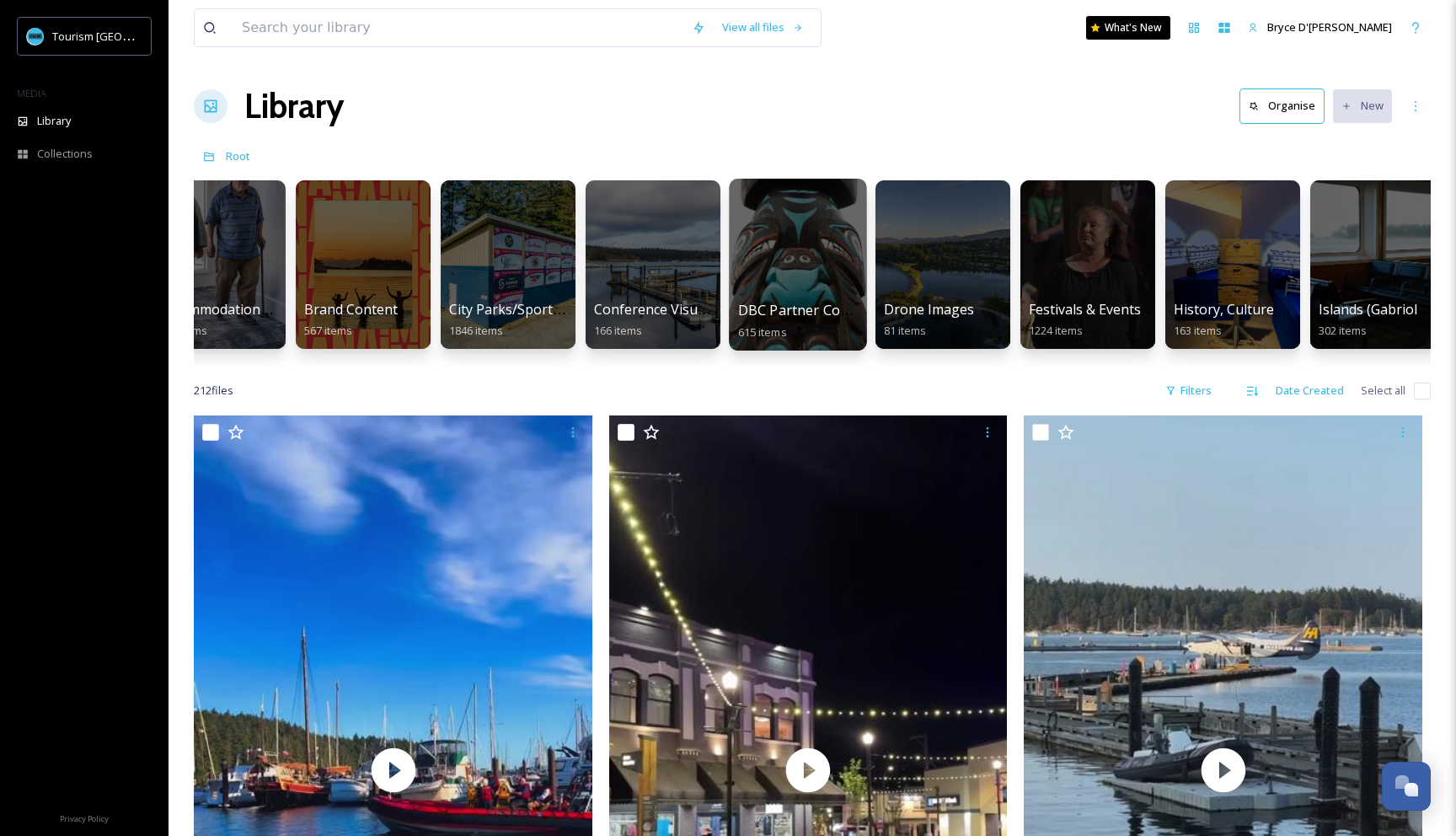
scroll to position [0, 246]
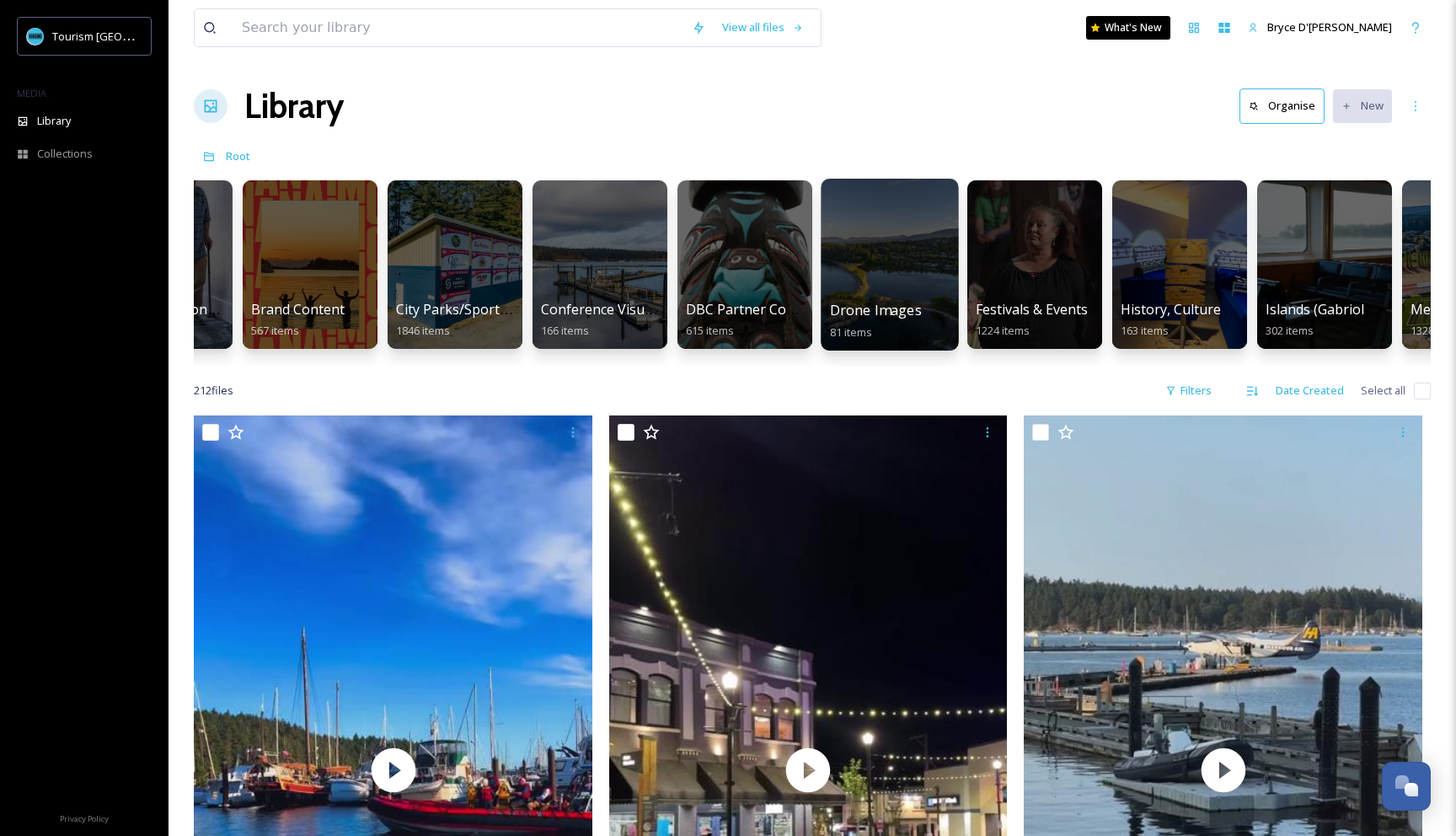
click at [876, 260] on div at bounding box center [889, 264] width 137 height 172
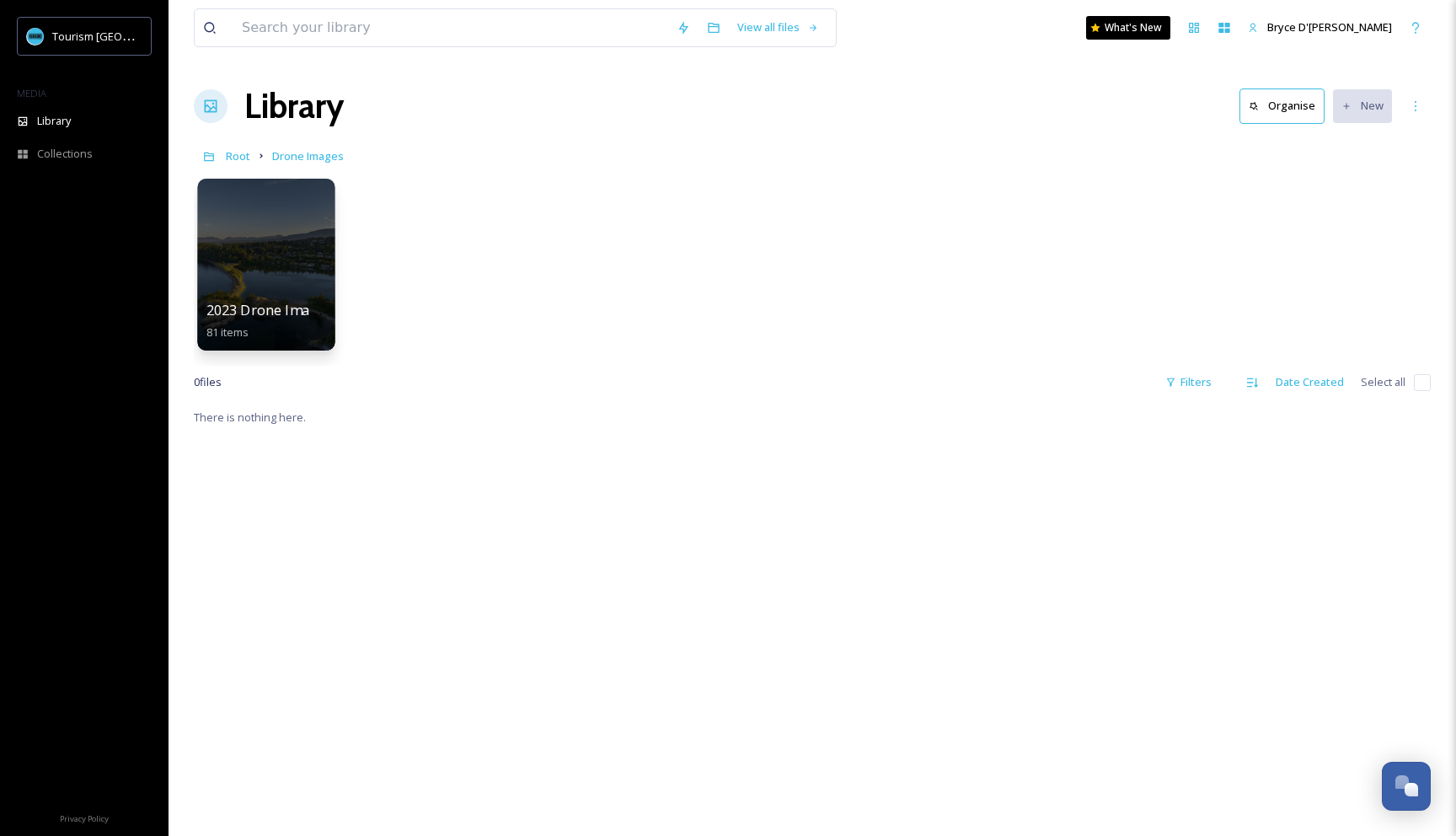
click at [263, 246] on div at bounding box center [265, 264] width 137 height 172
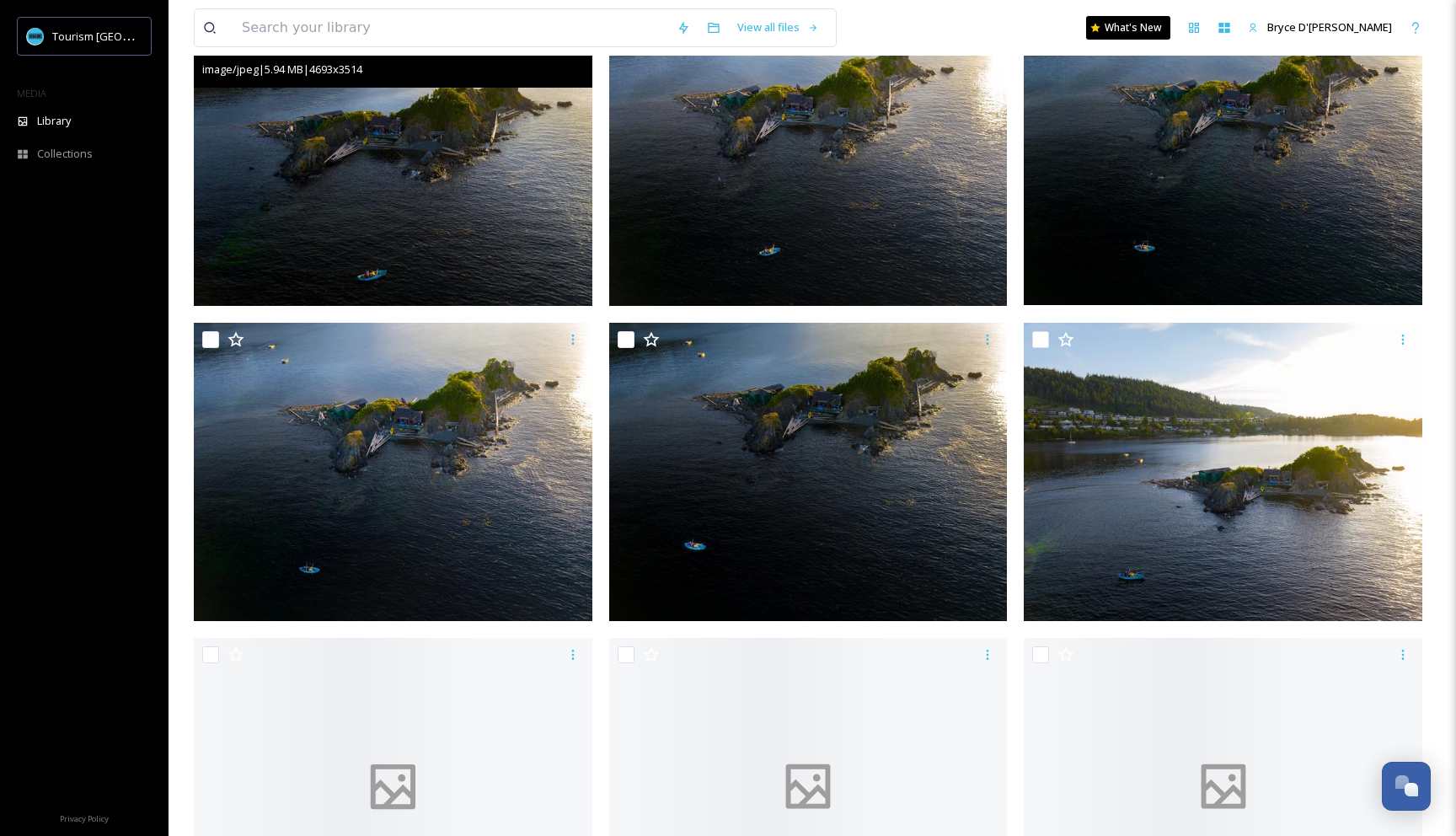
scroll to position [659, 0]
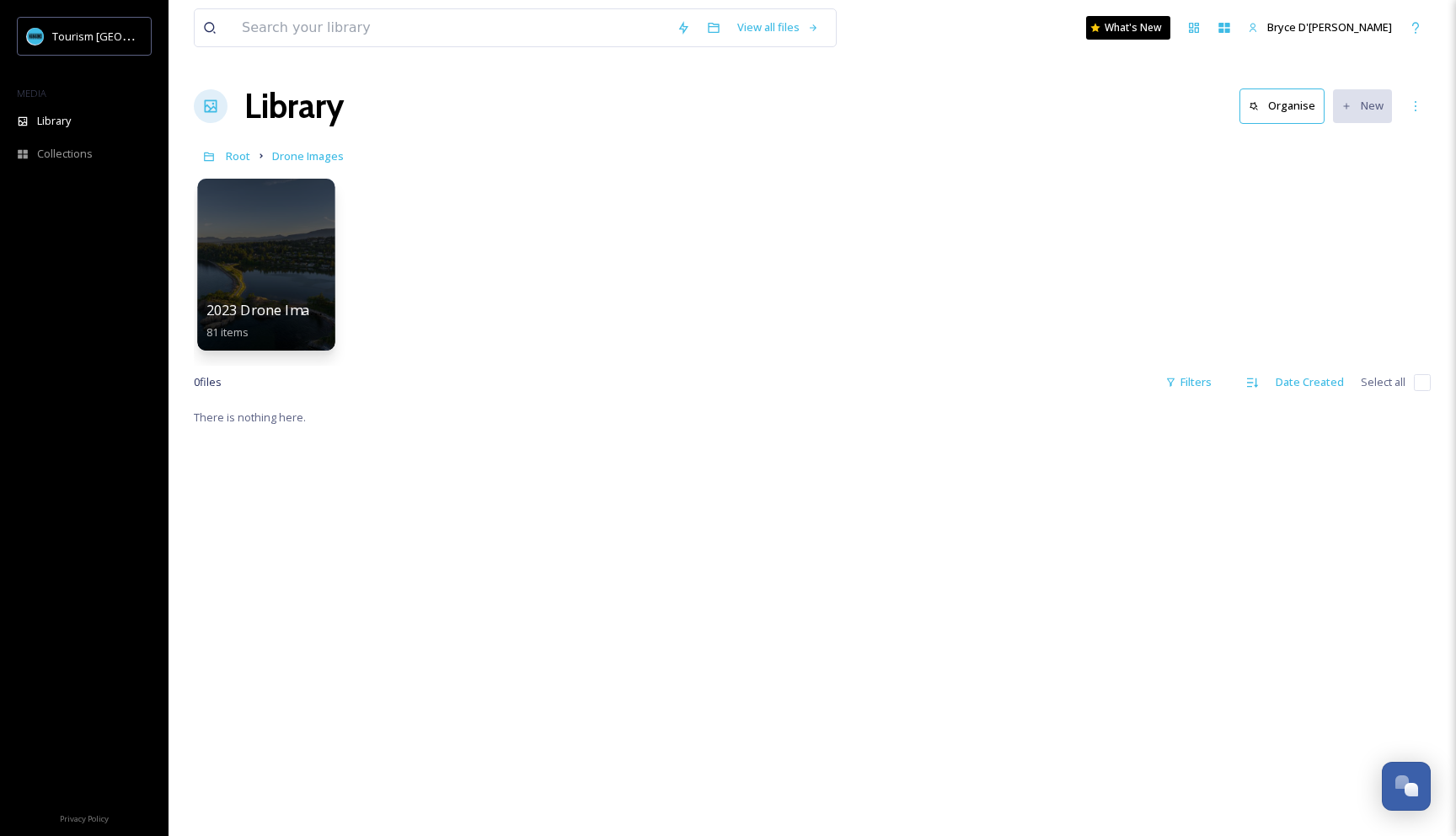
click at [275, 258] on div at bounding box center [265, 264] width 137 height 172
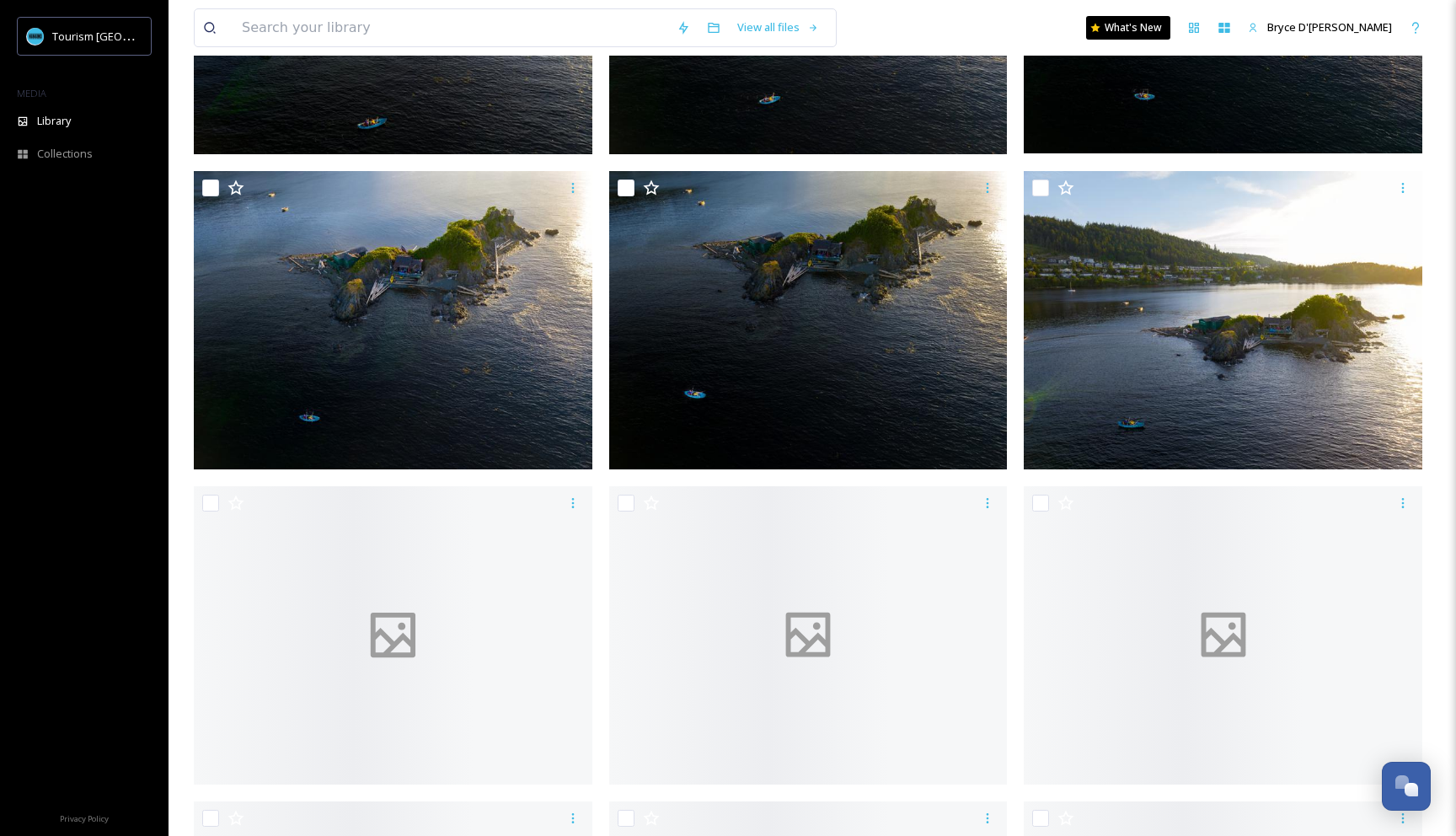
scroll to position [838, 0]
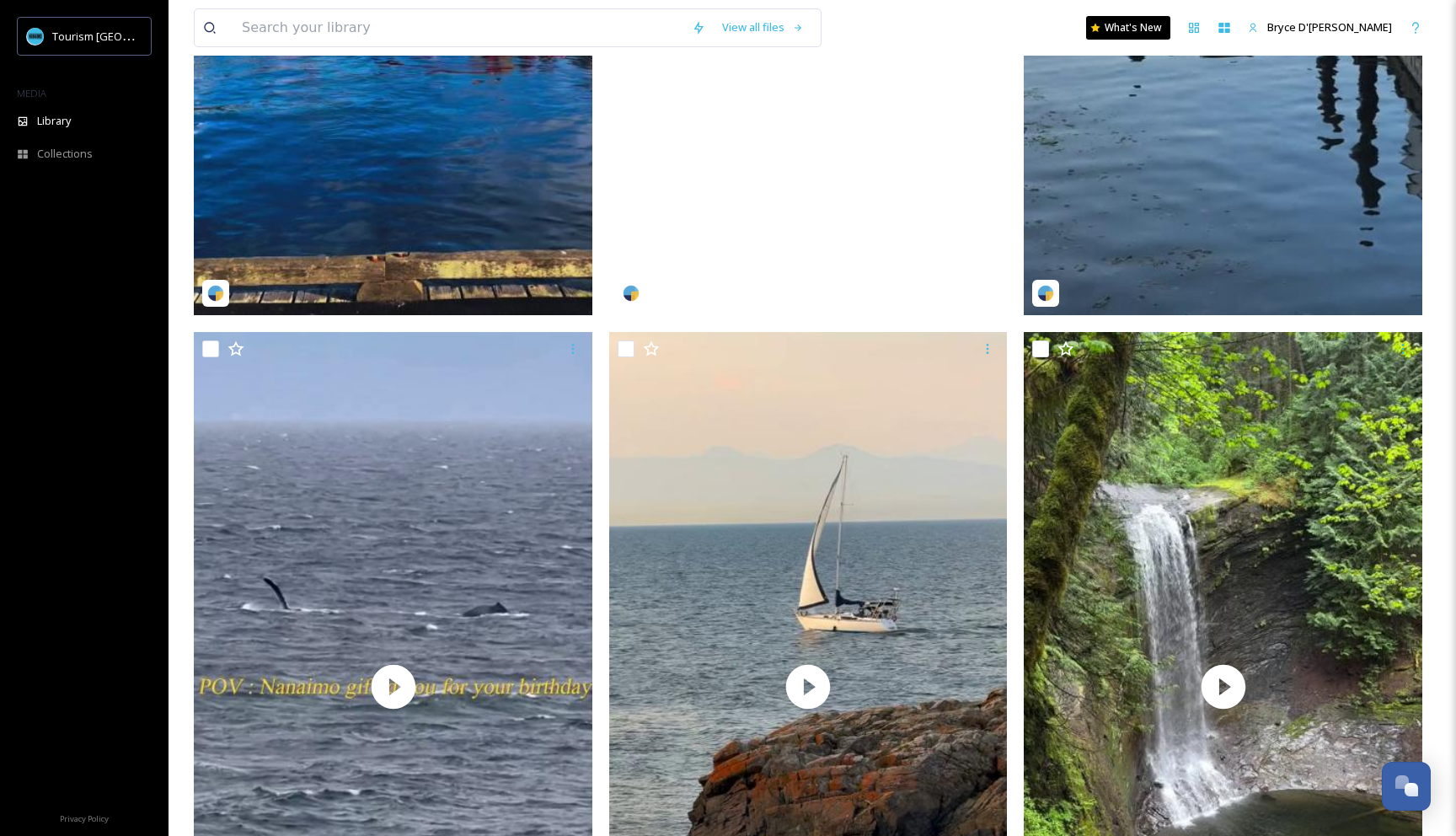
scroll to position [956, 0]
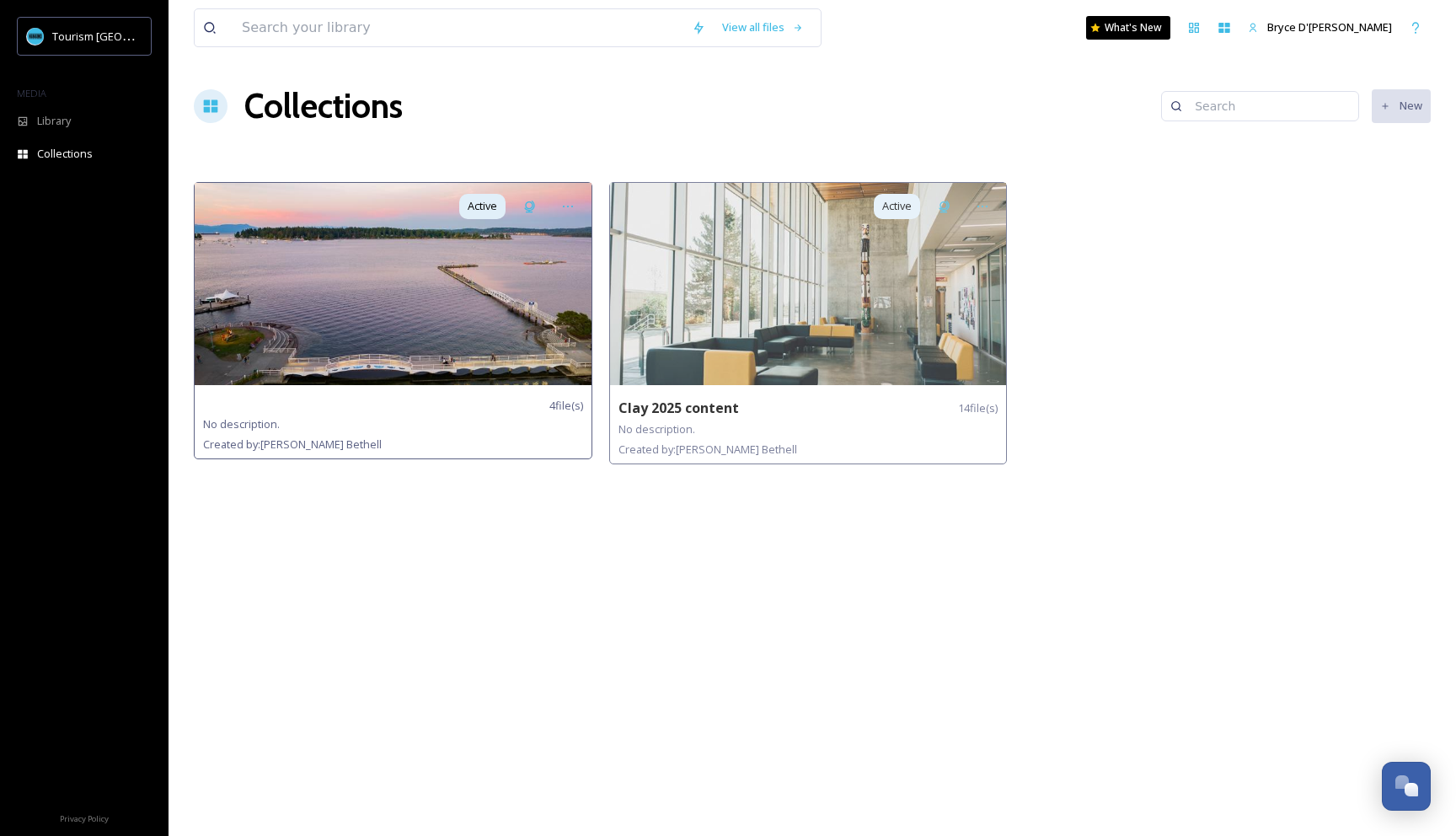
click at [356, 300] on img at bounding box center [393, 284] width 396 height 202
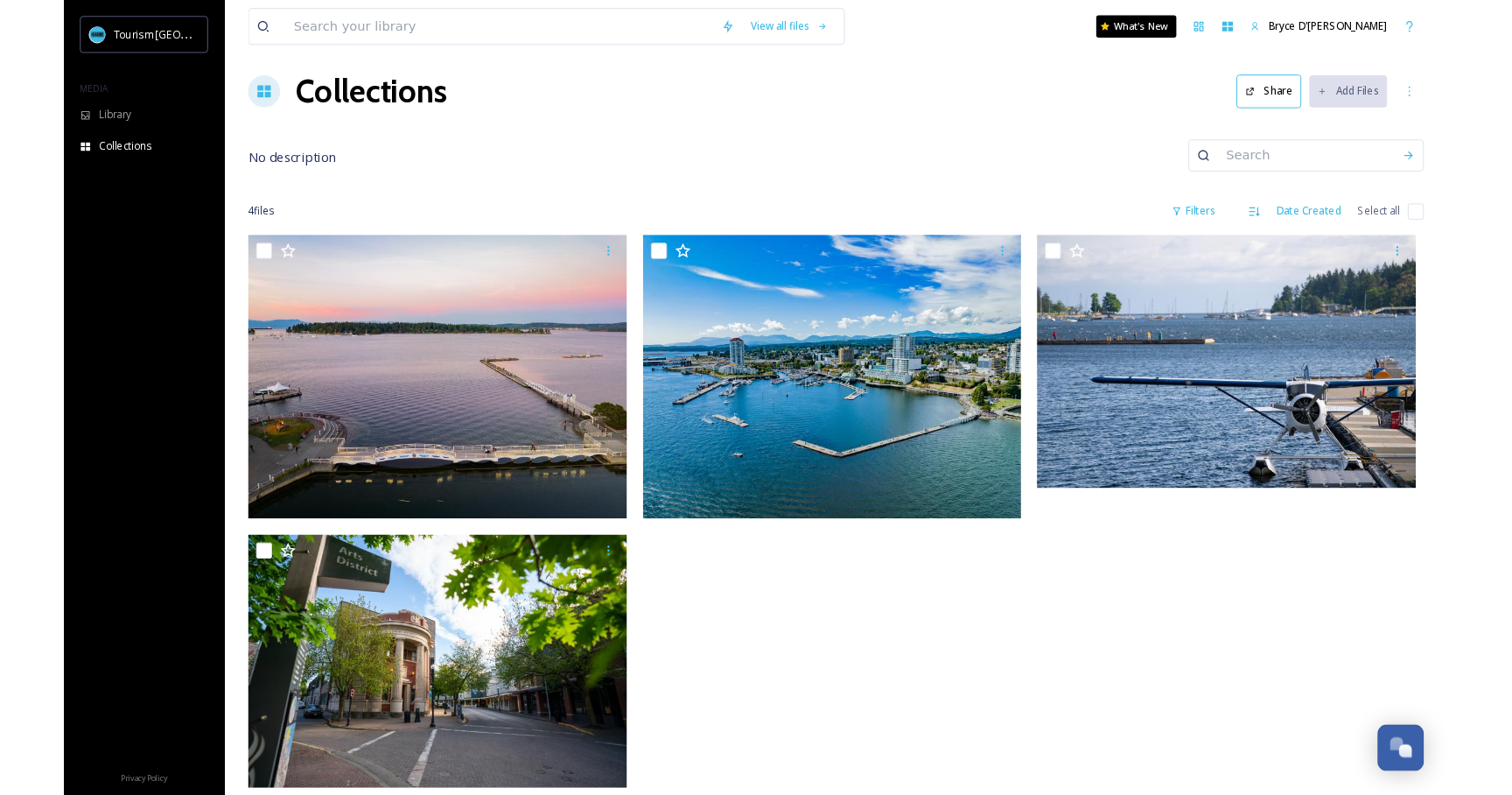
scroll to position [11, 0]
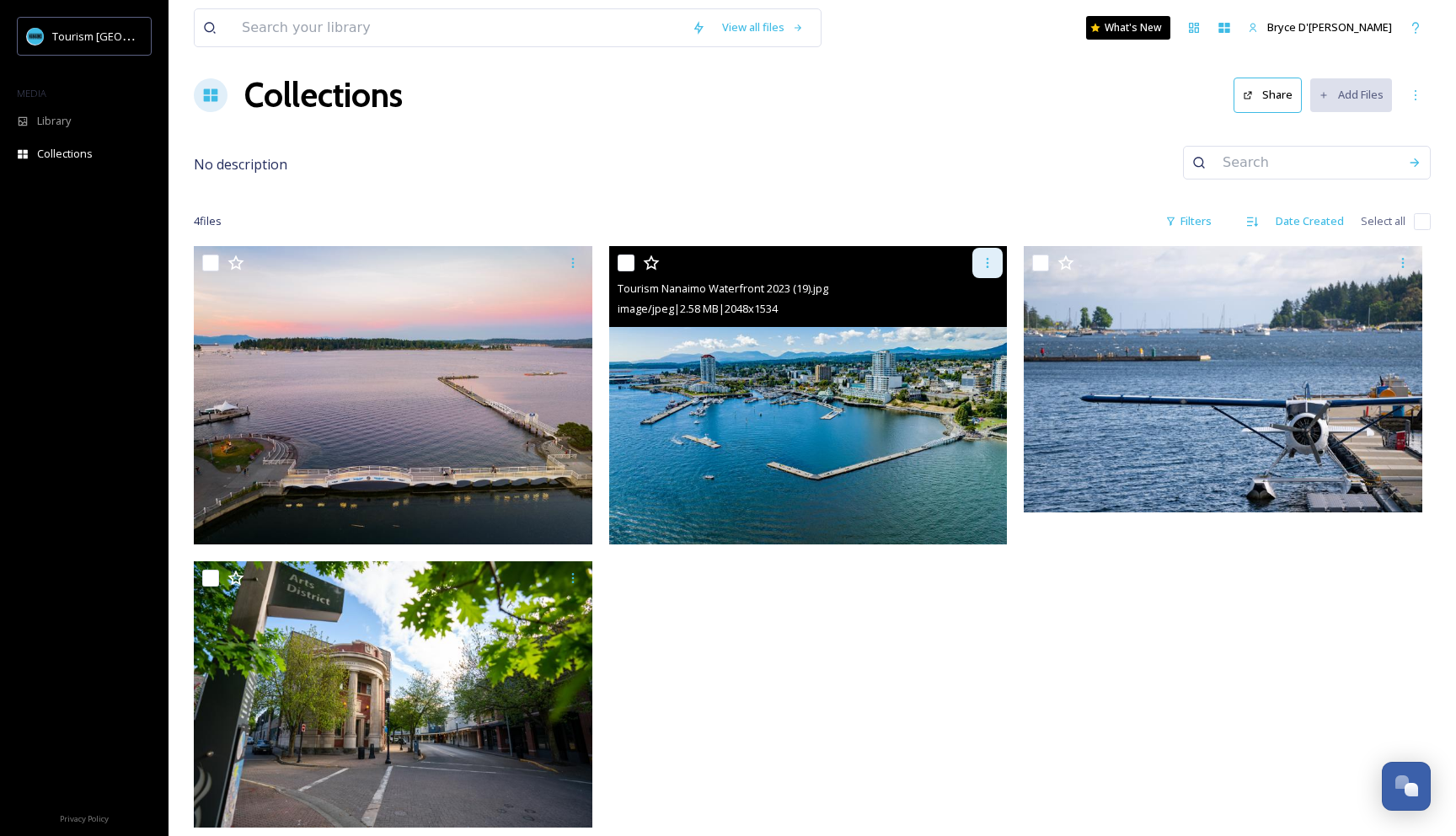
click at [994, 259] on icon at bounding box center [987, 262] width 14 height 14
click at [977, 329] on span "Download" at bounding box center [968, 332] width 52 height 16
